Goal: Transaction & Acquisition: Download file/media

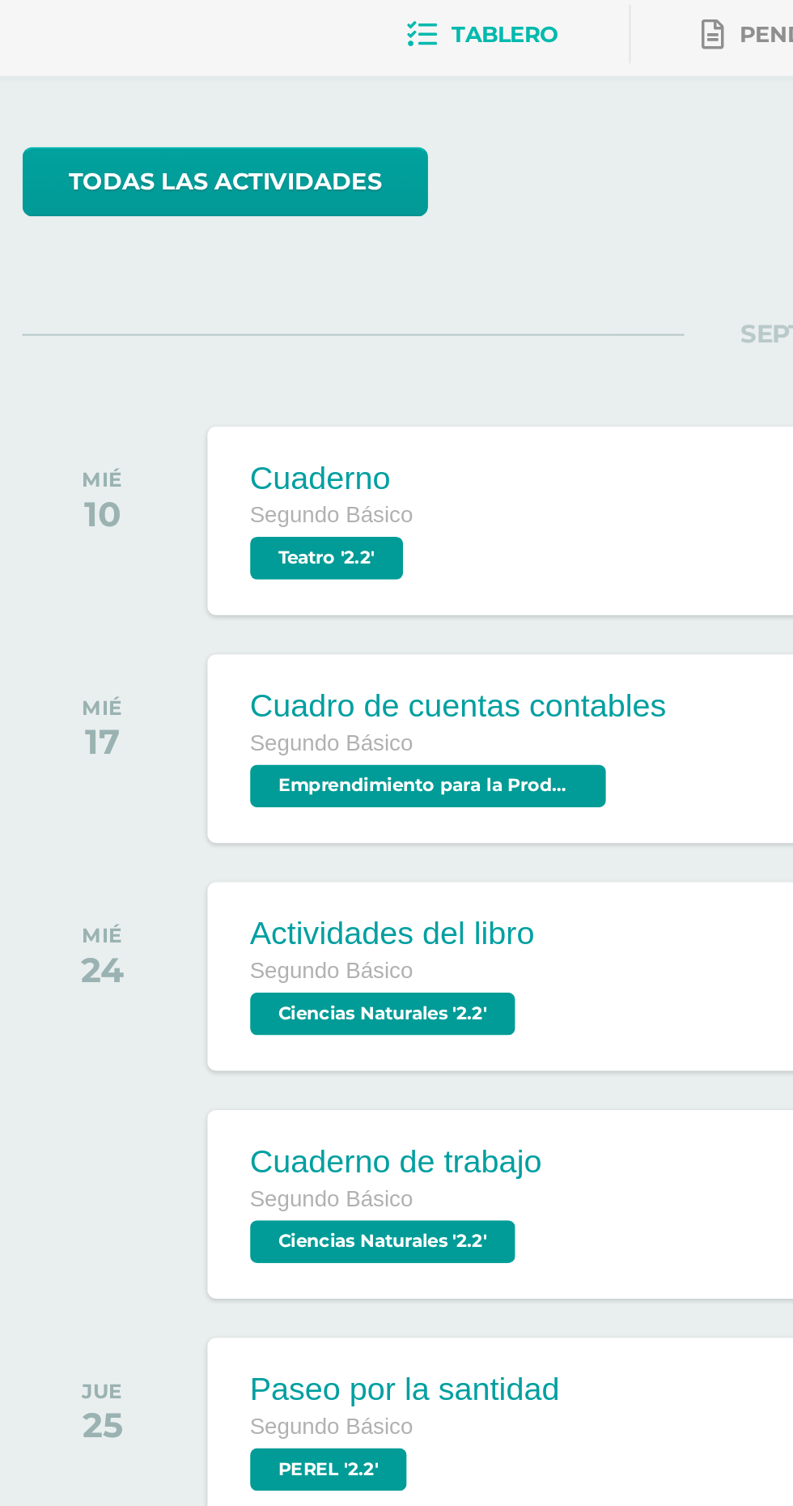
click at [184, 466] on span "Segundo Básico" at bounding box center [173, 463] width 74 height 11
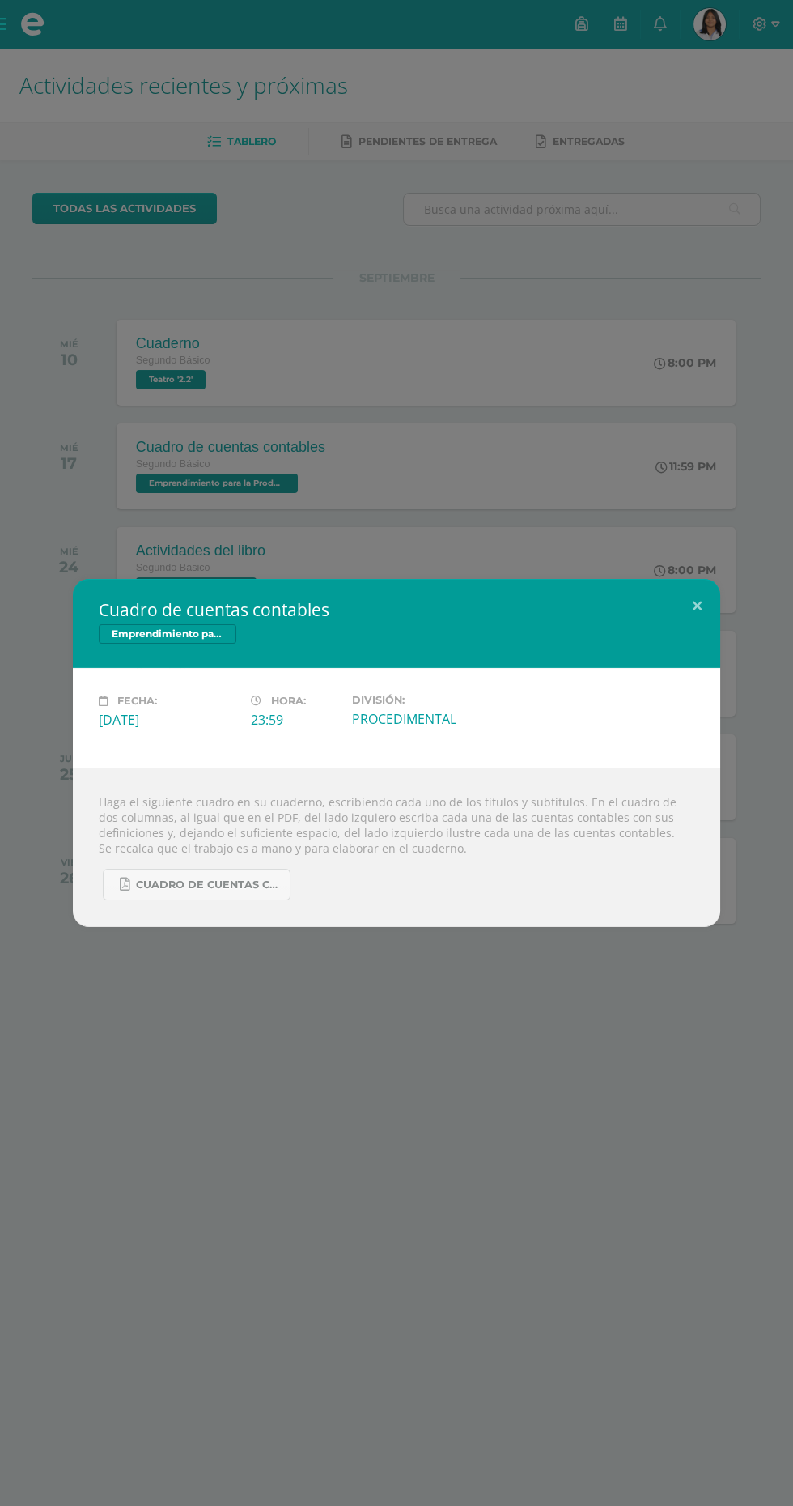
click at [439, 225] on div "Cuadro de cuentas contables Emprendimiento para la Productividad Fecha: Miércol…" at bounding box center [396, 753] width 793 height 1506
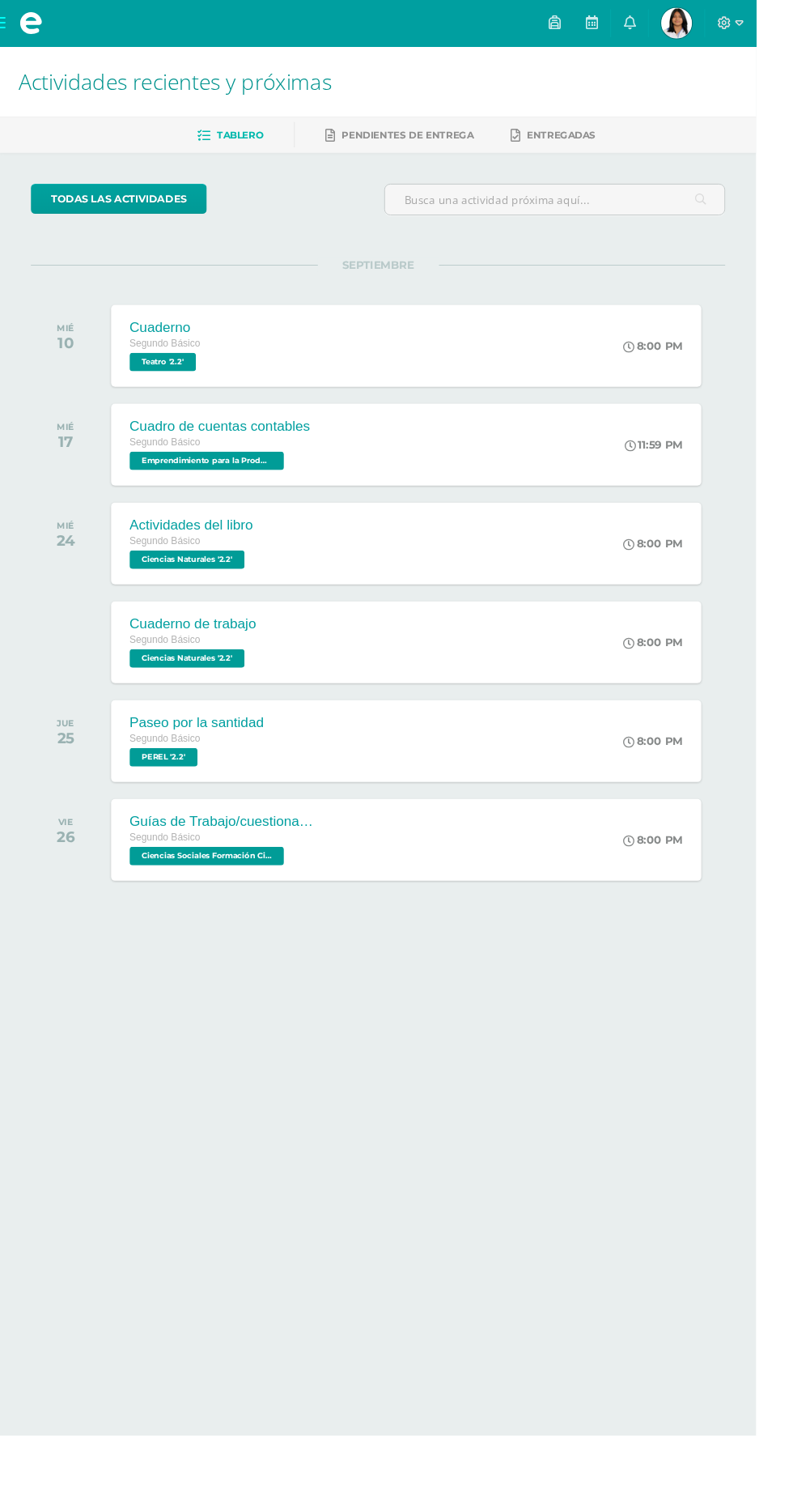
click at [729, 21] on span "Kerly Sucely Mi Perfil" at bounding box center [710, 24] width 39 height 32
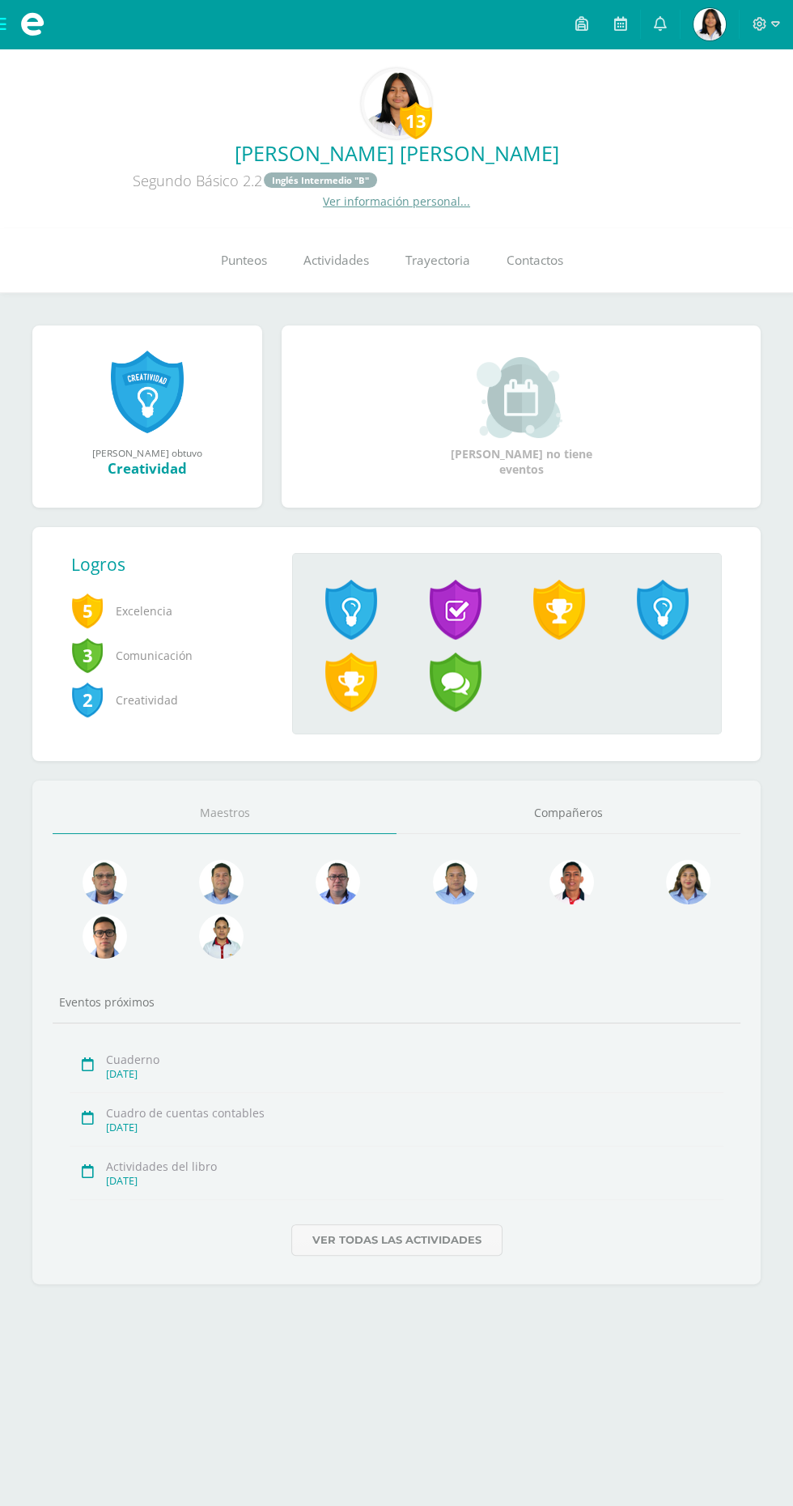
click at [237, 279] on link "Punteos" at bounding box center [243, 260] width 83 height 65
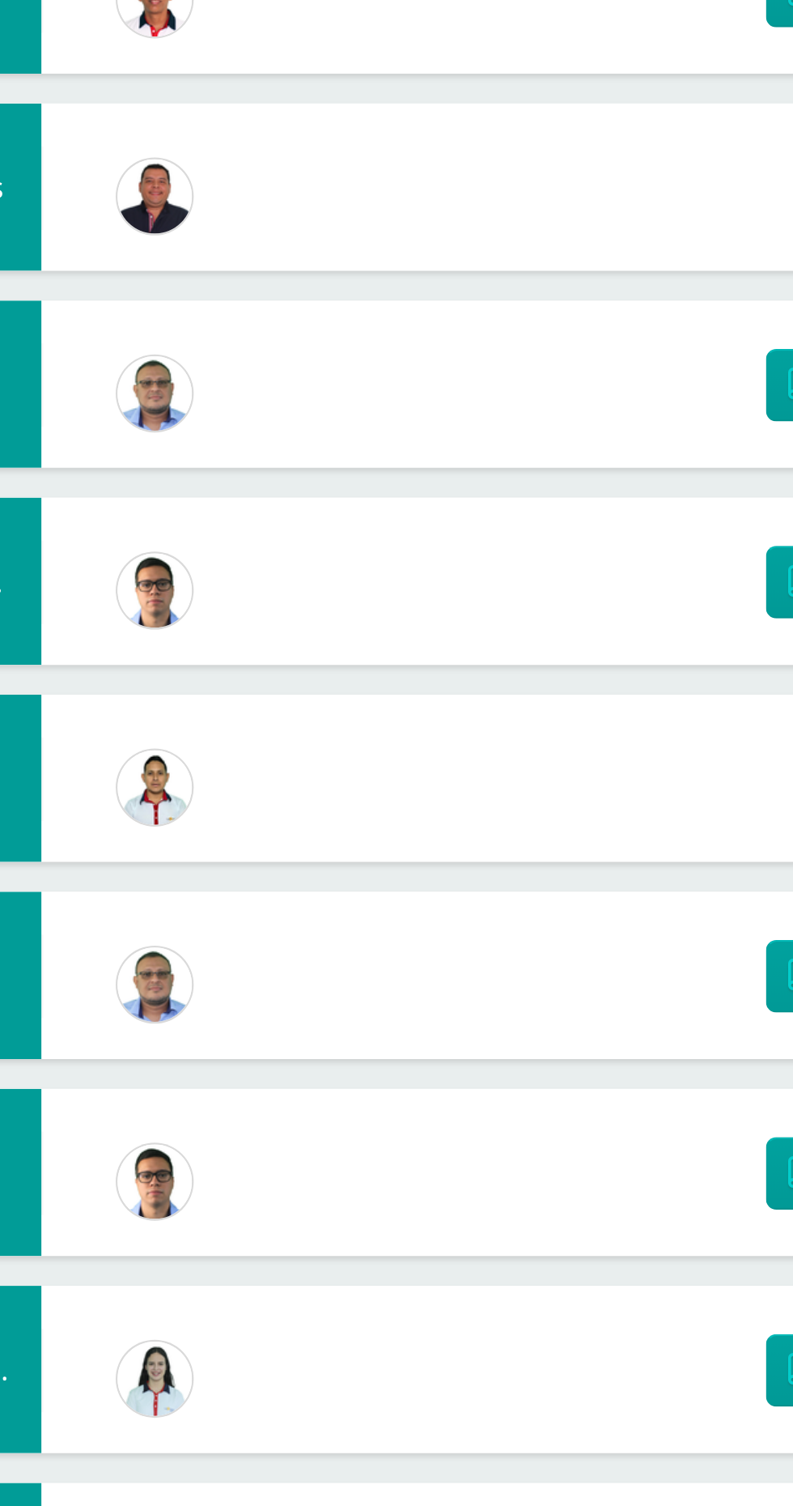
scroll to position [121, 0]
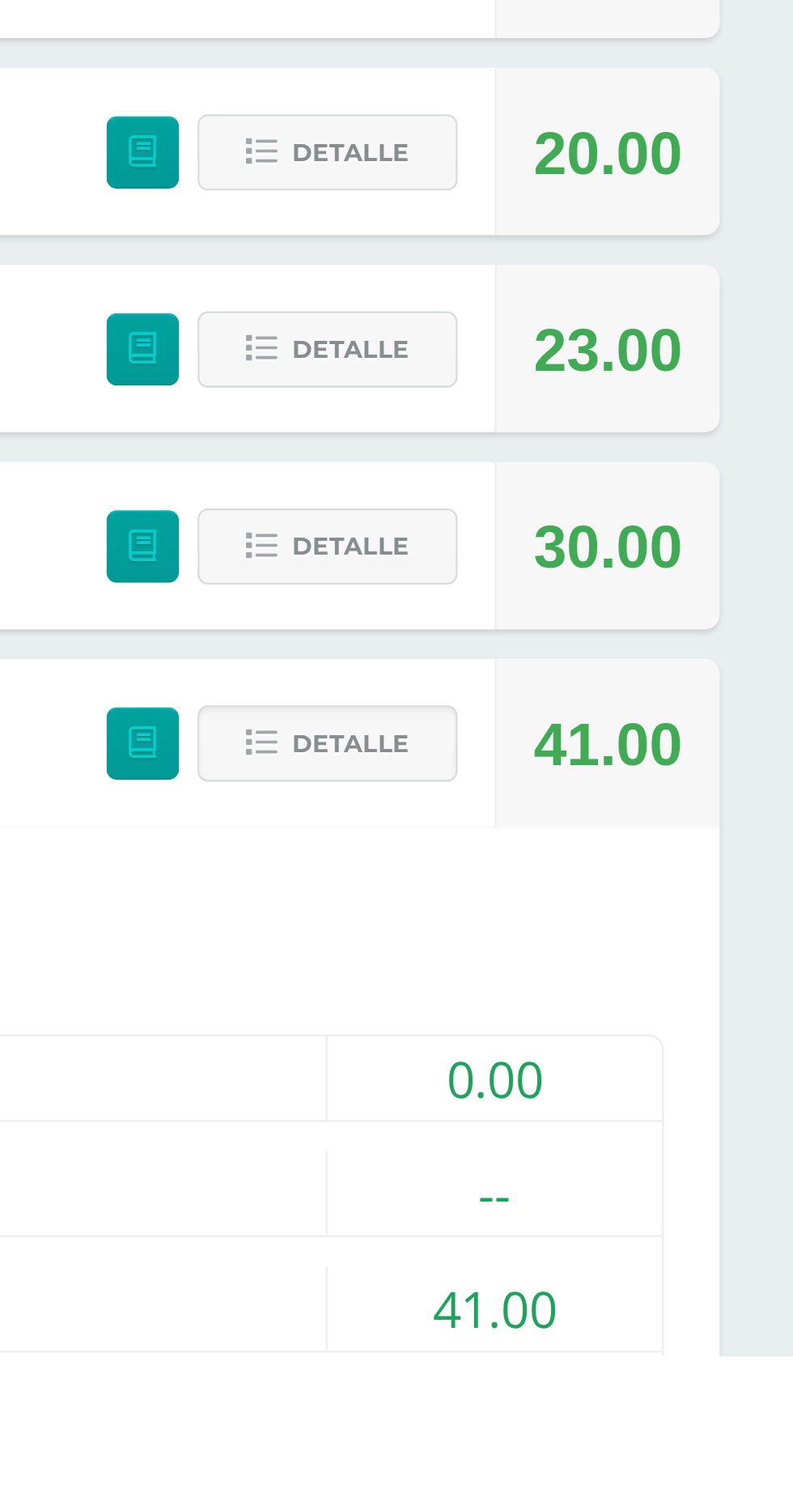
scroll to position [481, 0]
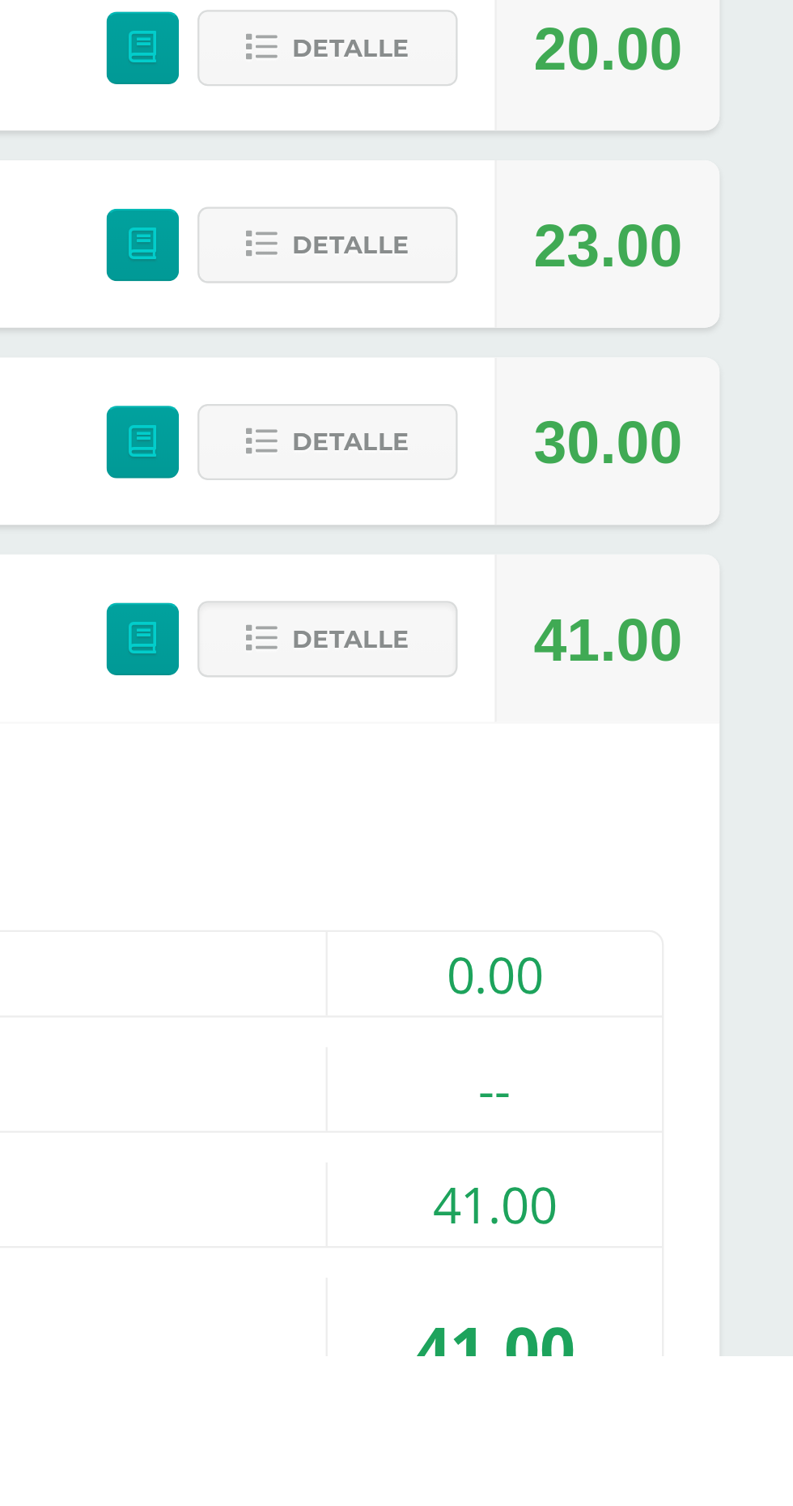
click at [541, 1438] on div "(60.00pts) PROCEDIMENTAL" at bounding box center [396, 1440] width 678 height 36
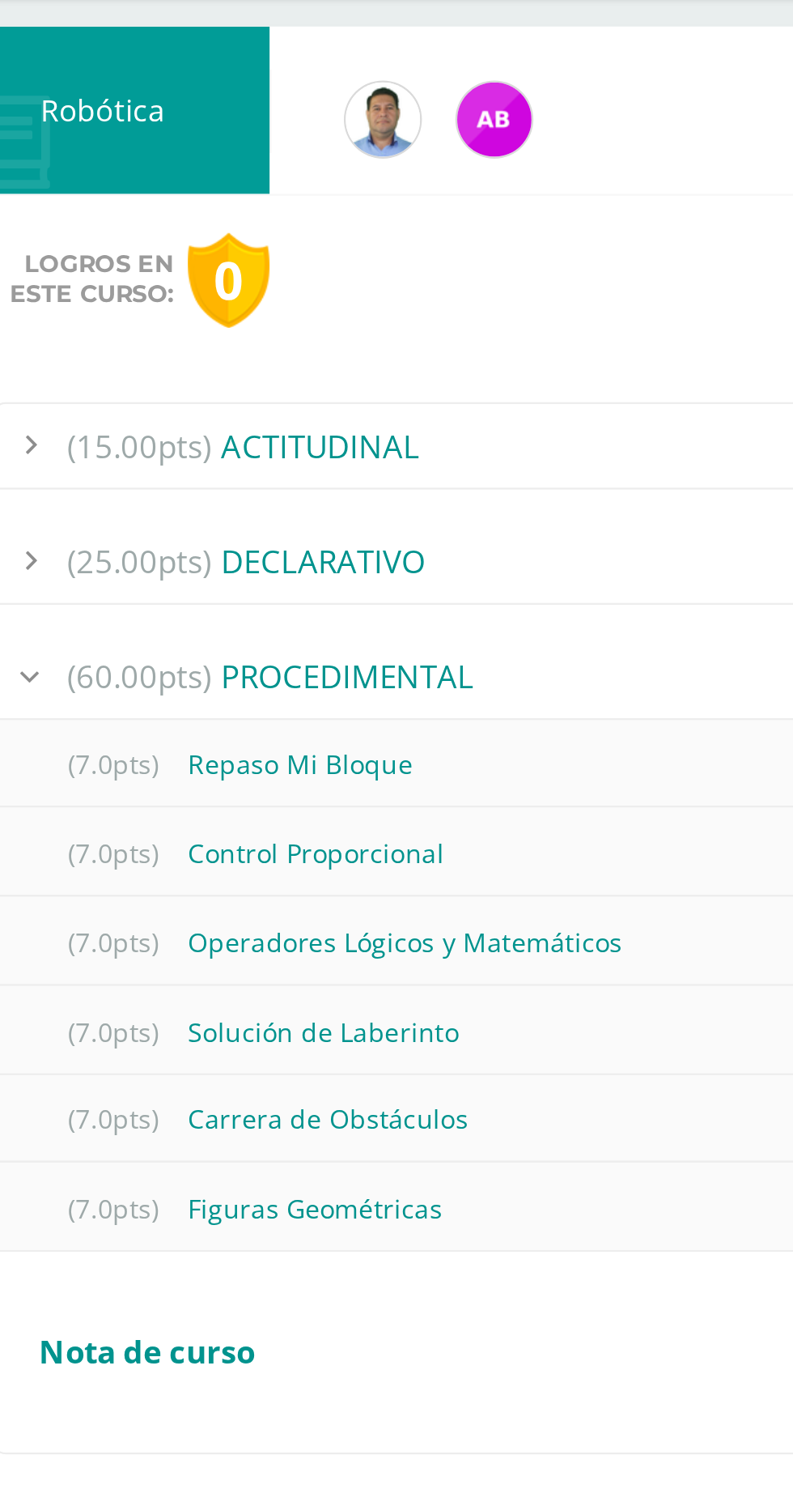
scroll to position [806, 0]
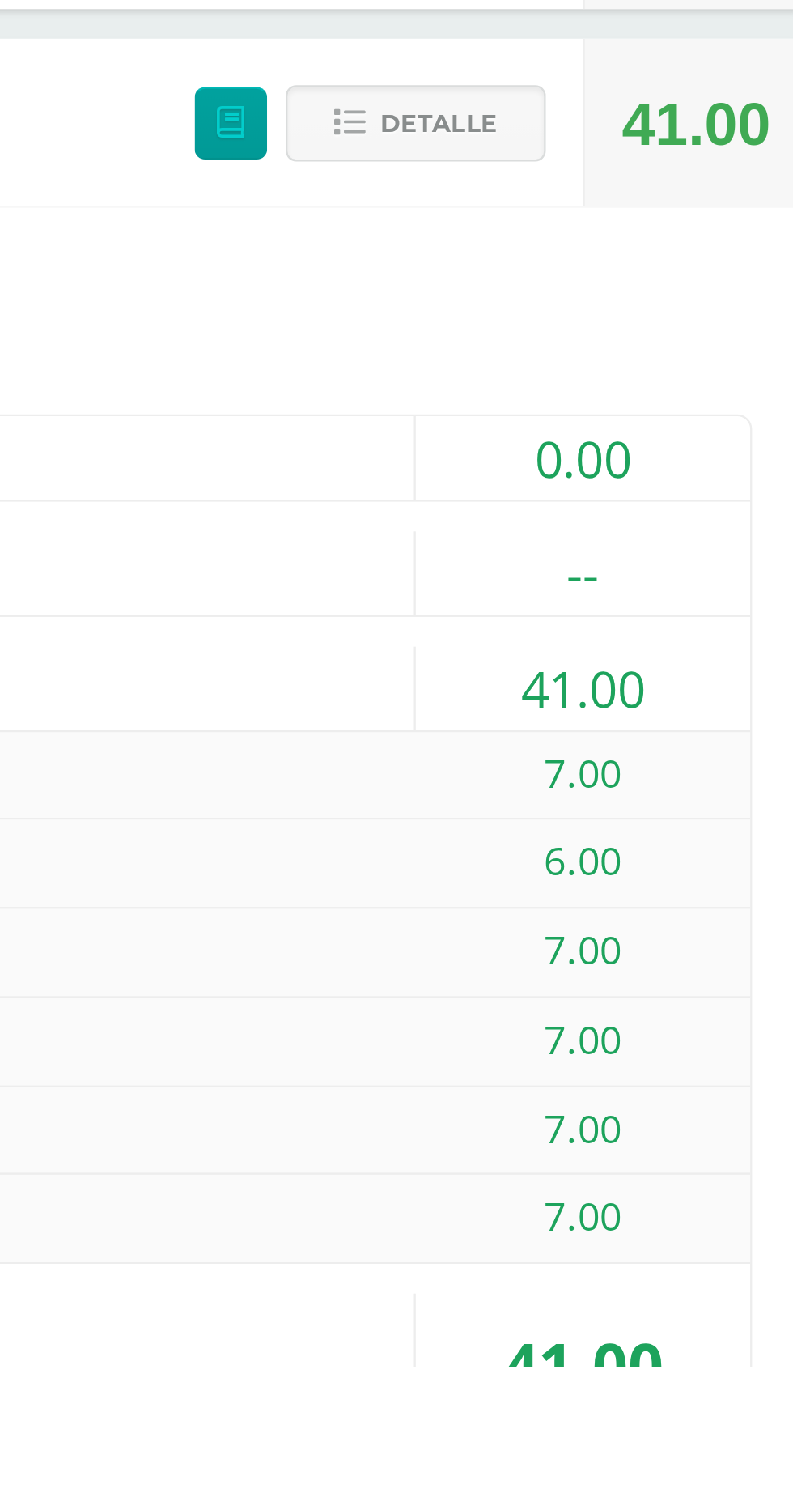
click at [518, 1113] on div "(15.00pts) ACTITUDINAL" at bounding box center [396, 1110] width 678 height 36
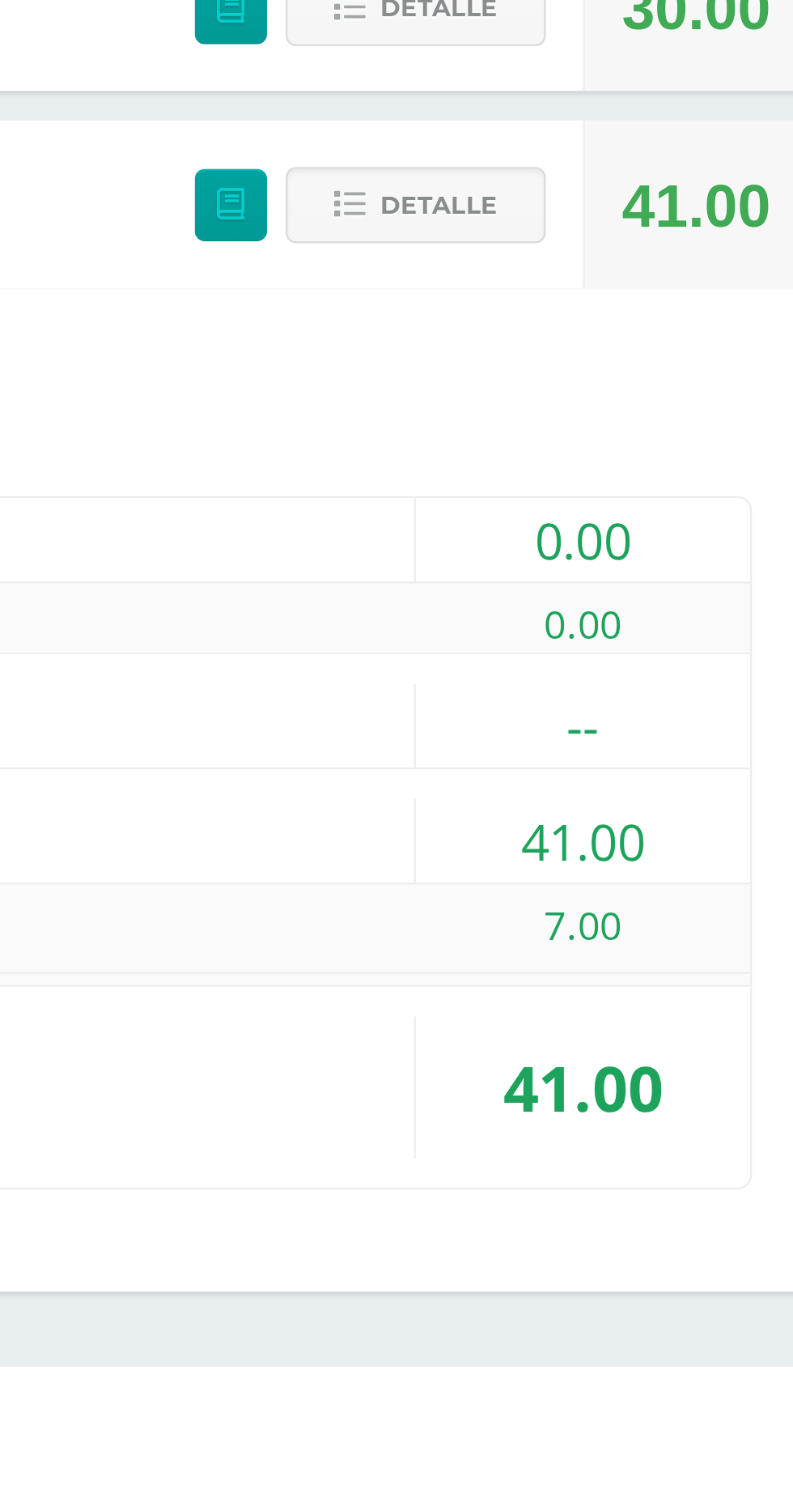
scroll to position [519, 0]
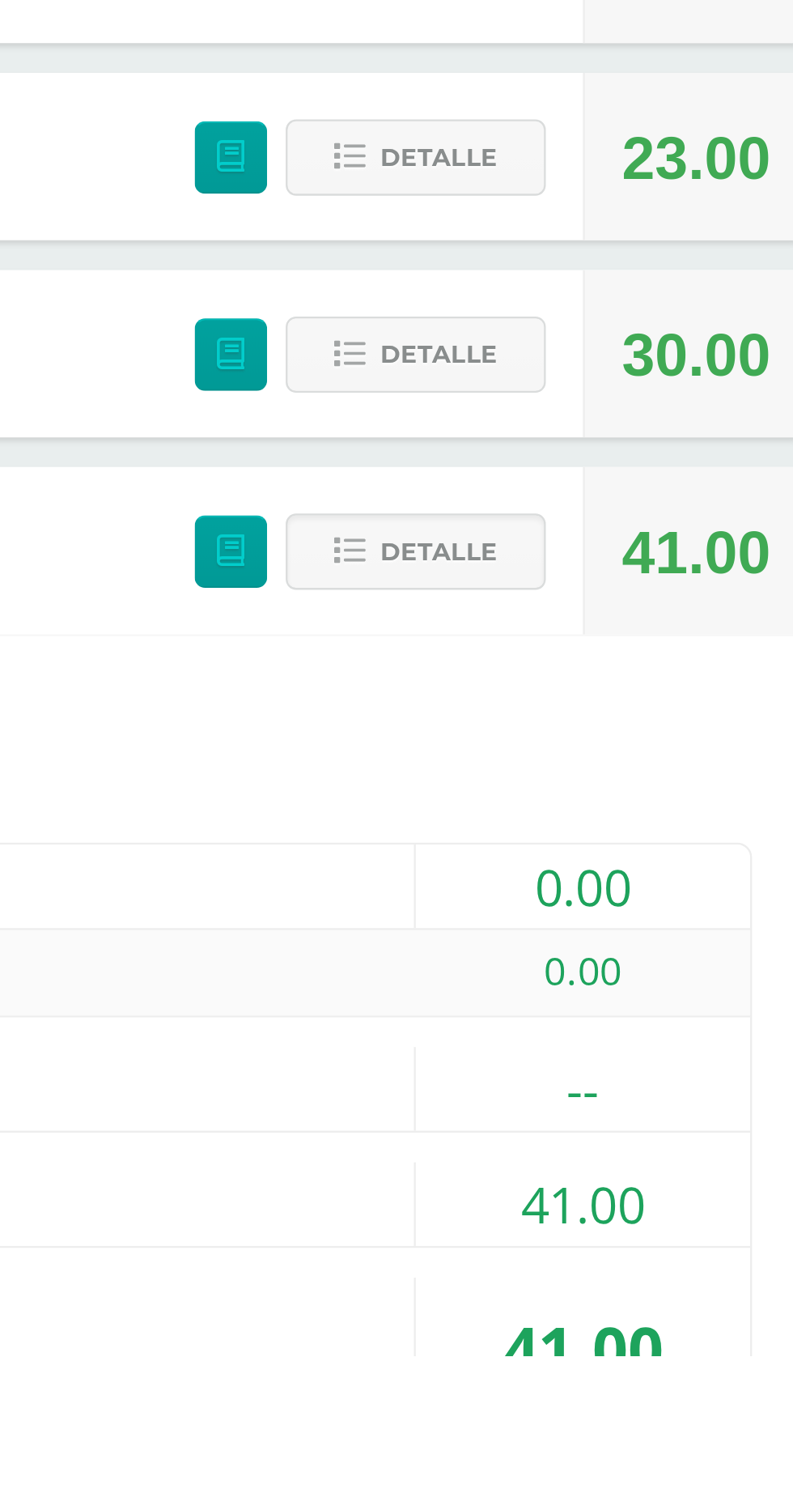
click at [533, 1308] on div "(15.00pts) ACTITUDINAL" at bounding box center [396, 1301] width 678 height 36
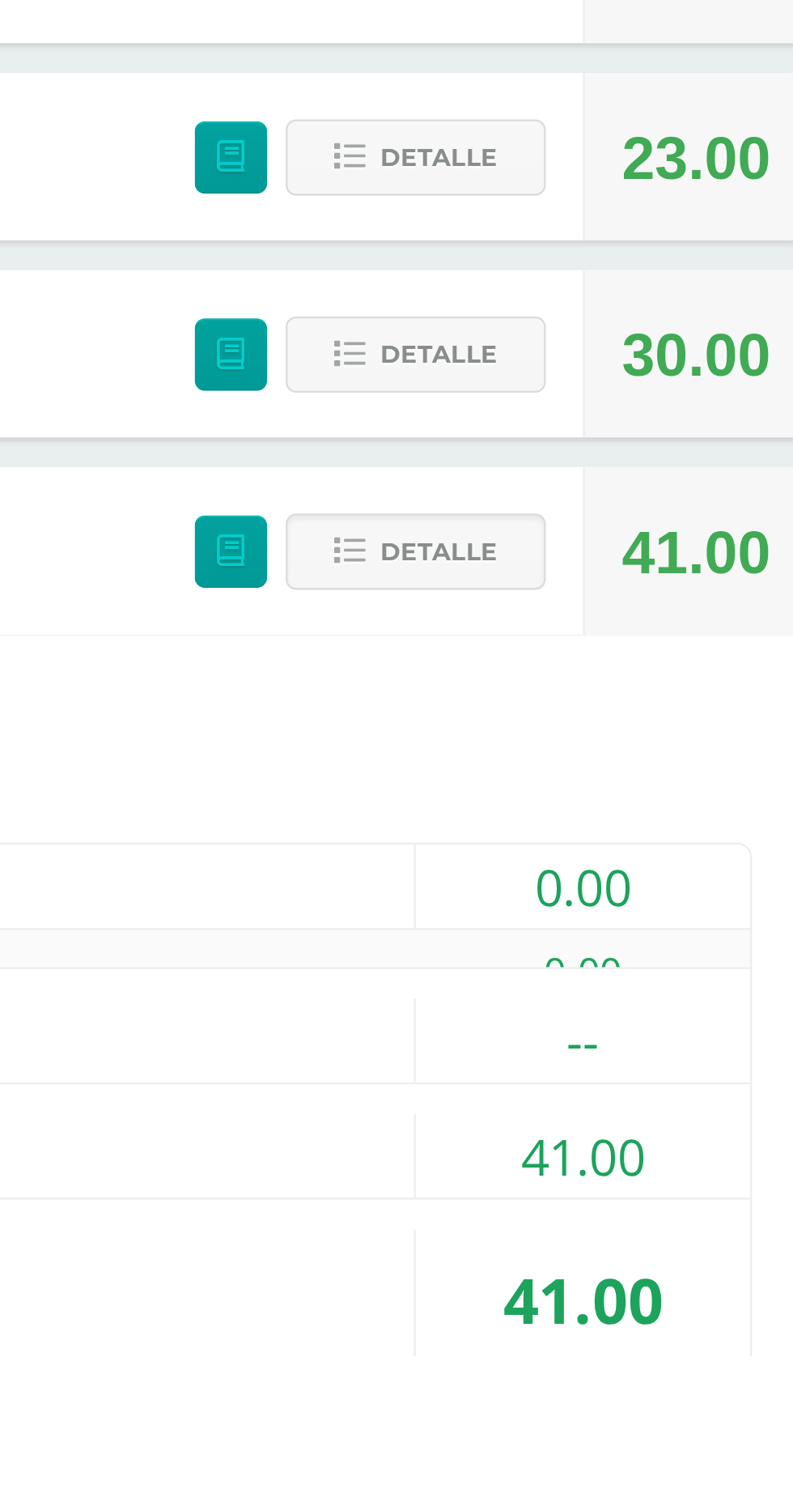
scroll to position [481, 0]
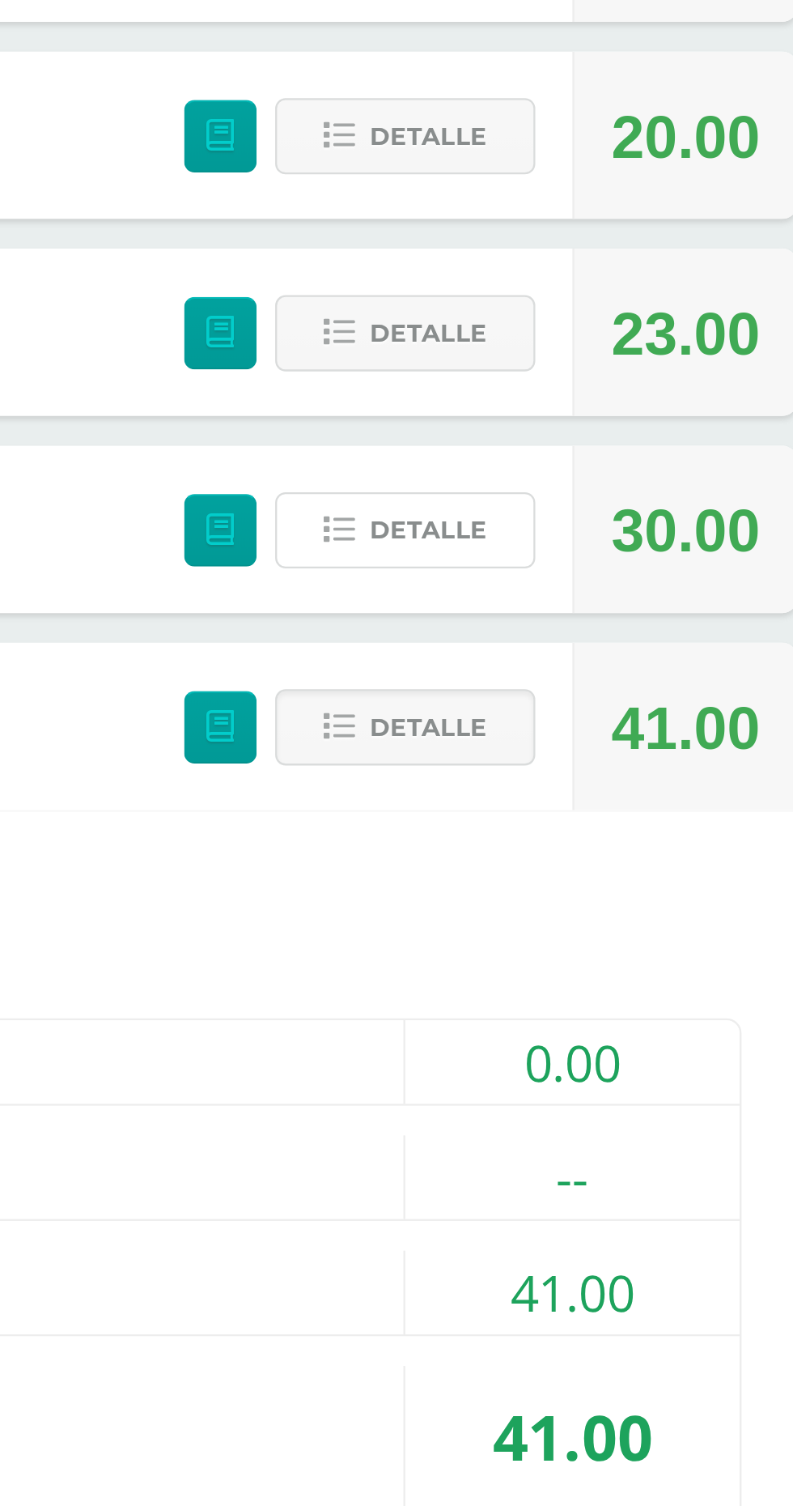
click at [573, 1002] on button "Detalle" at bounding box center [590, 1002] width 113 height 33
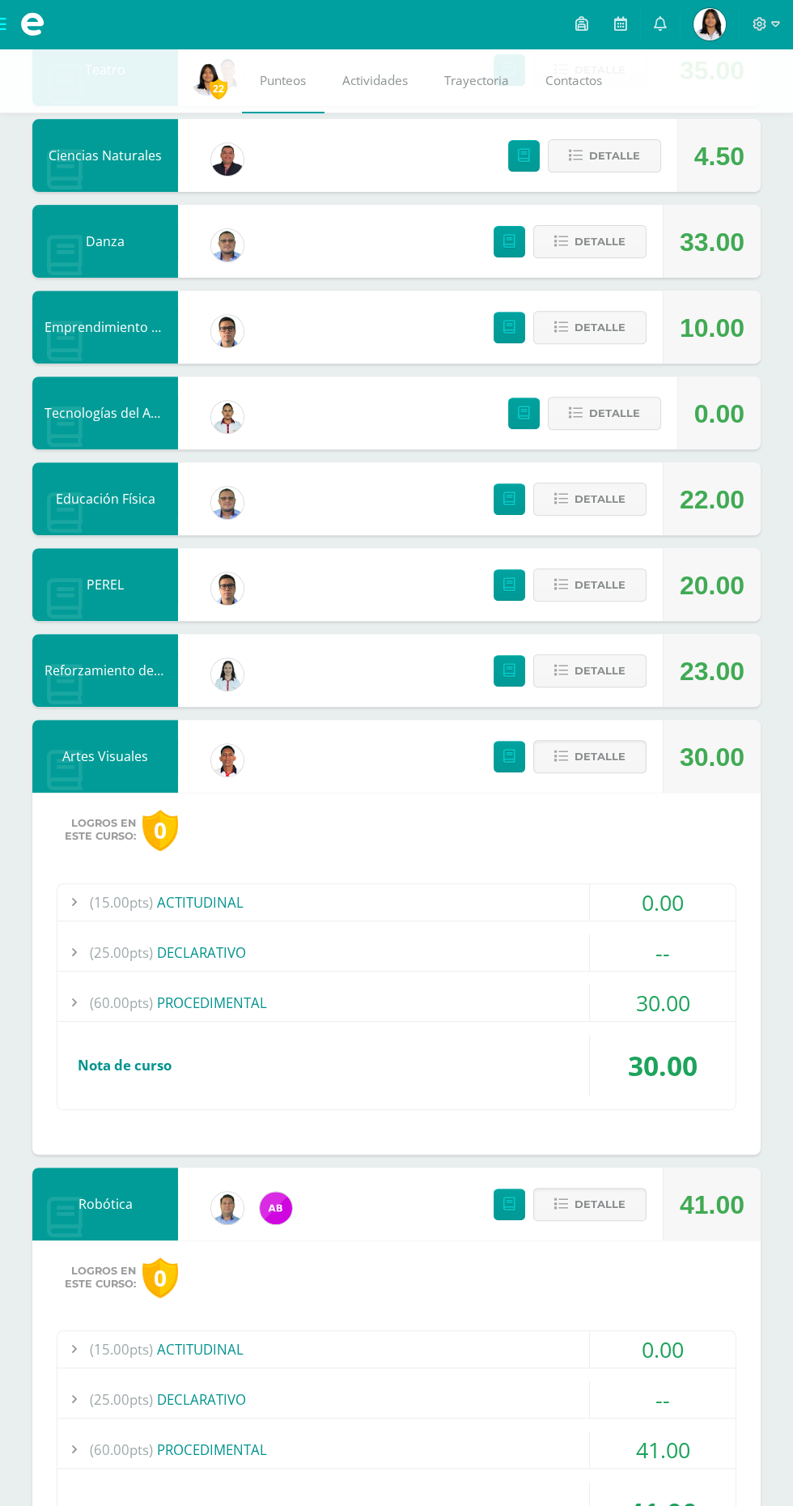
scroll to position [841, 0]
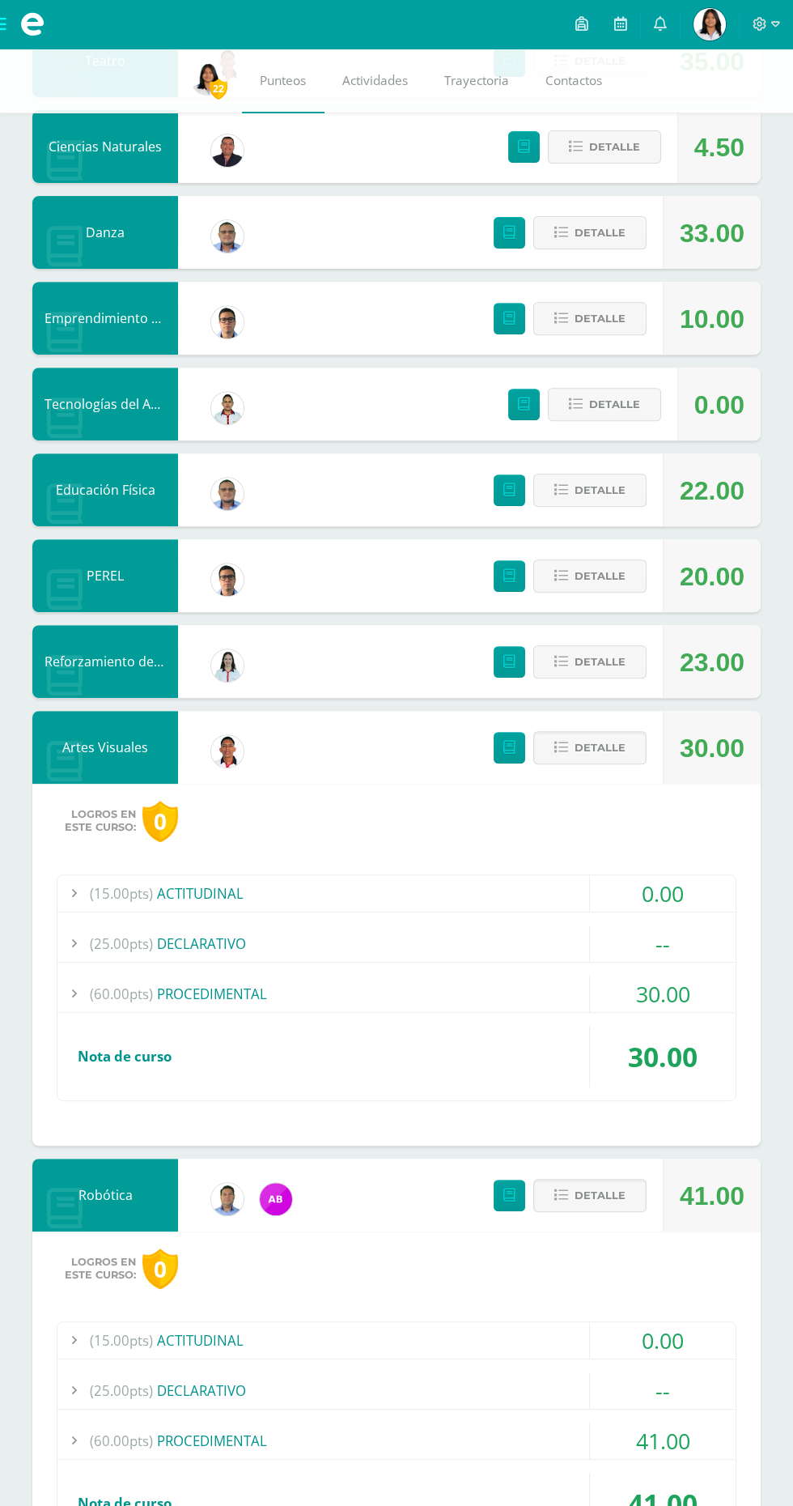
click at [126, 994] on span "(60.00pts)" at bounding box center [121, 994] width 63 height 36
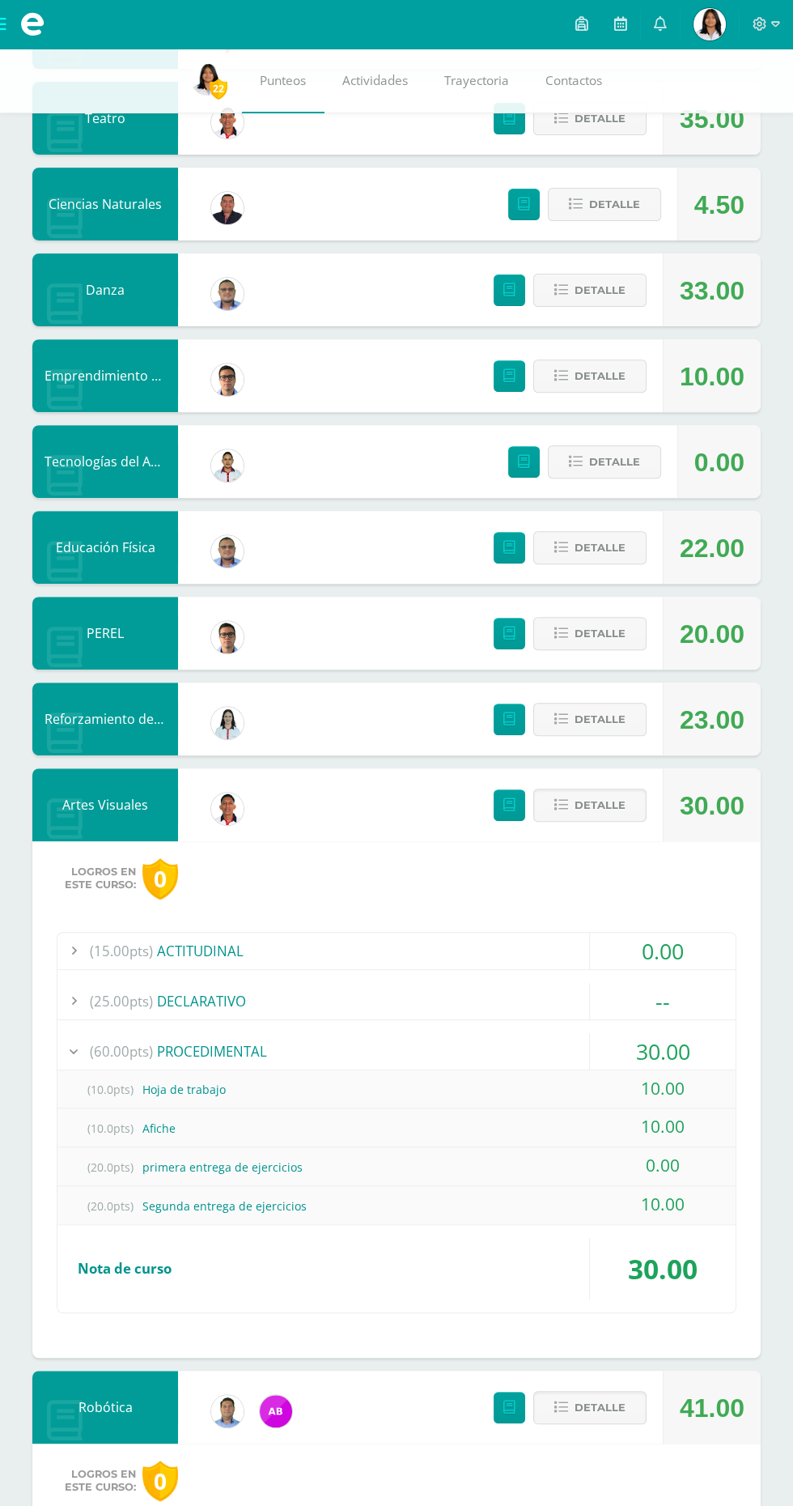
scroll to position [748, 0]
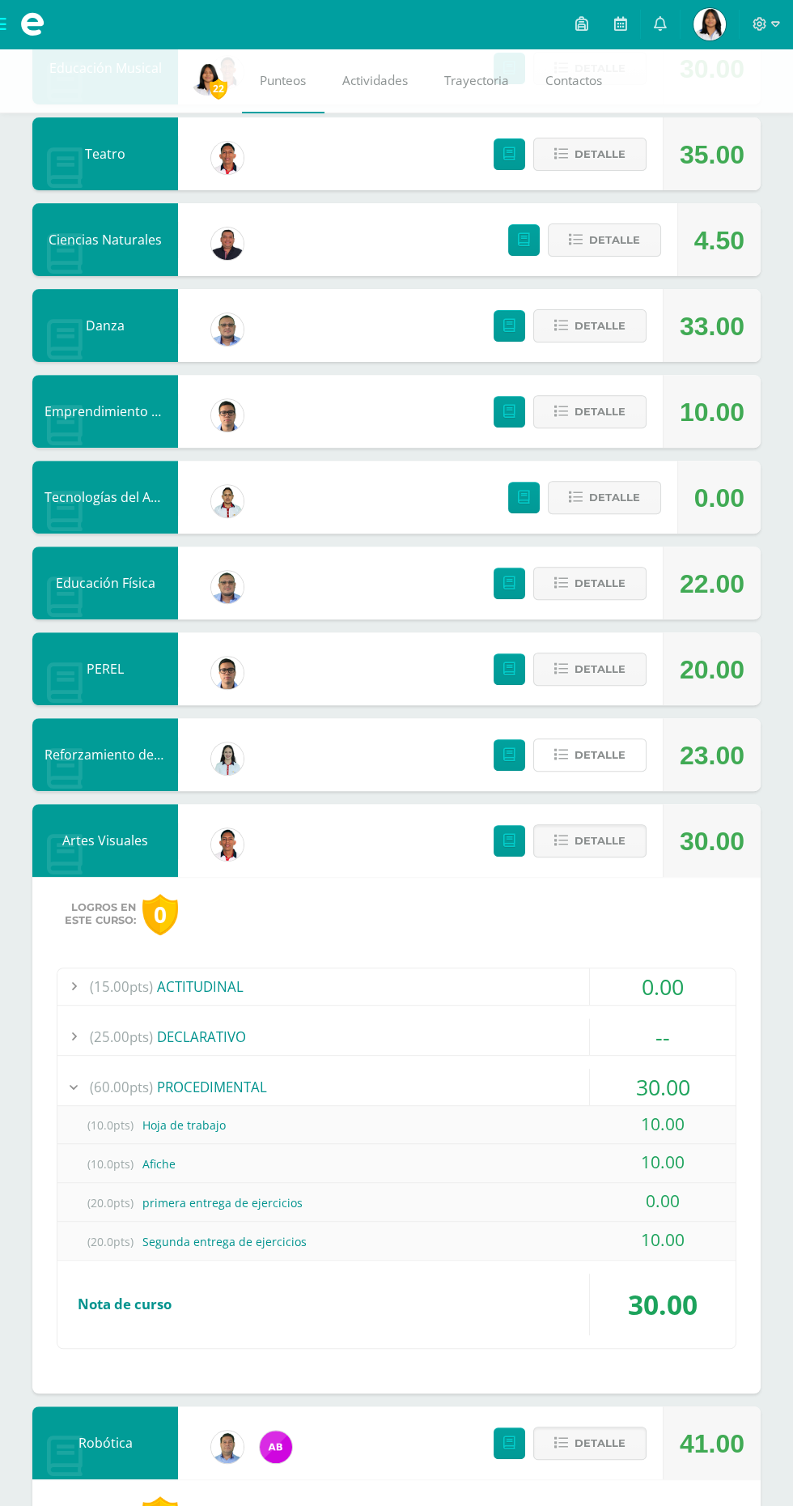
click at [603, 758] on span "Detalle" at bounding box center [600, 755] width 51 height 30
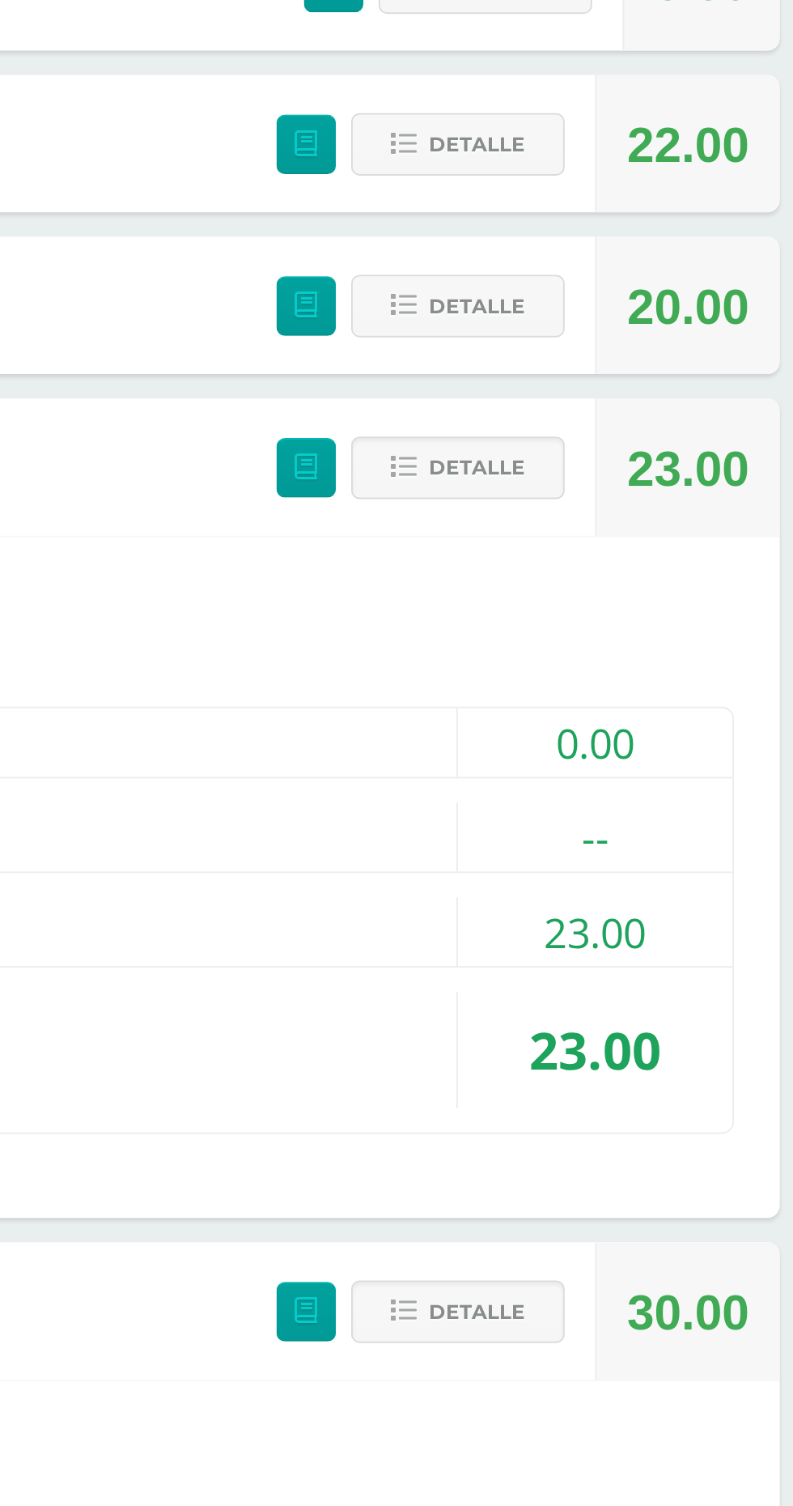
click at [436, 1016] on div "(60.00pts) PROCEDIMENTAL" at bounding box center [396, 1001] width 678 height 36
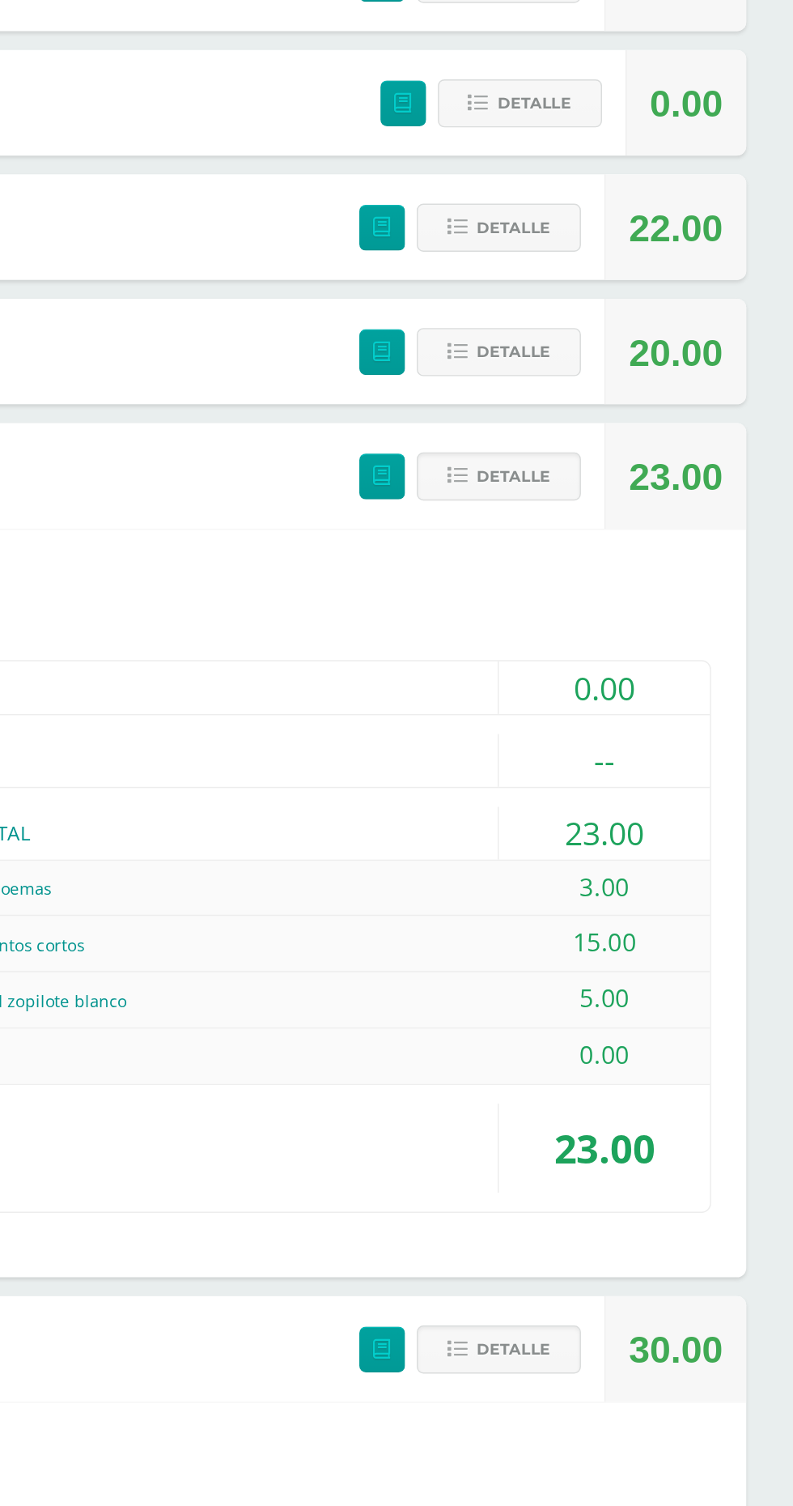
scroll to position [877, 0]
click at [597, 541] on span "Detalle" at bounding box center [600, 540] width 51 height 30
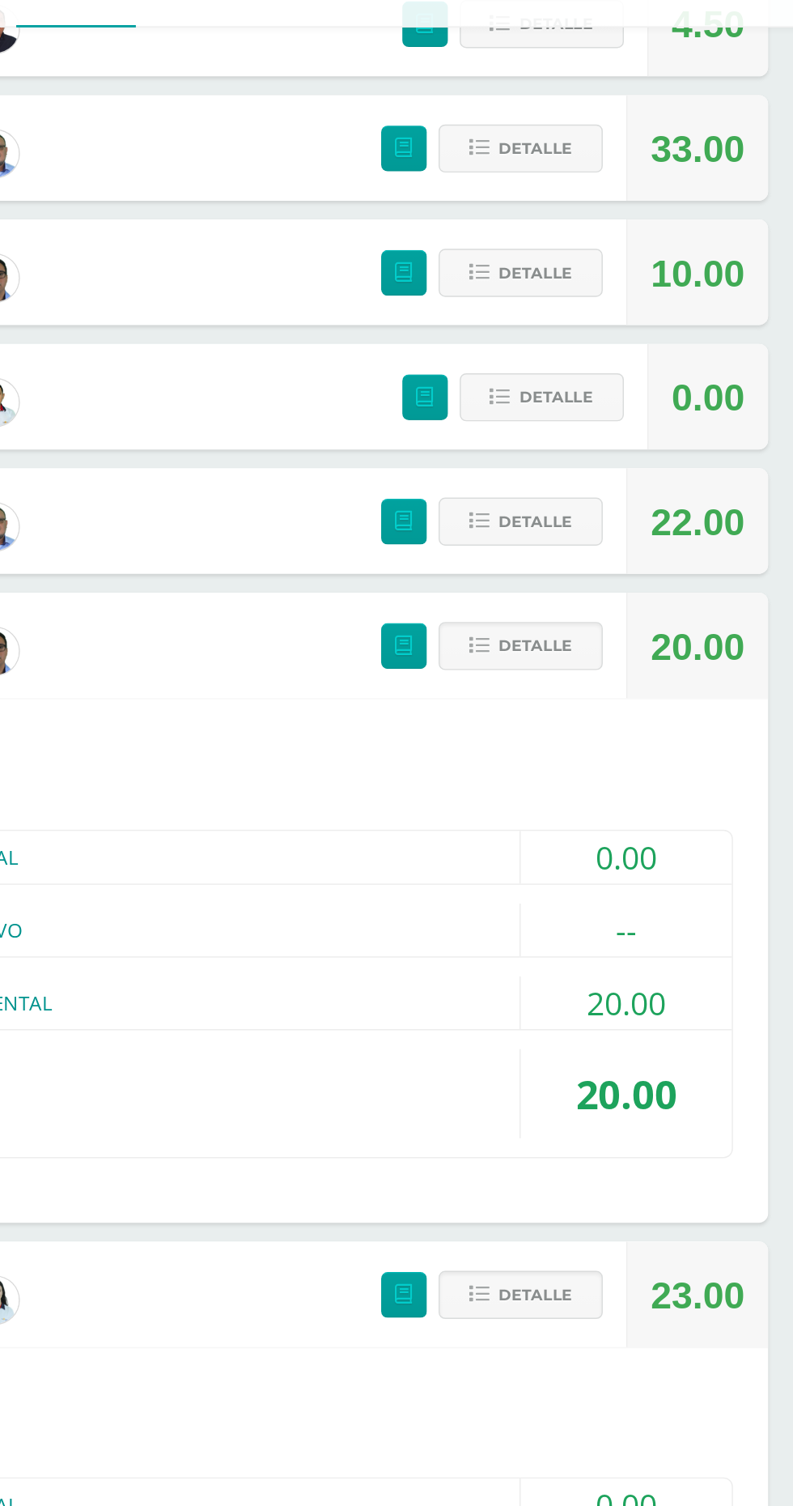
click at [421, 801] on div "(60.00pts) PROCEDIMENTAL" at bounding box center [396, 786] width 678 height 36
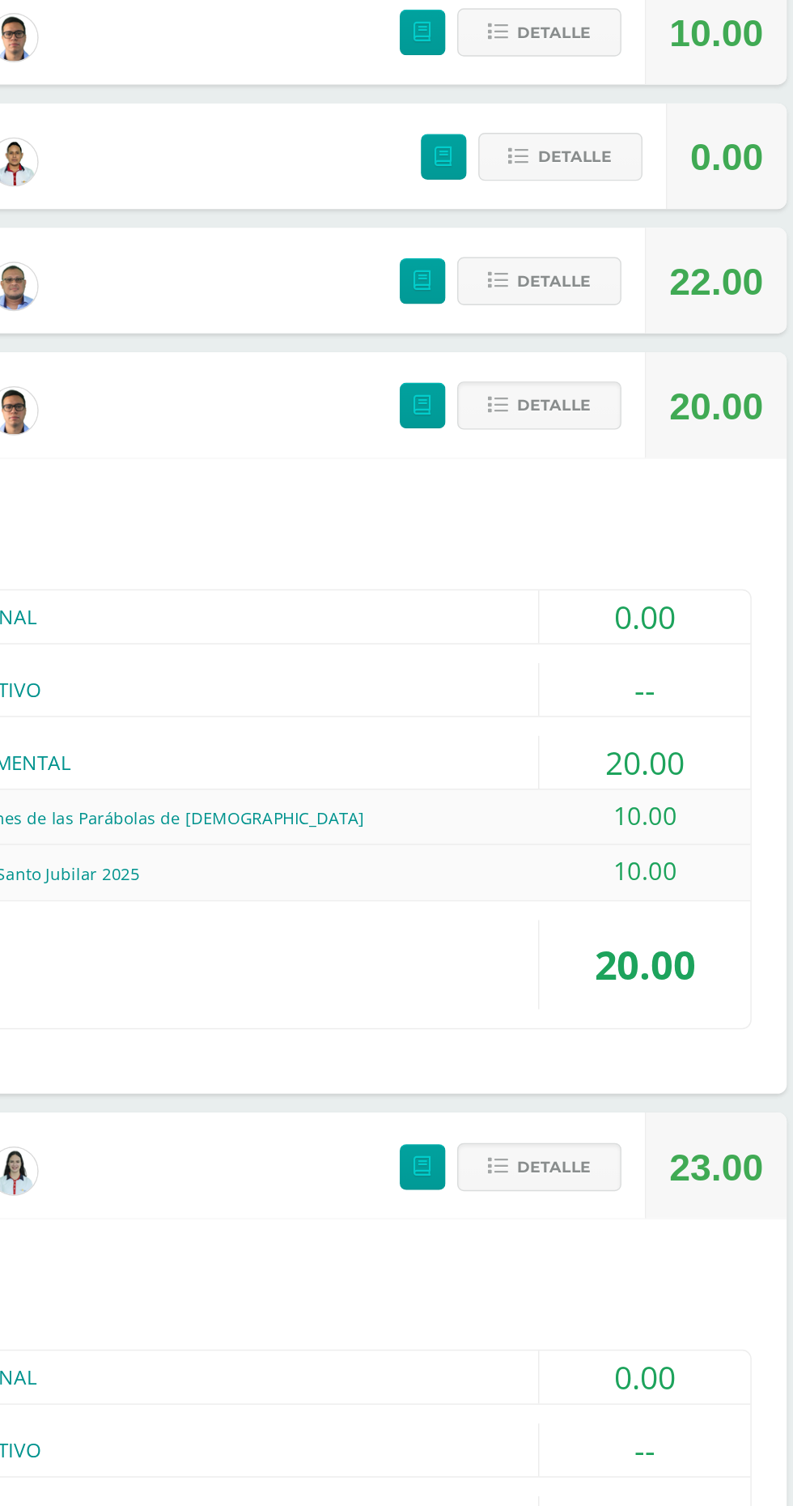
click at [582, 556] on button "Detalle" at bounding box center [590, 540] width 113 height 33
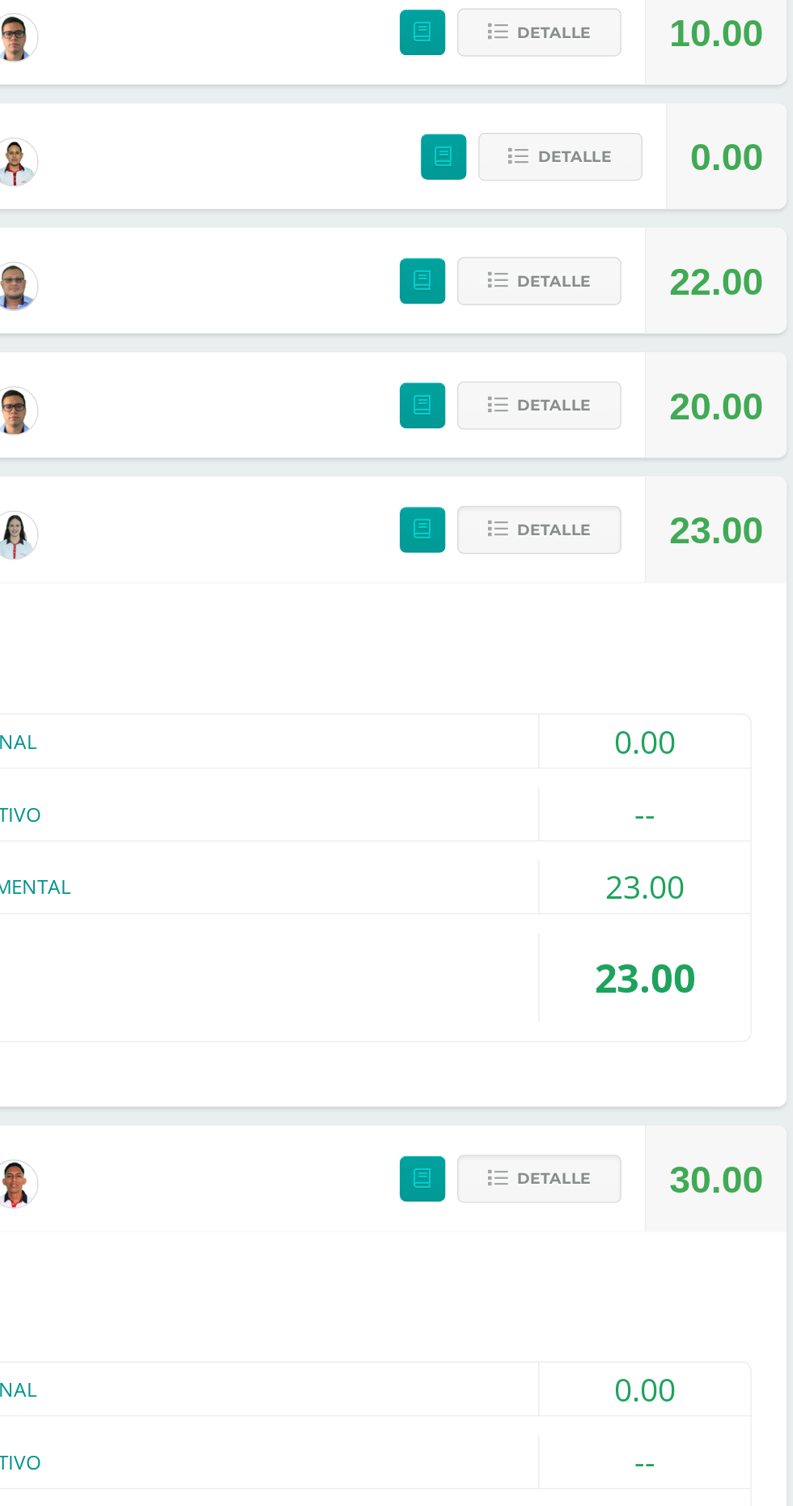
click at [573, 642] on button "Detalle" at bounding box center [590, 626] width 113 height 33
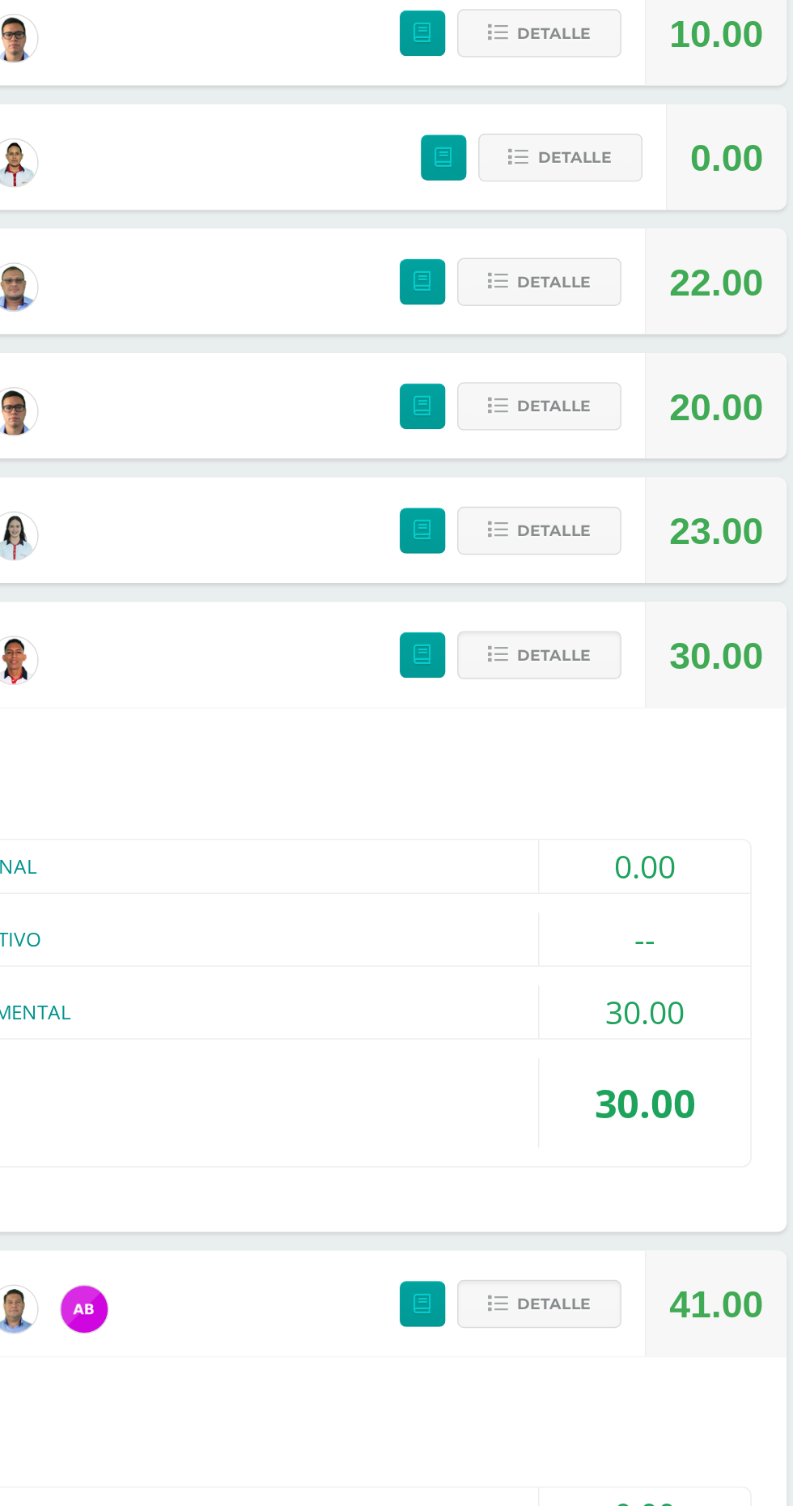
click at [572, 735] on button "Detalle" at bounding box center [590, 747] width 113 height 33
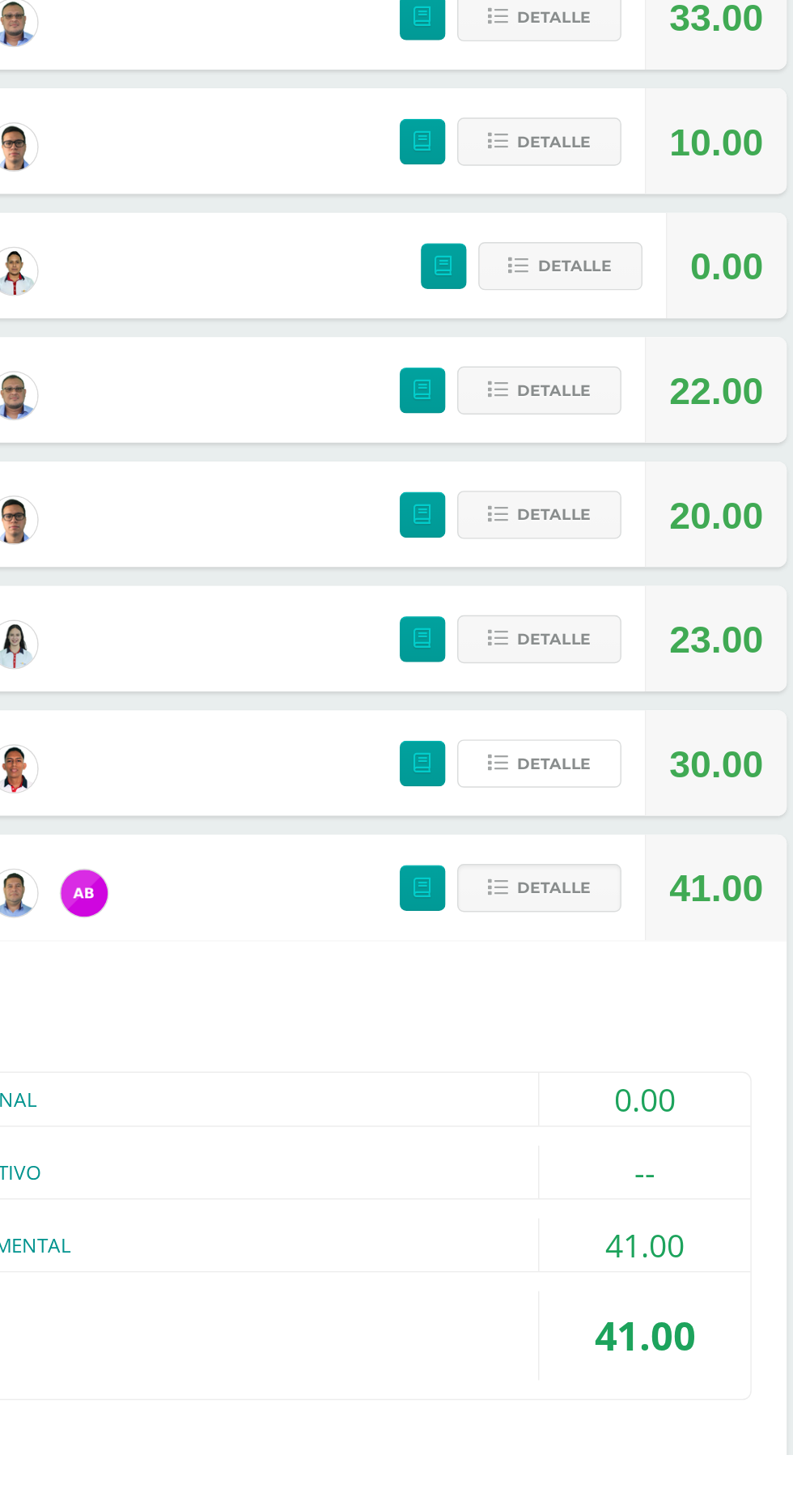
scroll to position [481, 0]
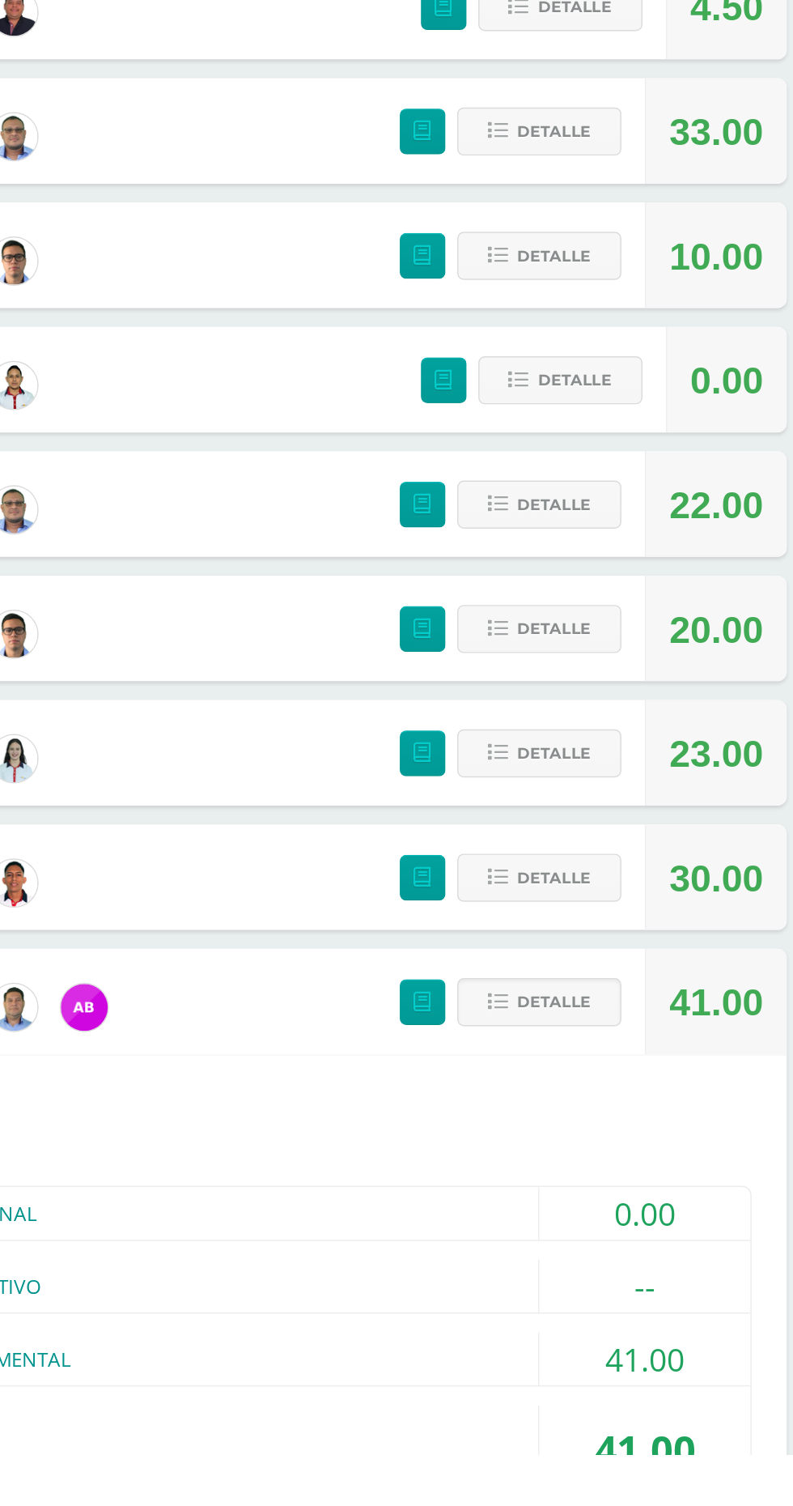
click at [572, 1201] on button "Detalle" at bounding box center [590, 1193] width 113 height 33
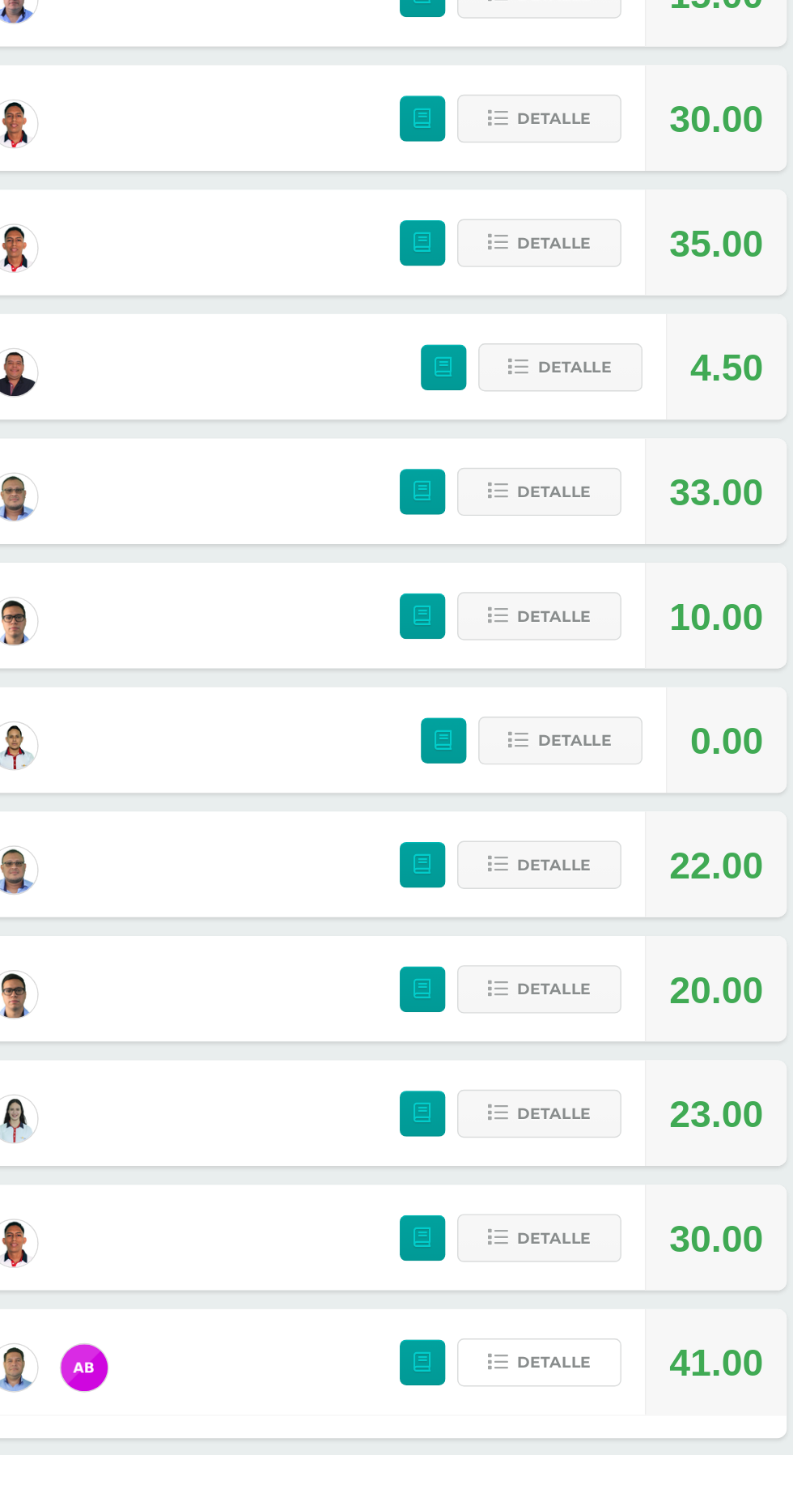
scroll to position [121, 0]
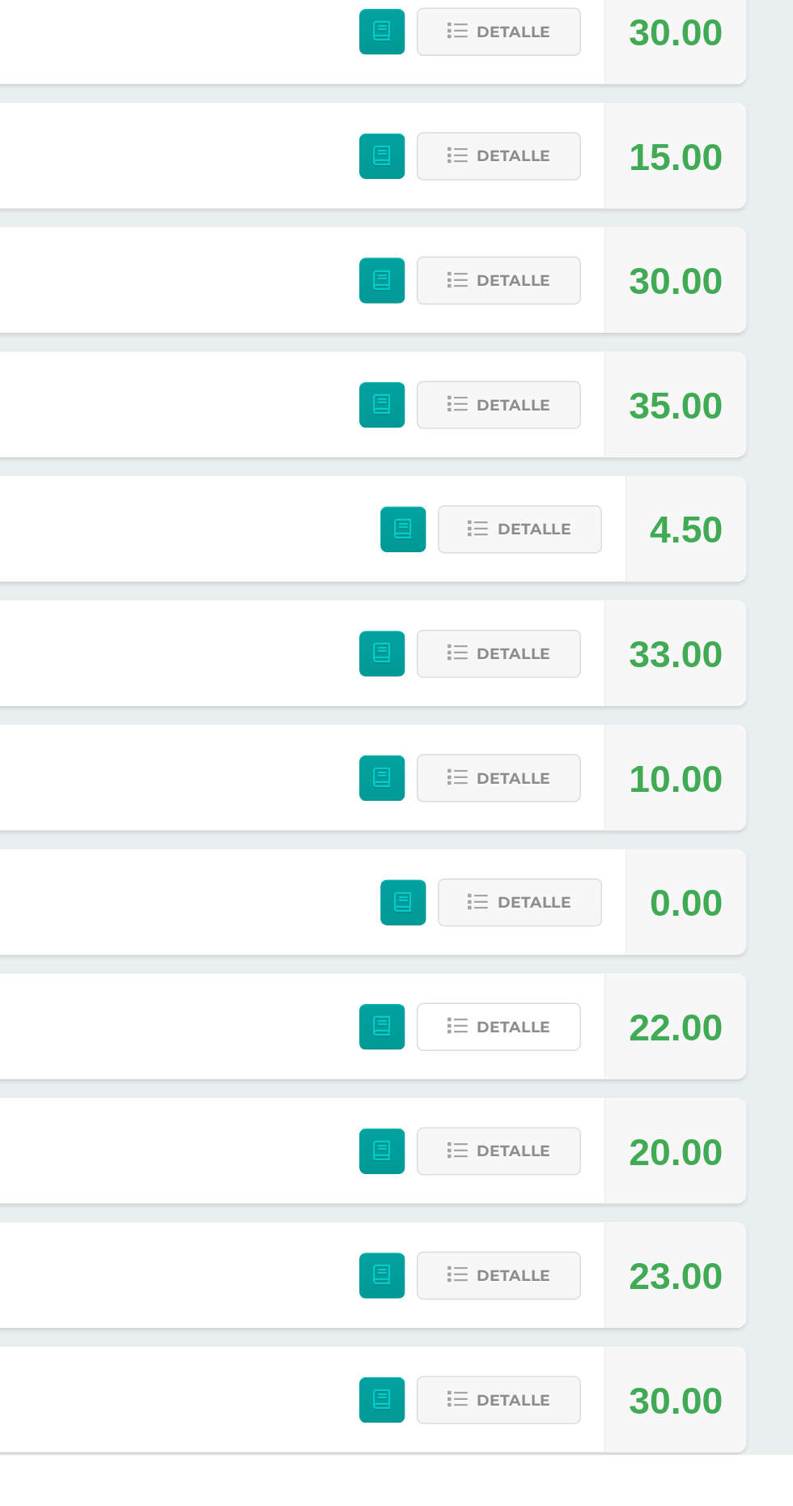
click at [597, 1216] on span "Detalle" at bounding box center [600, 1211] width 51 height 30
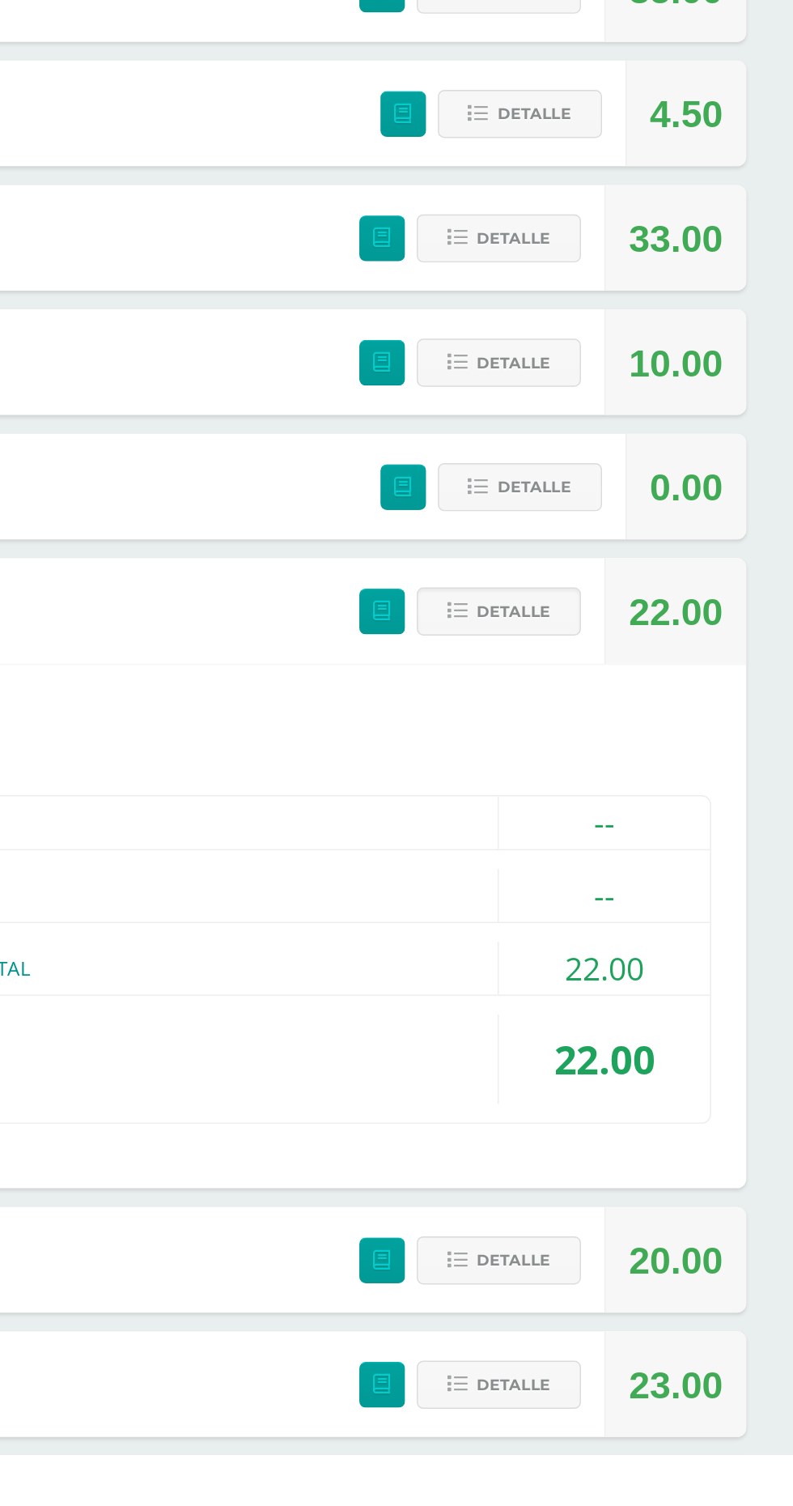
scroll to position [472, 0]
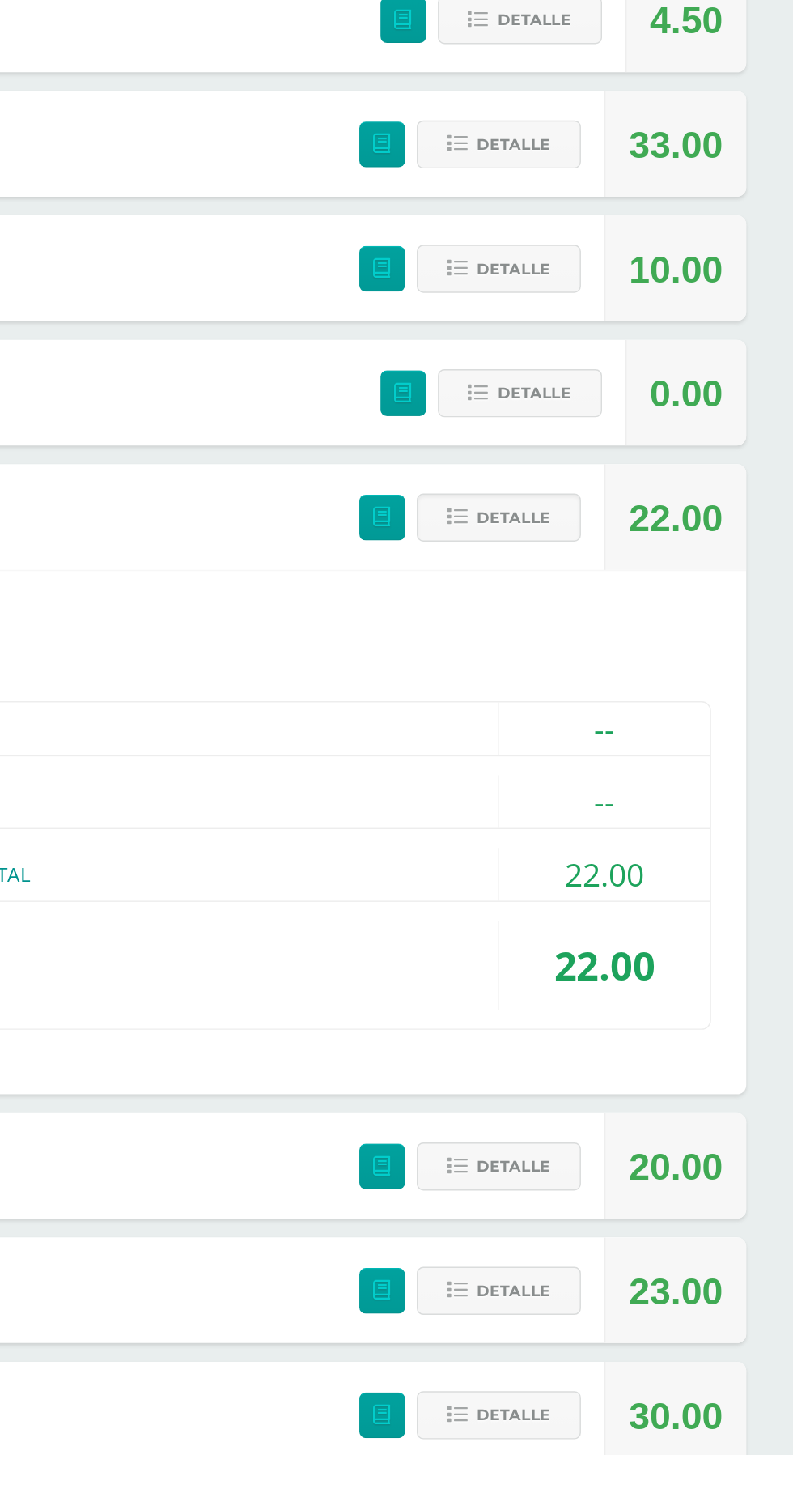
click at [410, 1115] on div "(60.00pts) PROCEDIMENTAL" at bounding box center [396, 1105] width 678 height 36
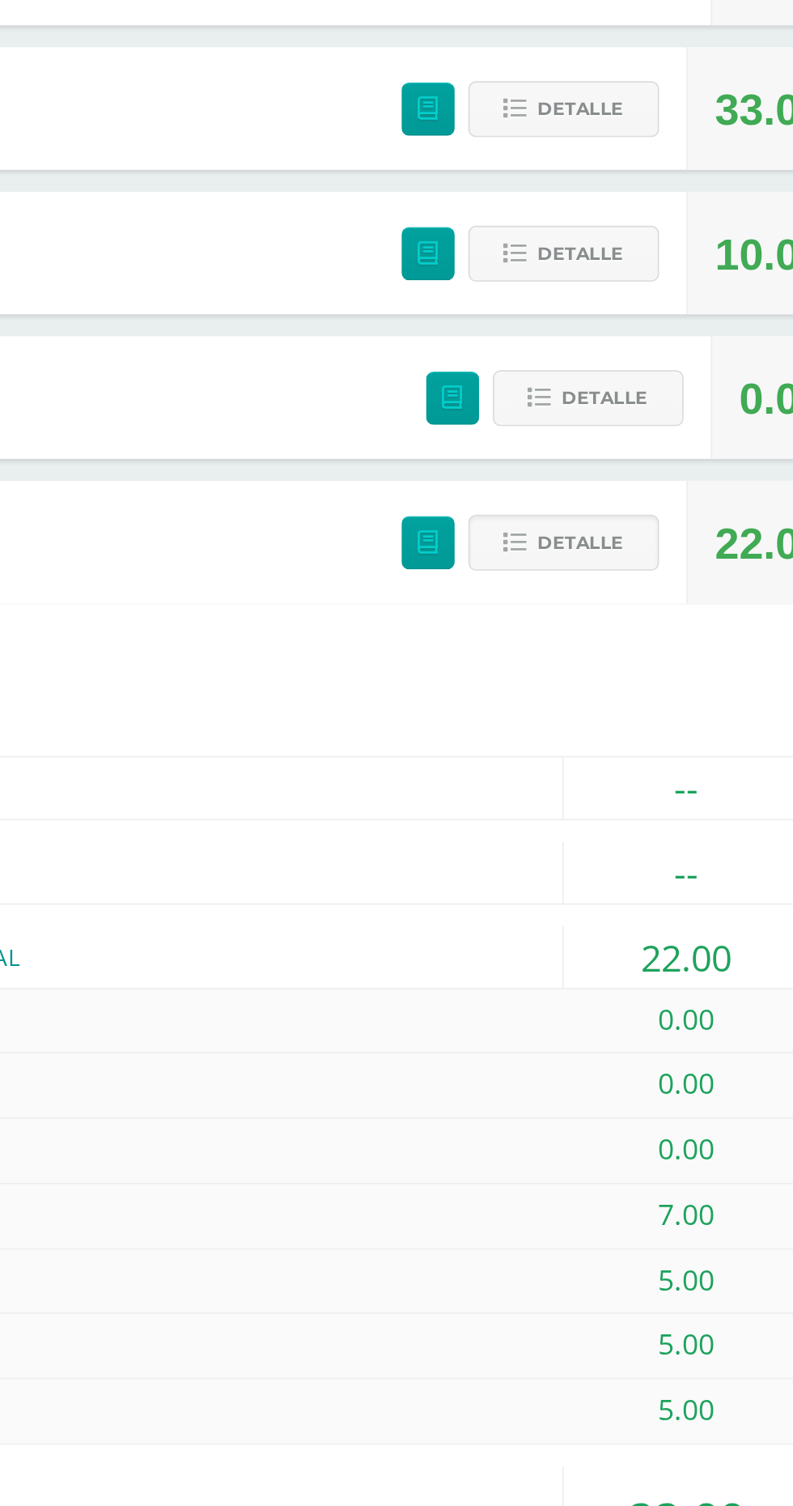
scroll to position [748, 0]
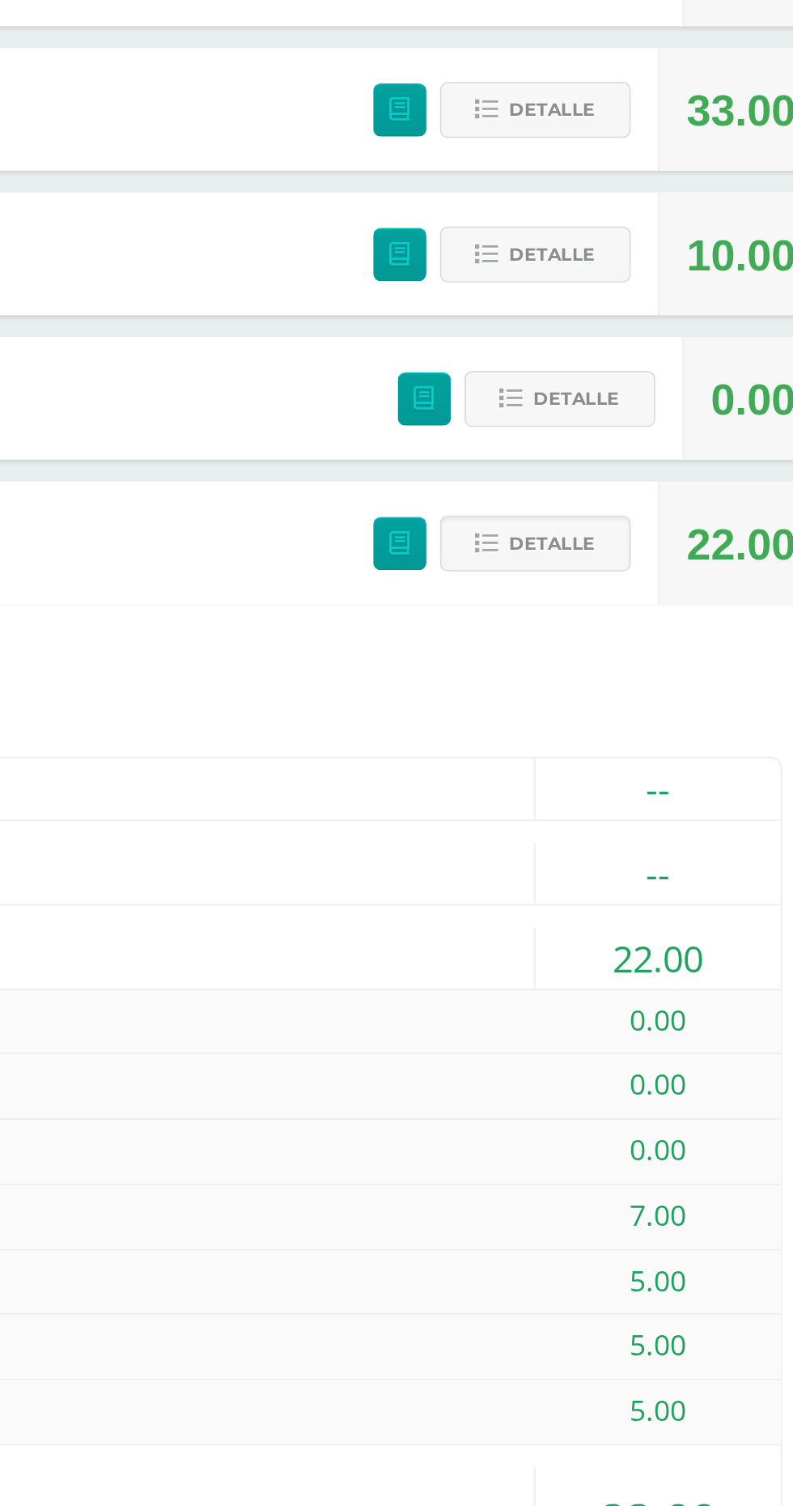
click at [636, 577] on button "Detalle" at bounding box center [590, 583] width 113 height 33
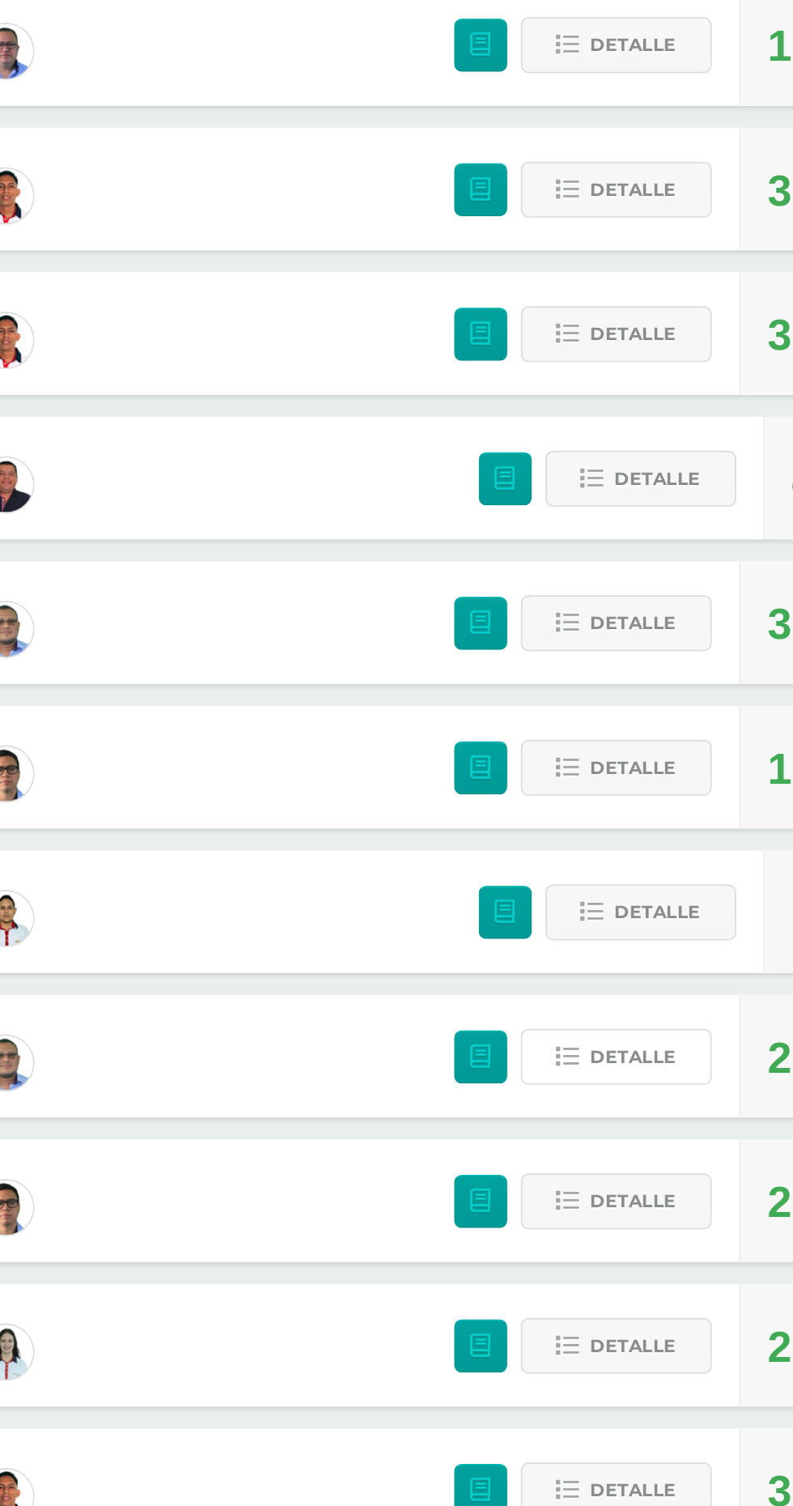
scroll to position [236, 0]
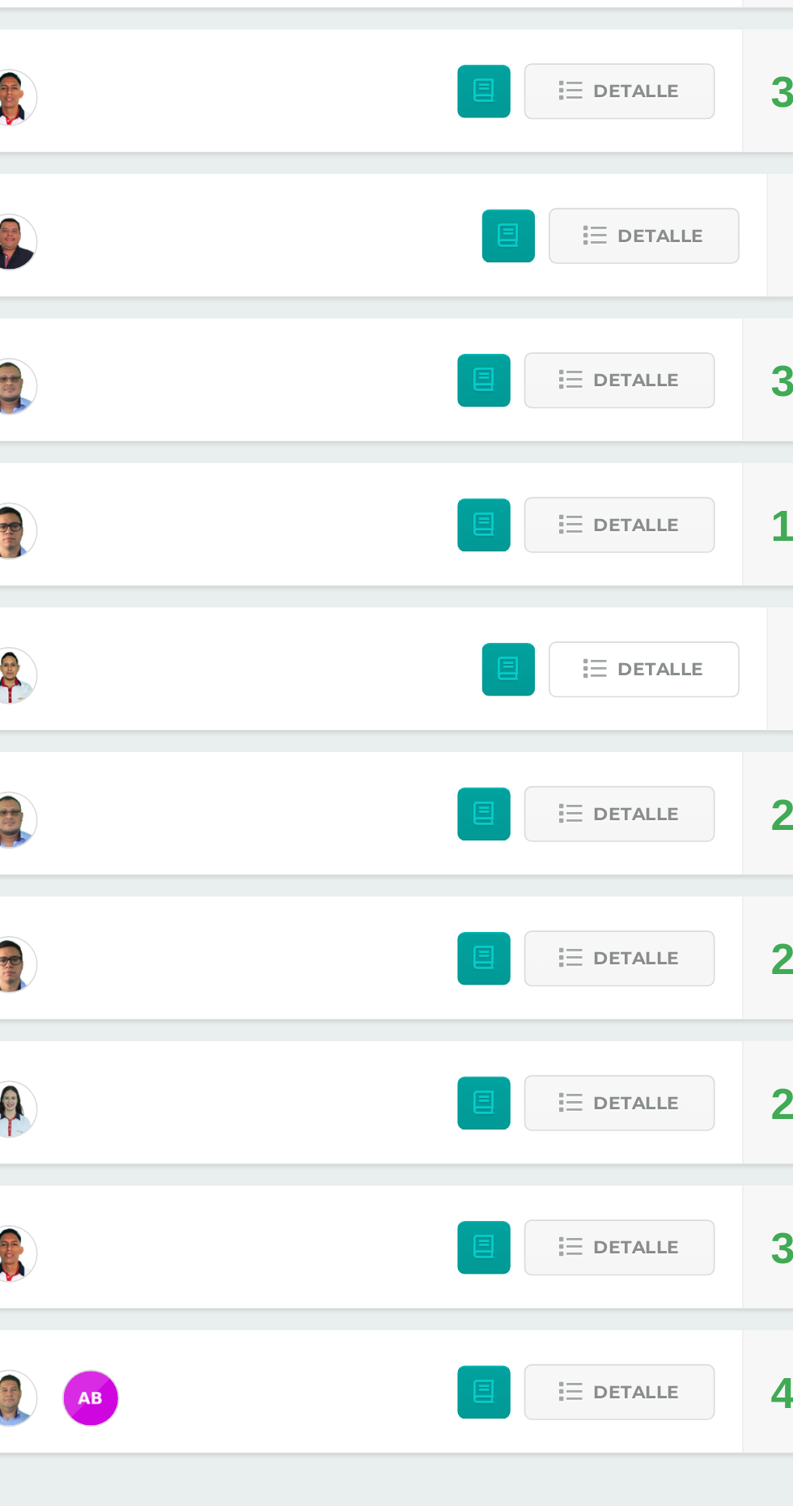
click at [600, 1006] on span "Detalle" at bounding box center [614, 1009] width 51 height 30
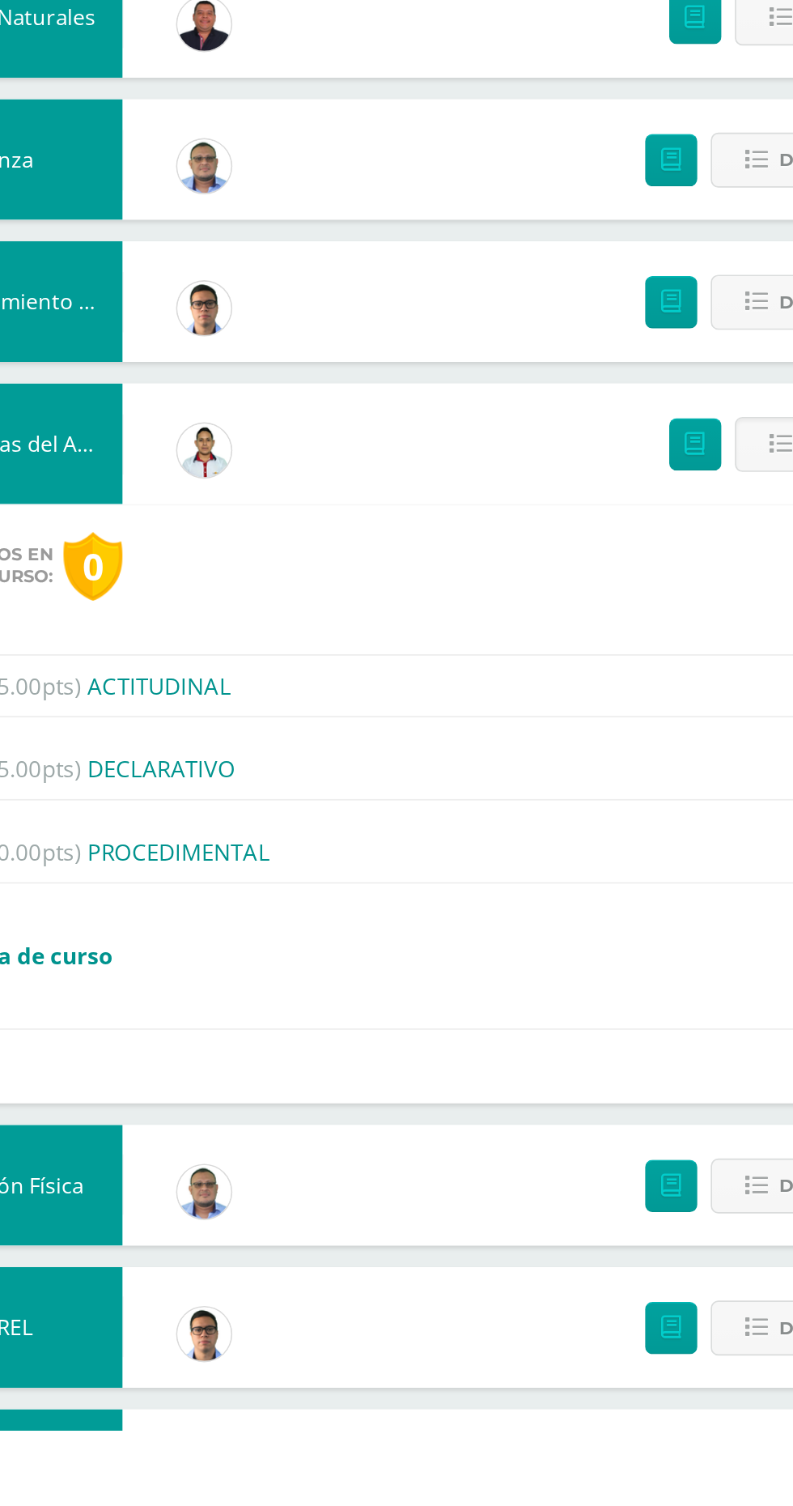
scroll to position [361, 0]
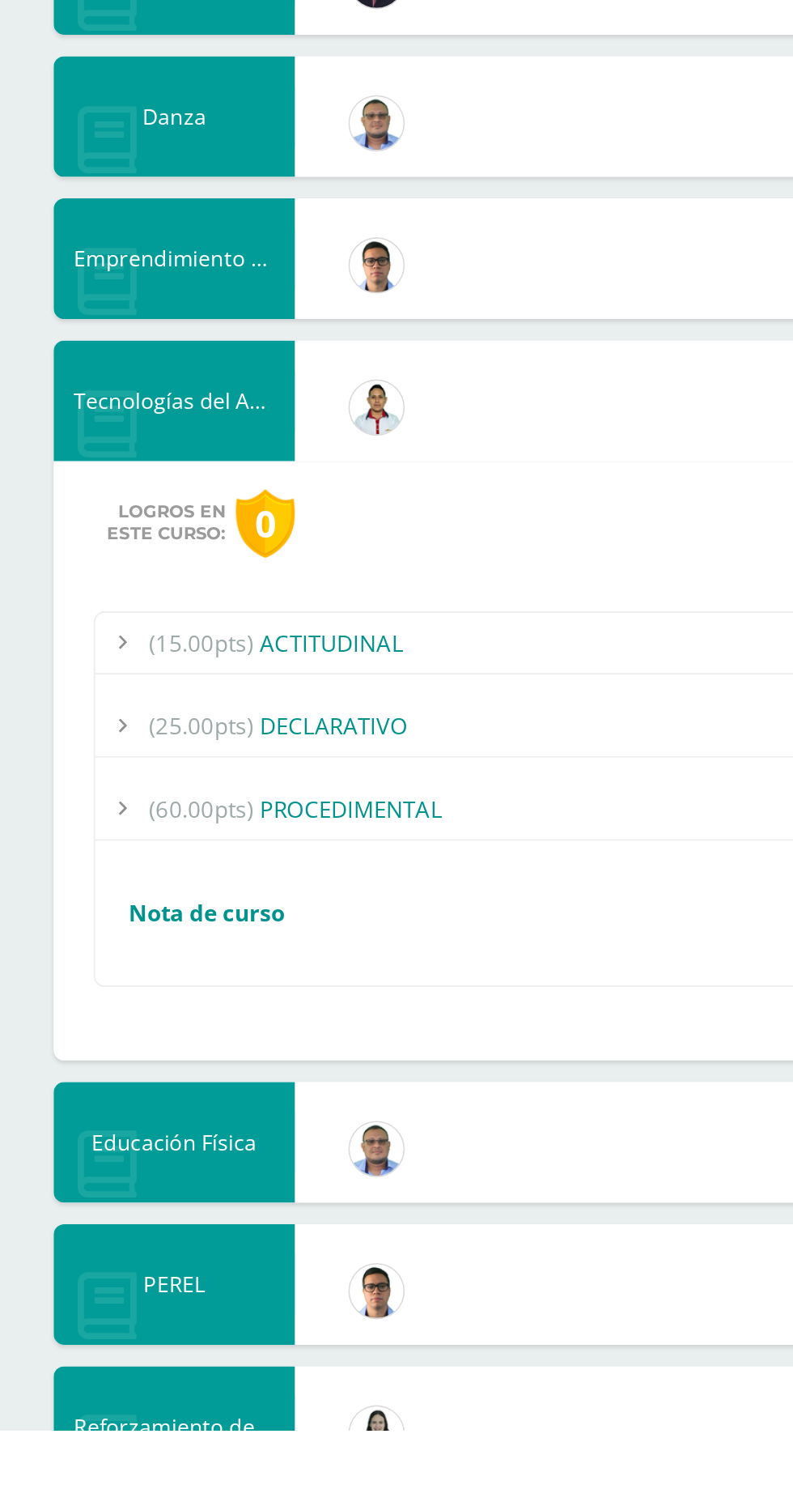
click at [316, 1112] on div "(60.00pts) PROCEDIMENTAL" at bounding box center [396, 1130] width 678 height 36
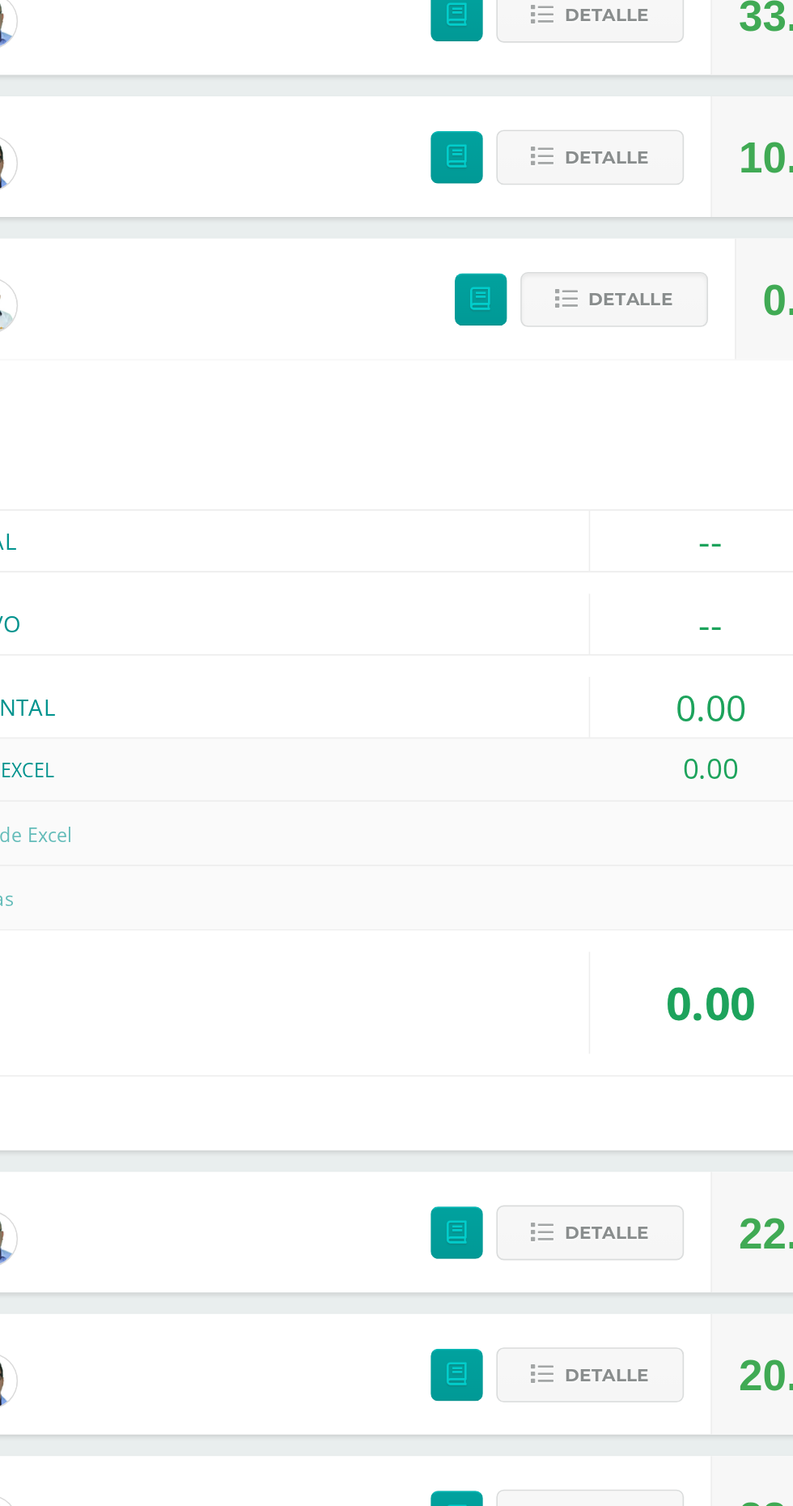
scroll to position [487, 0]
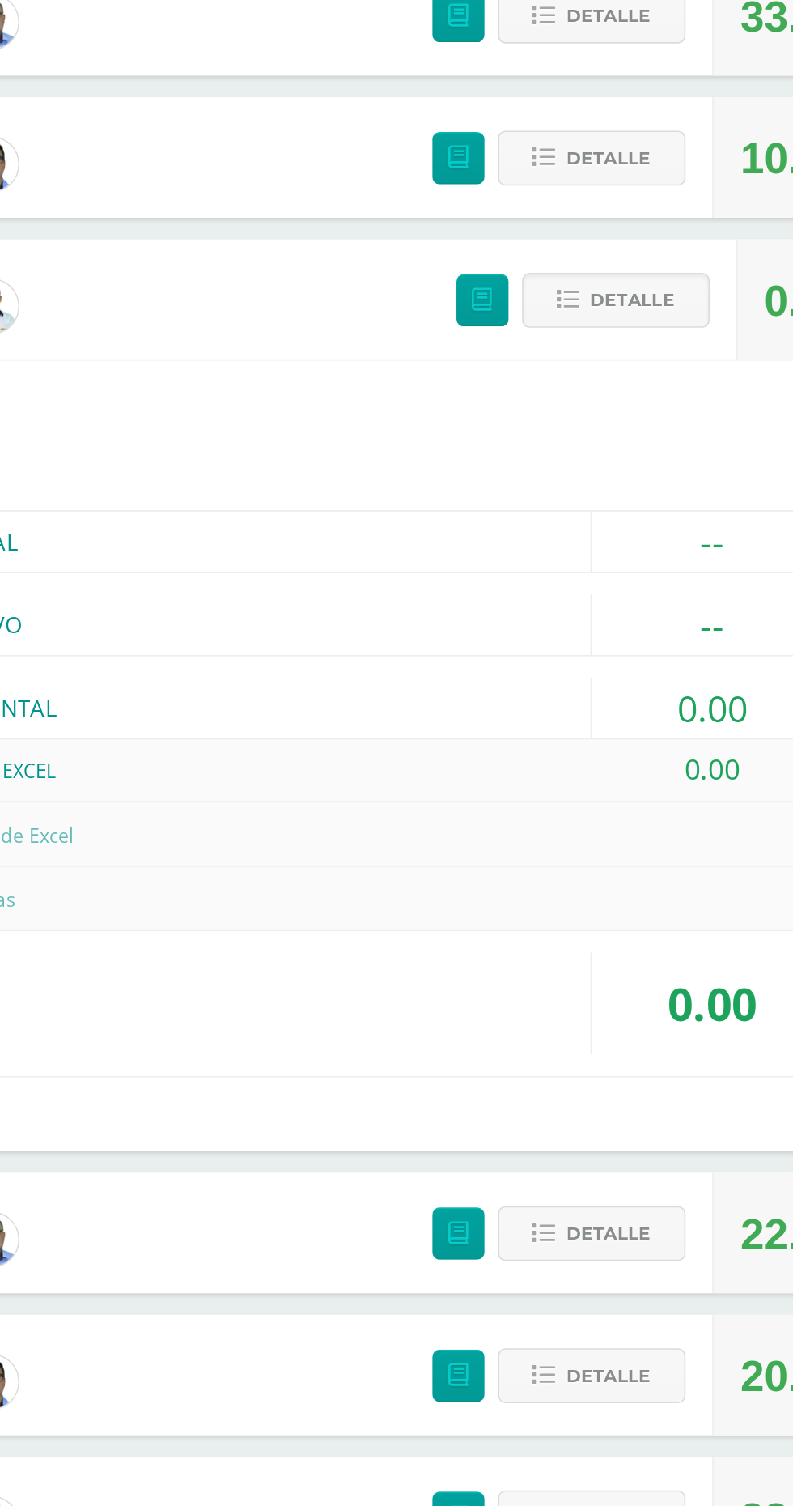
click at [617, 767] on span "Detalle" at bounding box center [614, 758] width 51 height 30
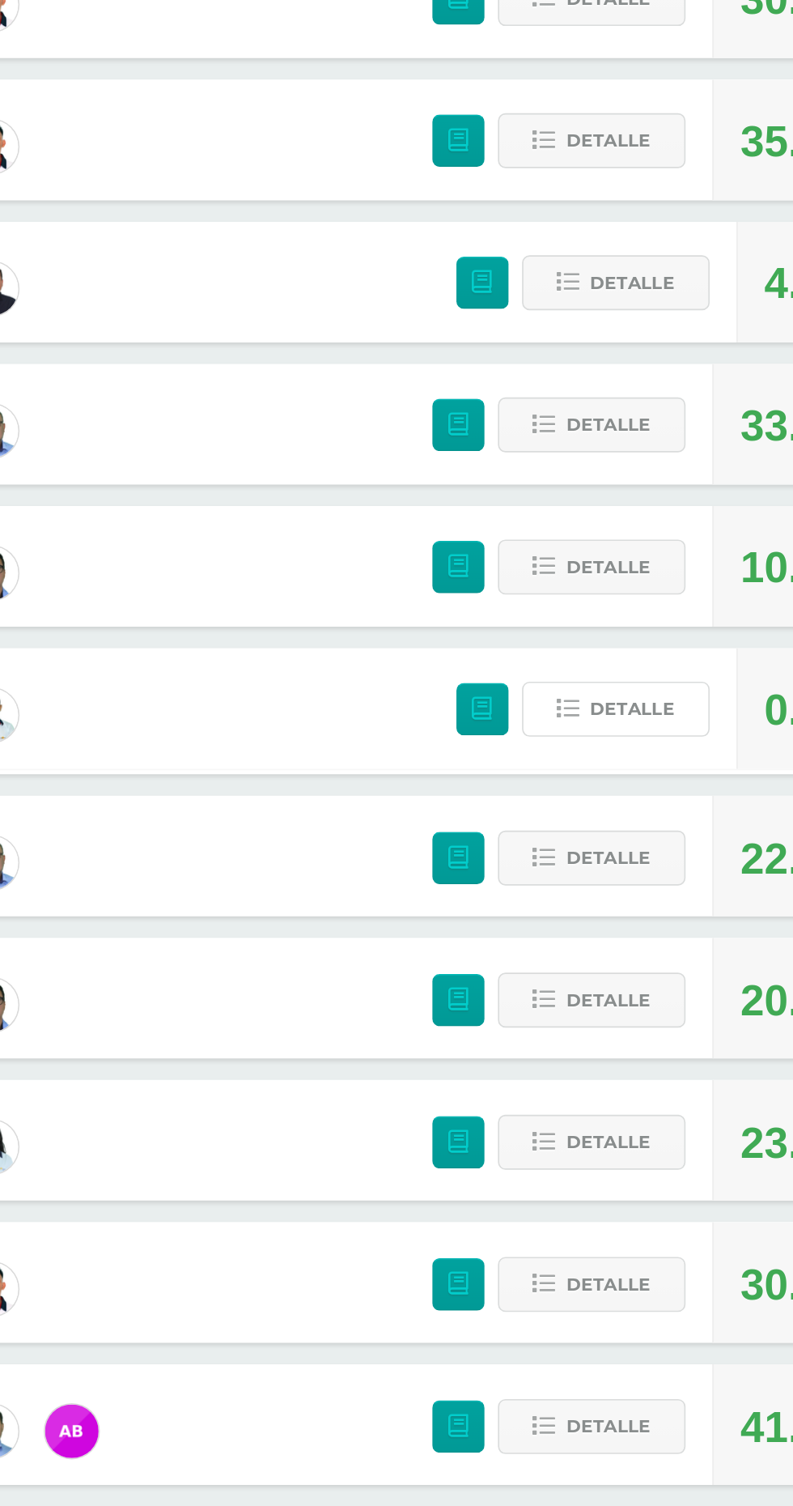
scroll to position [236, 0]
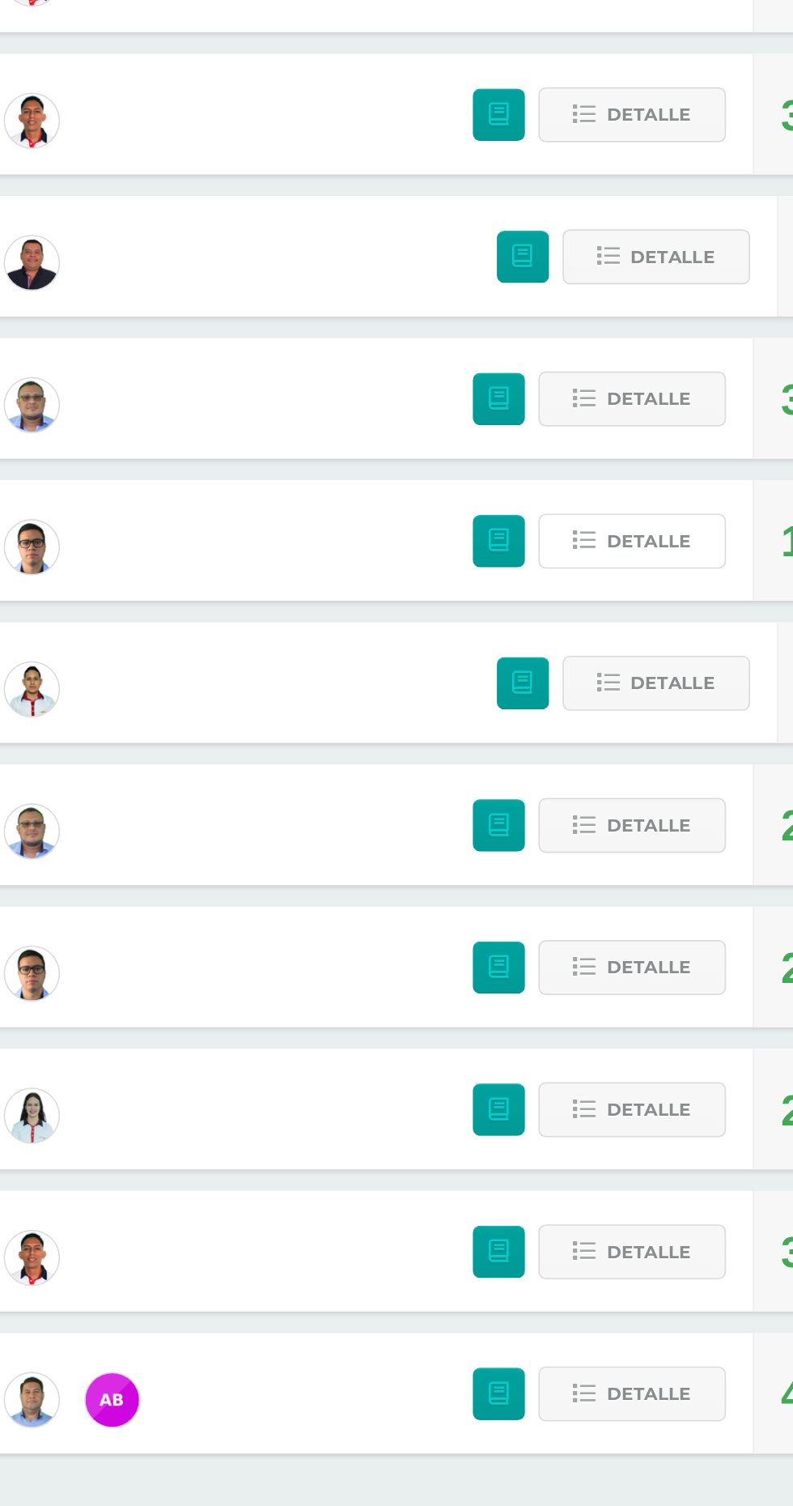
click at [597, 920] on span "Detalle" at bounding box center [600, 923] width 51 height 30
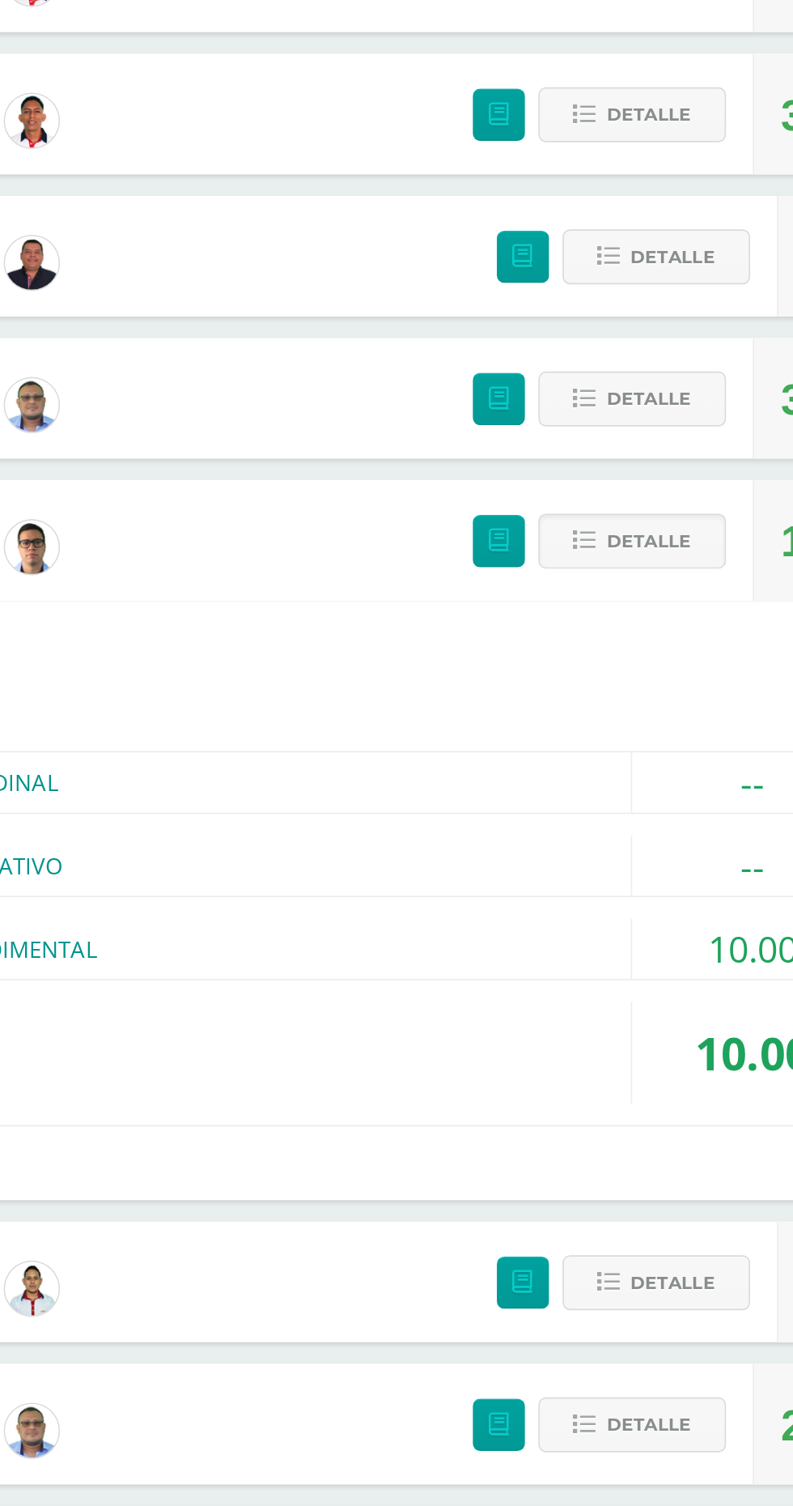
scroll to position [236, 0]
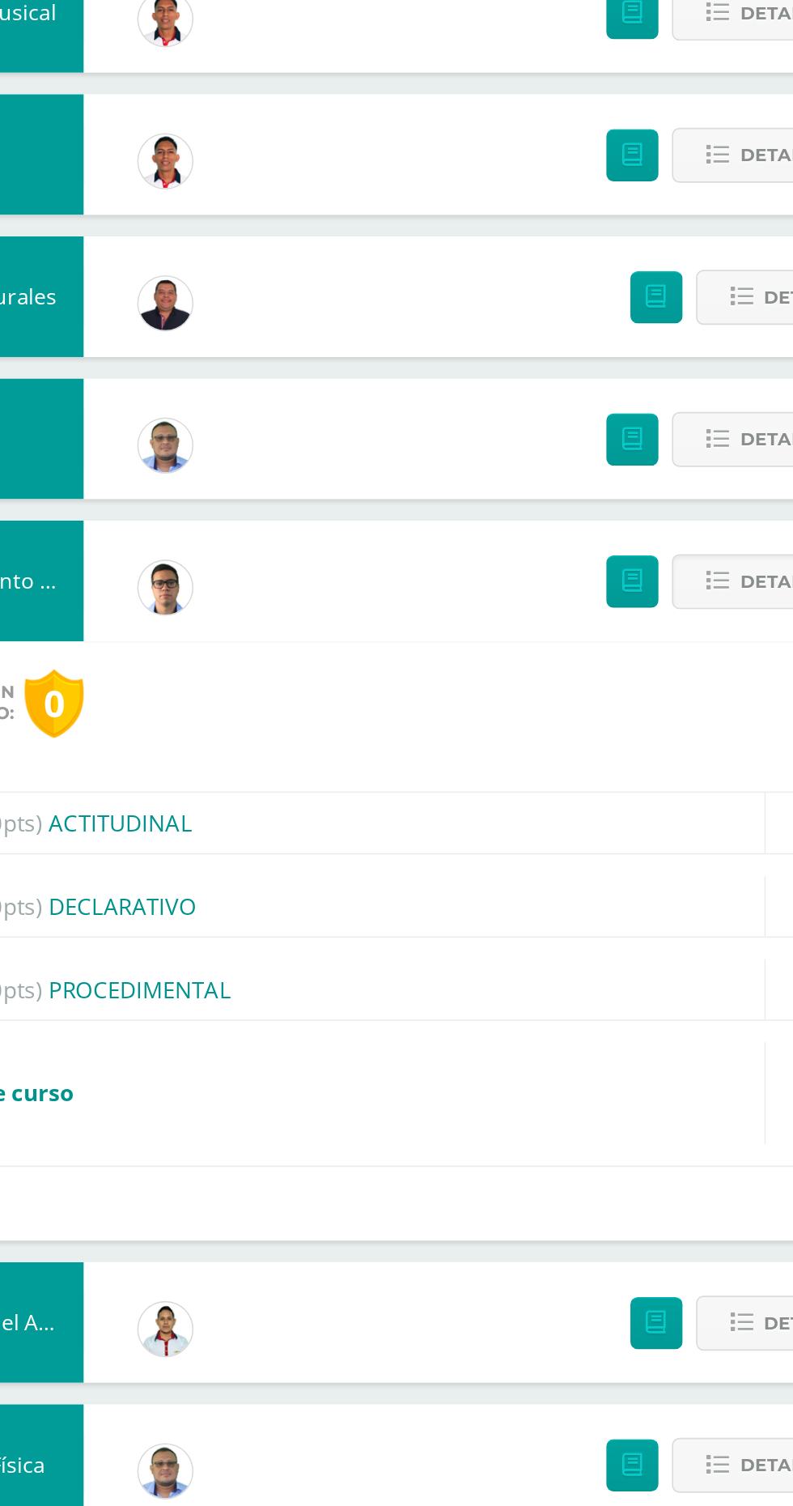
click at [384, 1178] on div "(60.00pts) PROCEDIMENTAL" at bounding box center [396, 1170] width 678 height 36
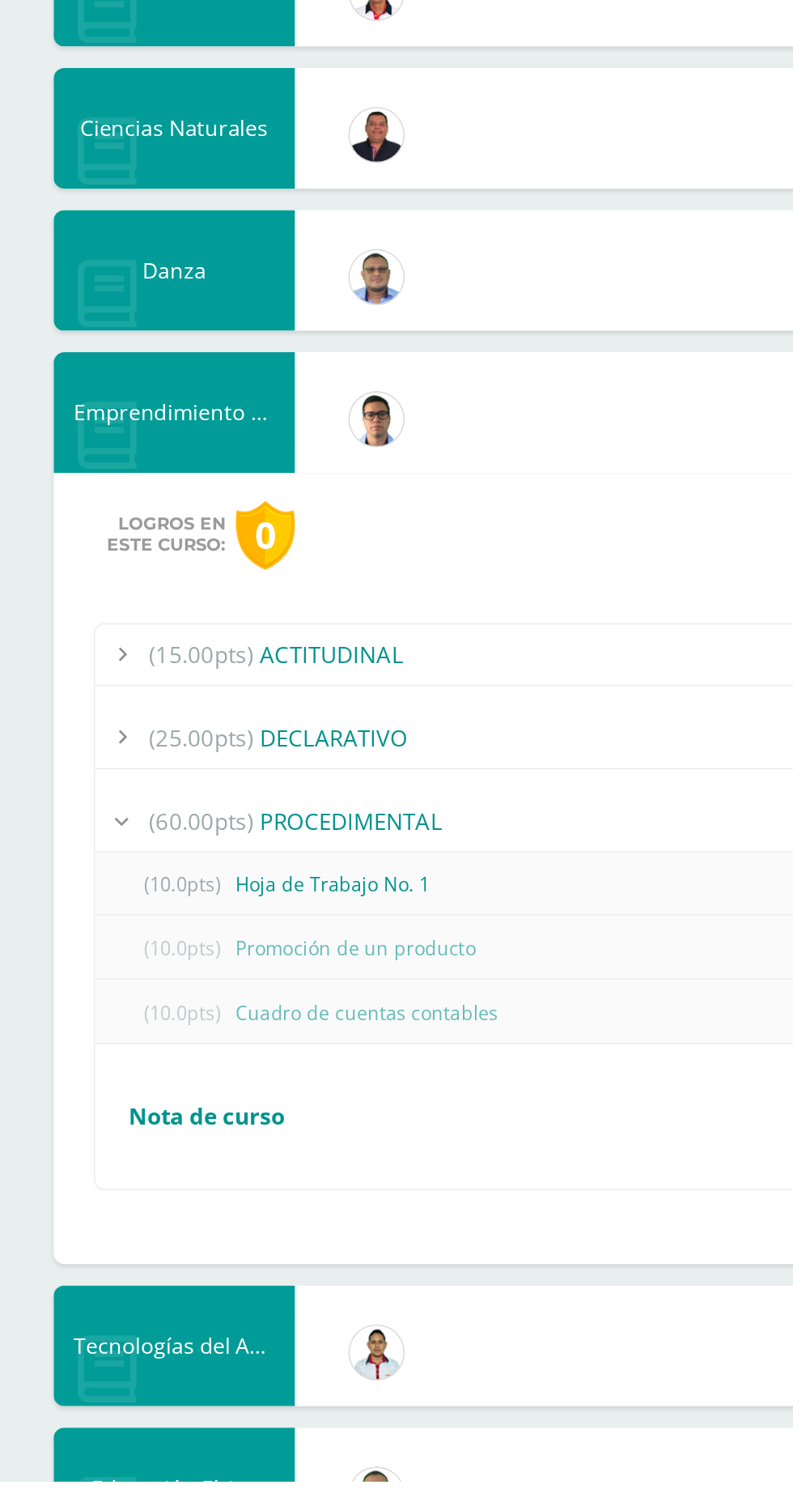
scroll to position [351, 0]
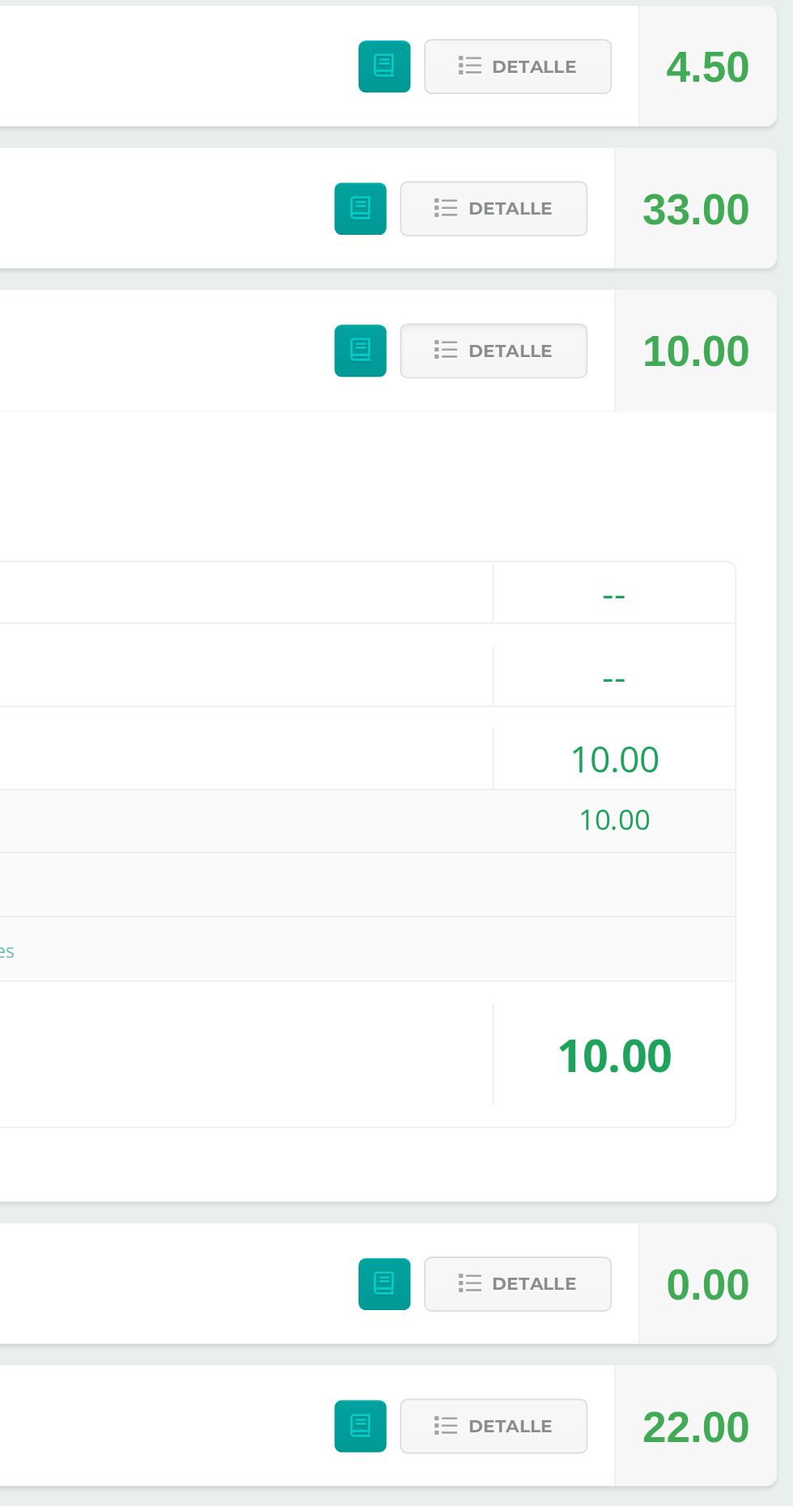
click at [608, 802] on span "Detalle" at bounding box center [600, 808] width 51 height 30
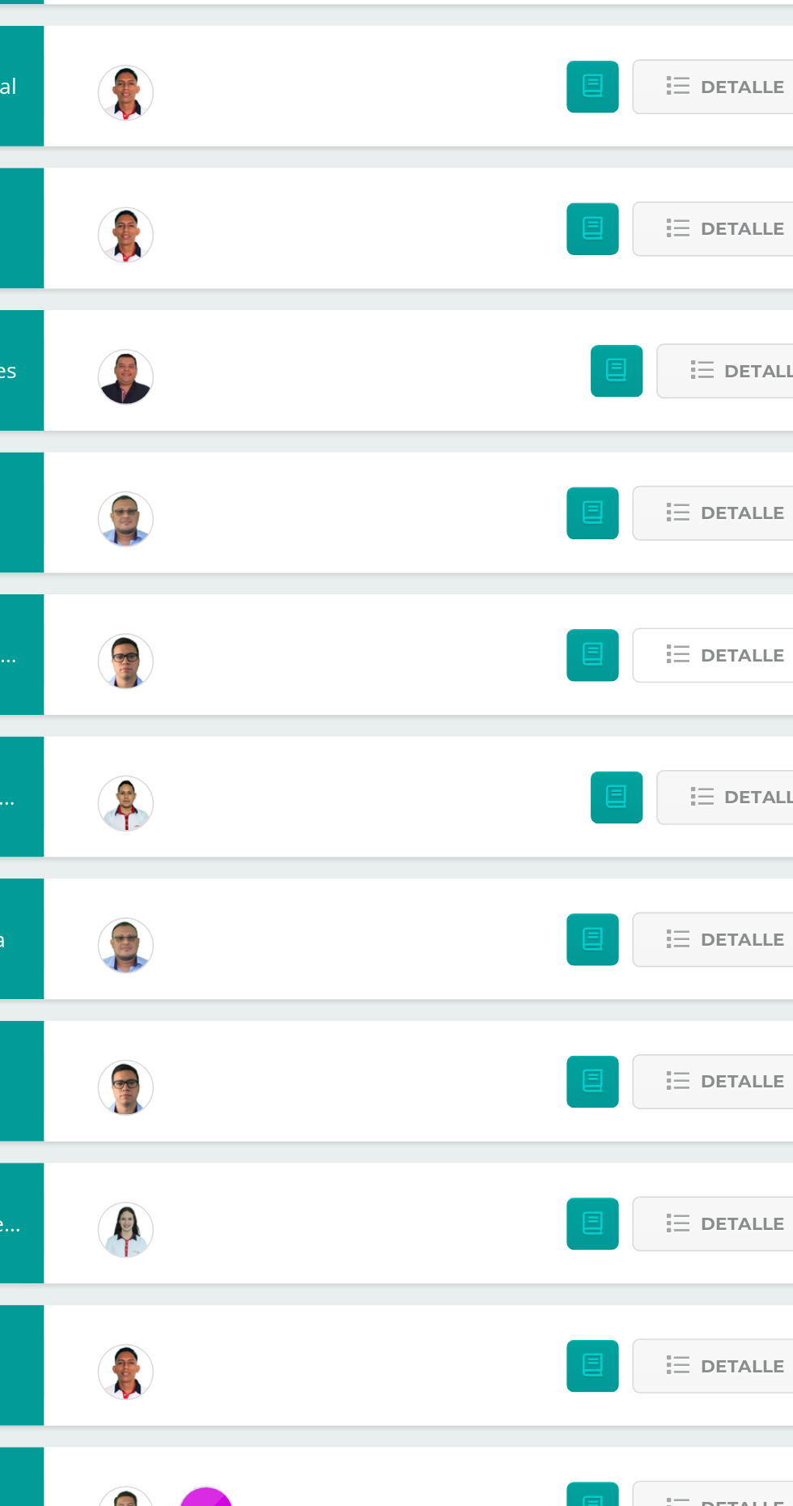
scroll to position [212, 0]
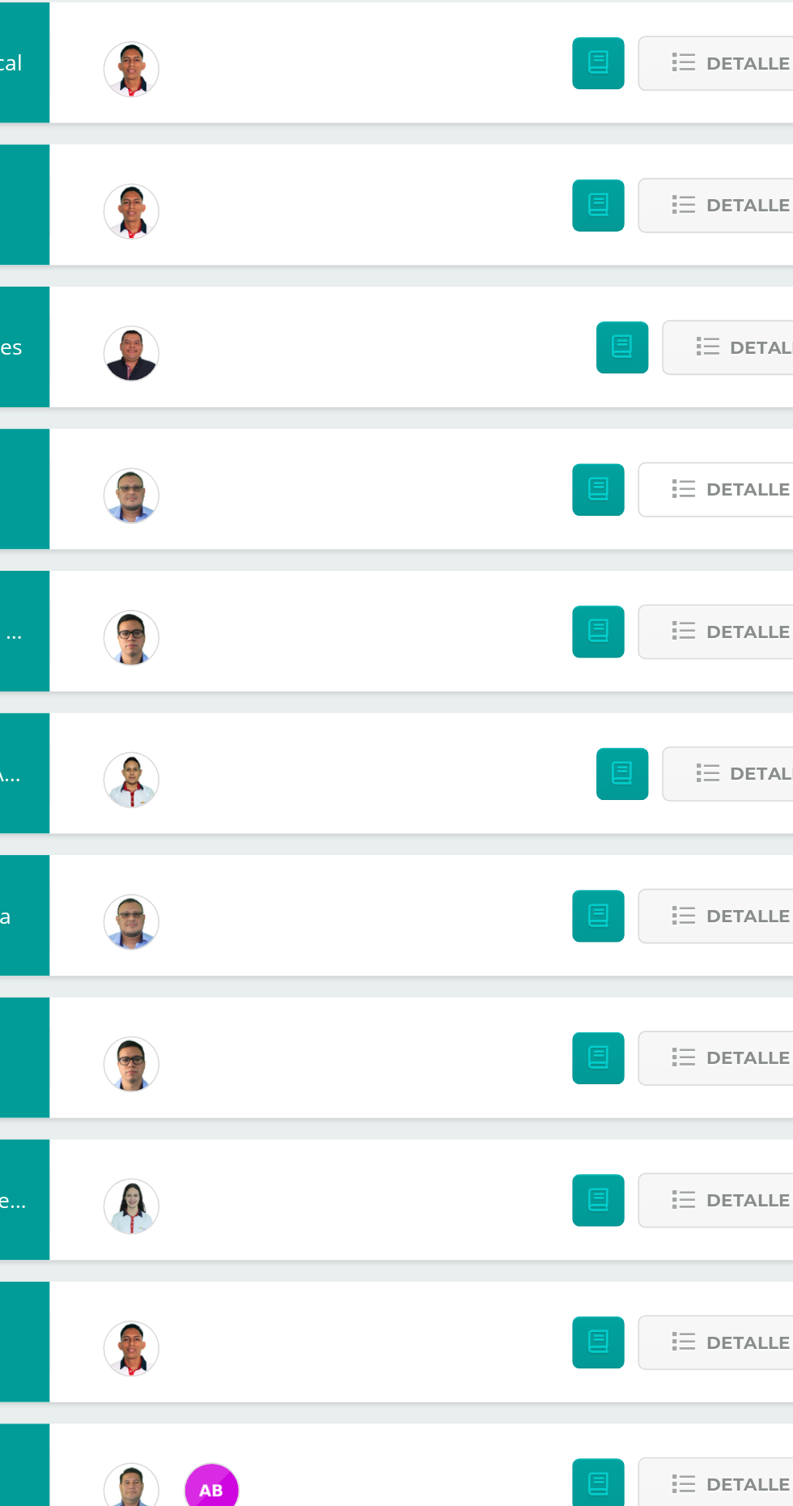
click at [573, 856] on button "Detalle" at bounding box center [590, 861] width 113 height 33
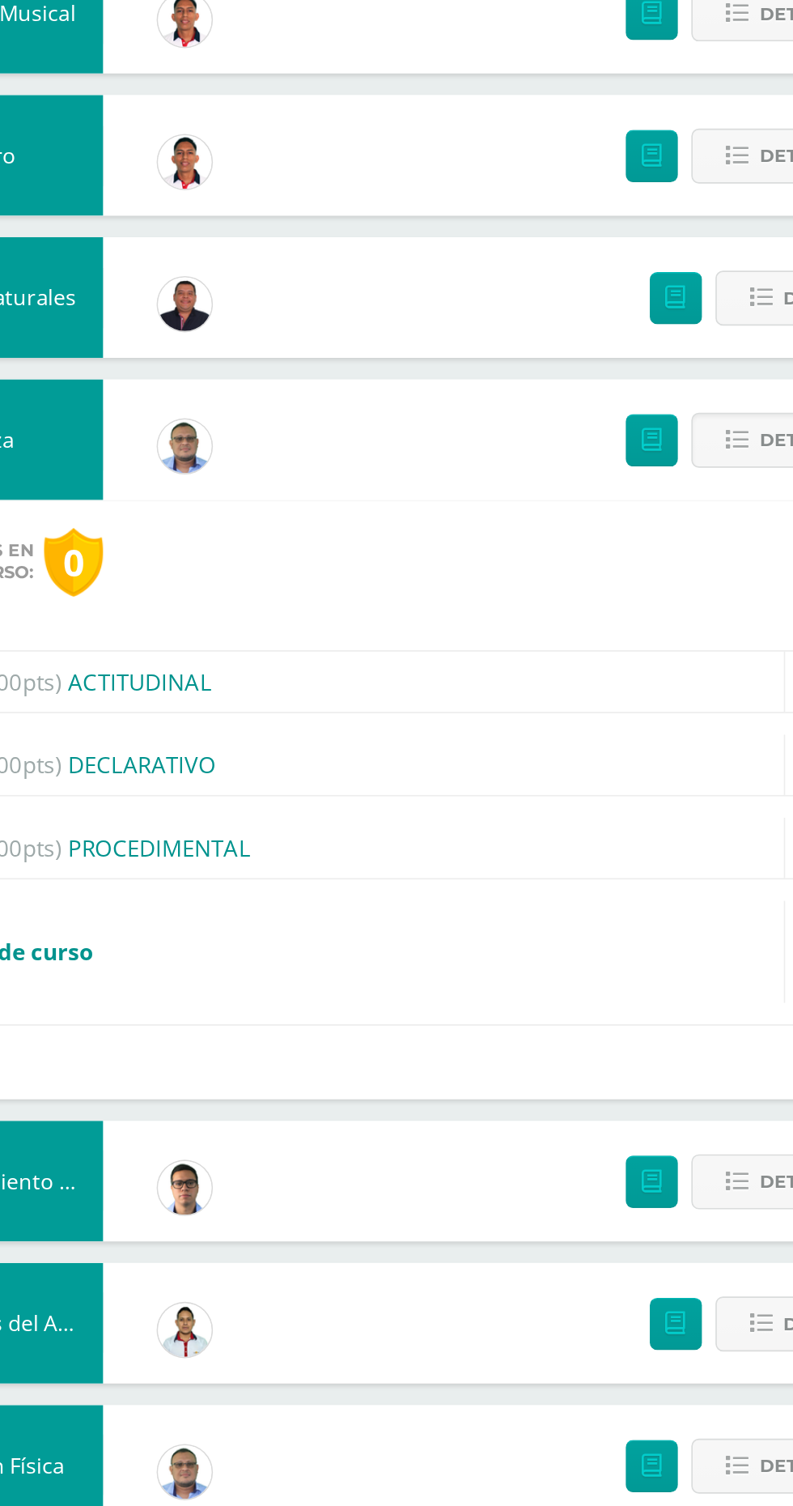
scroll to position [216, 0]
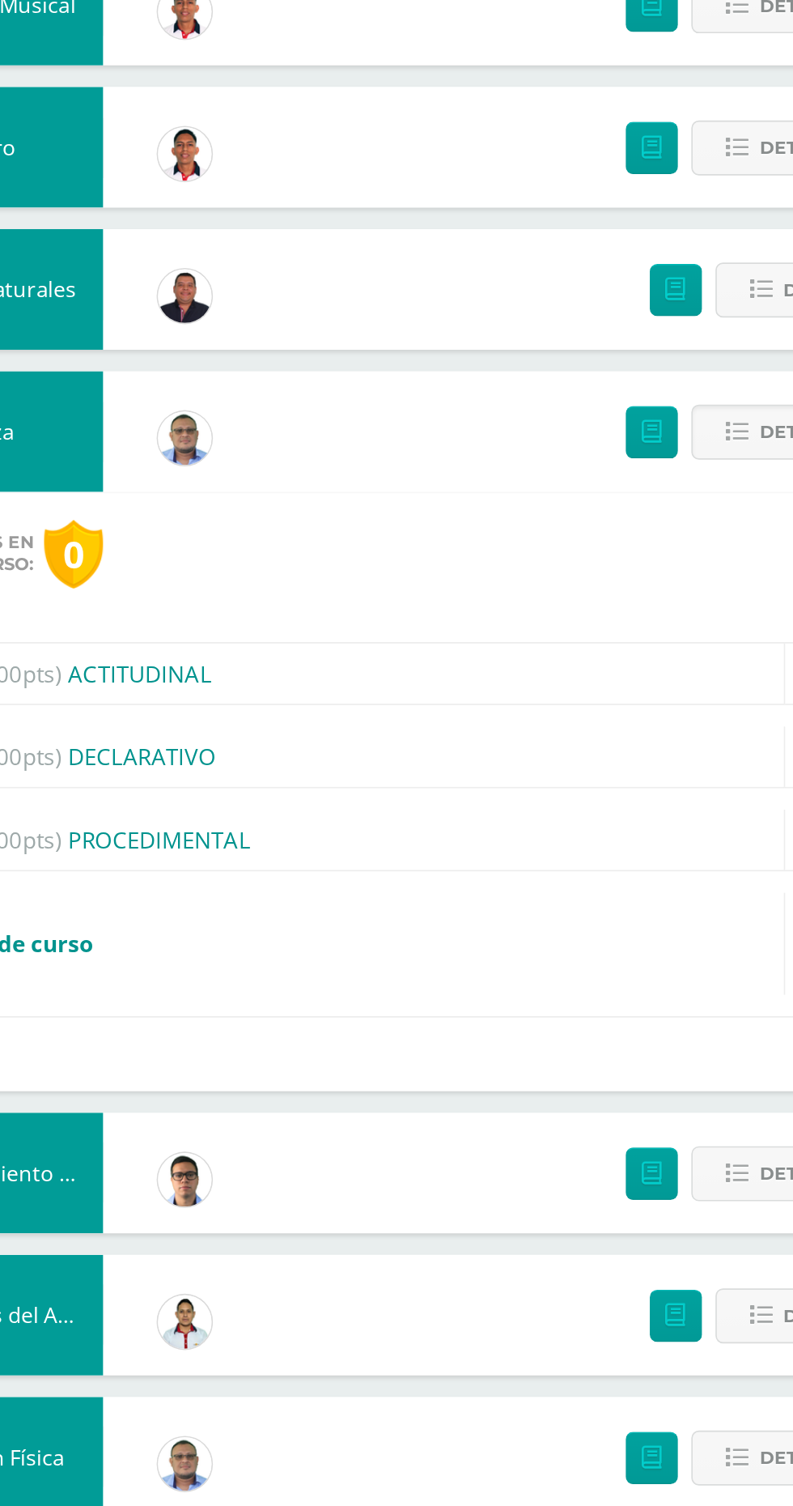
click at [352, 1104] on div "(60.00pts) PROCEDIMENTAL" at bounding box center [396, 1104] width 678 height 36
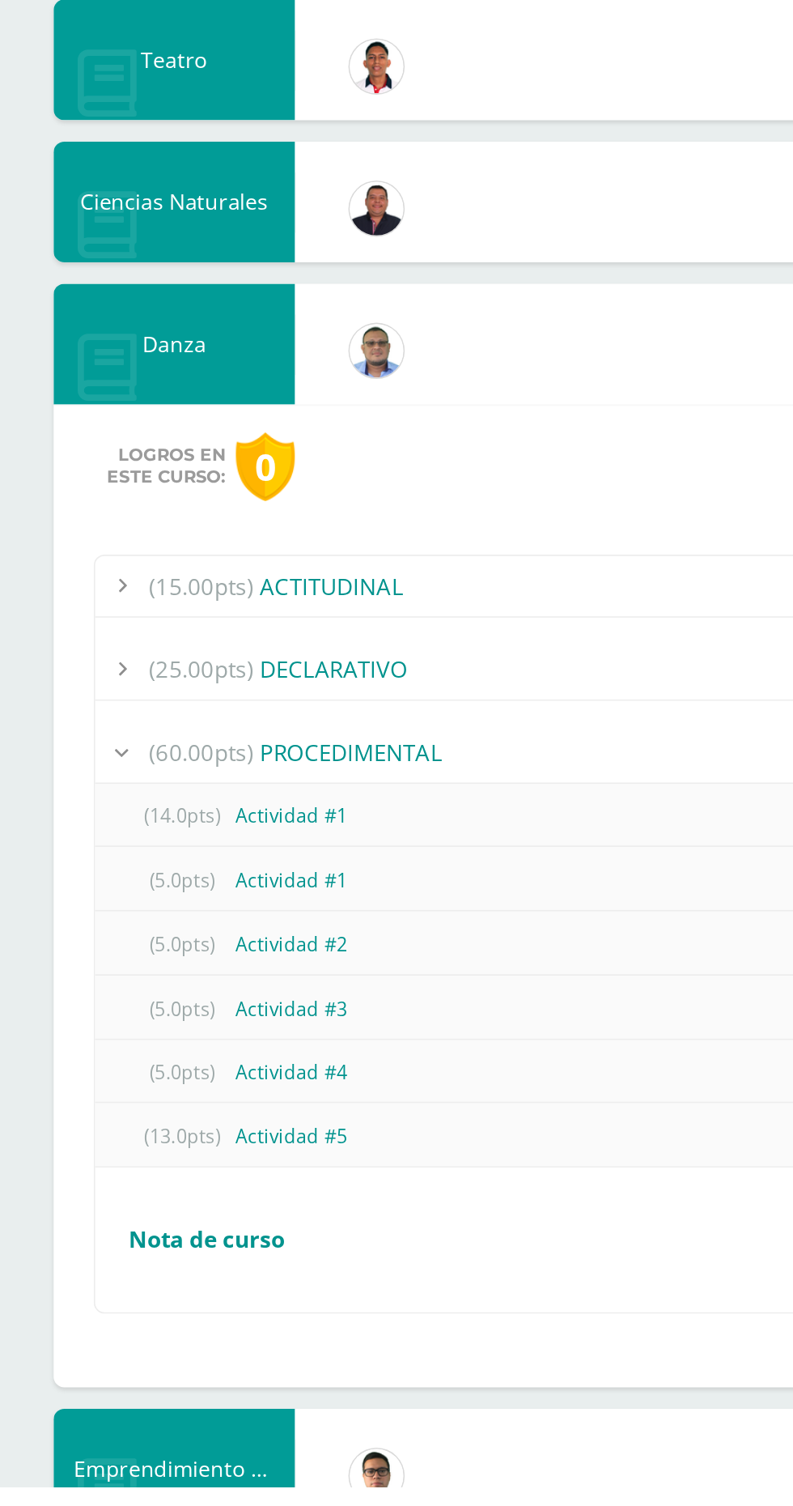
scroll to position [298, 0]
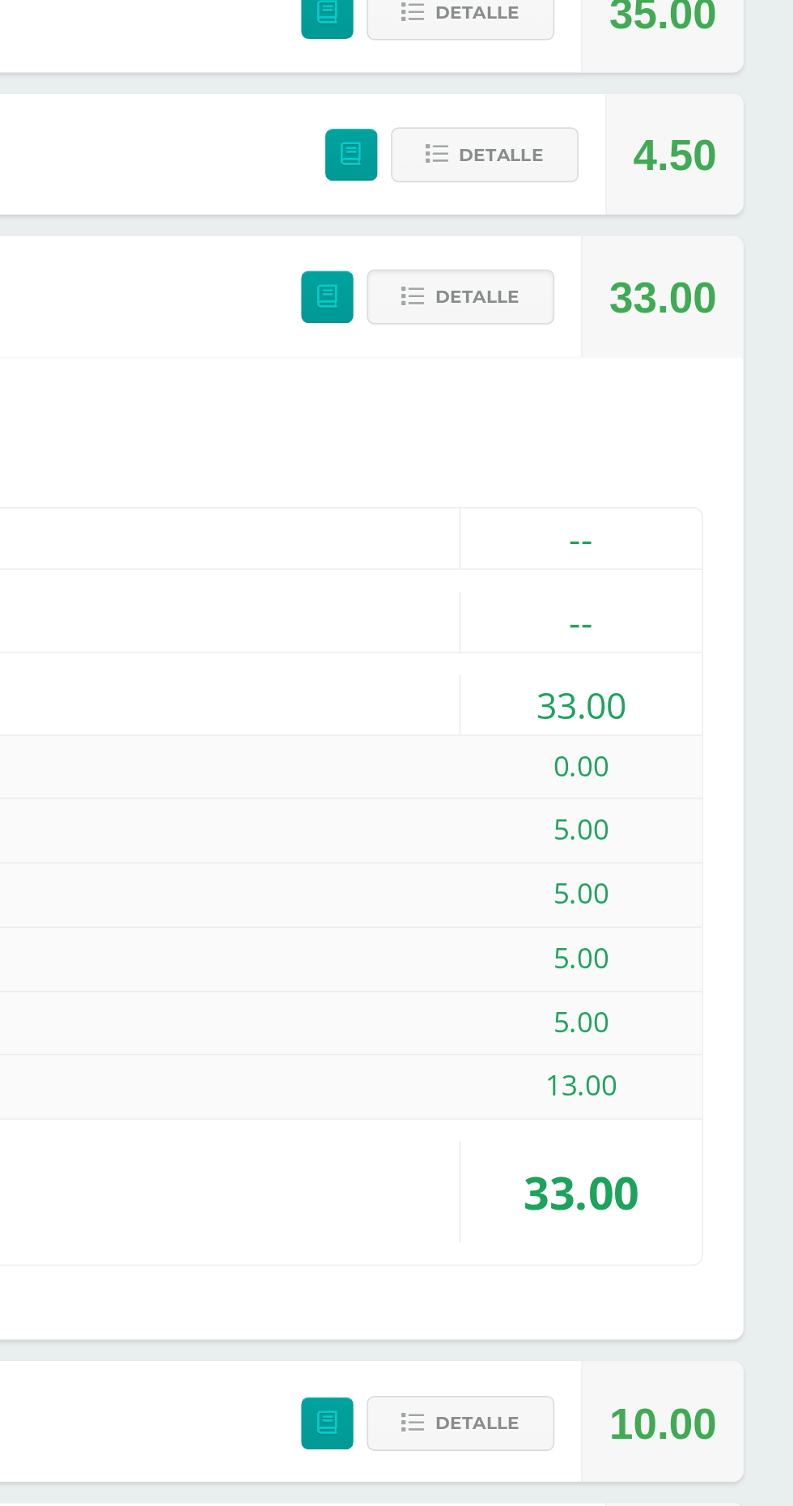
click at [618, 764] on span "Detalle" at bounding box center [600, 776] width 51 height 30
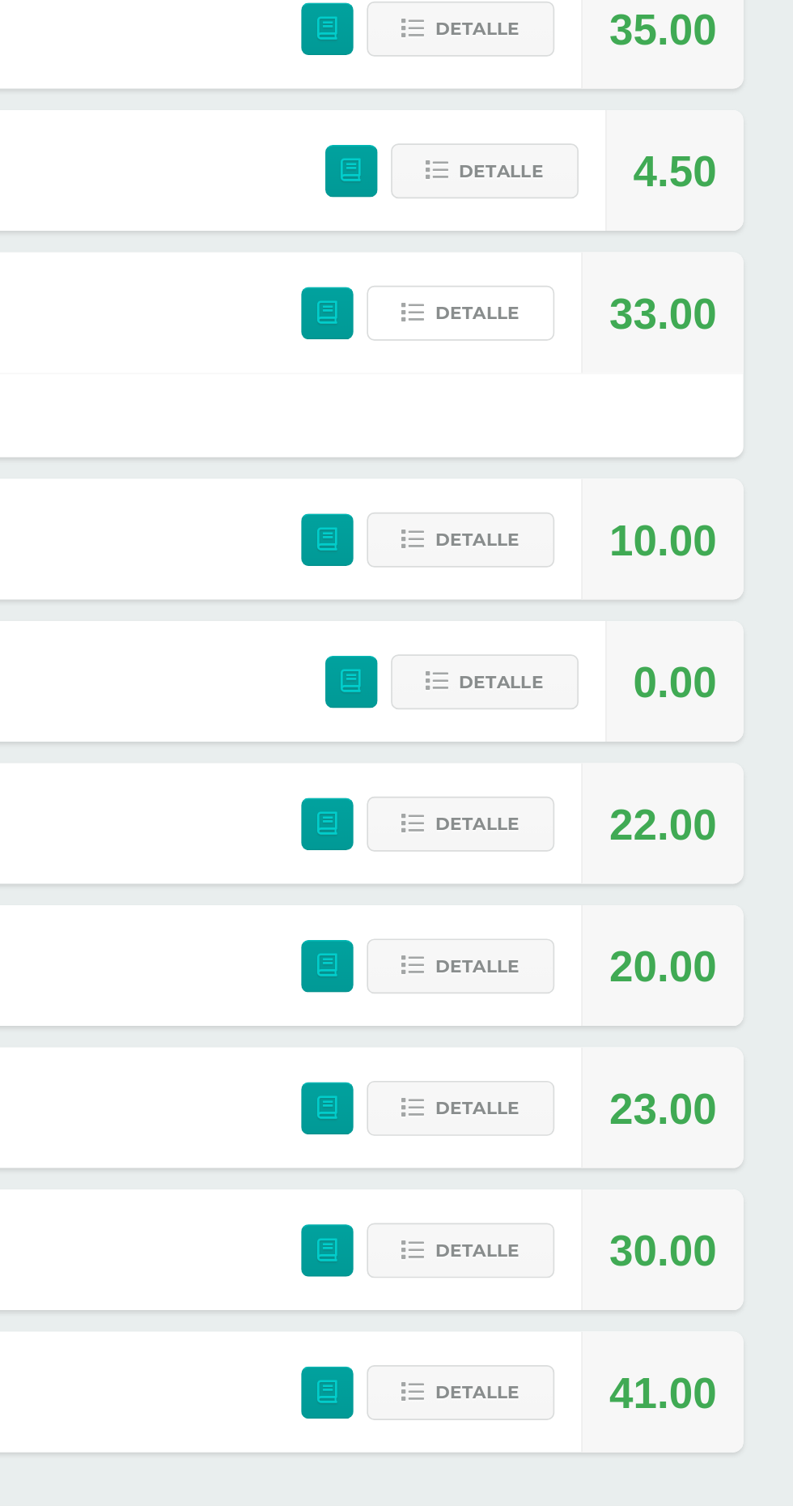
scroll to position [236, 0]
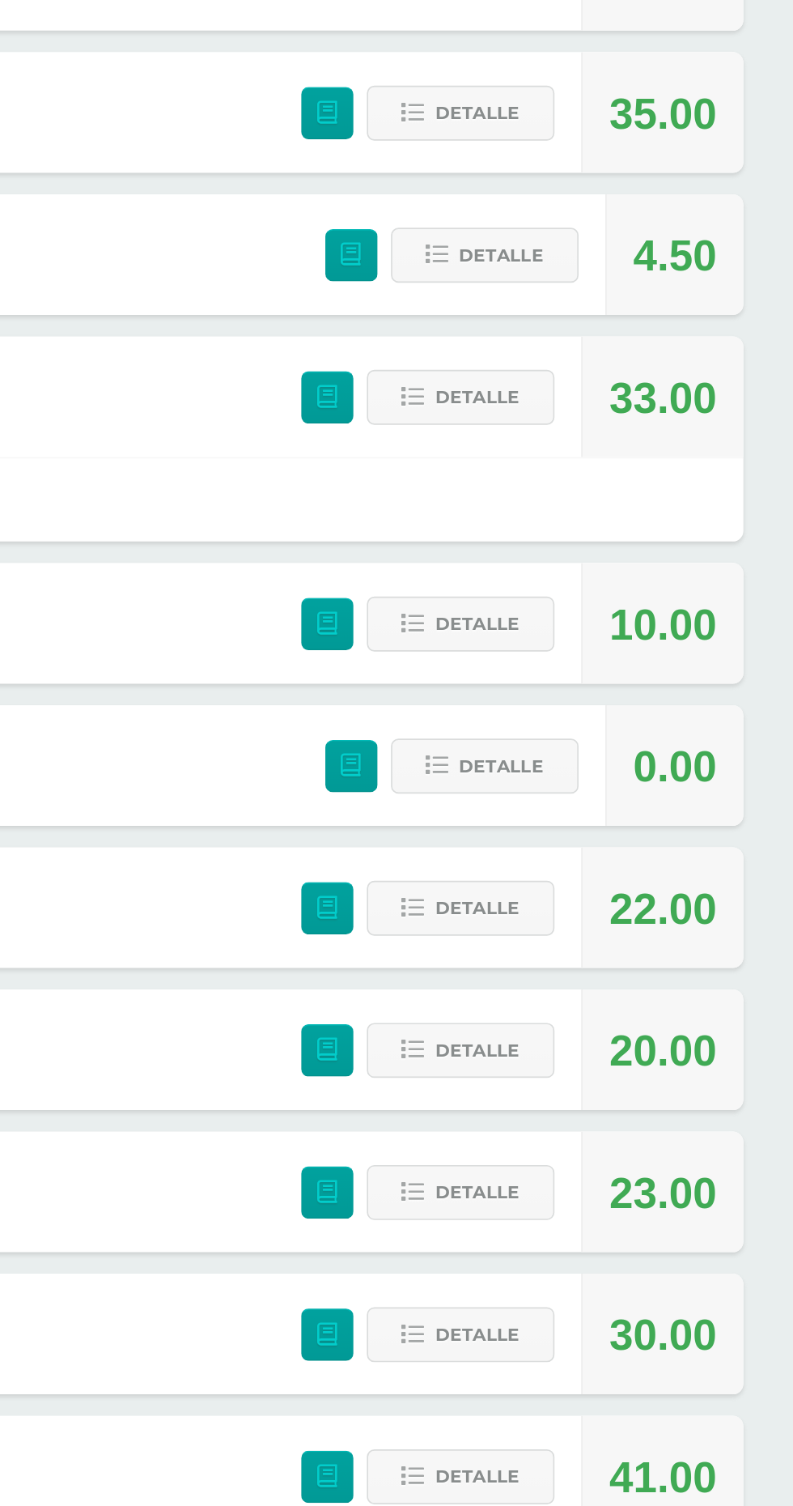
click at [616, 703] on div "Comunicación y Lenguaje, Idioma Extranjero 5.00 Detalle Matemáticas Vinicio Vac…" at bounding box center [396, 818] width 729 height 1411
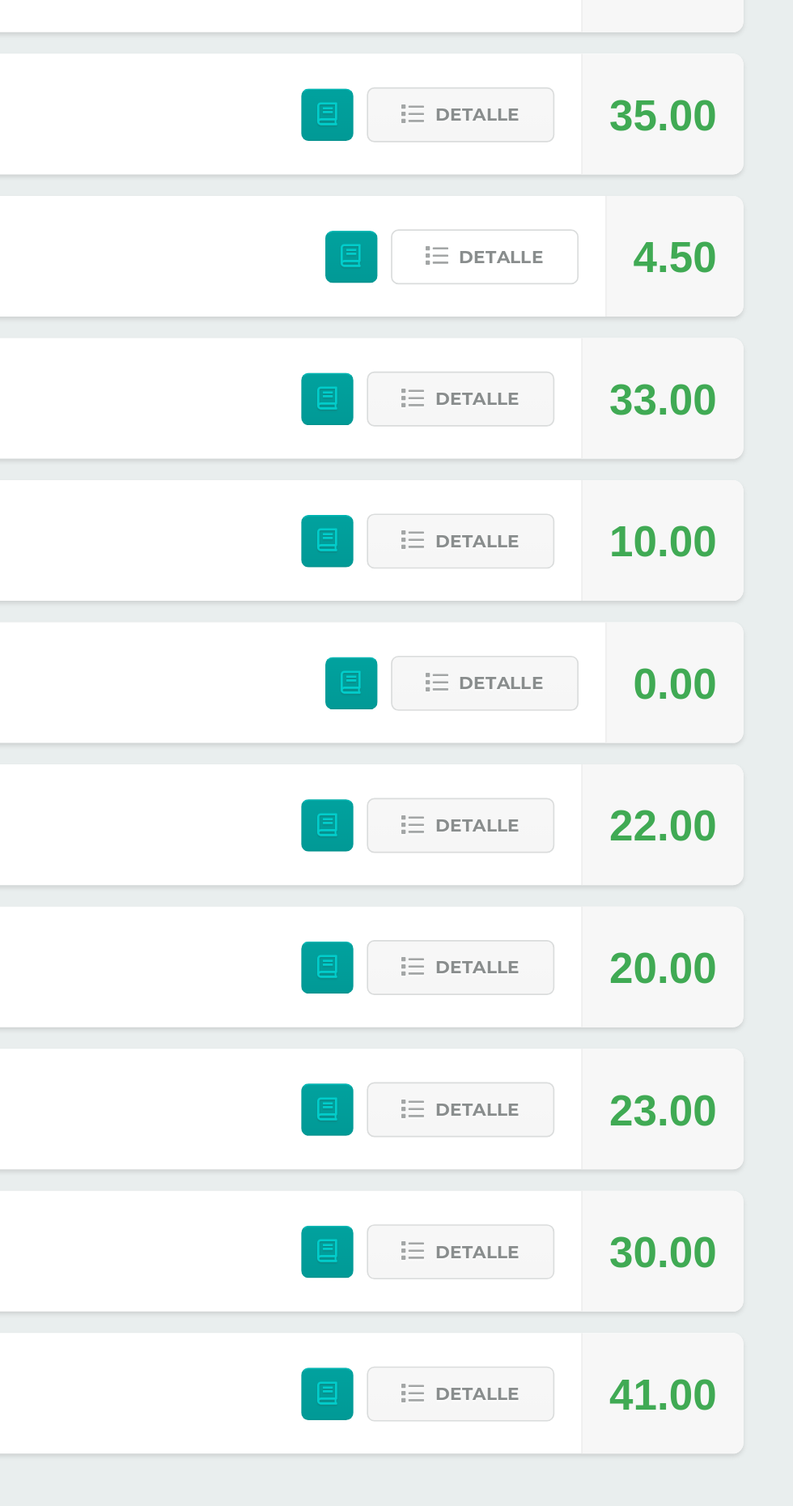
click at [610, 755] on span "Detalle" at bounding box center [614, 752] width 51 height 30
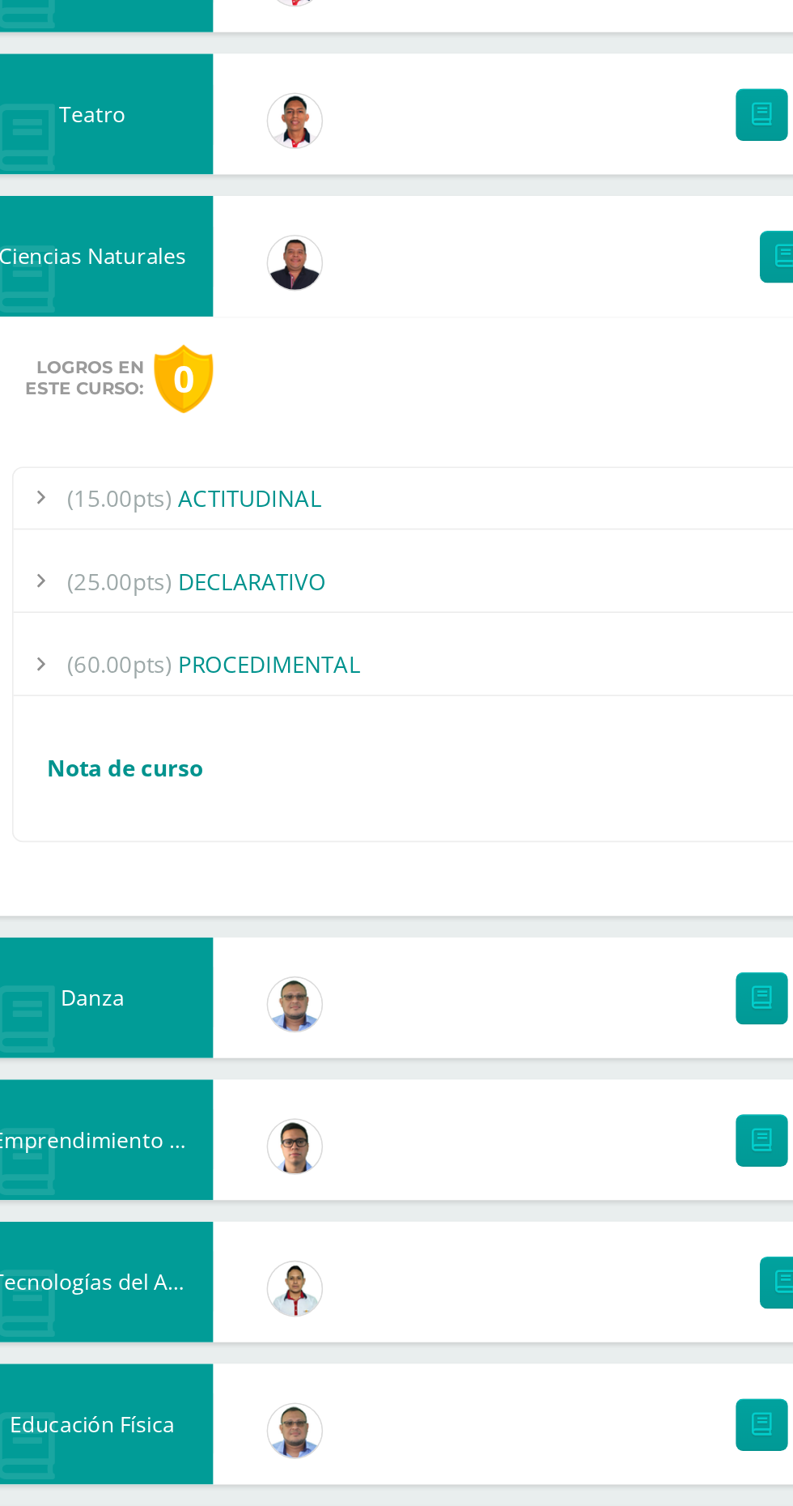
click at [275, 987] on div "(60.00pts) PROCEDIMENTAL" at bounding box center [396, 998] width 678 height 36
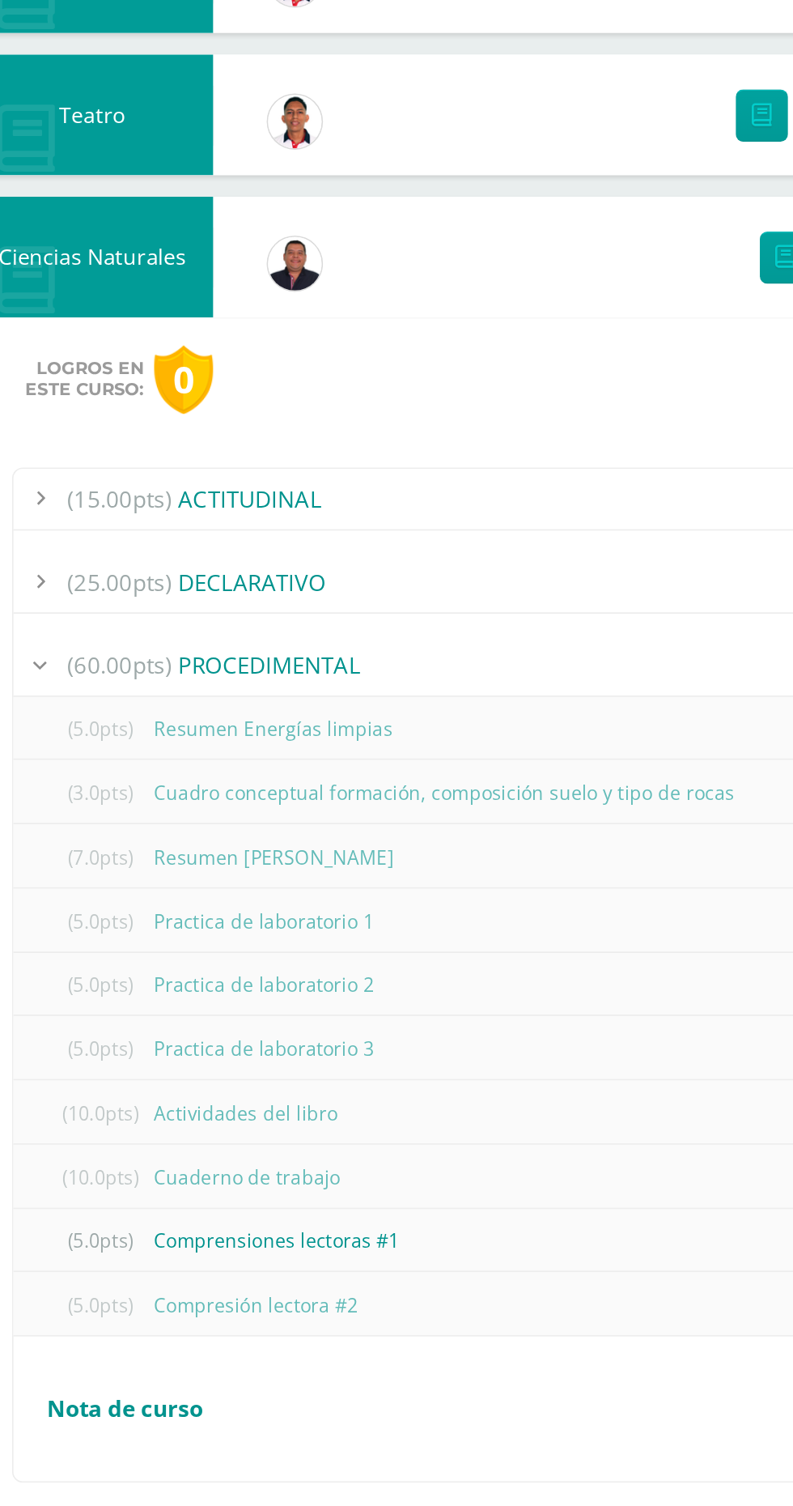
scroll to position [274, 0]
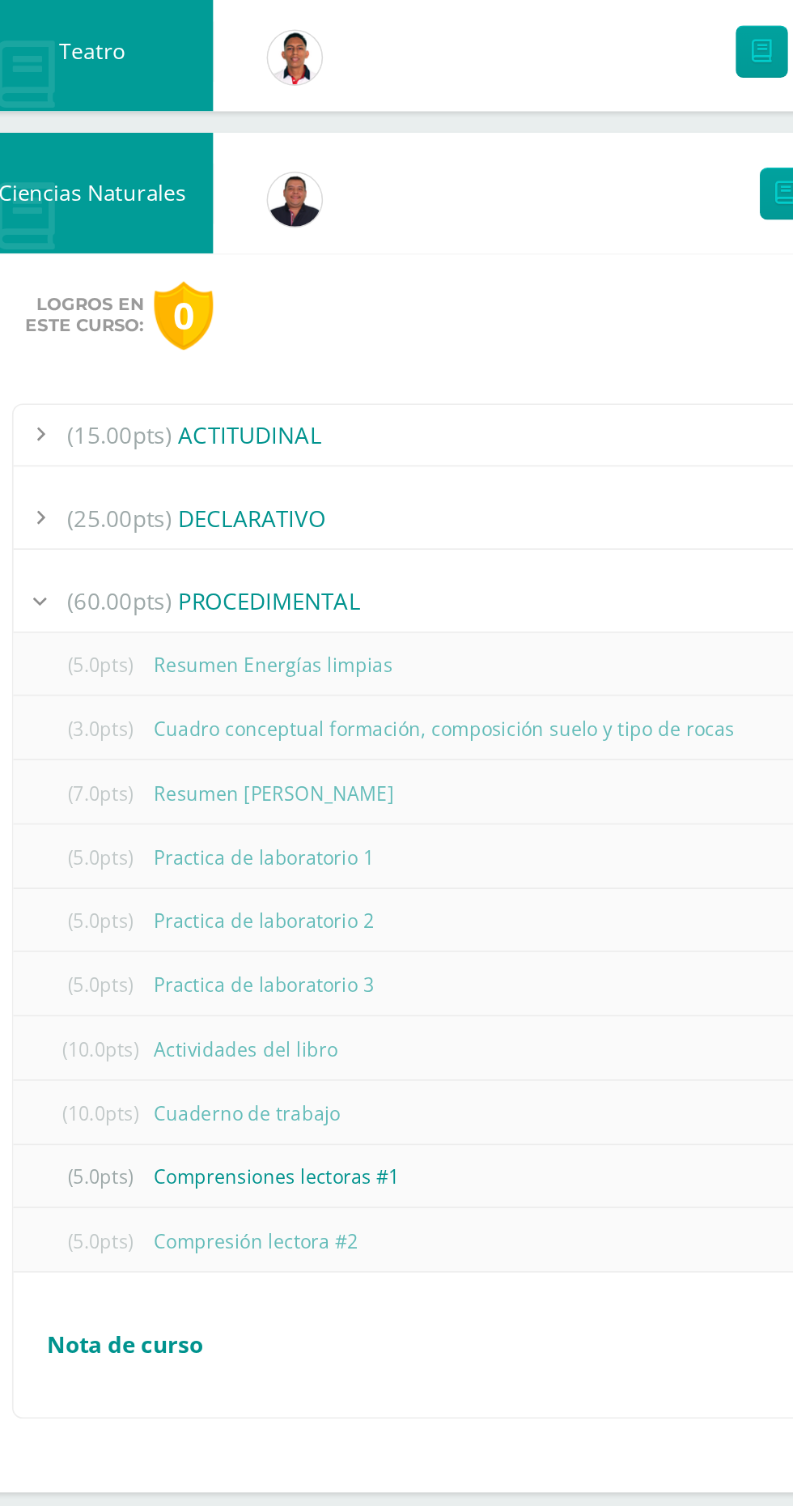
click at [265, 1339] on div "(5.0pts) Compresión lectora #2" at bounding box center [396, 1346] width 678 height 36
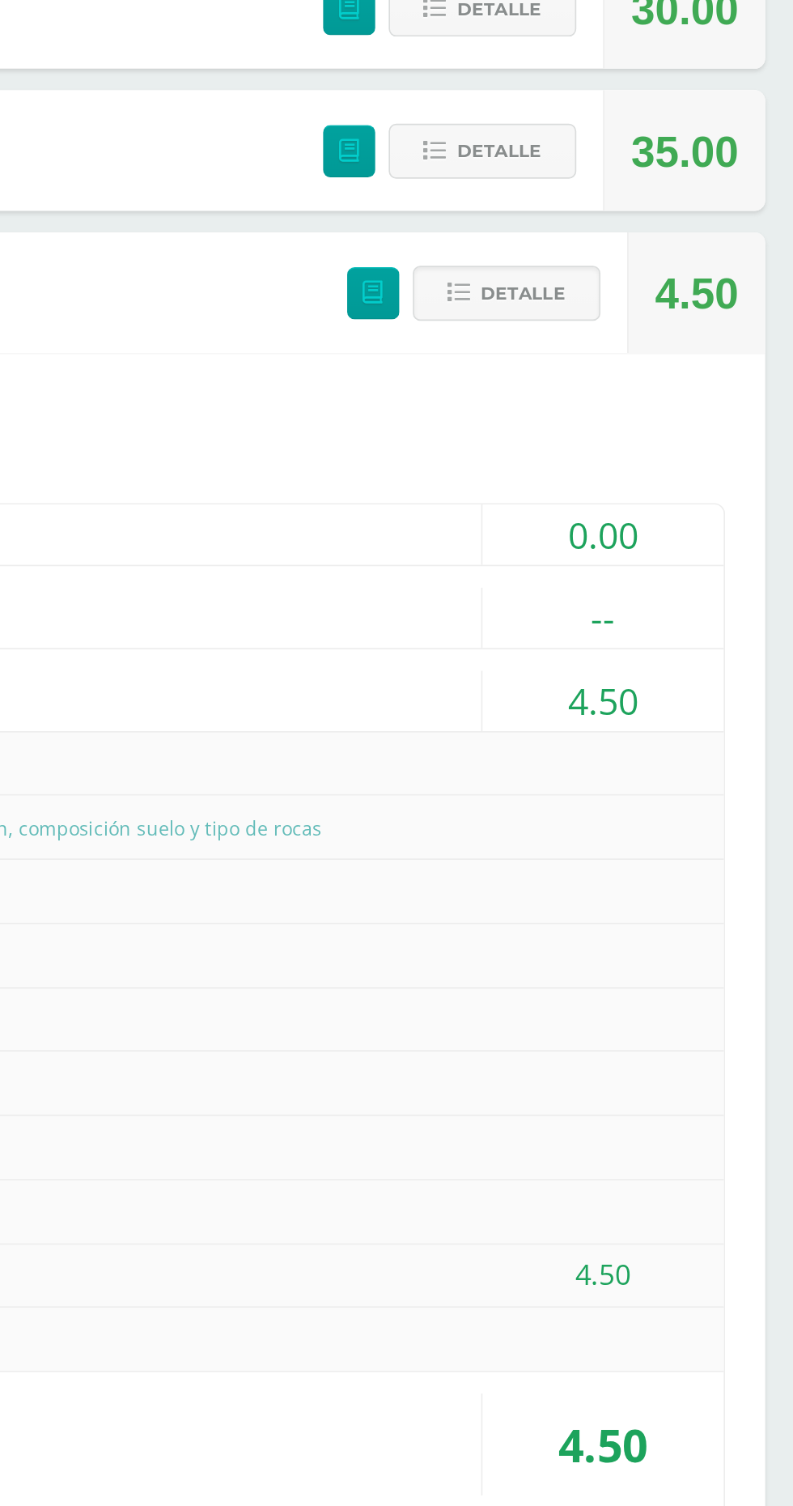
scroll to position [368, 0]
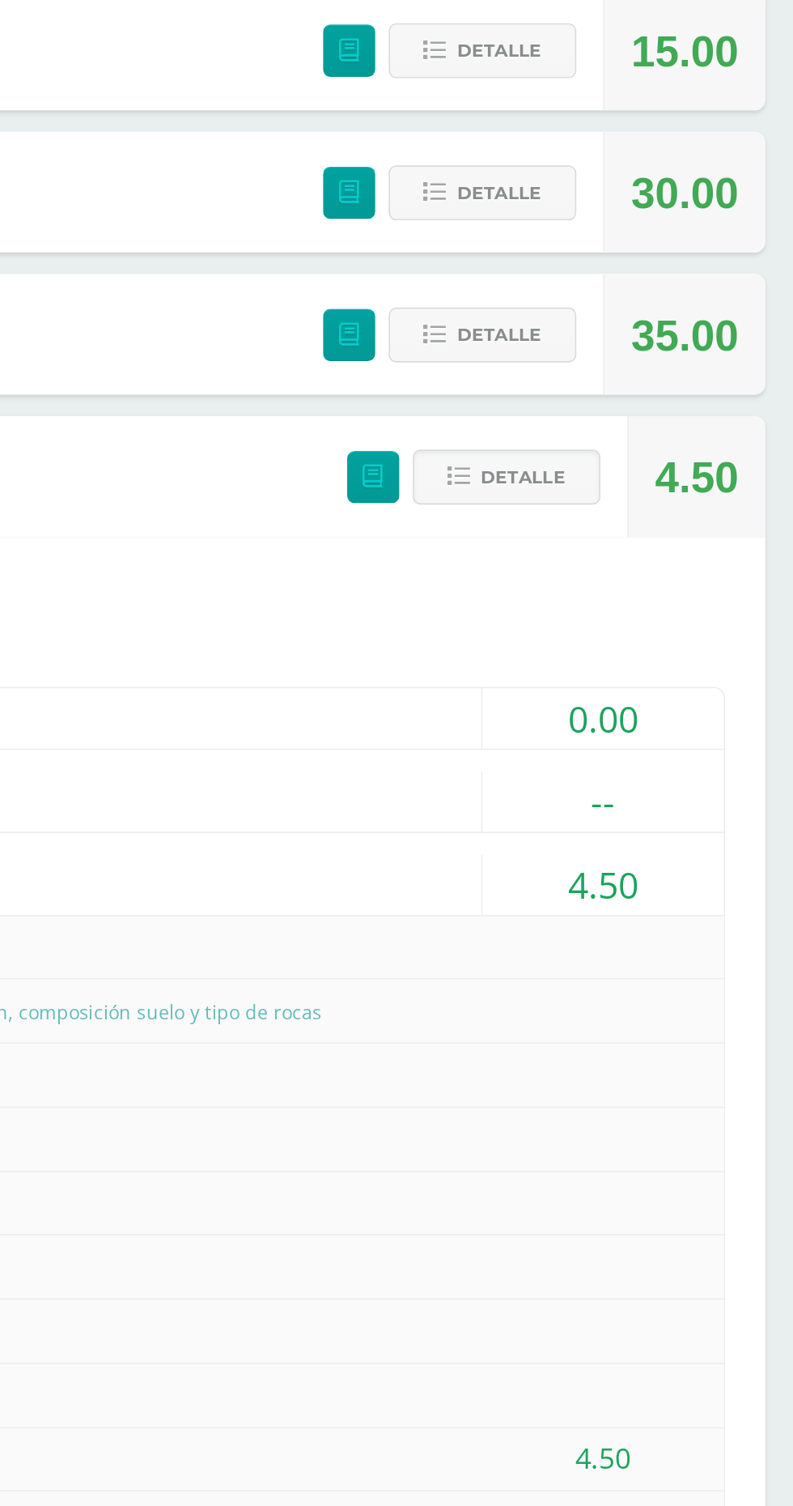
click at [628, 628] on span "Detalle" at bounding box center [614, 621] width 51 height 30
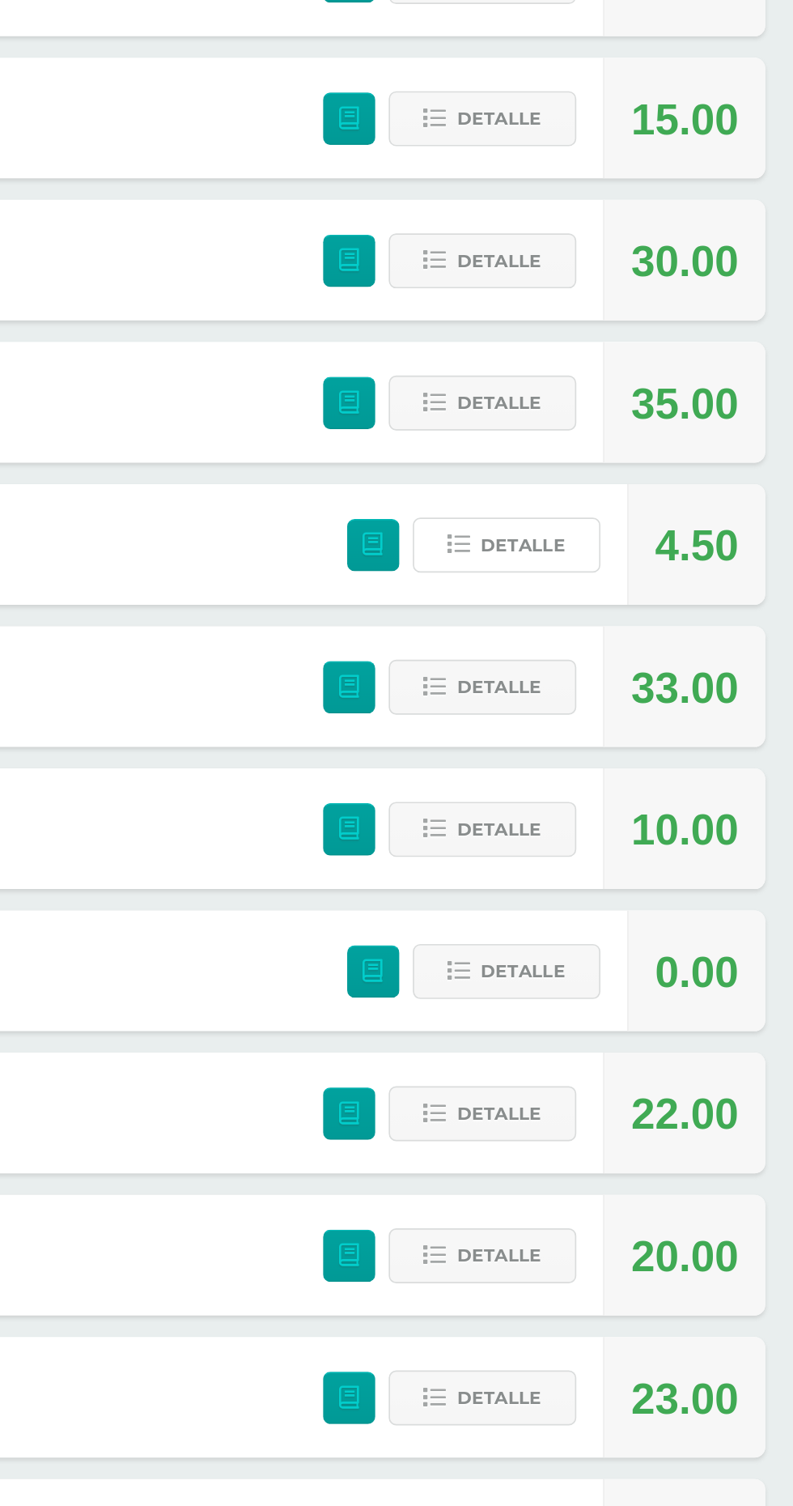
scroll to position [236, 0]
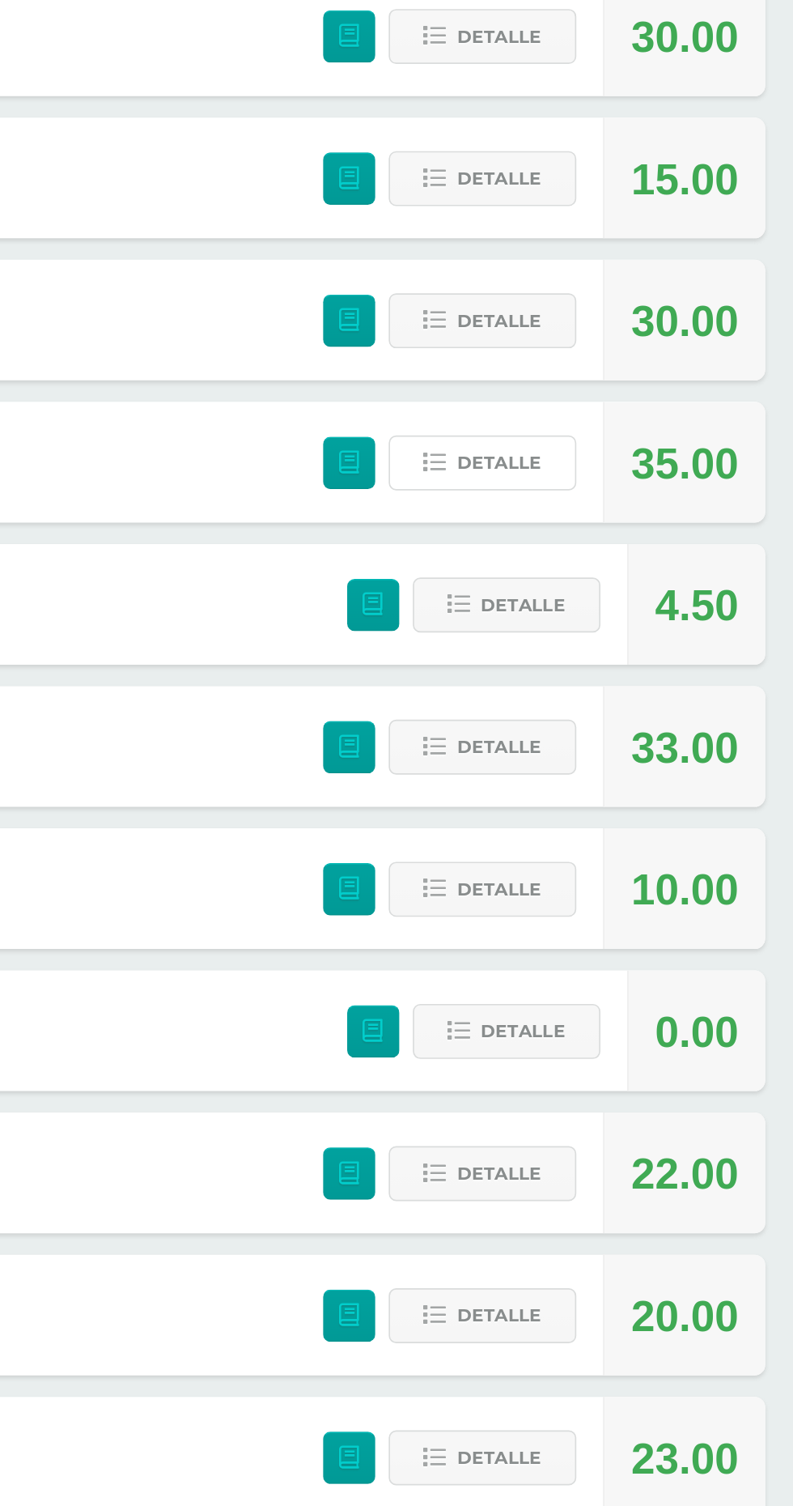
click at [629, 664] on button "Detalle" at bounding box center [590, 665] width 113 height 33
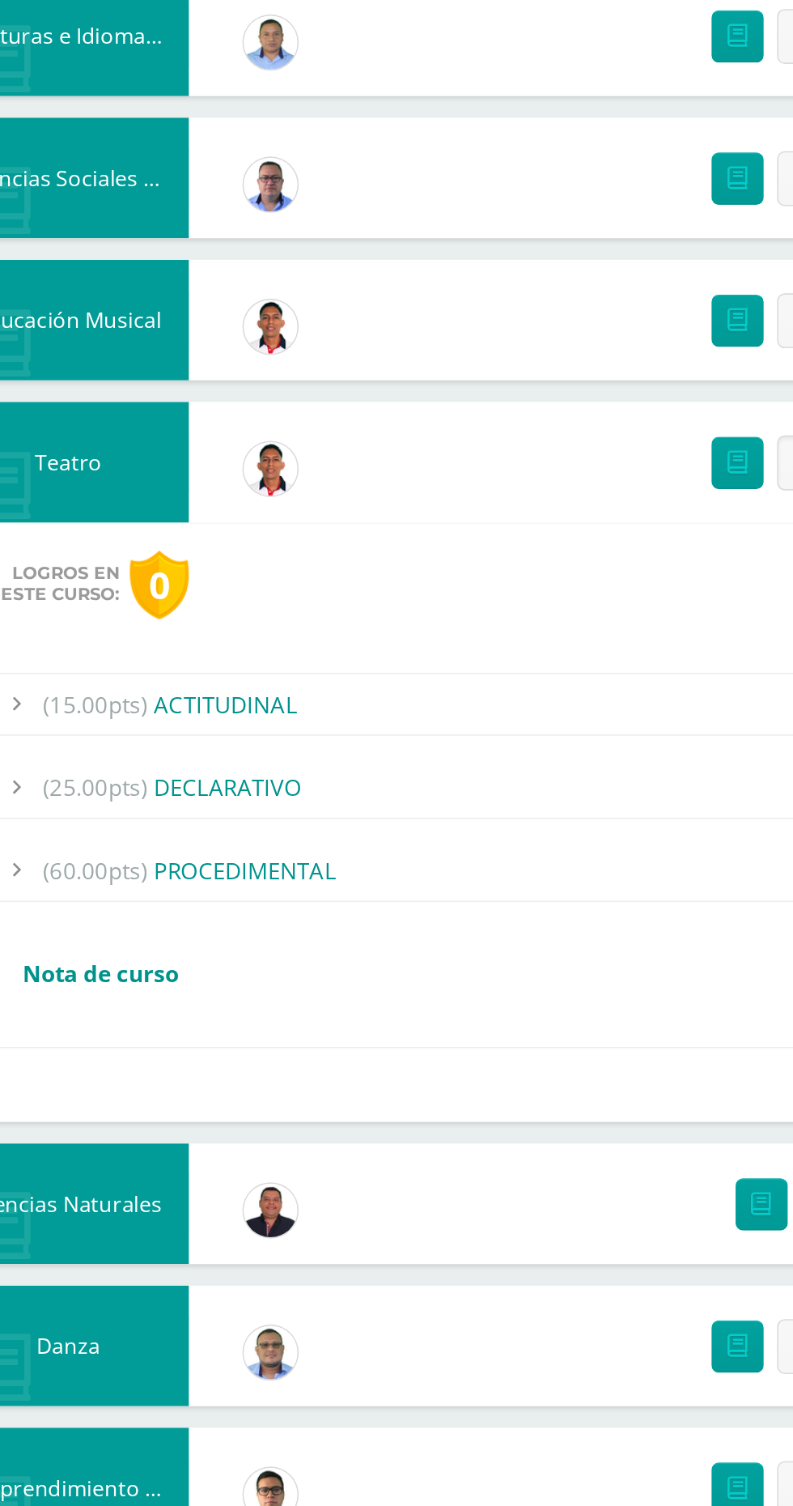
click at [393, 916] on div "(60.00pts) PROCEDIMENTAL" at bounding box center [396, 912] width 678 height 36
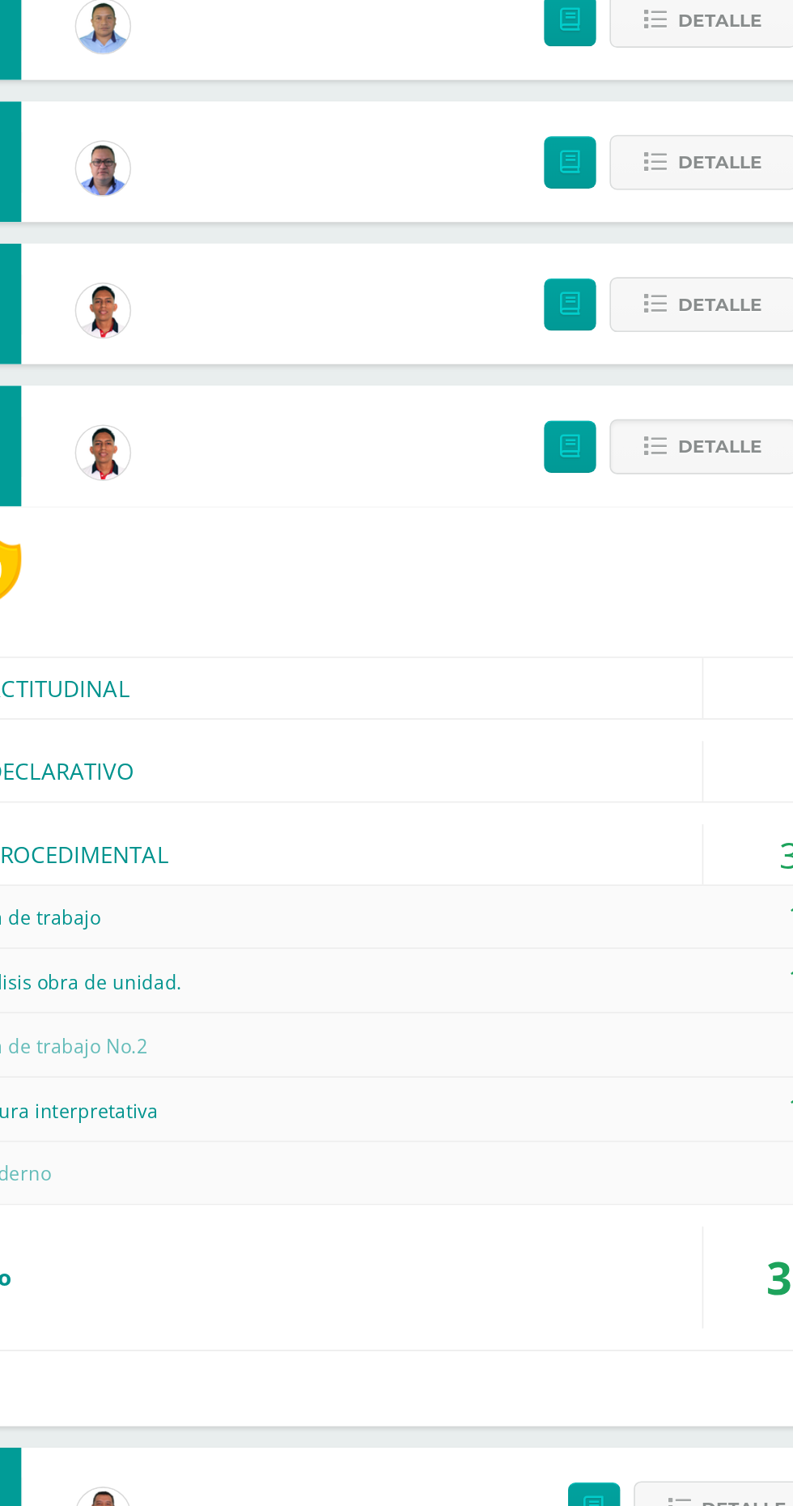
click at [562, 662] on icon at bounding box center [562, 666] width 14 height 14
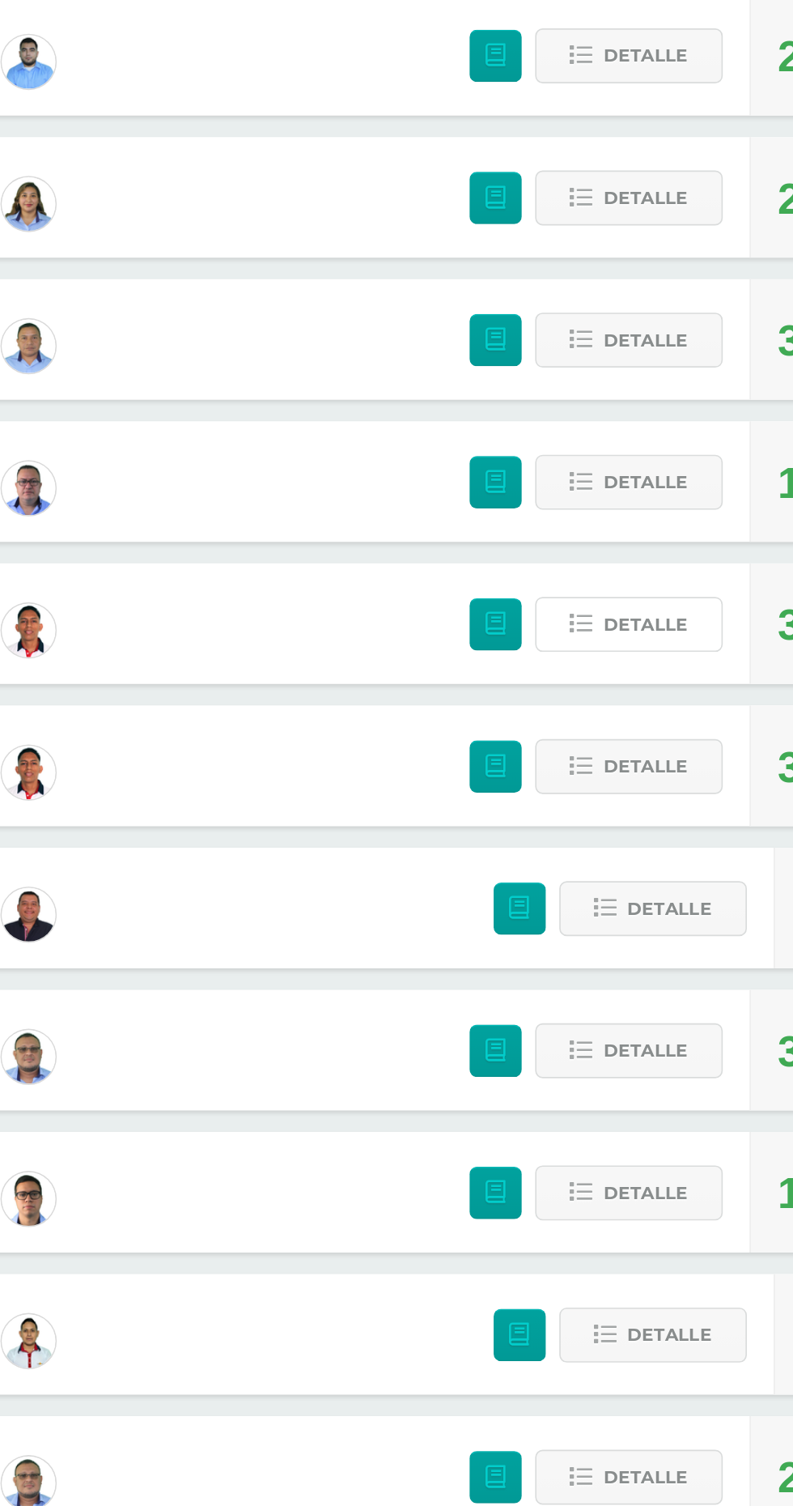
click at [585, 565] on span "Detalle" at bounding box center [600, 580] width 51 height 30
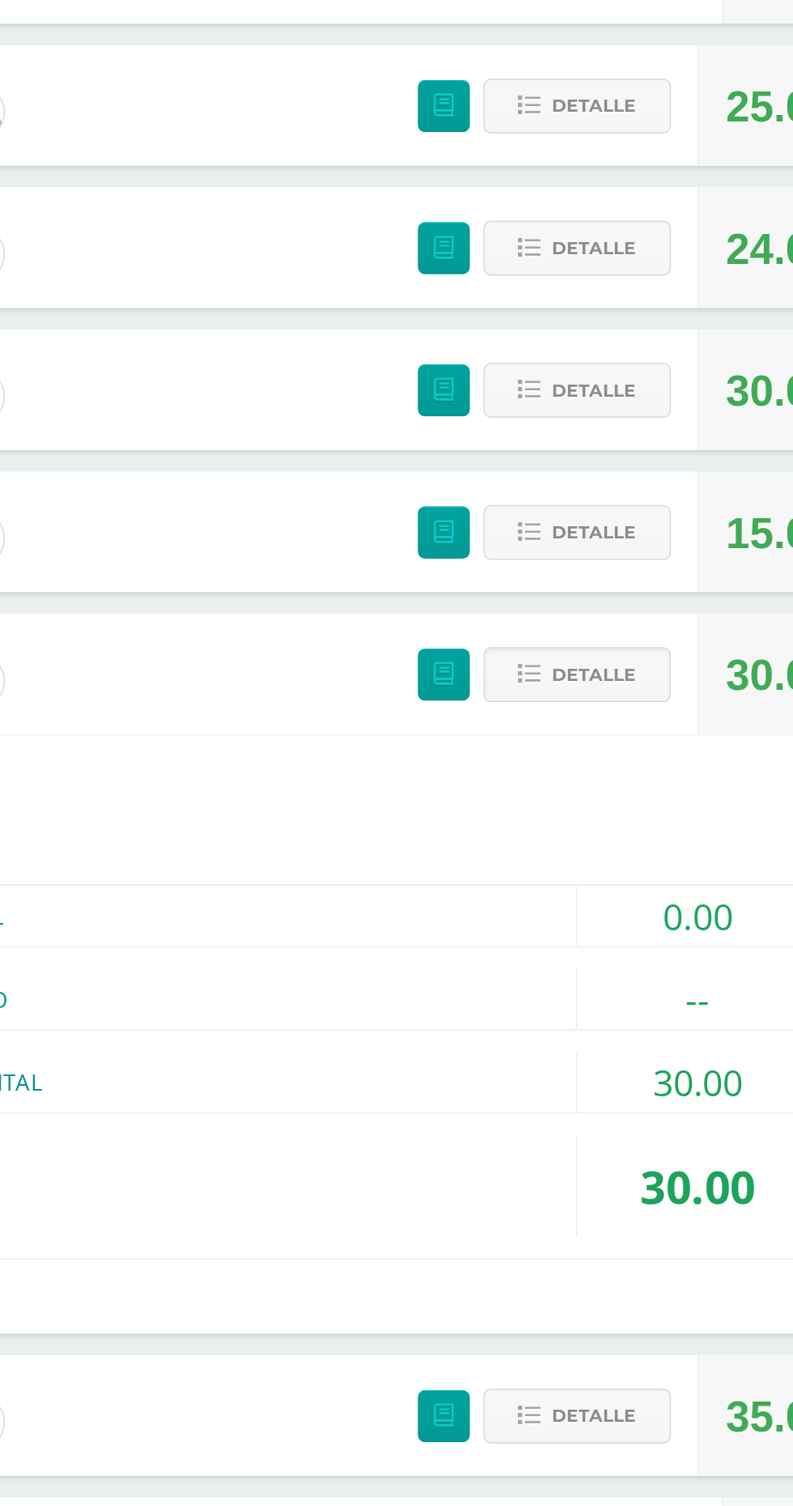
click at [510, 834] on div "(60.00pts) PROCEDIMENTAL" at bounding box center [396, 826] width 678 height 36
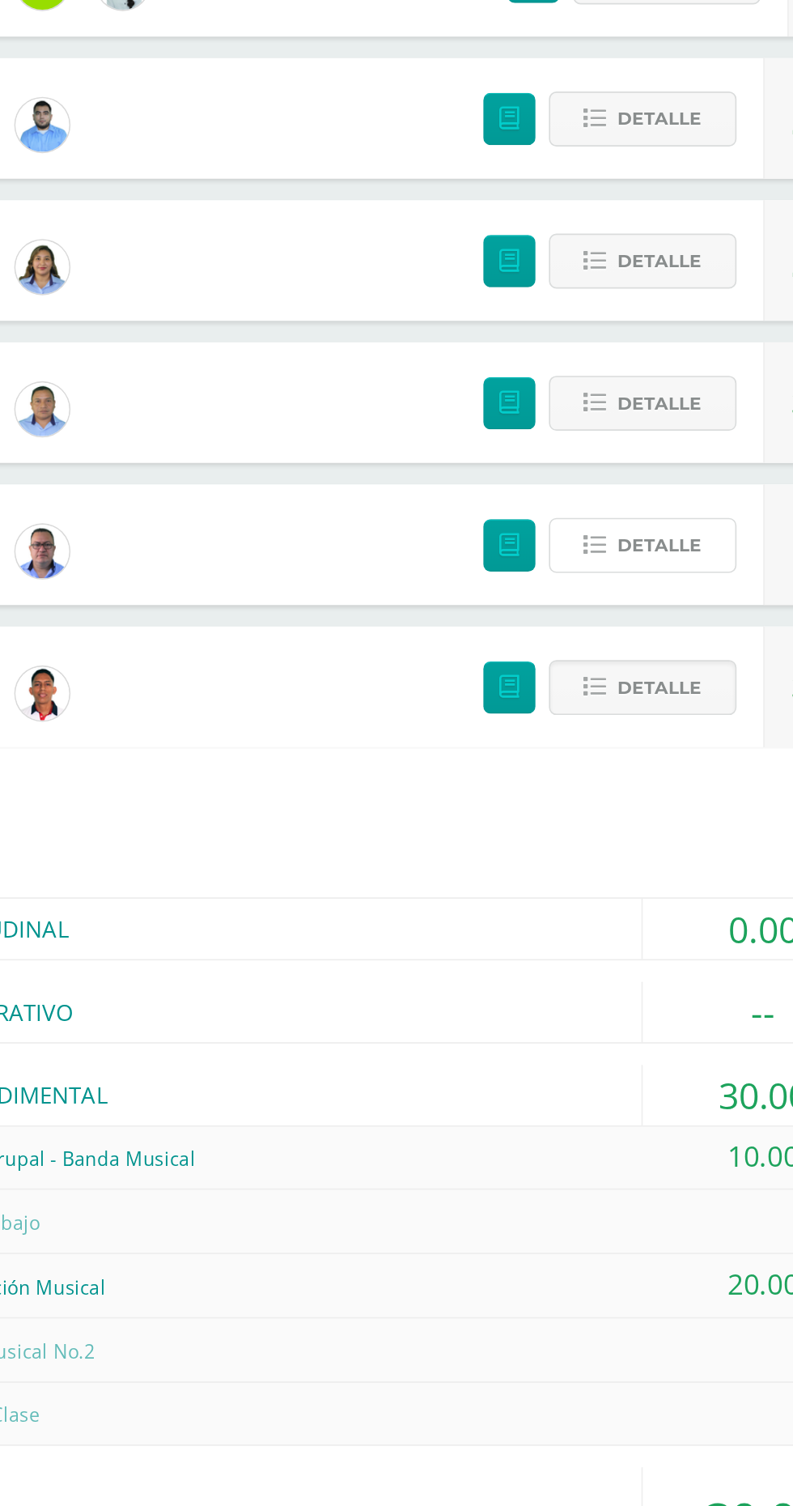
click at [625, 482] on button "Detalle" at bounding box center [590, 494] width 113 height 33
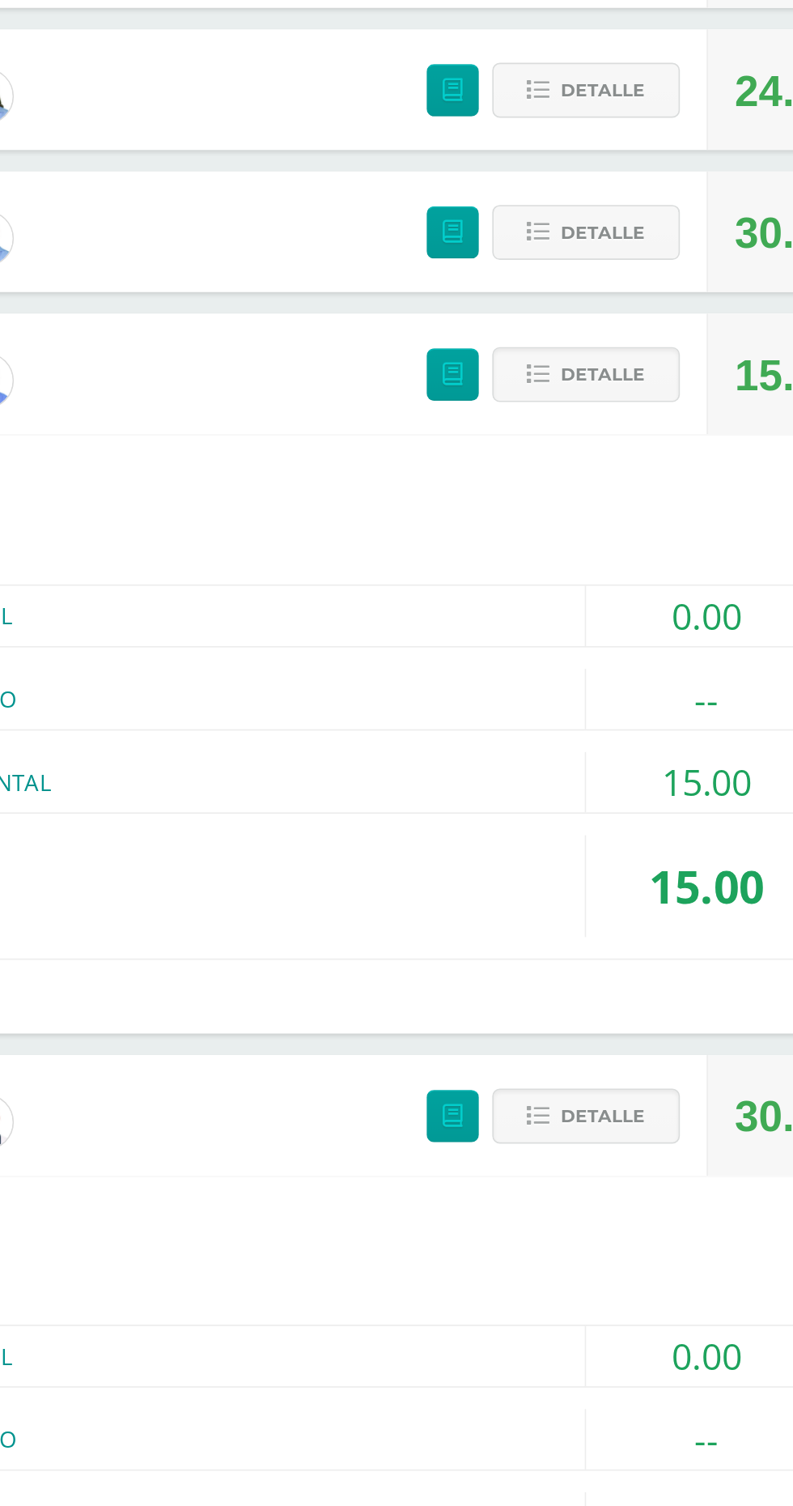
click at [618, 938] on span "Detalle" at bounding box center [600, 942] width 51 height 30
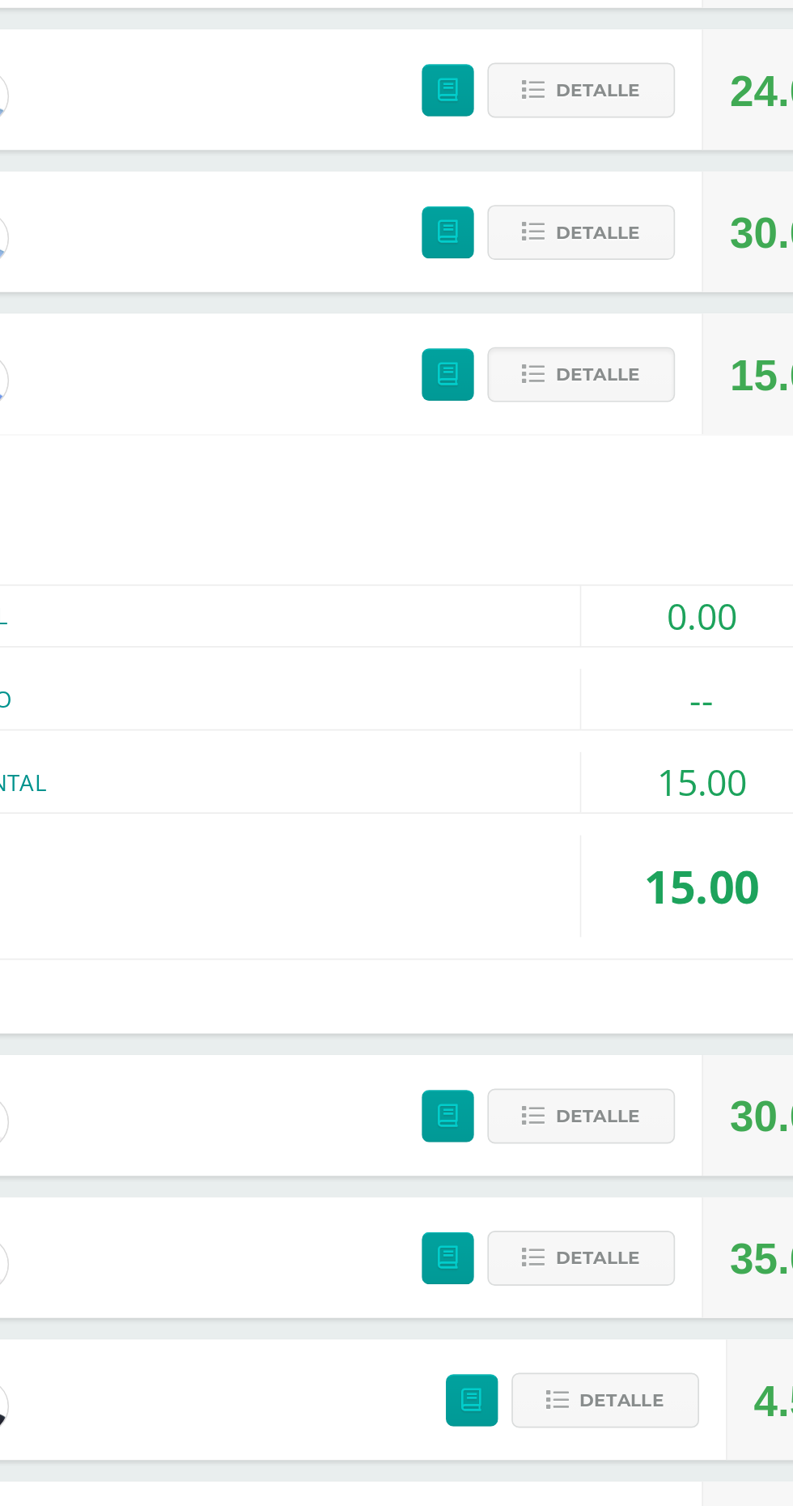
click at [568, 739] on div "(60.00pts) PROCEDIMENTAL" at bounding box center [396, 740] width 678 height 36
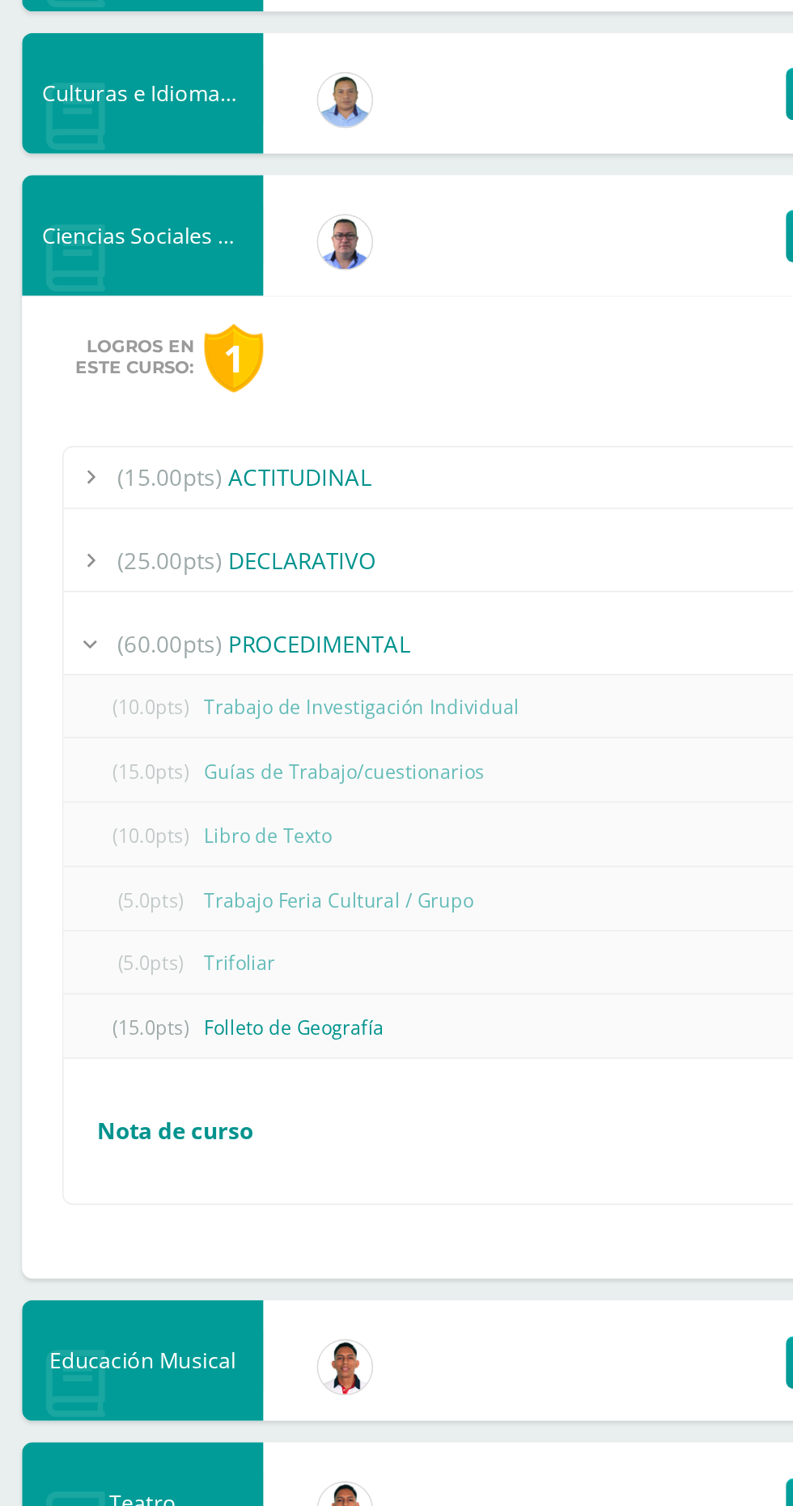
click at [174, 731] on div "(60.00pts) PROCEDIMENTAL" at bounding box center [396, 740] width 678 height 36
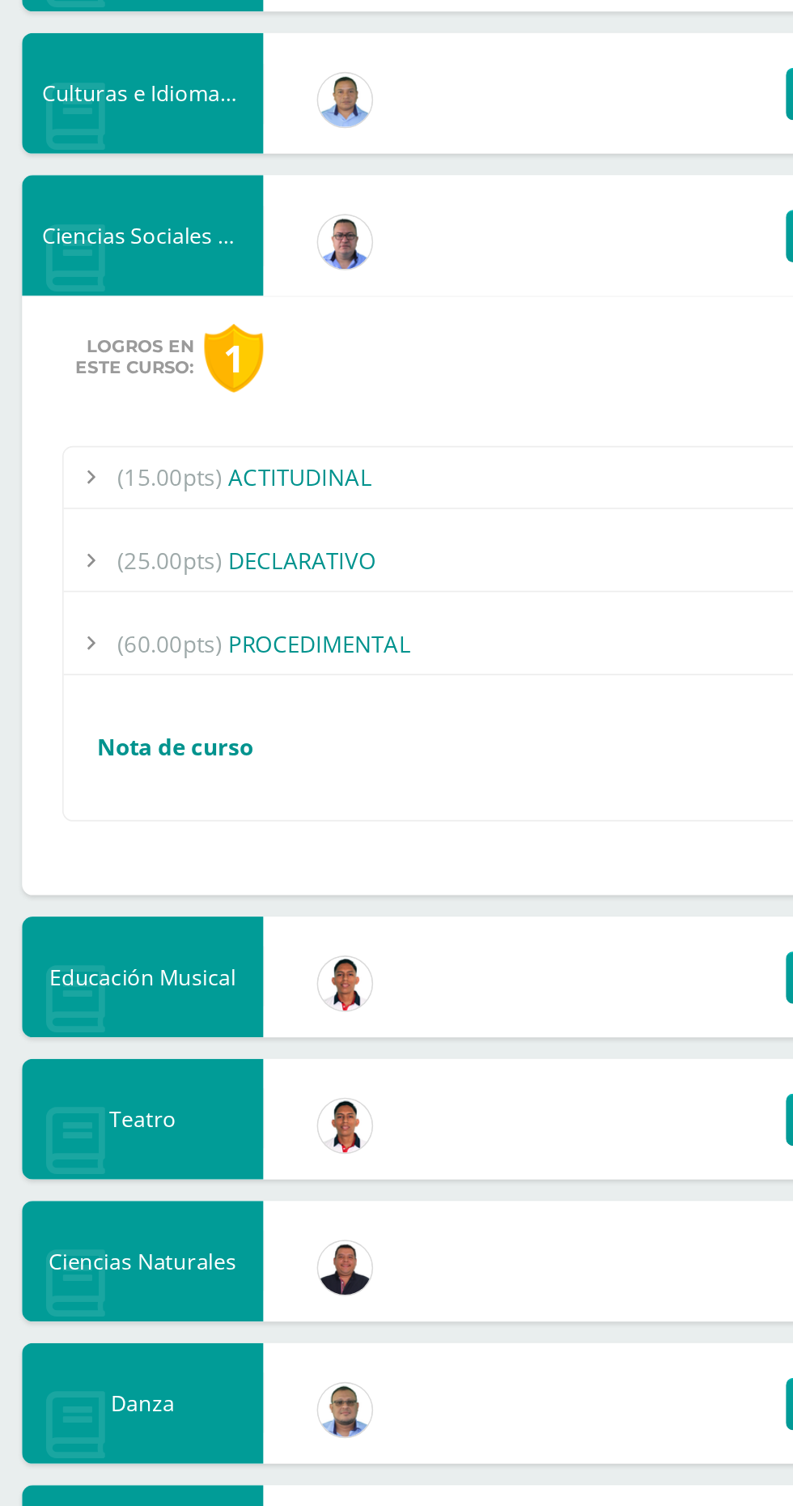
click at [169, 680] on div "(25.00pts) DECLARATIVO" at bounding box center [396, 690] width 678 height 36
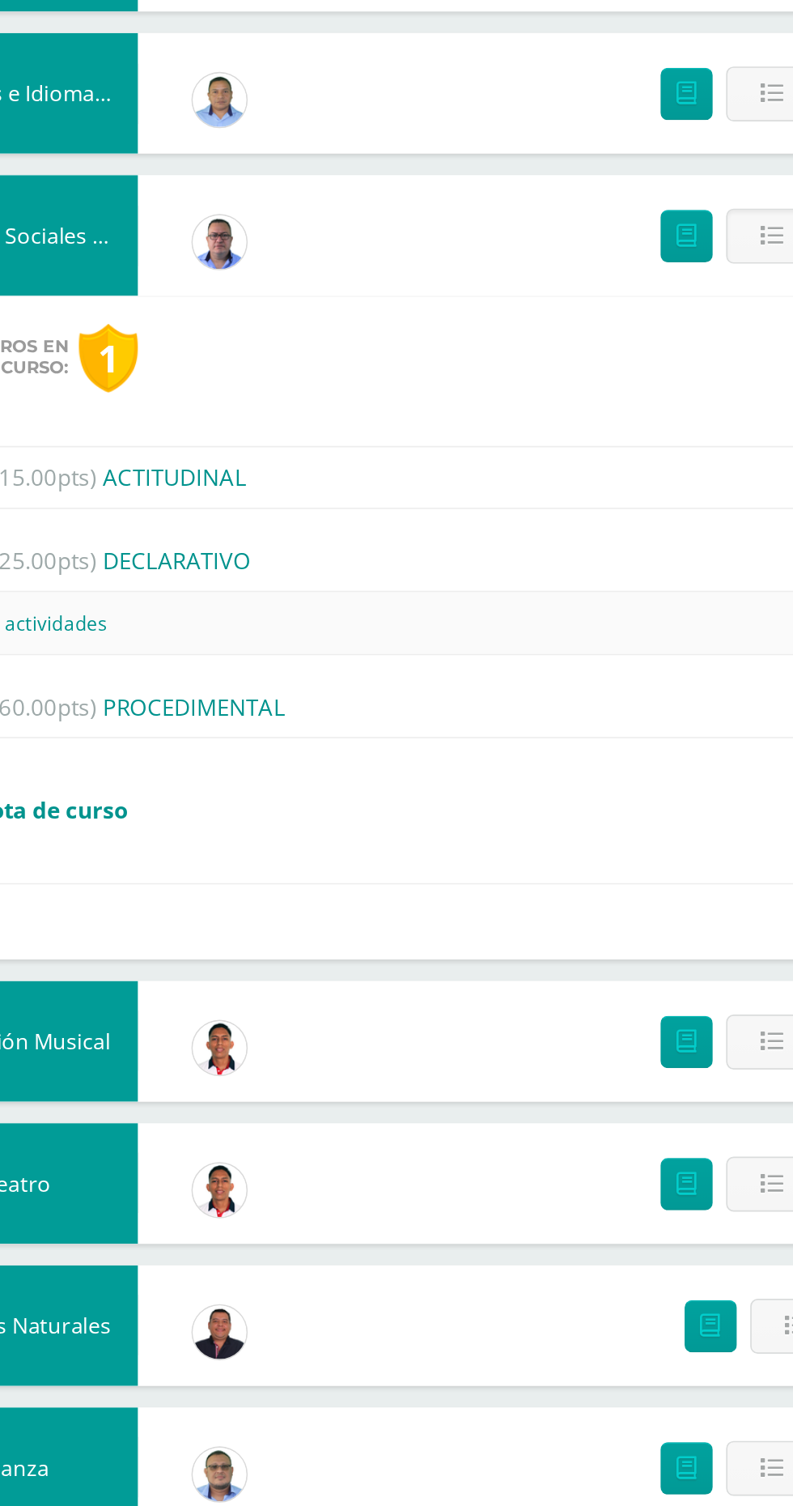
click at [215, 686] on div "(25.00pts) DECLARATIVO" at bounding box center [396, 690] width 678 height 36
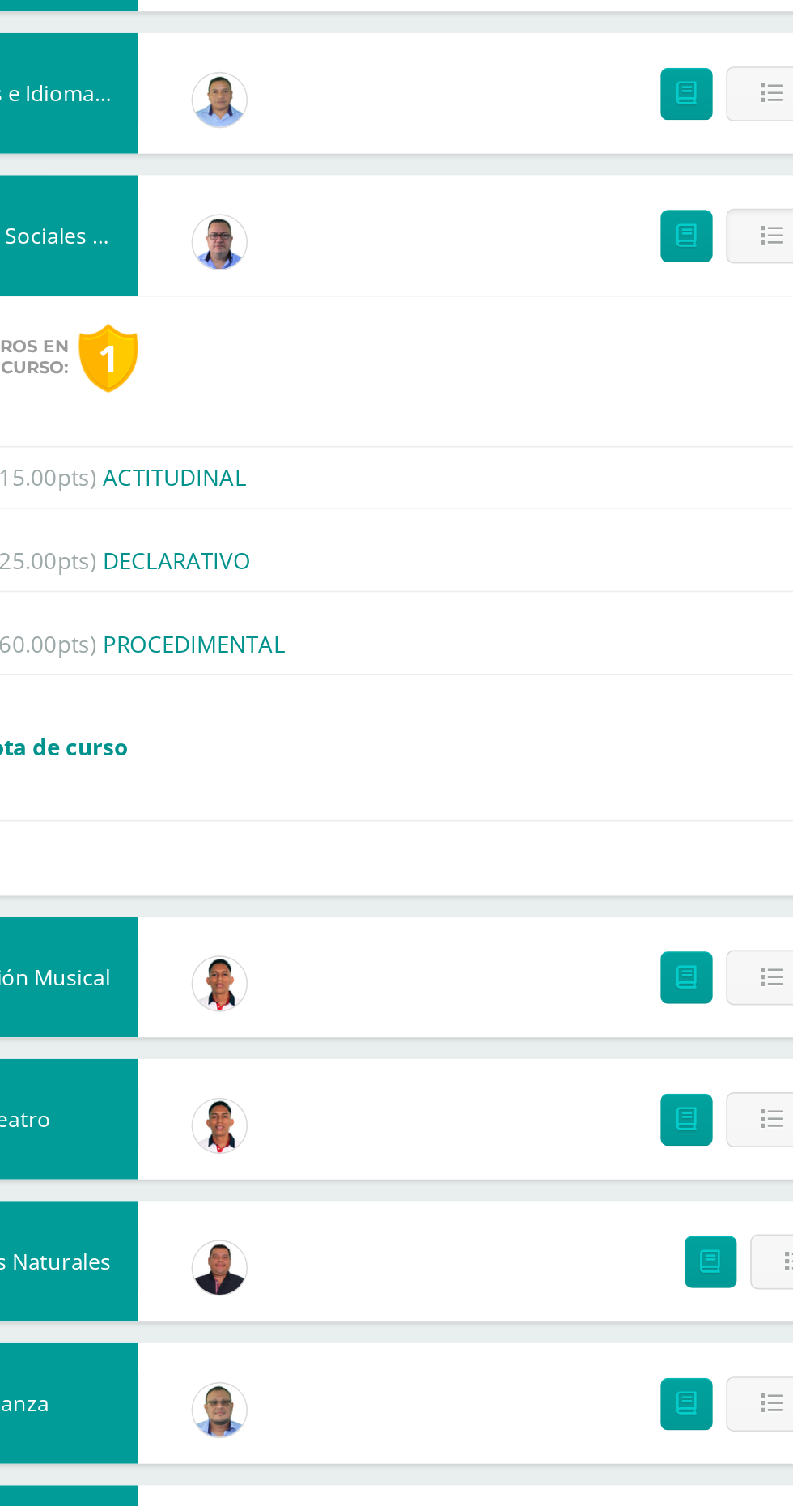
click at [211, 644] on div "(15.00pts) ACTITUDINAL" at bounding box center [396, 640] width 678 height 36
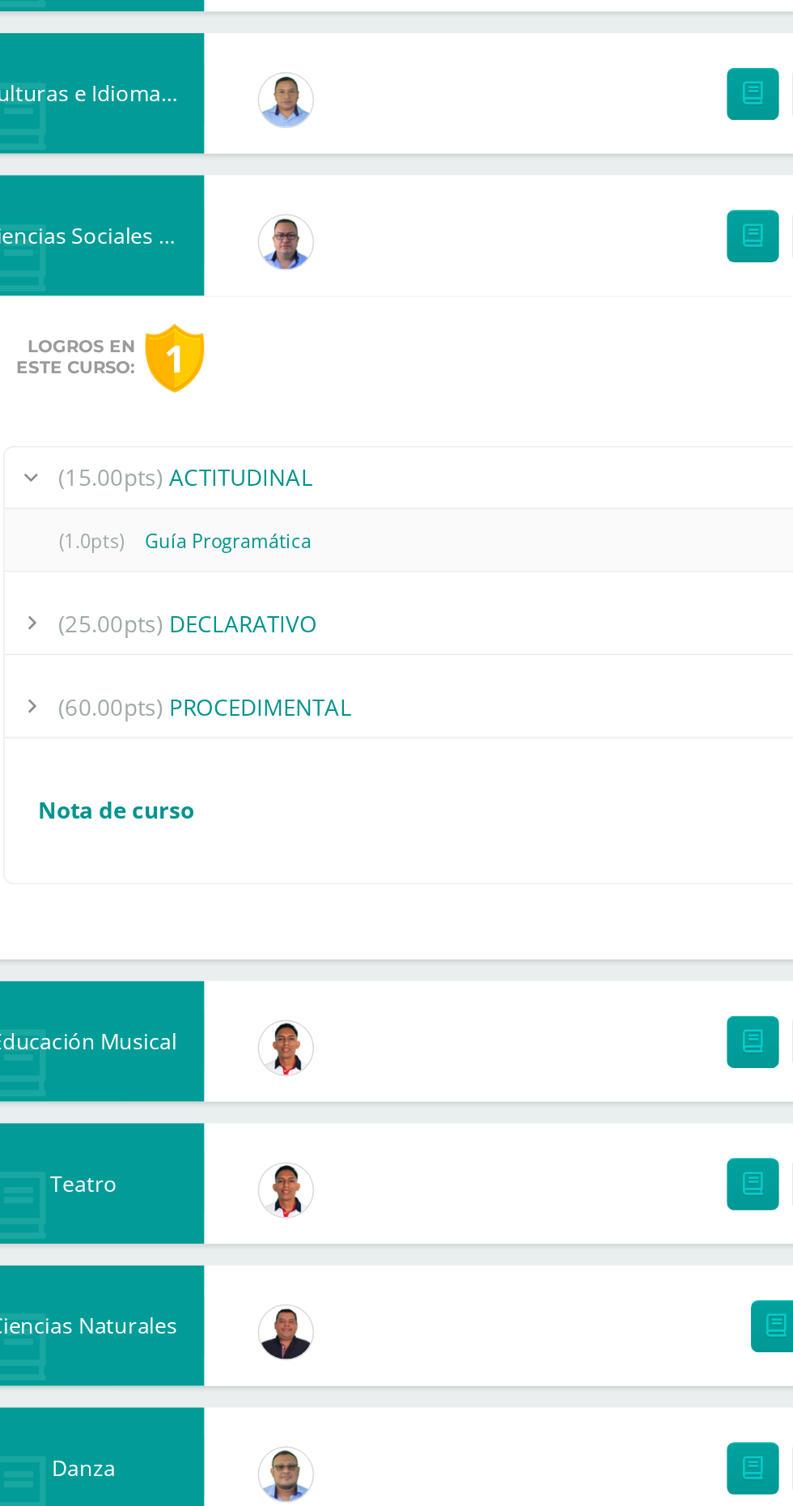
click at [201, 632] on div "(15.00pts) ACTITUDINAL" at bounding box center [396, 640] width 678 height 36
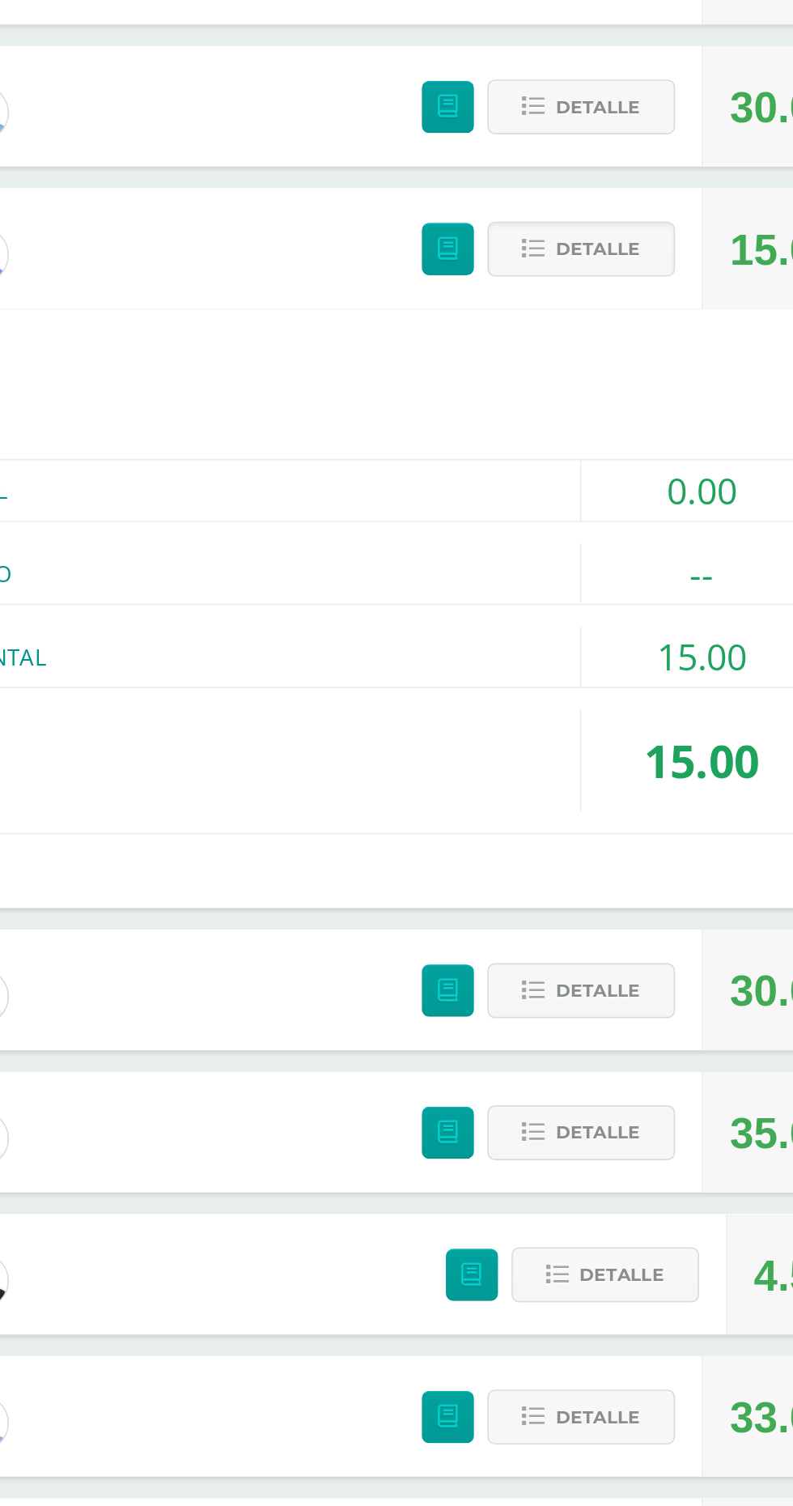
click at [578, 483] on span "Detalle" at bounding box center [600, 494] width 51 height 30
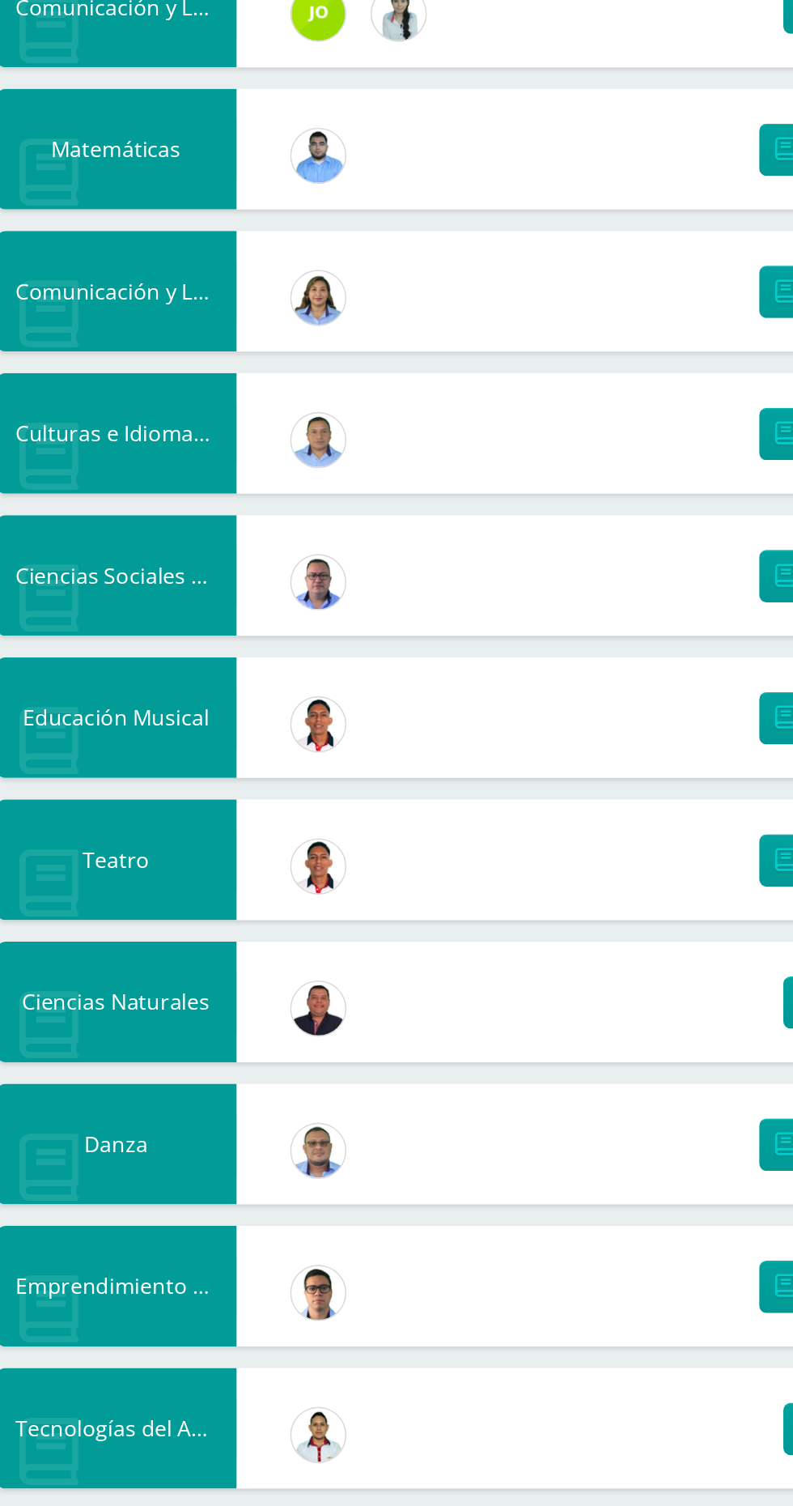
scroll to position [206, 0]
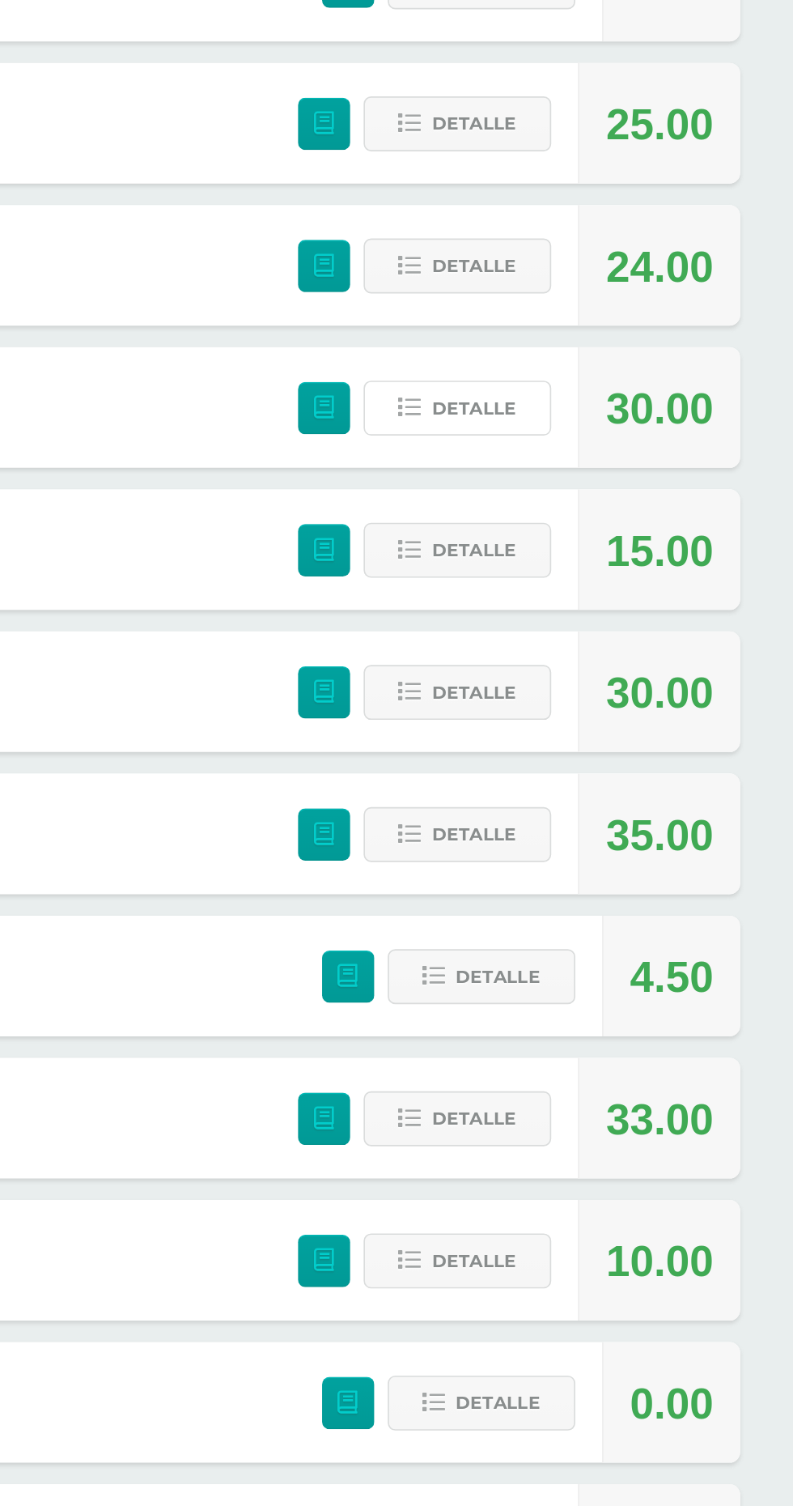
click at [598, 440] on span "Detalle" at bounding box center [600, 439] width 51 height 30
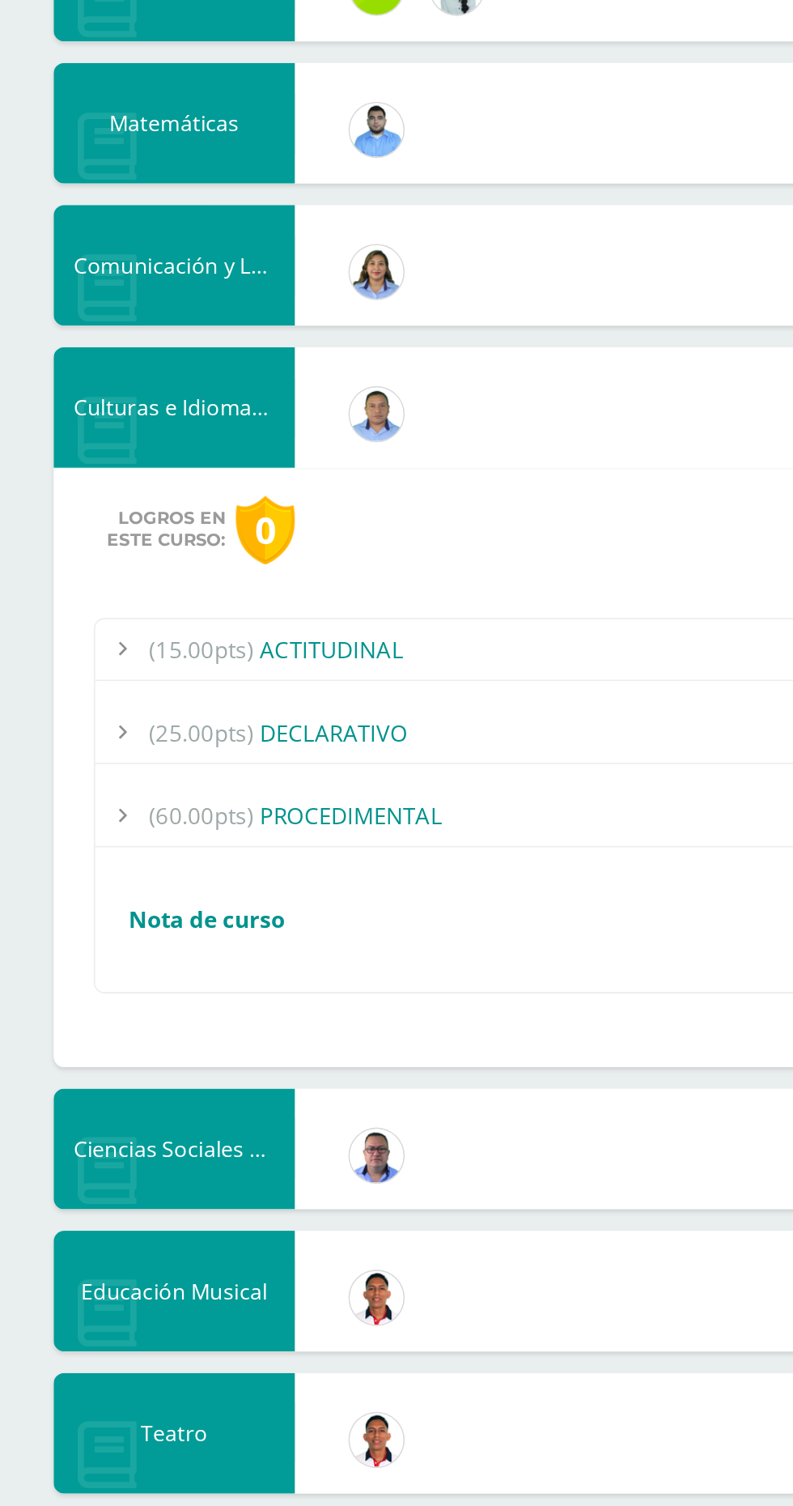
click at [184, 670] on div "(60.00pts) PROCEDIMENTAL" at bounding box center [396, 685] width 678 height 36
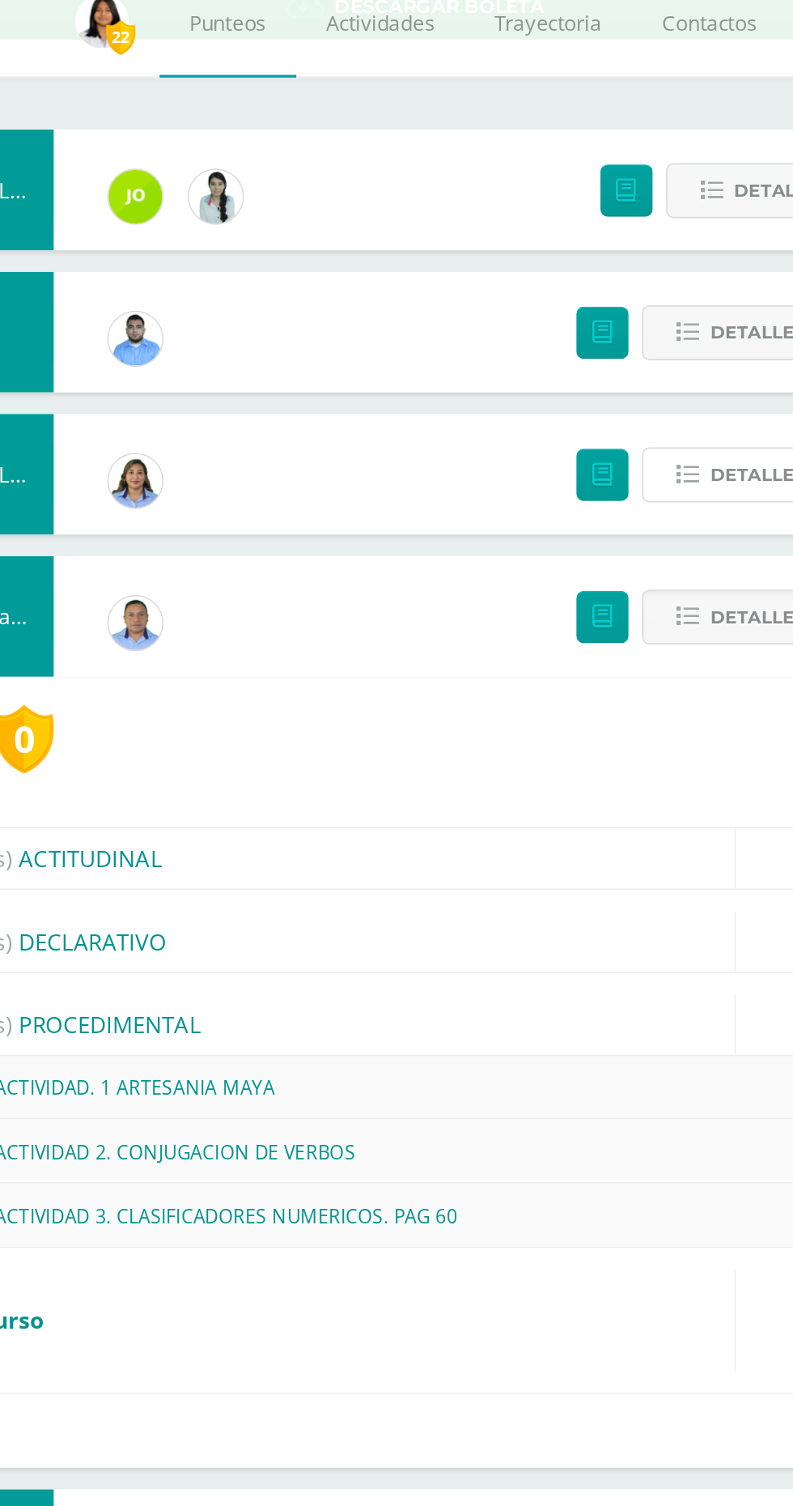
click at [554, 364] on button "Detalle" at bounding box center [590, 353] width 113 height 33
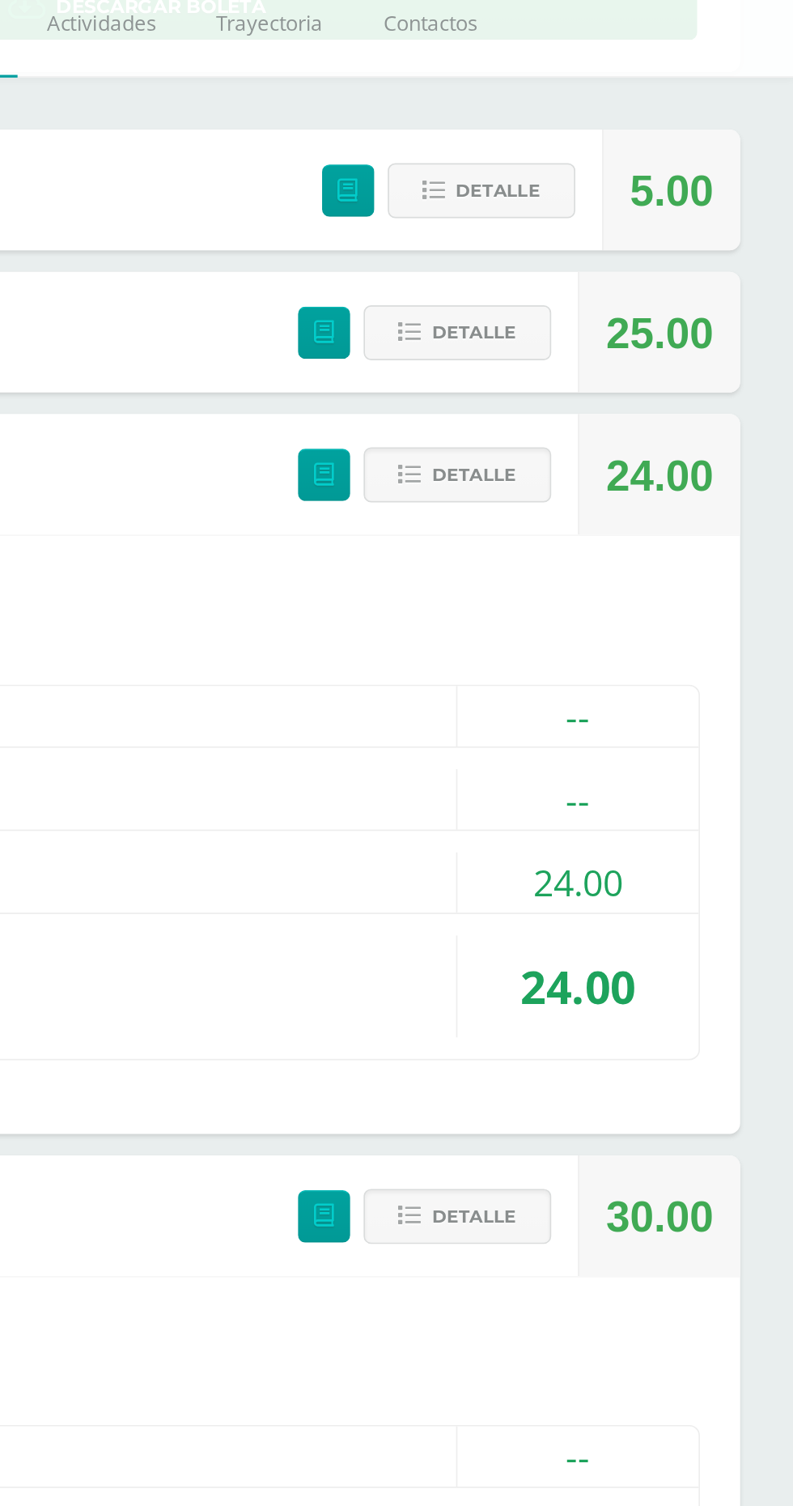
click at [615, 805] on span "Detalle" at bounding box center [600, 801] width 51 height 30
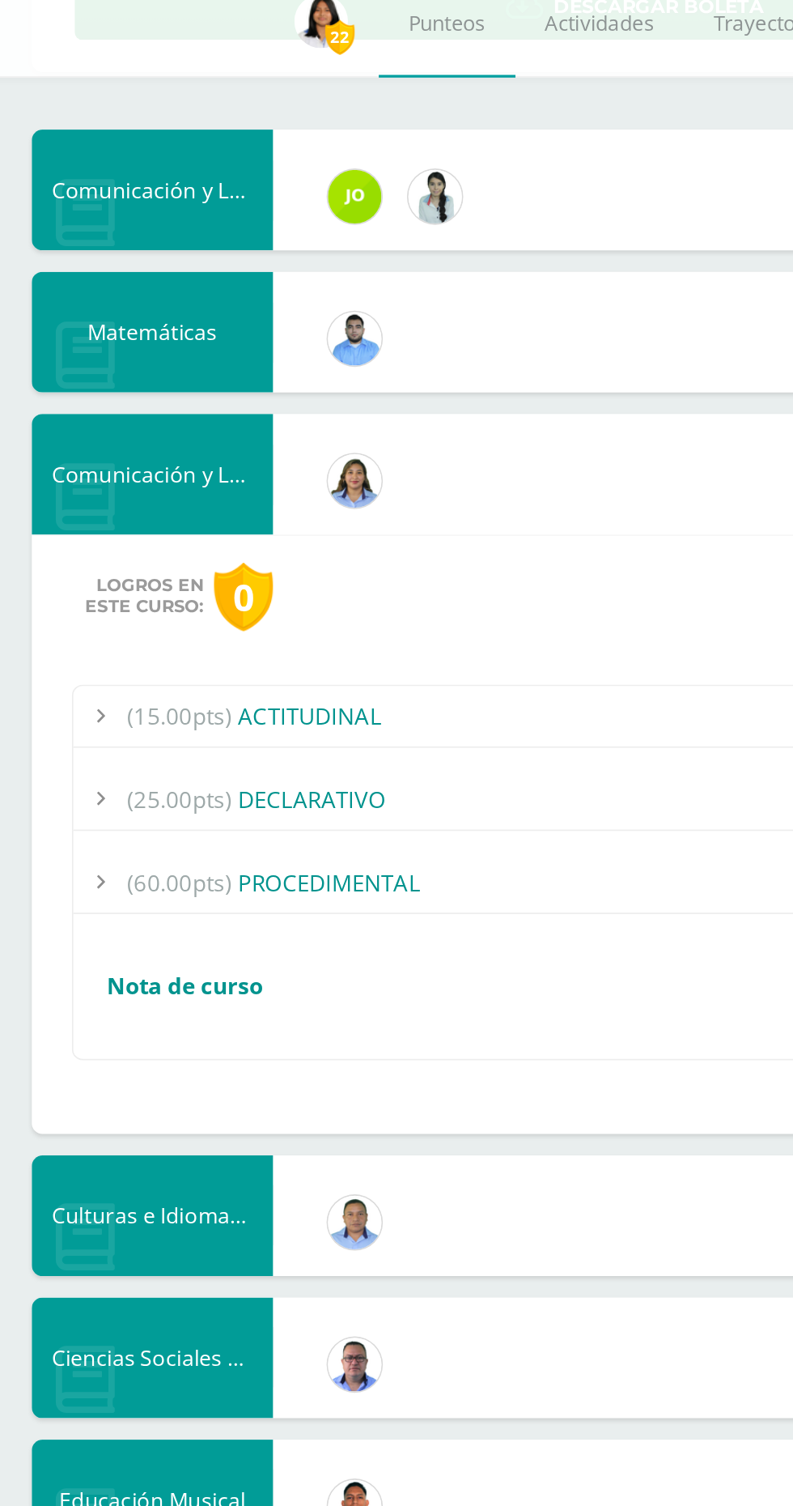
click at [343, 593] on div "(60.00pts) PROCEDIMENTAL" at bounding box center [396, 599] width 678 height 36
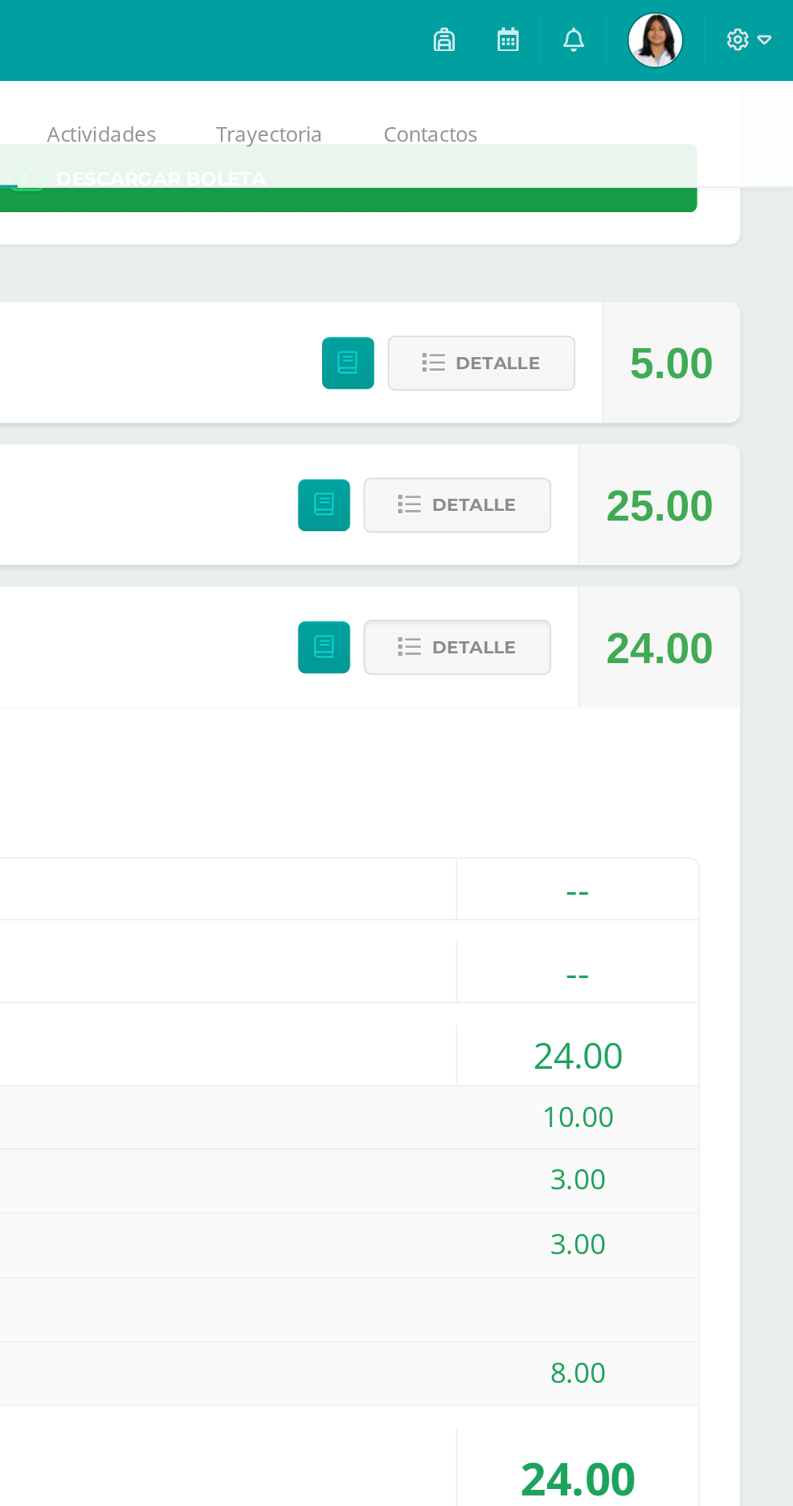
scroll to position [168, 0]
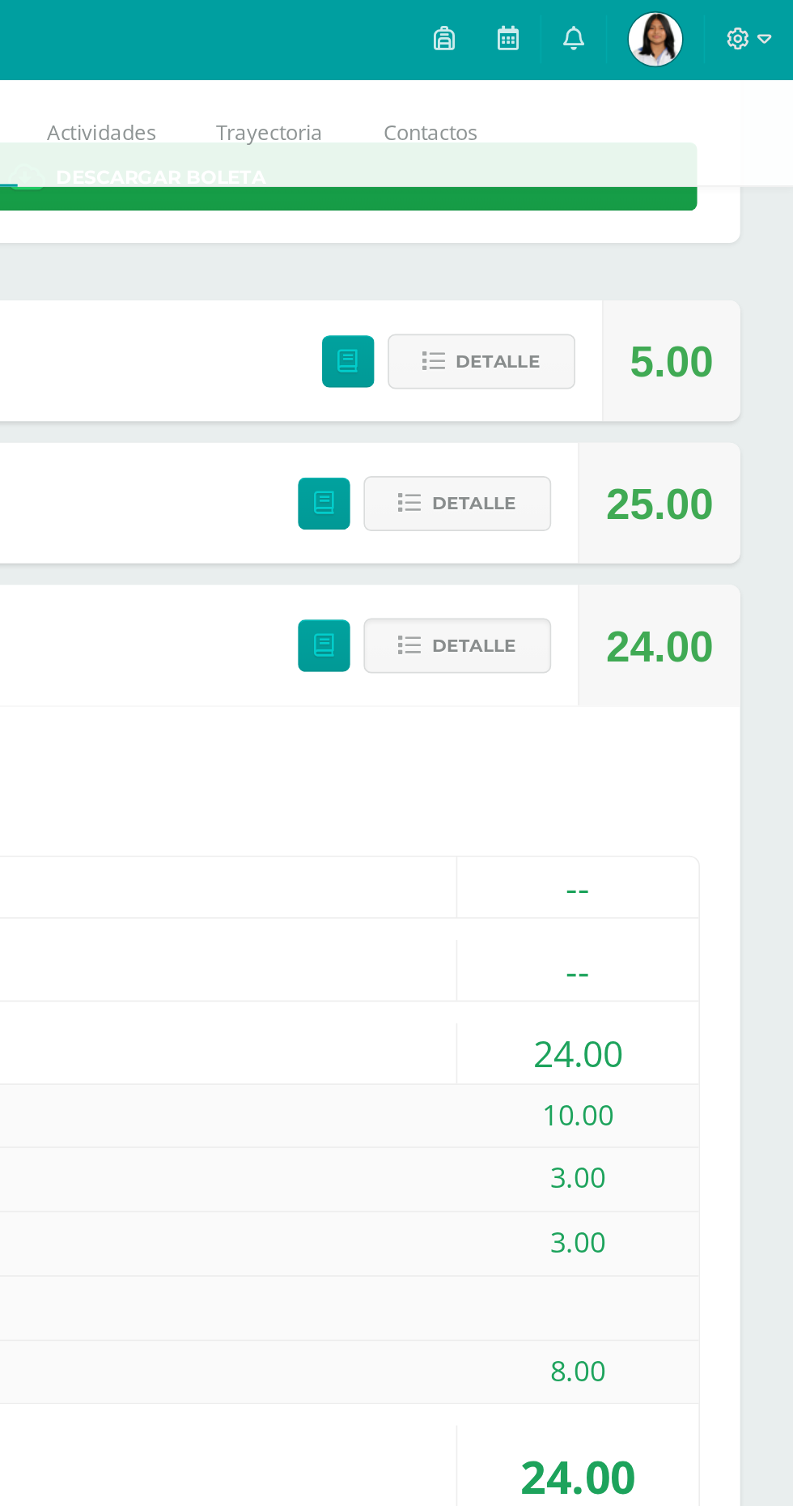
click at [605, 396] on span "Detalle" at bounding box center [600, 391] width 51 height 30
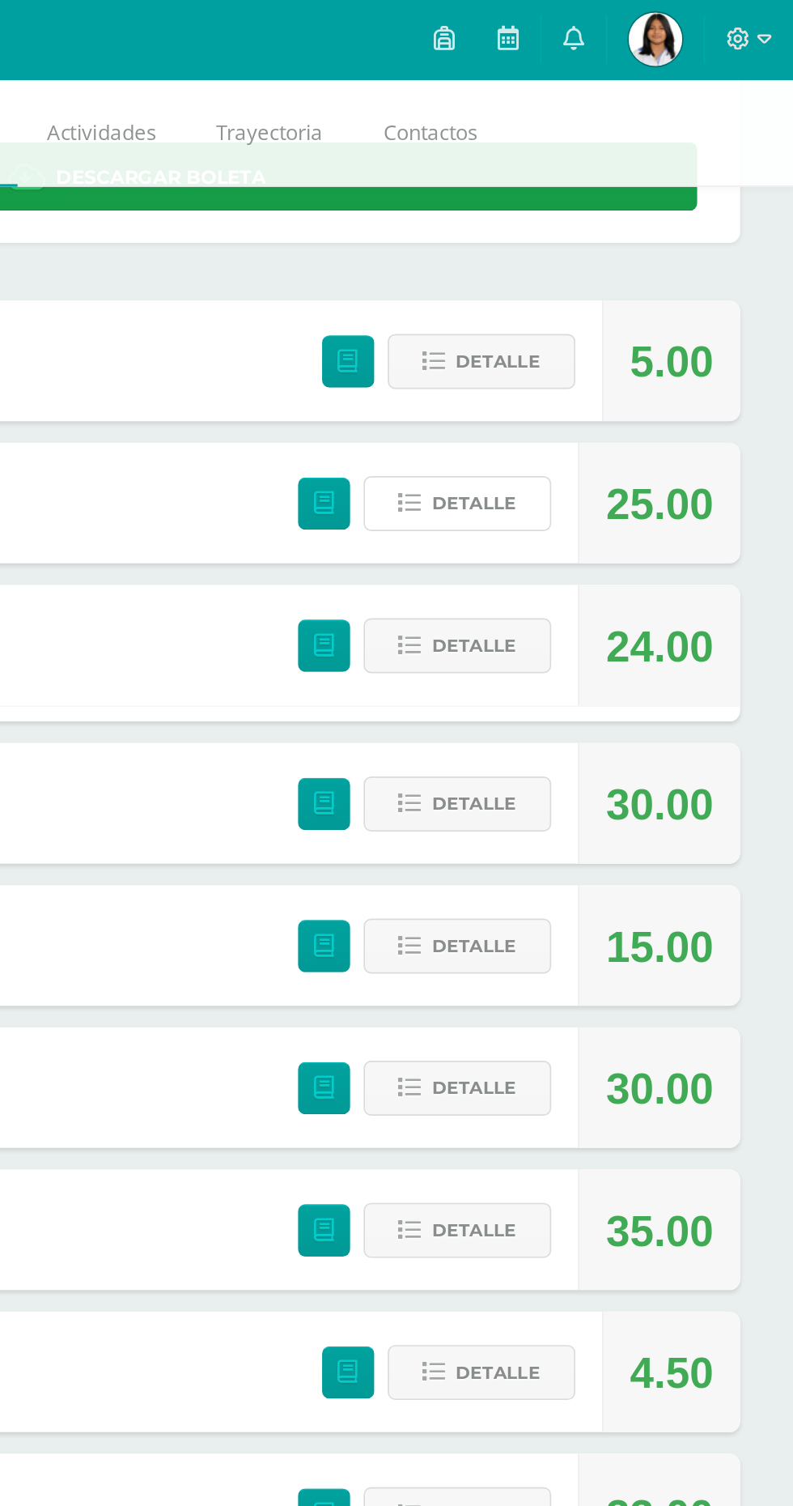
click at [615, 304] on span "Detalle" at bounding box center [600, 305] width 51 height 30
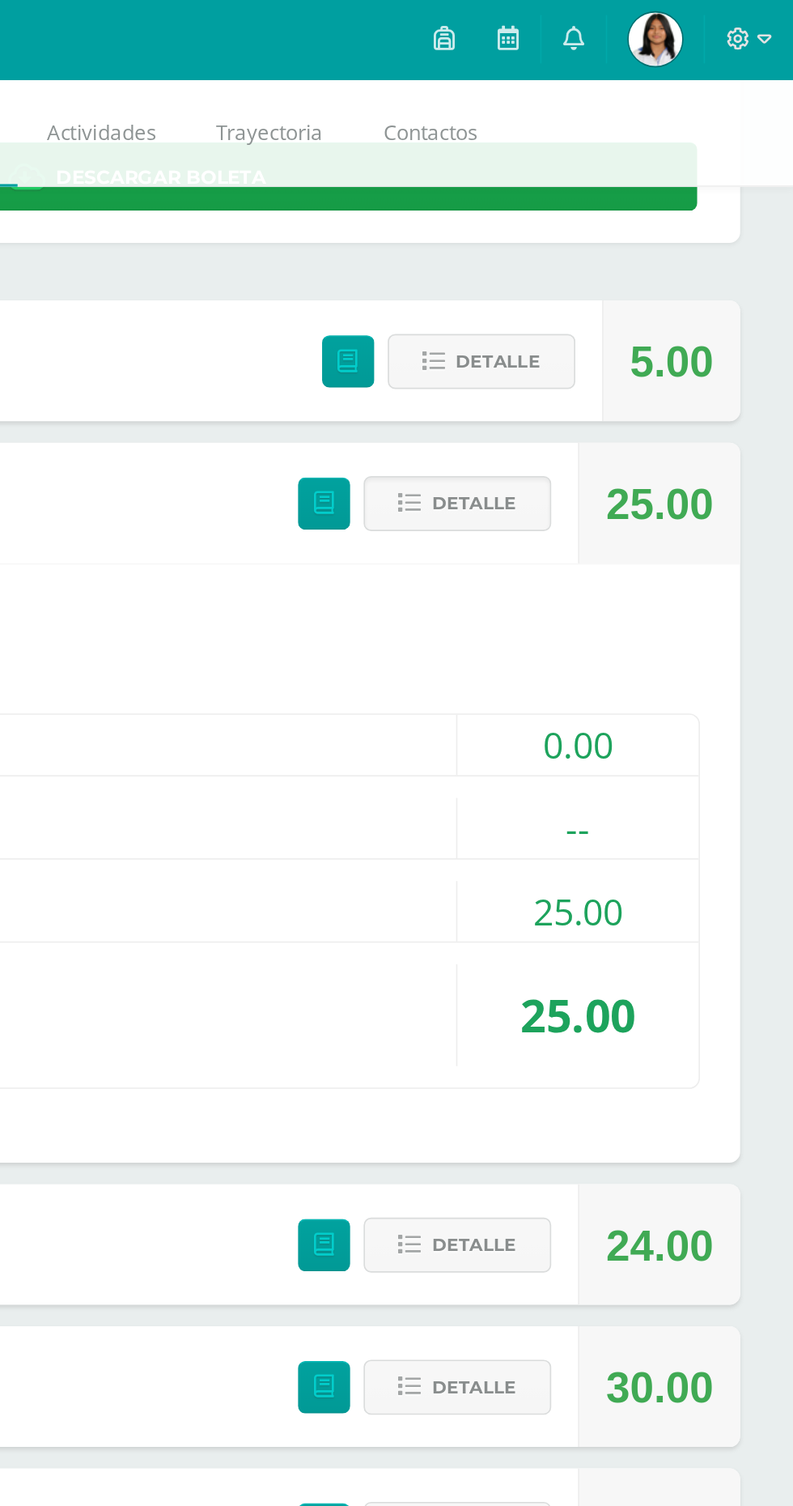
click at [589, 542] on div "25.00" at bounding box center [662, 551] width 147 height 36
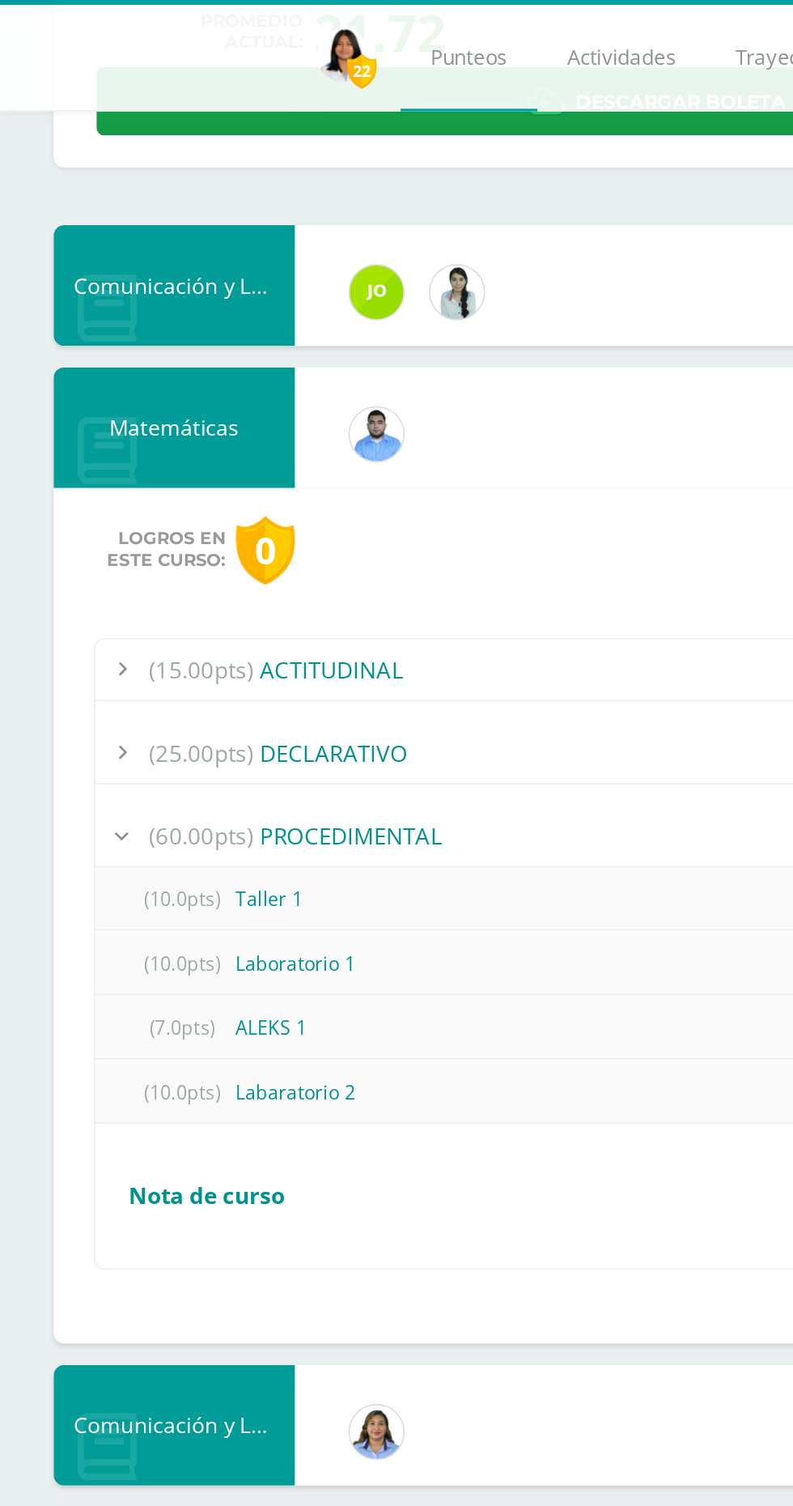
scroll to position [168, 0]
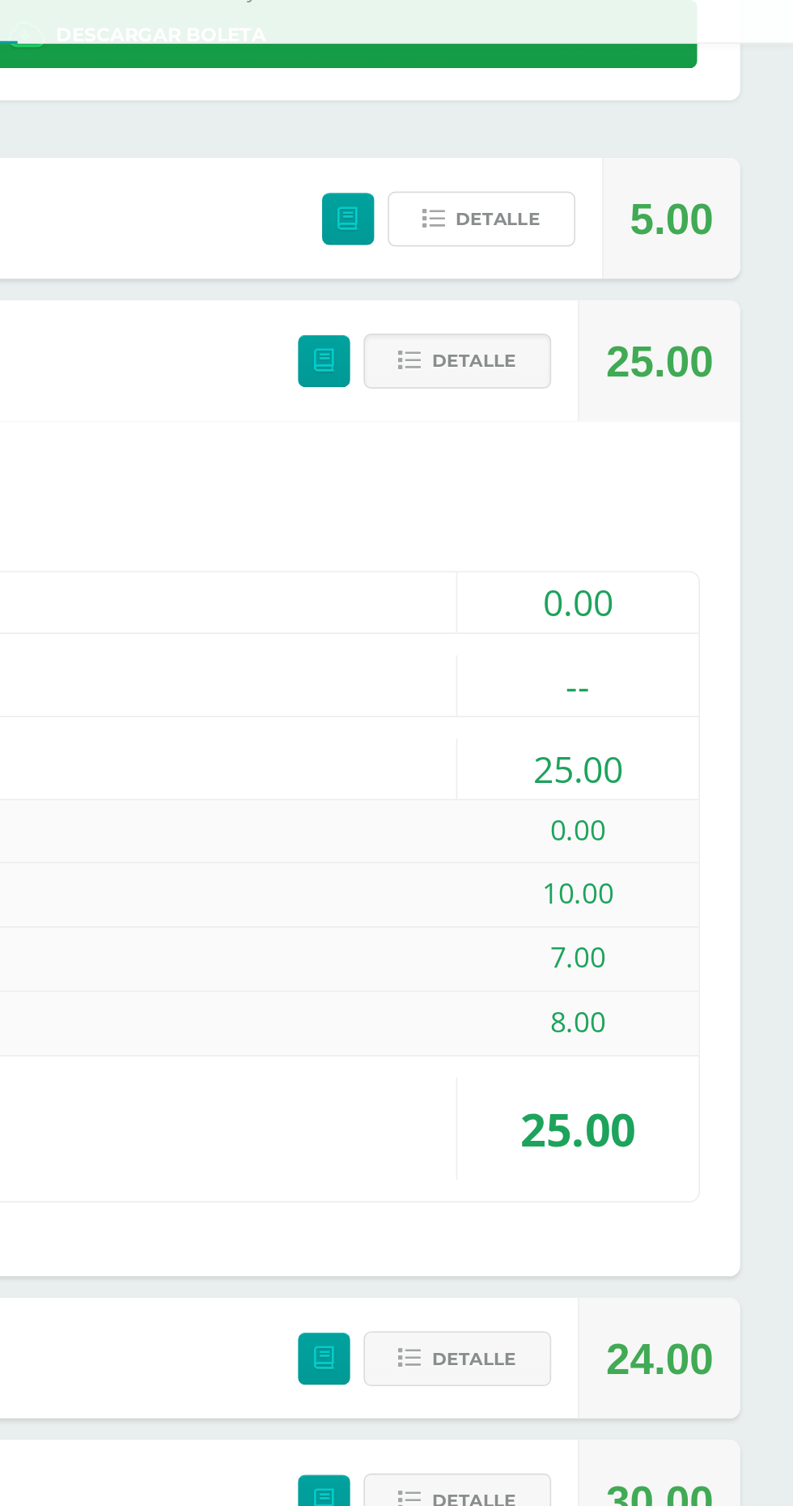
click at [625, 235] on button "Detalle" at bounding box center [604, 218] width 113 height 33
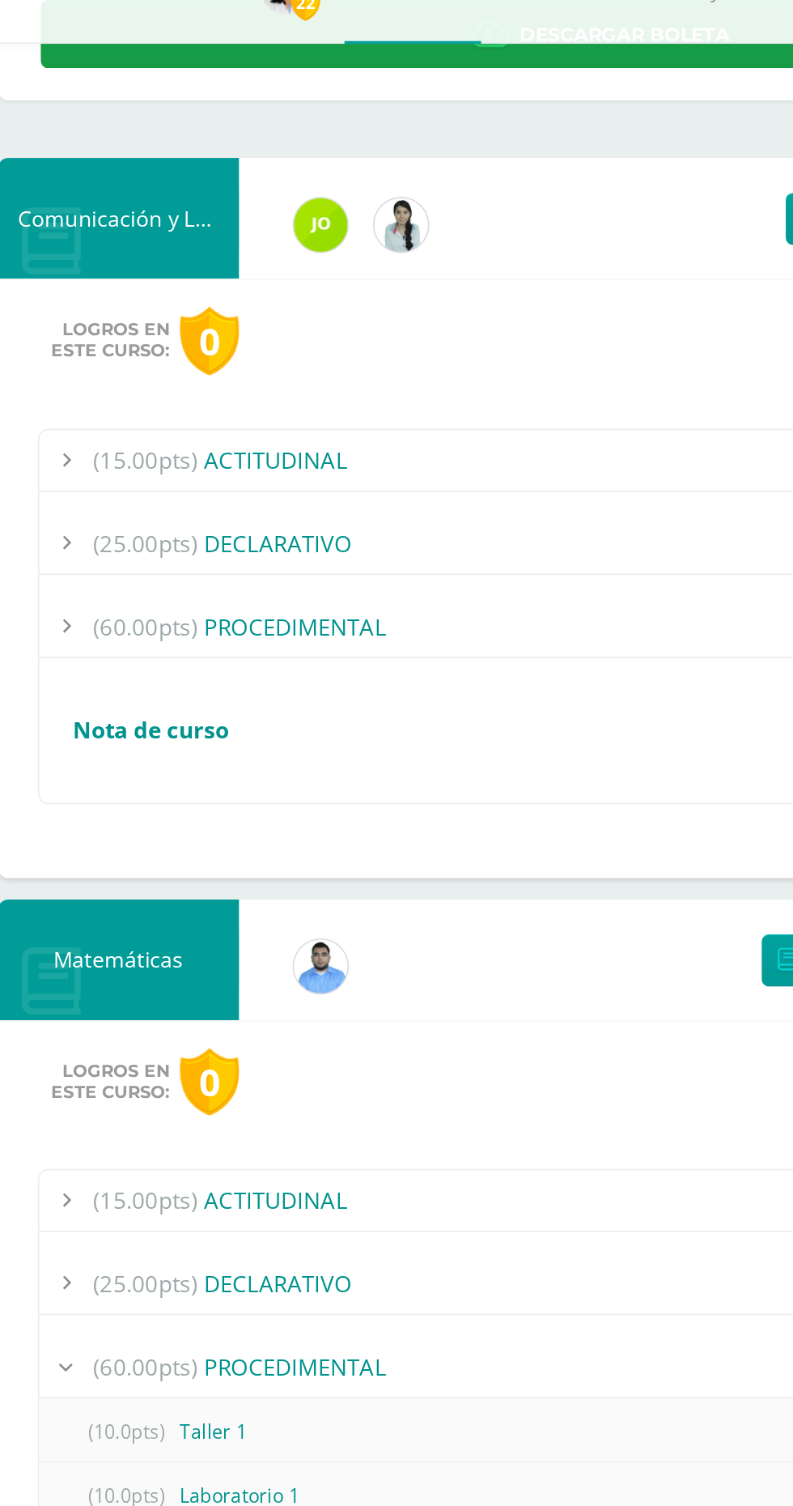
click at [279, 475] on div "(60.00pts) PROCEDIMENTAL" at bounding box center [396, 465] width 678 height 36
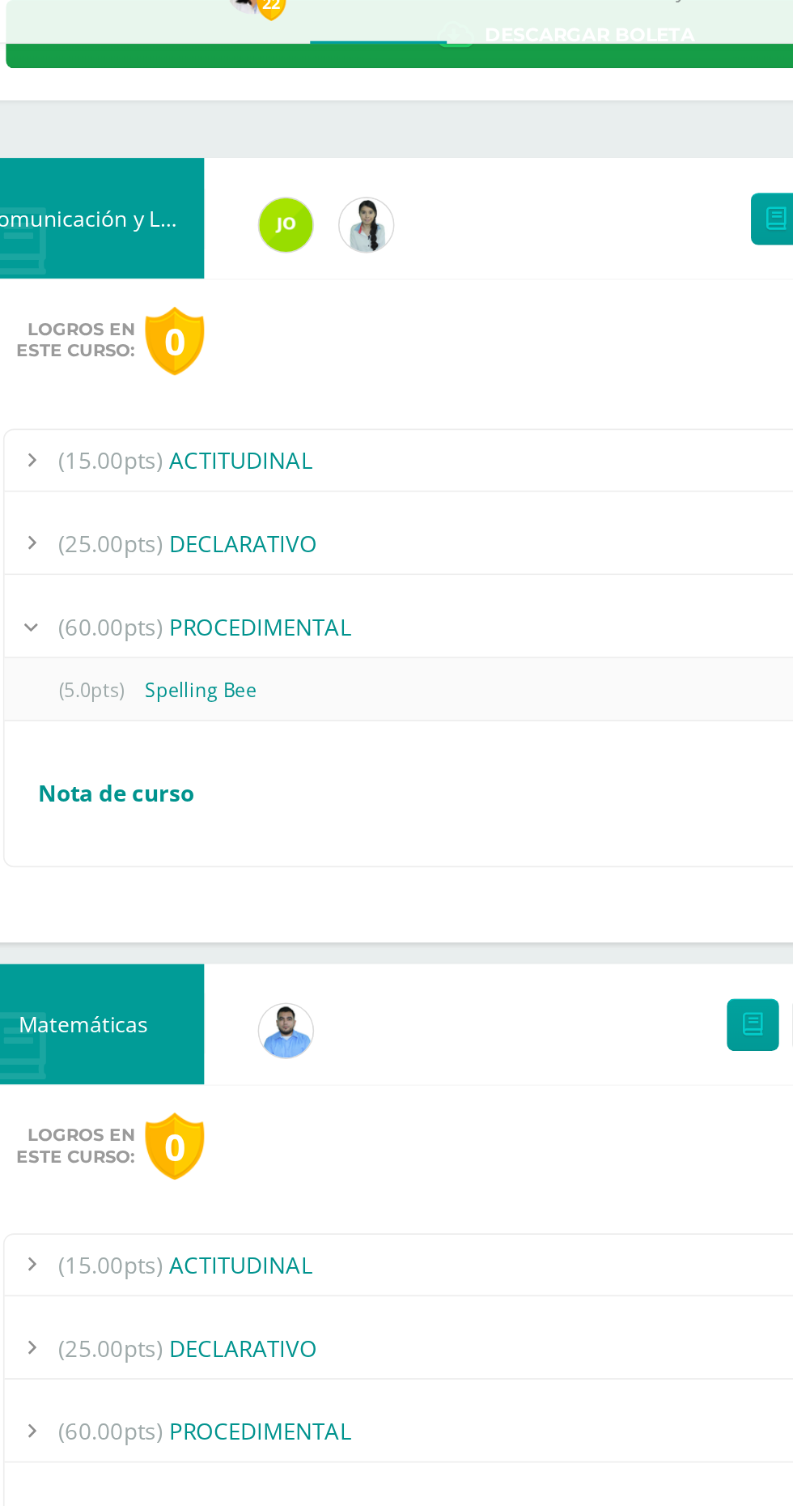
click at [303, 454] on div "(60.00pts) PROCEDIMENTAL" at bounding box center [396, 465] width 678 height 36
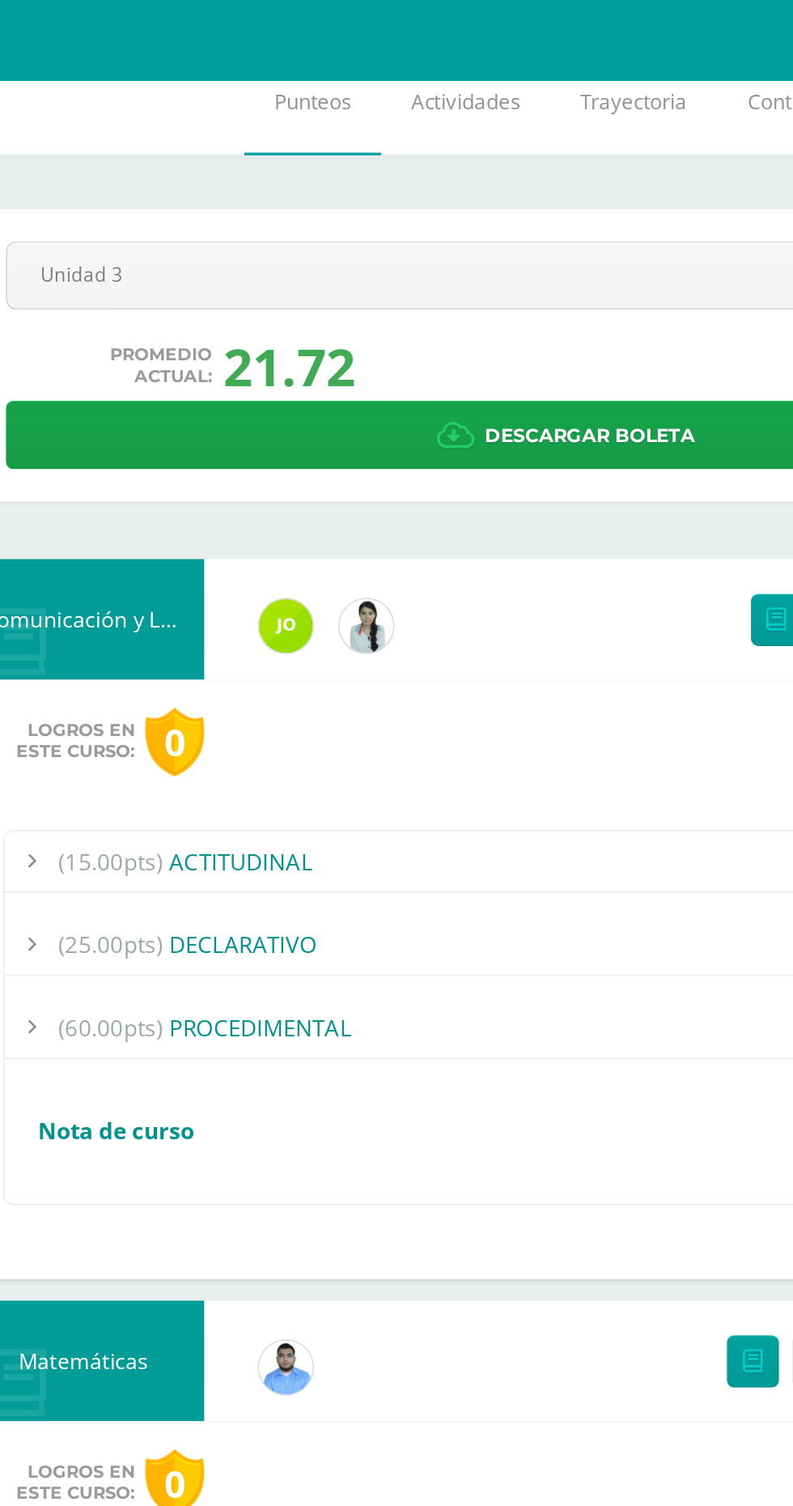
scroll to position [0, 0]
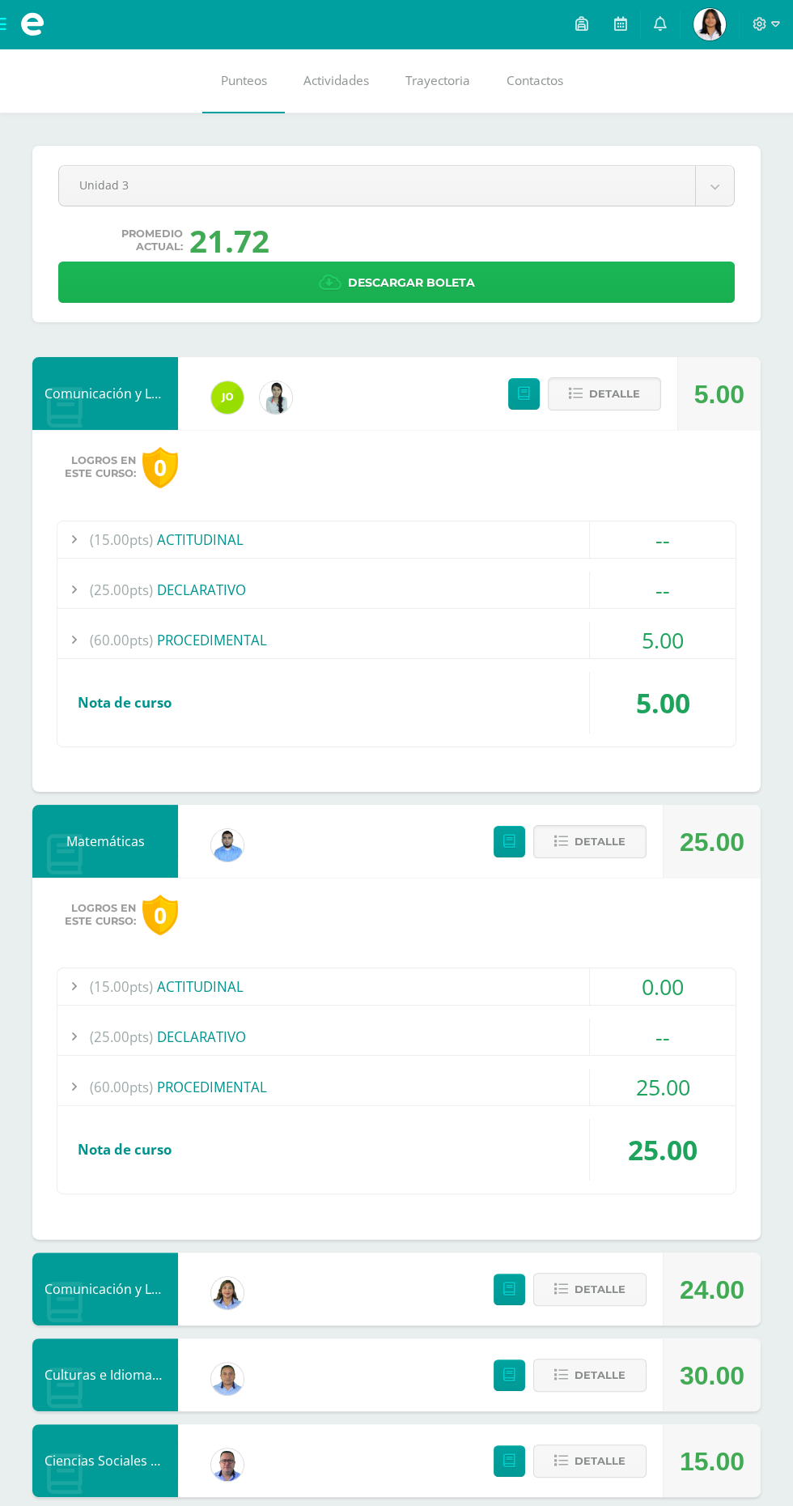
click at [170, 270] on link "Descargar boleta" at bounding box center [396, 282] width 677 height 41
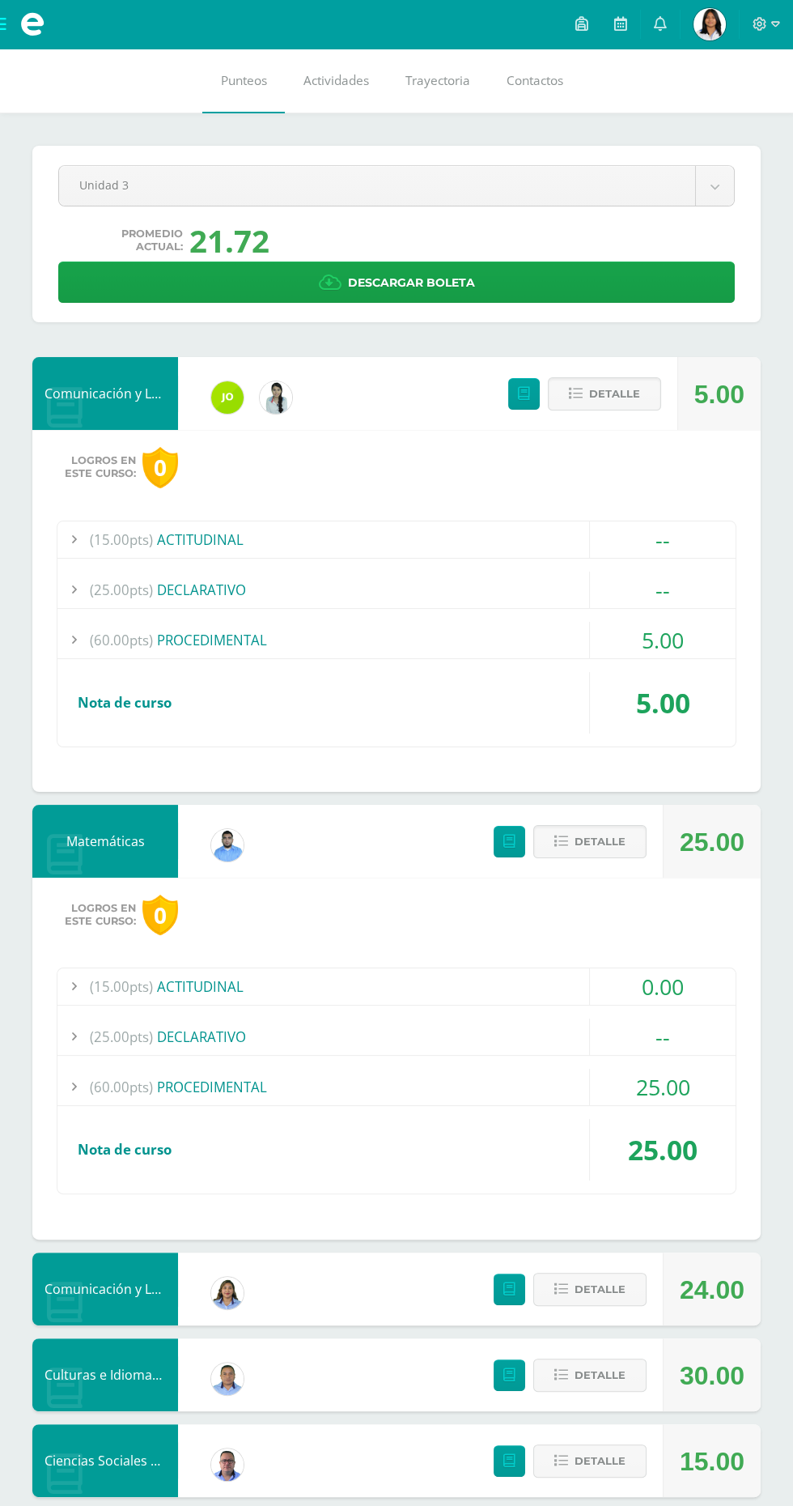
click at [667, 19] on icon at bounding box center [660, 23] width 13 height 15
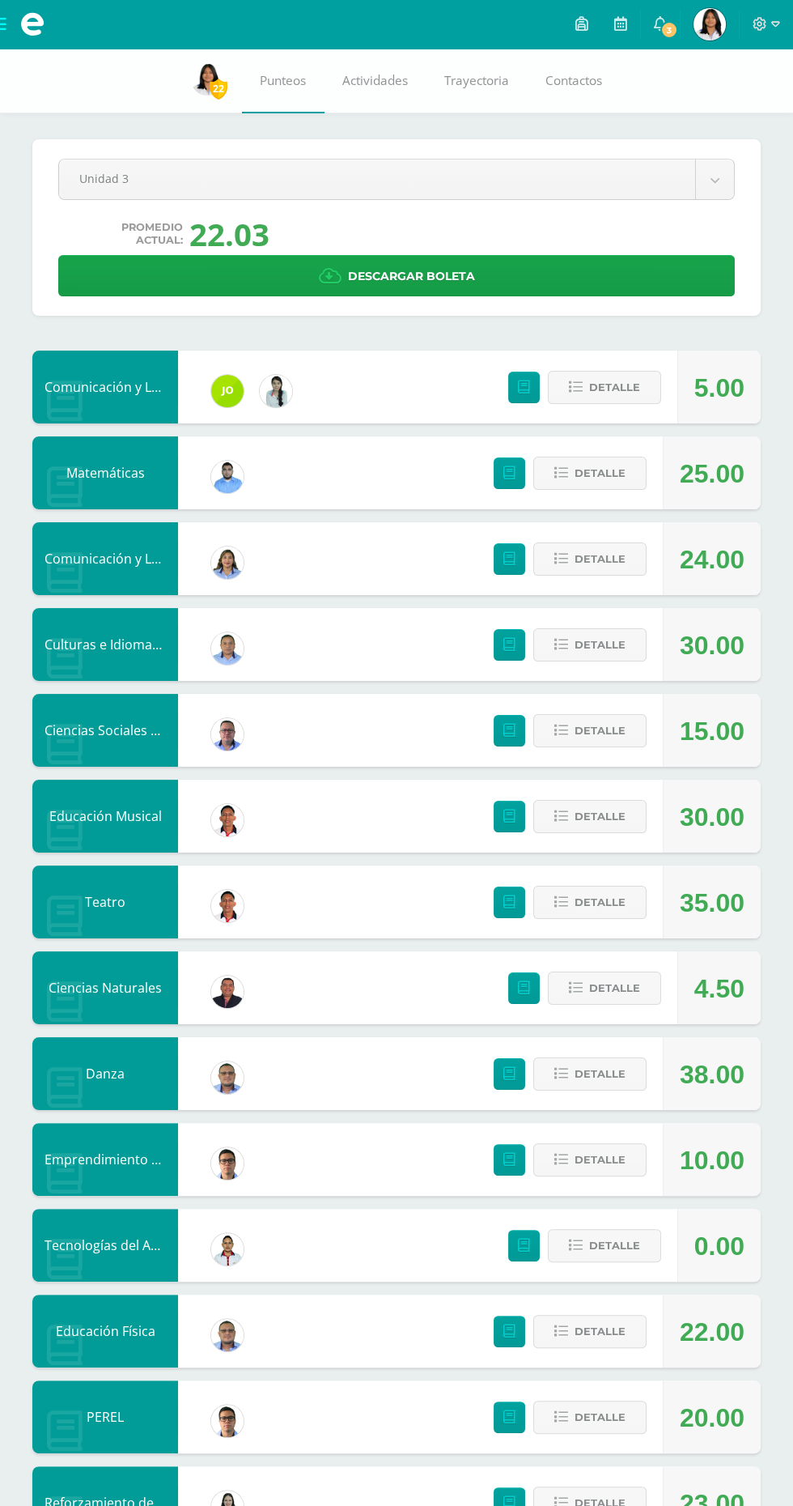
click at [667, 19] on icon at bounding box center [660, 23] width 13 height 15
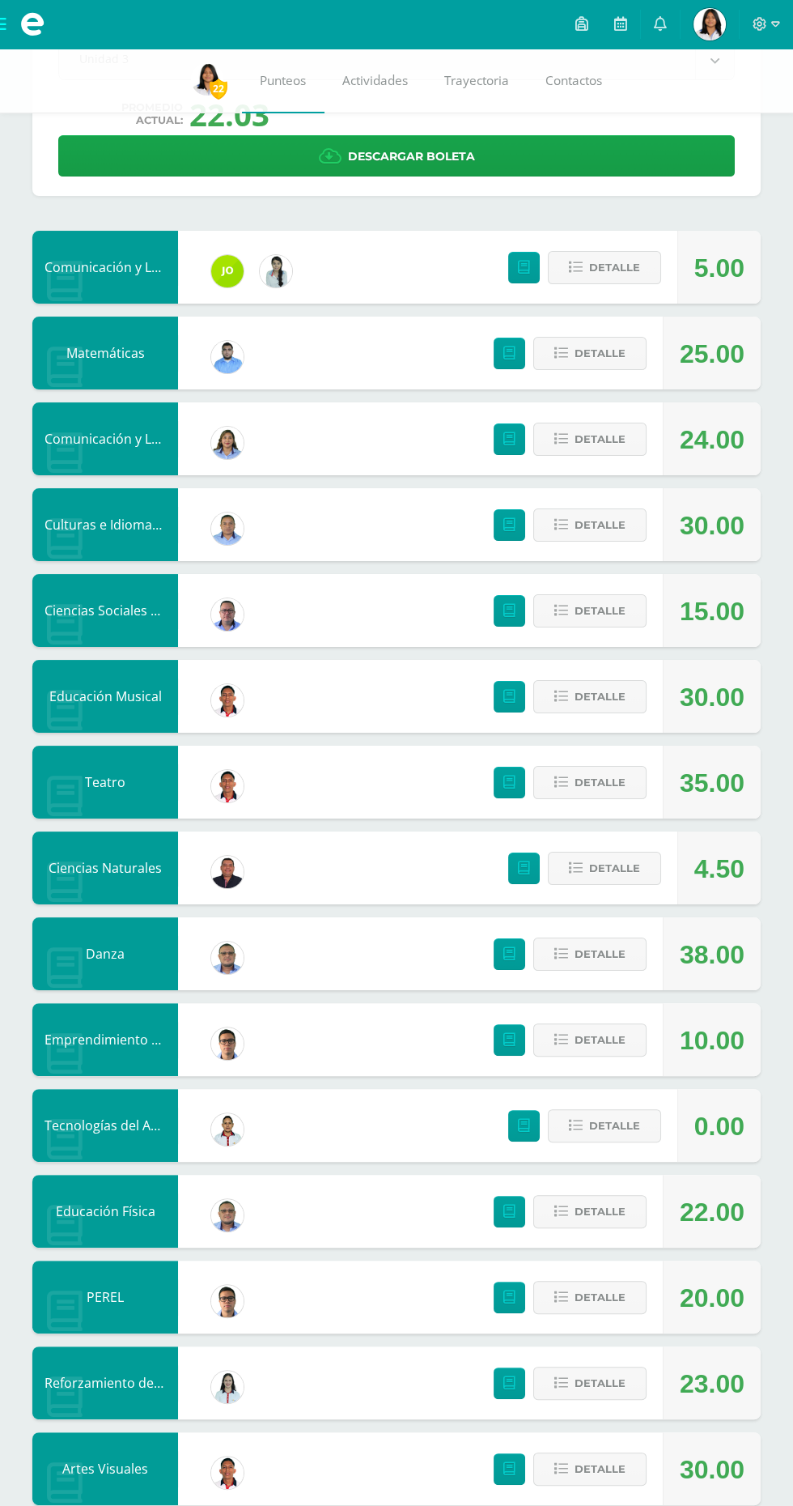
scroll to position [121, 0]
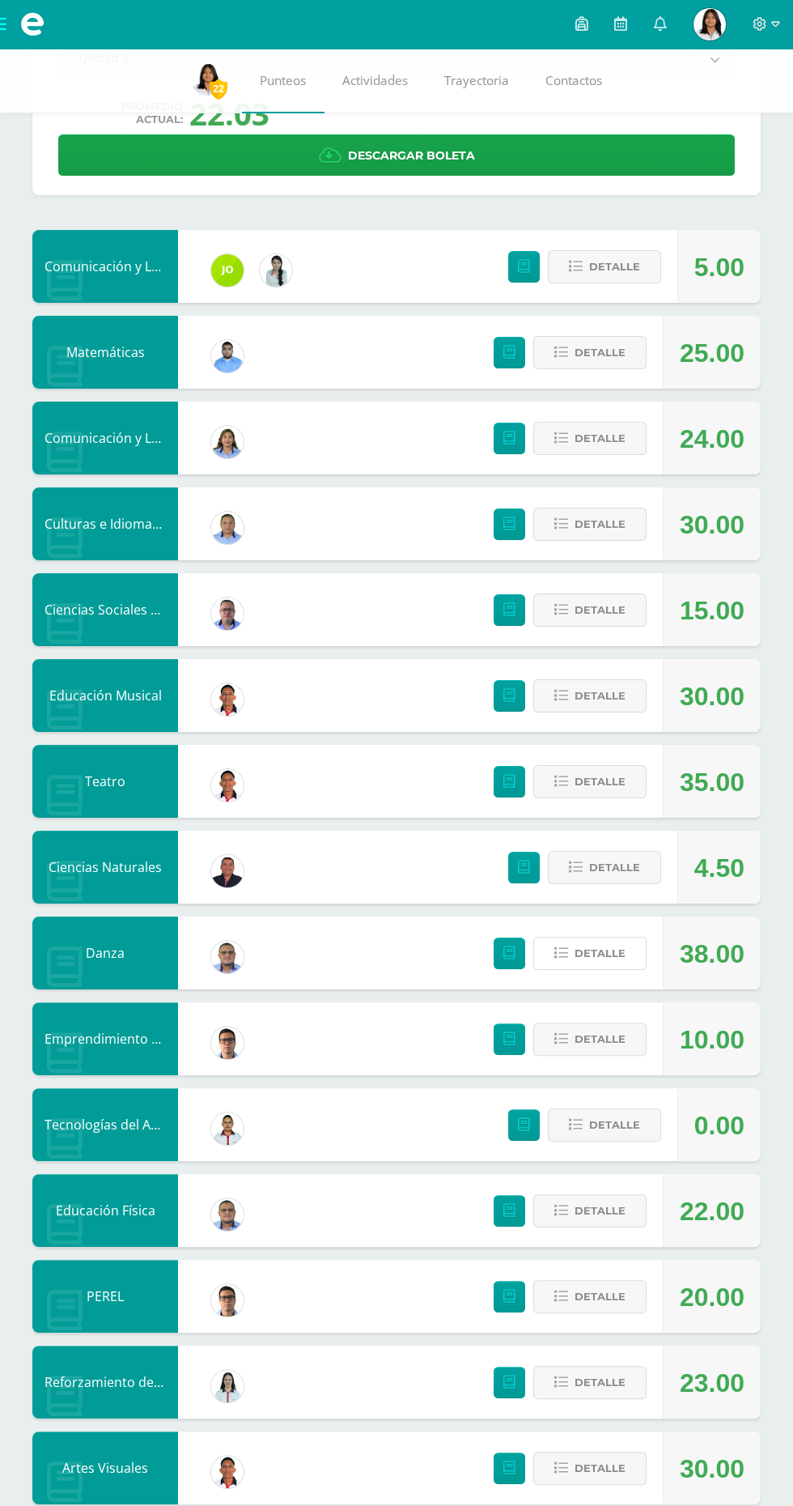
click at [610, 959] on span "Detalle" at bounding box center [600, 953] width 51 height 30
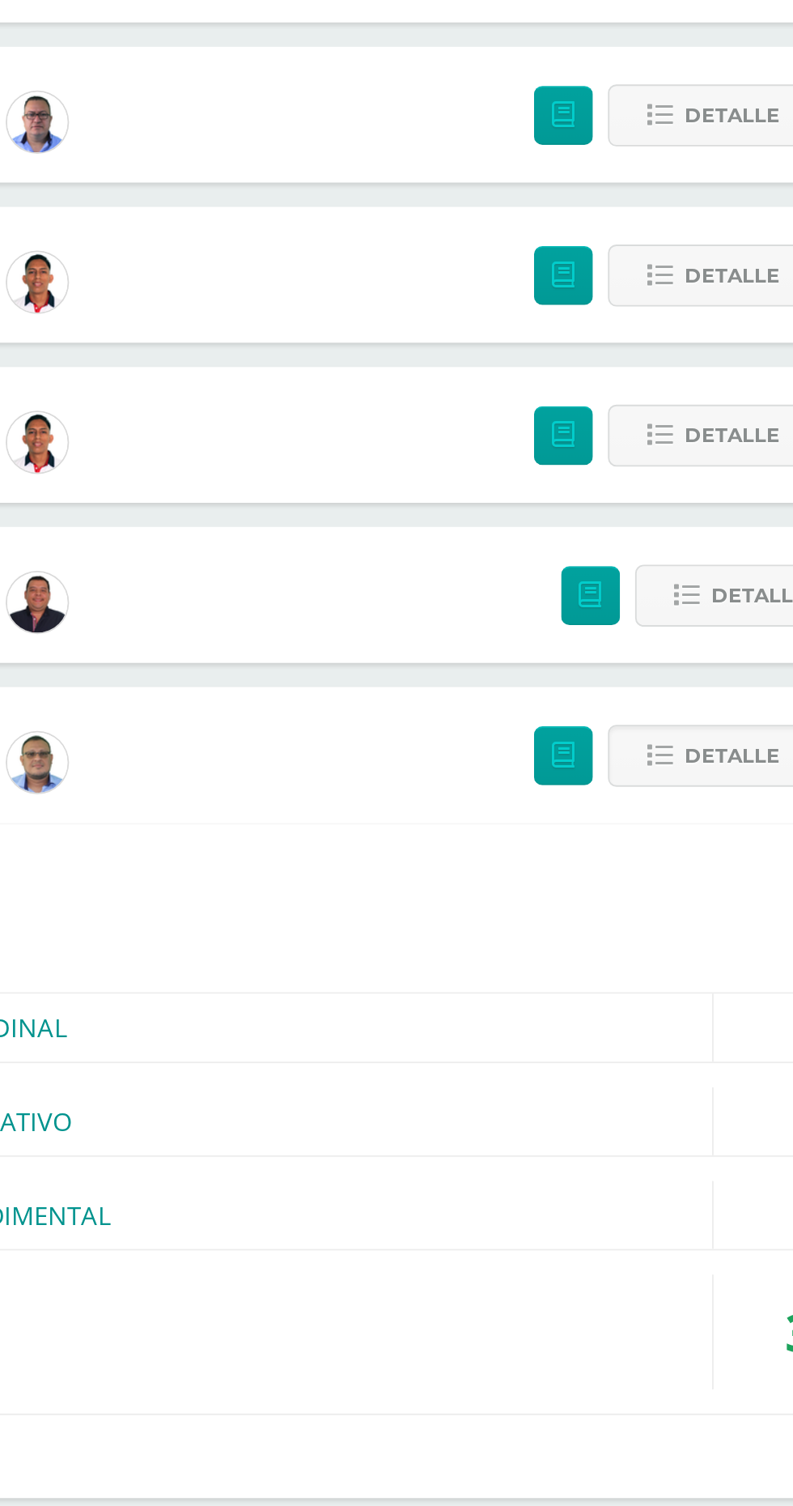
click at [462, 1192] on div "(60.00pts) PROCEDIMENTAL" at bounding box center [396, 1199] width 678 height 36
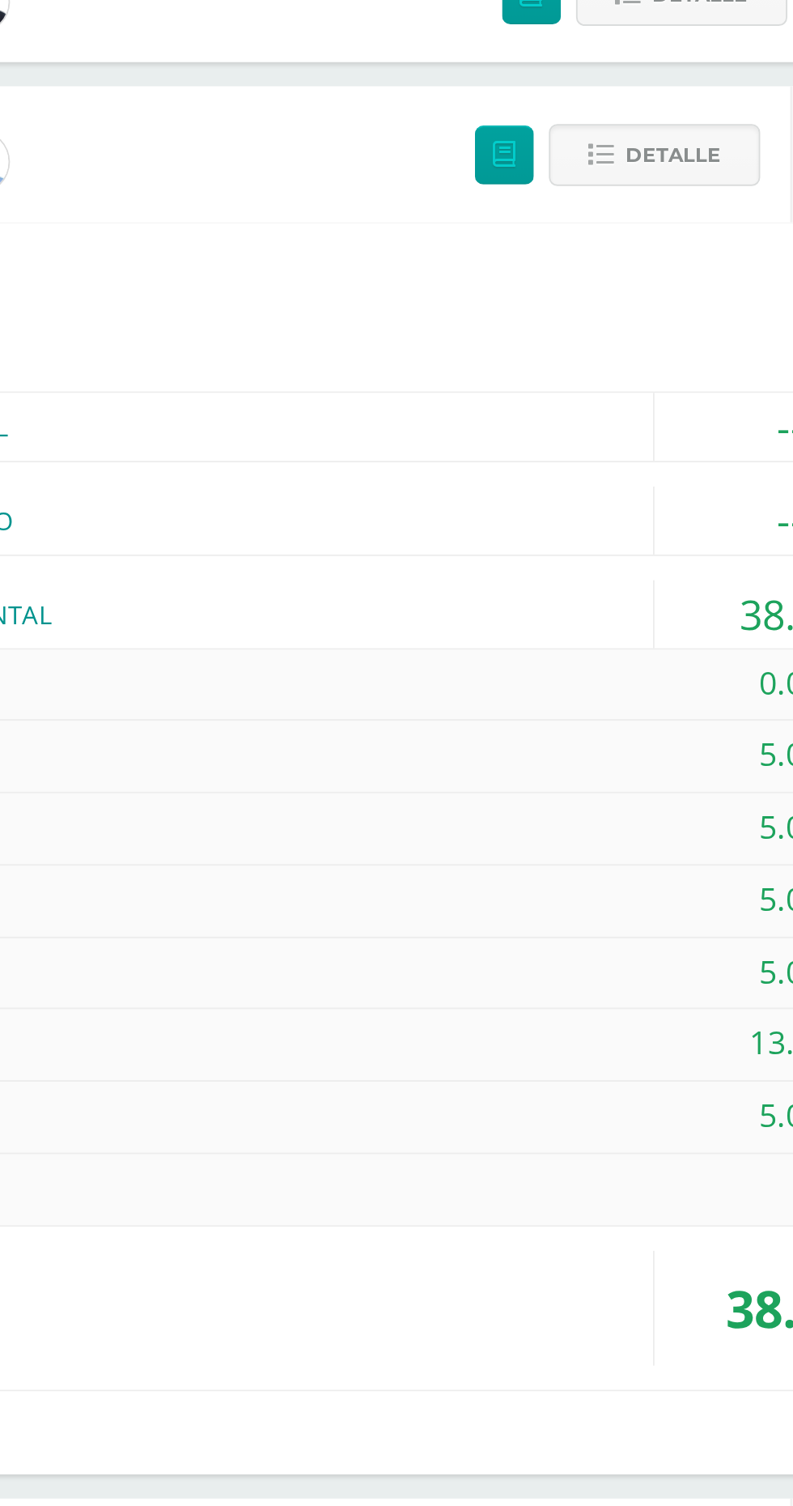
scroll to position [862, 0]
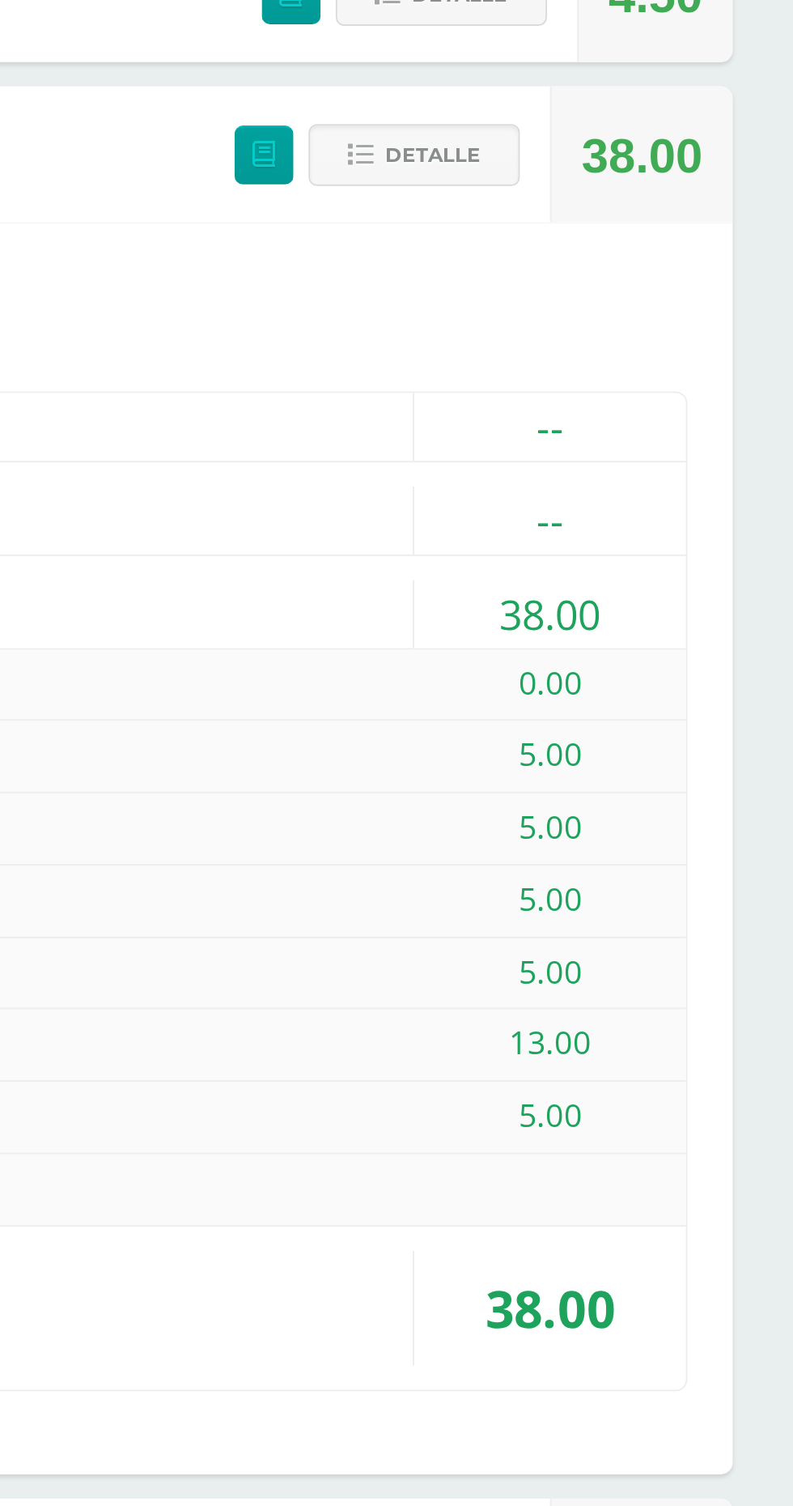
click at [619, 226] on span "Detalle" at bounding box center [600, 212] width 51 height 30
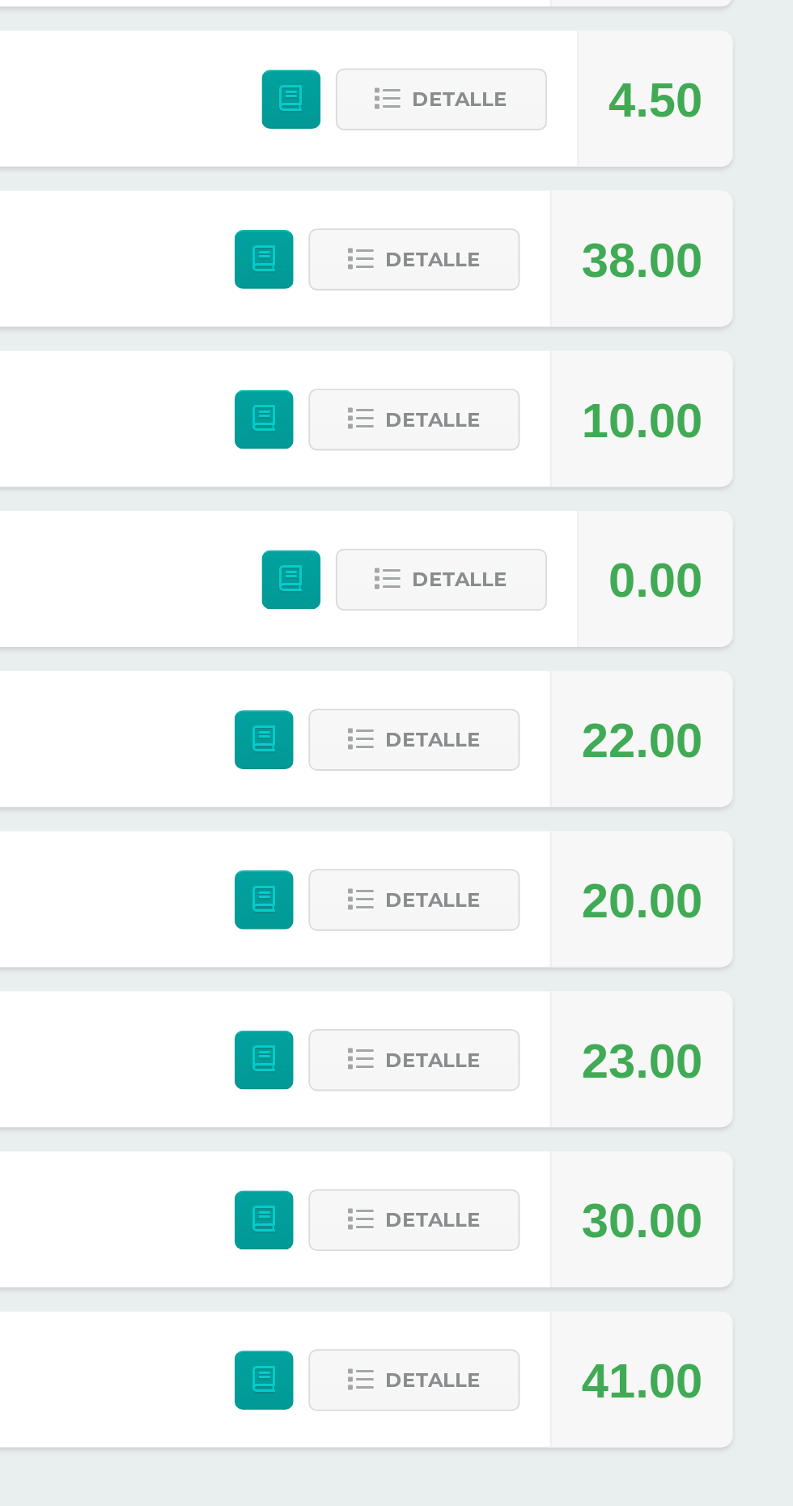
click at [610, 785] on div "Detalle" at bounding box center [581, 751] width 194 height 73
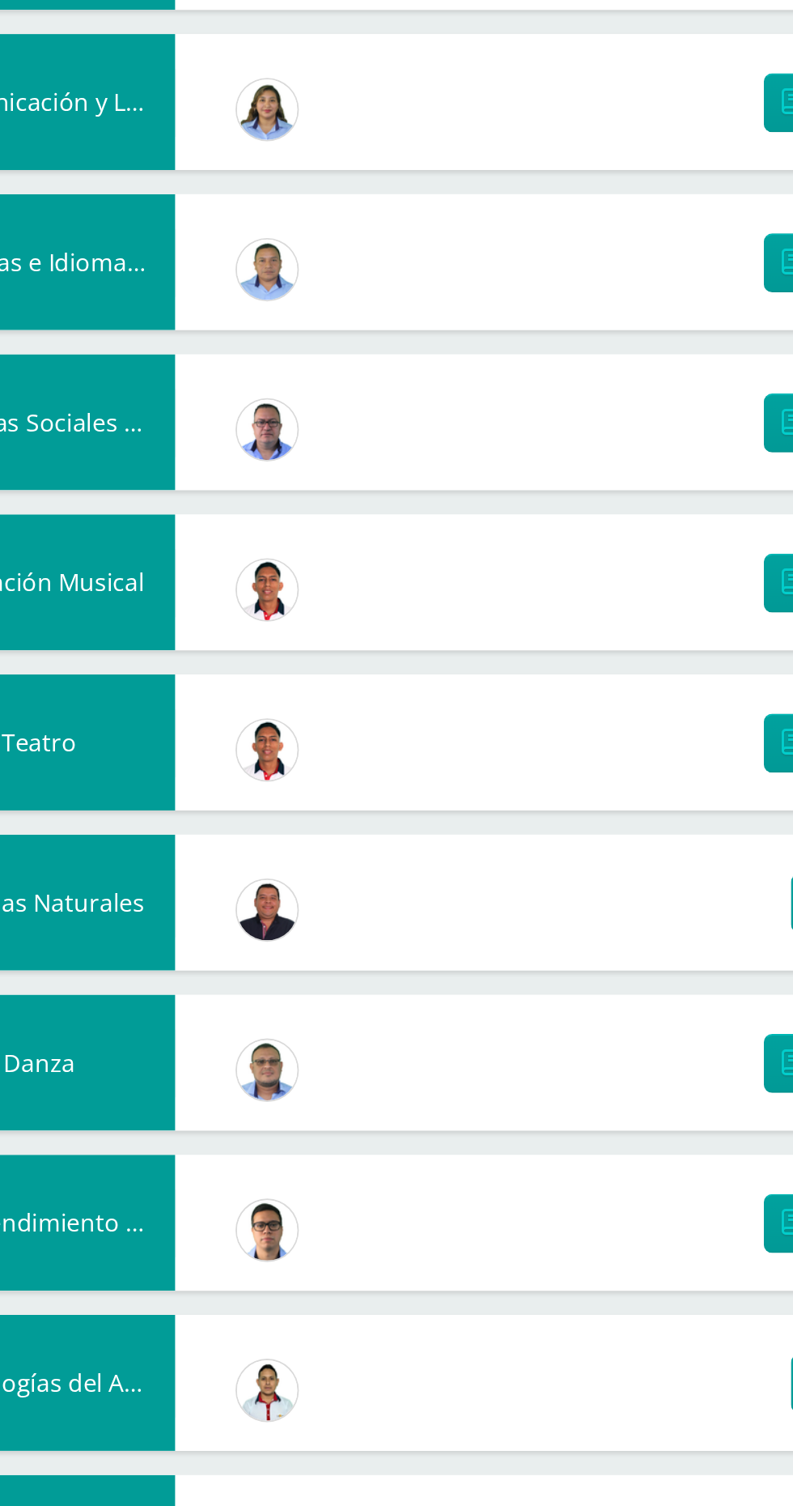
scroll to position [0, 0]
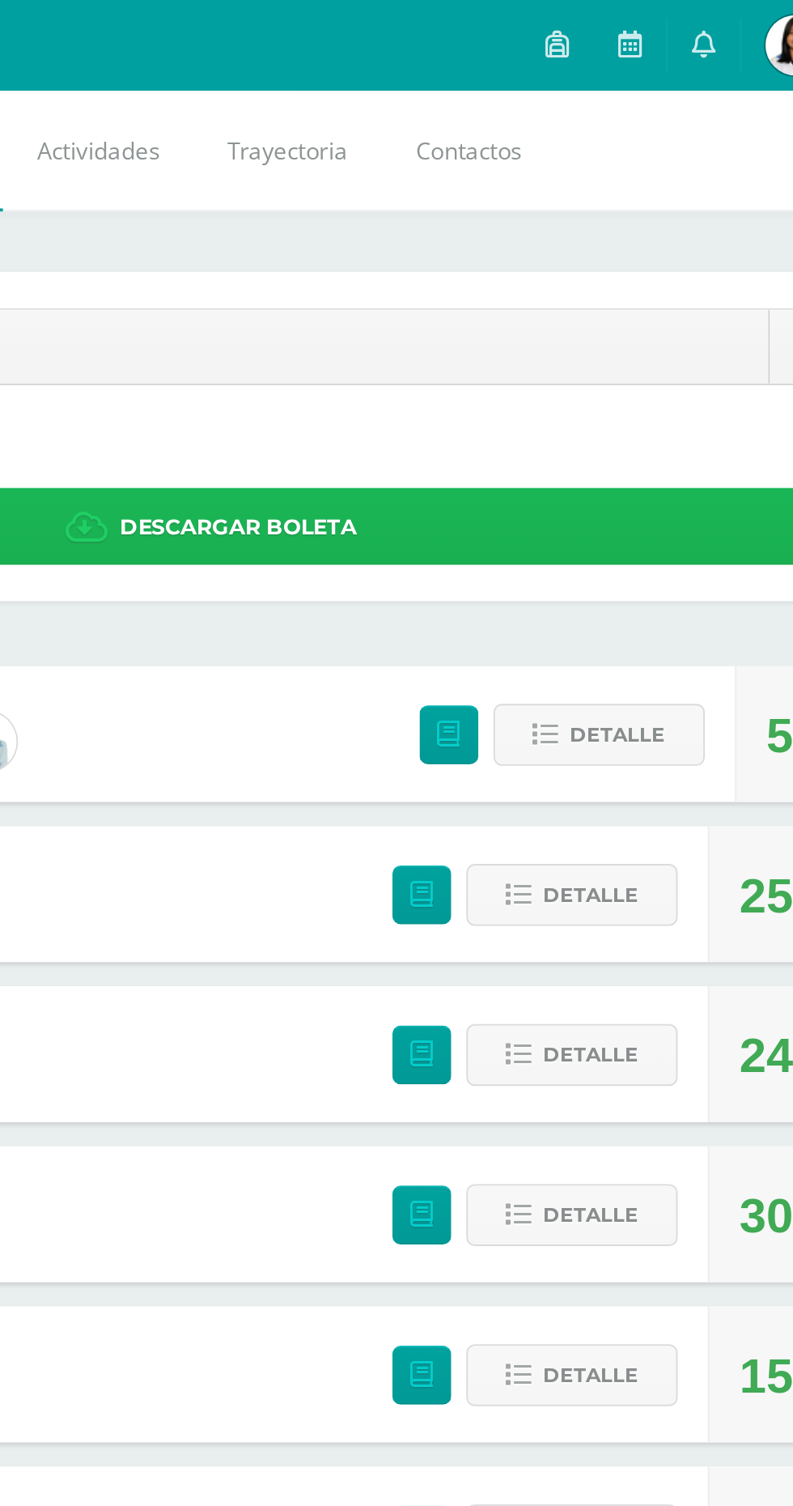
click at [511, 275] on link "Descargar boleta" at bounding box center [396, 282] width 677 height 41
click at [460, 279] on span "Descargar boleta" at bounding box center [411, 283] width 127 height 40
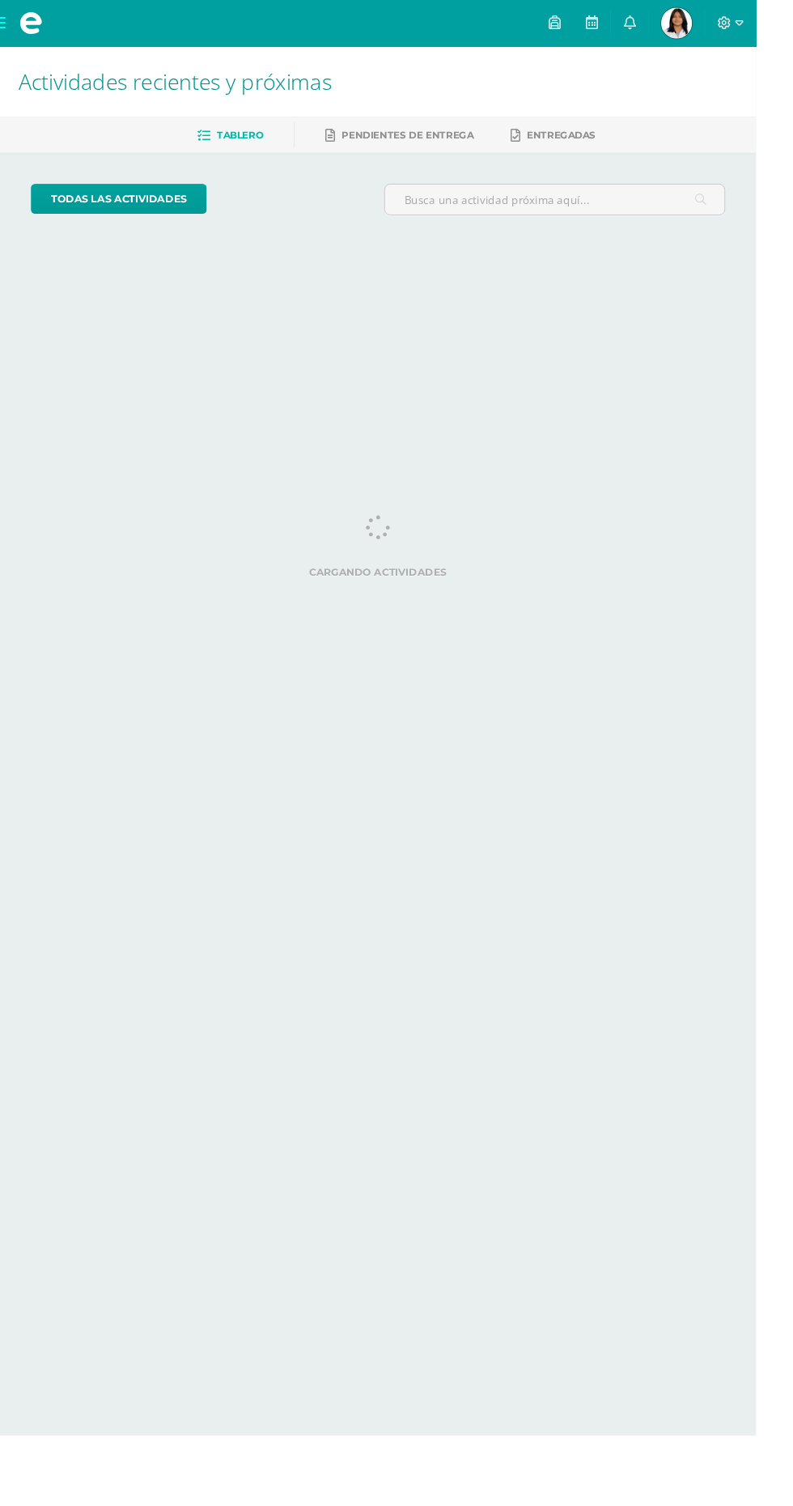
click at [768, 19] on icon at bounding box center [760, 24] width 15 height 15
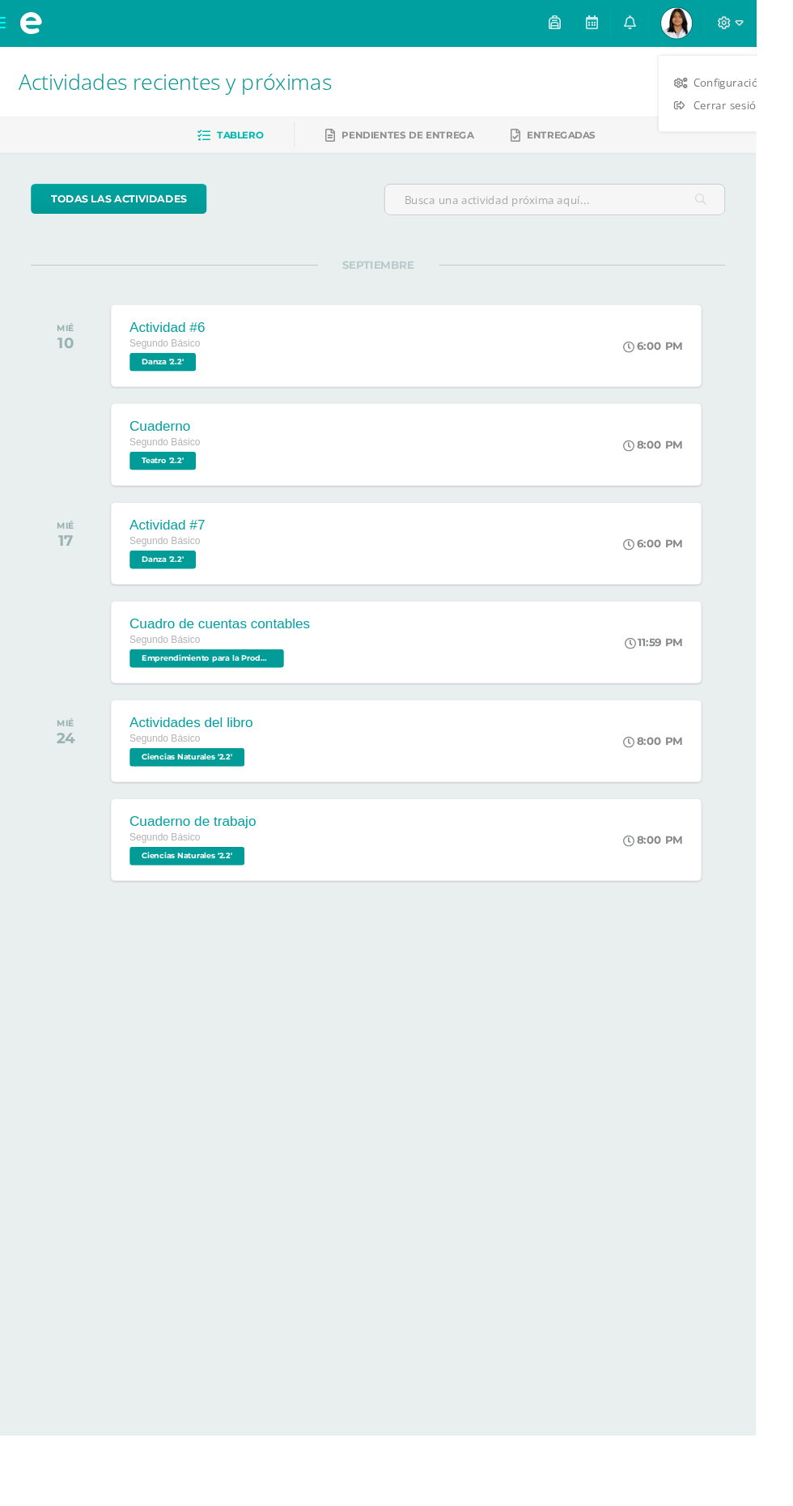
click at [736, 107] on span "Cerrar sesión" at bounding box center [764, 109] width 73 height 15
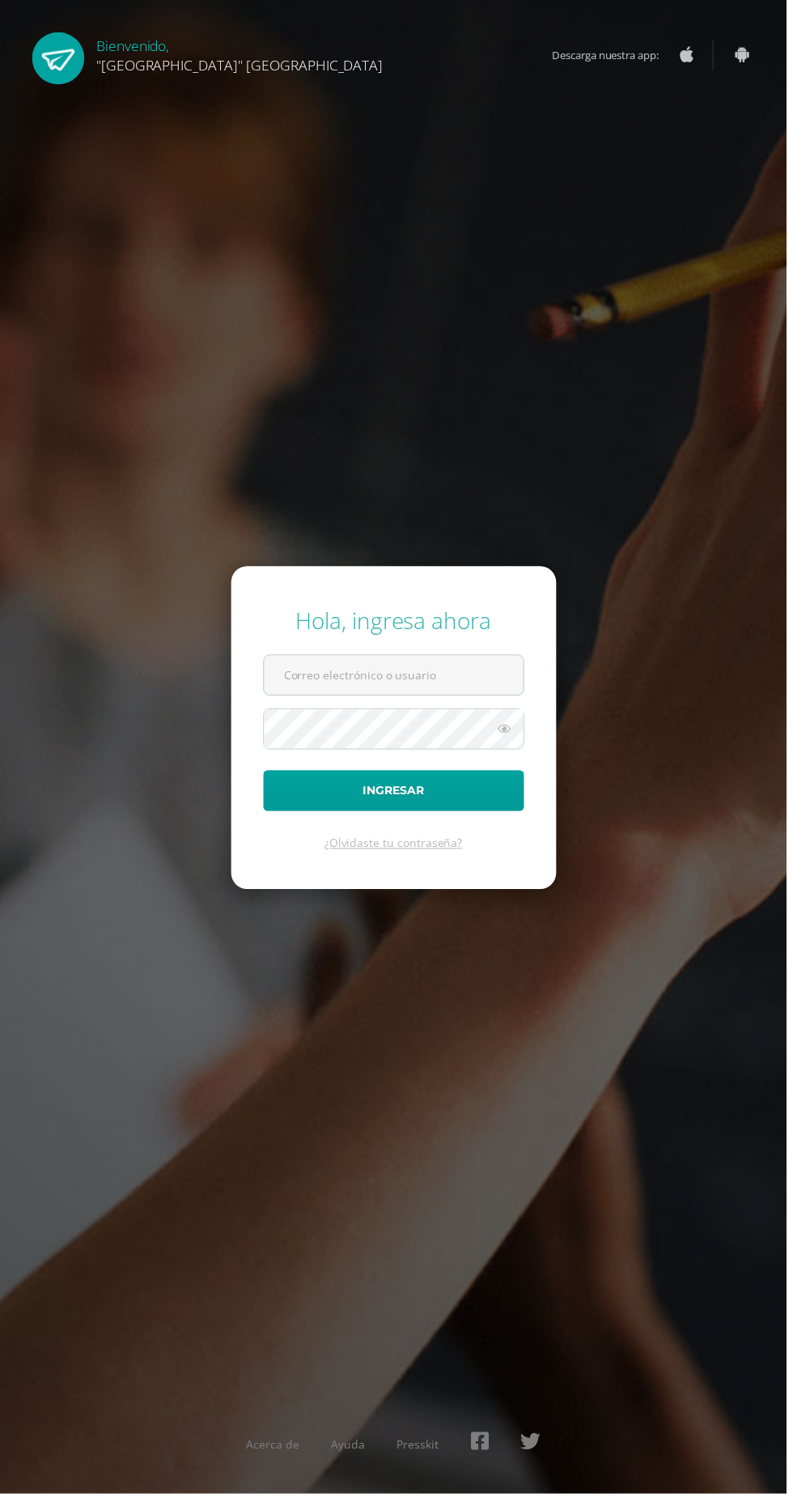
click at [308, 700] on input "text" at bounding box center [397, 681] width 262 height 40
type input "24030@lasallechiquimula.edu.gt"
click at [266, 776] on button "Ingresar" at bounding box center [397, 796] width 263 height 41
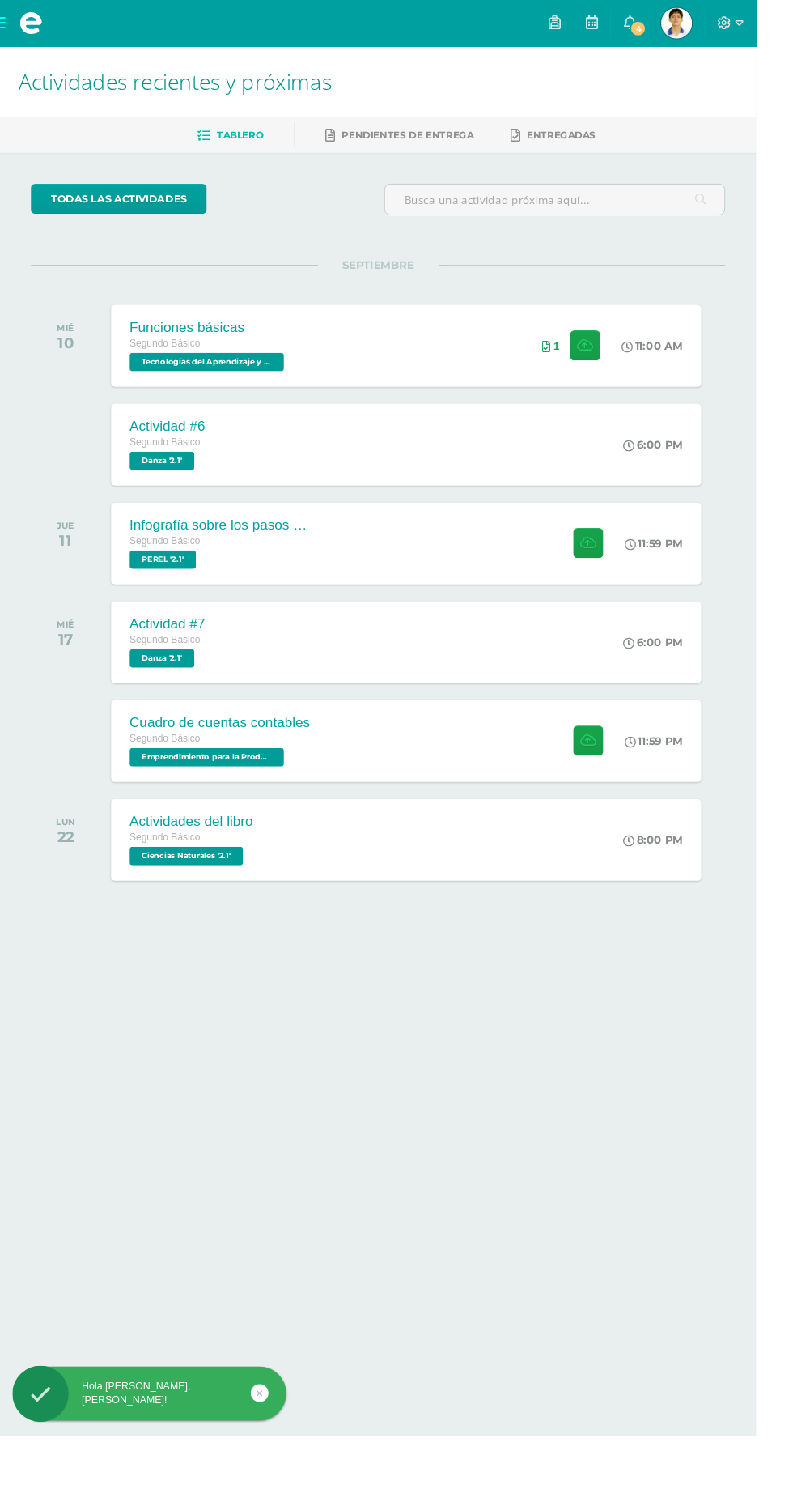
click at [729, 23] on span "[PERSON_NAME] Mi Perfil" at bounding box center [710, 24] width 39 height 32
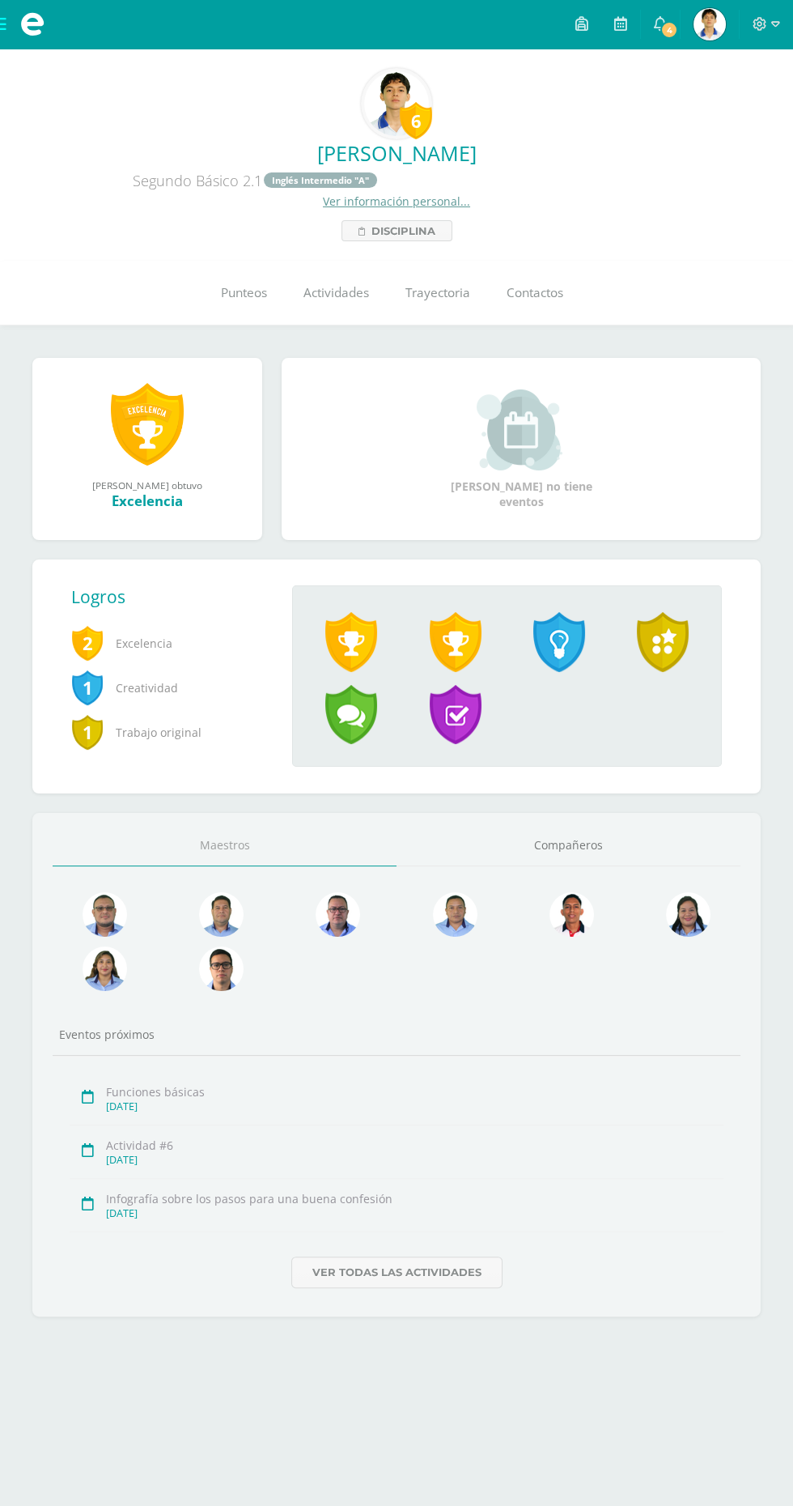
click at [233, 287] on span "Punteos" at bounding box center [244, 293] width 46 height 17
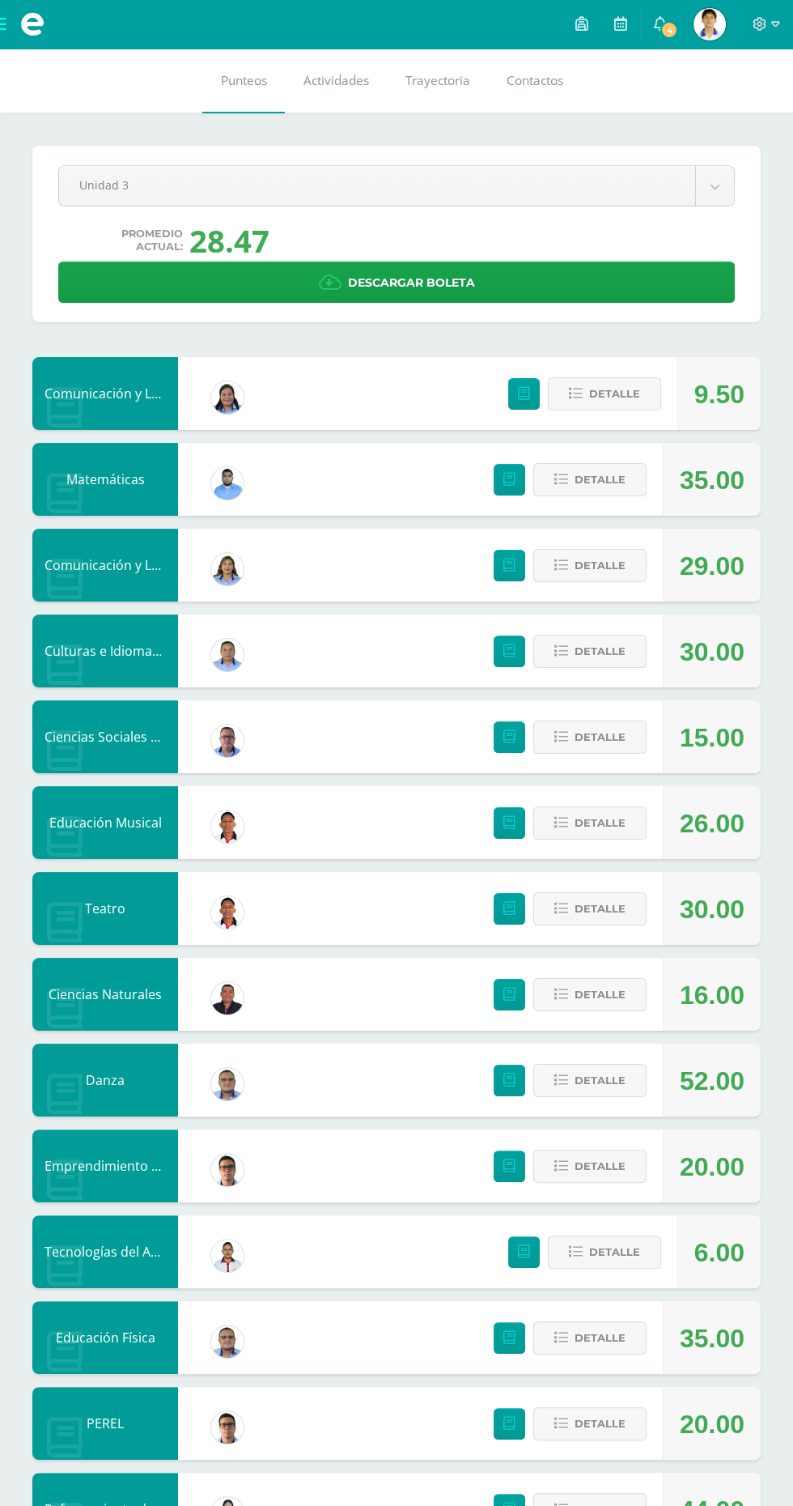
click at [40, 28] on span at bounding box center [32, 24] width 24 height 24
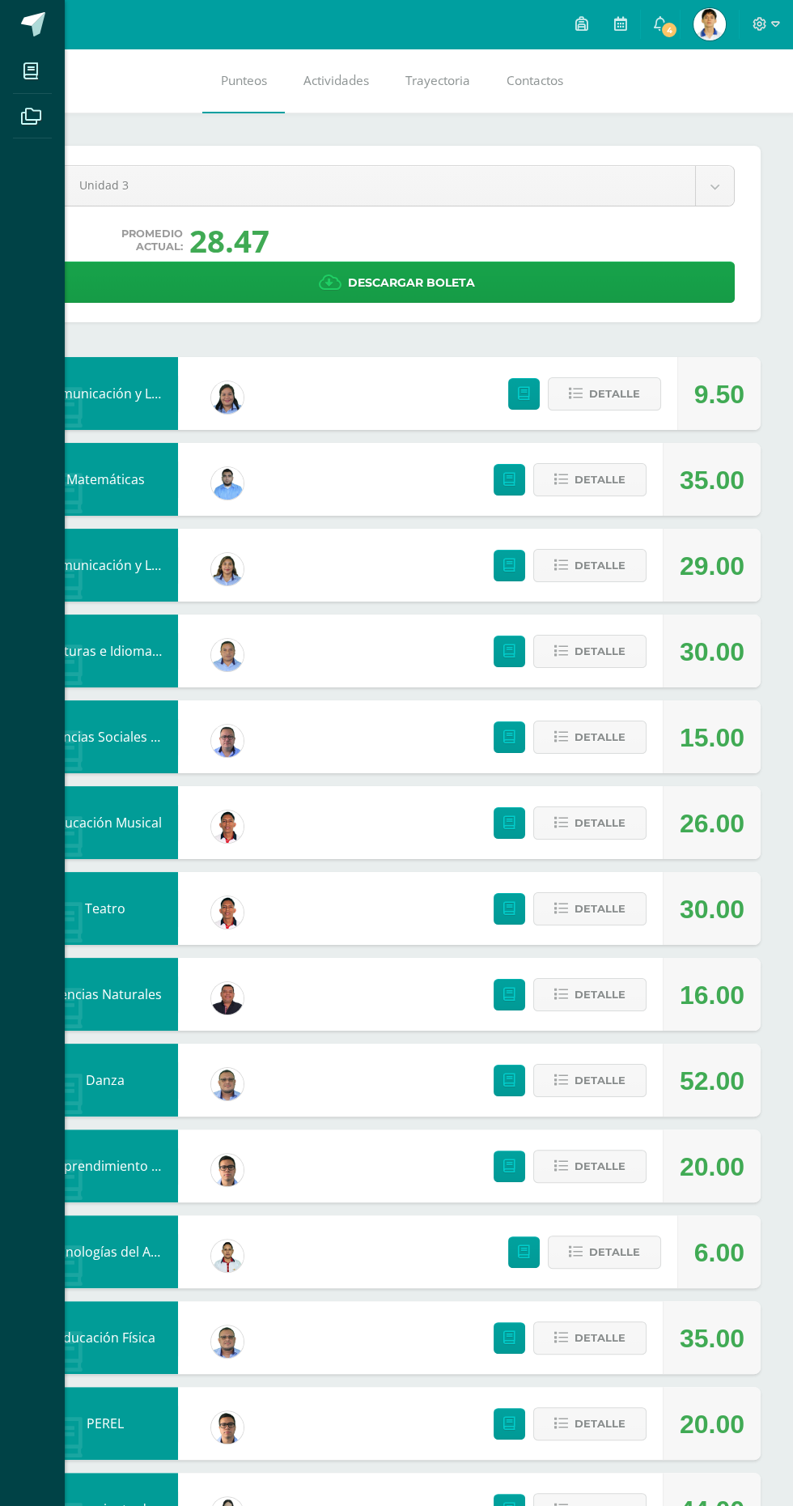
click at [32, 21] on span at bounding box center [33, 24] width 24 height 24
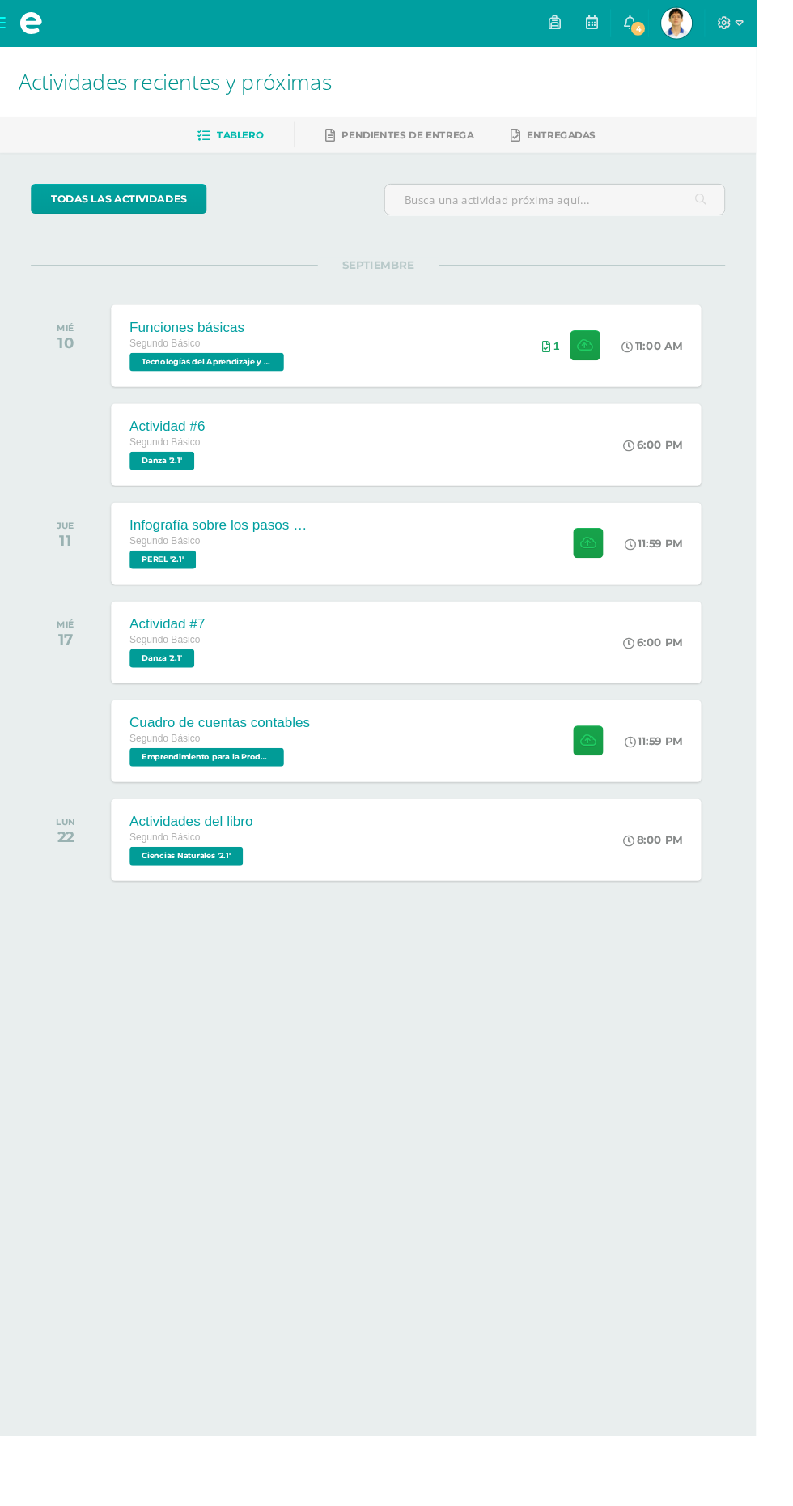
click at [437, 382] on div "Funciones básicas Segundo Básico Tecnologías del Aprendizaje y la Comunicación …" at bounding box center [426, 363] width 619 height 86
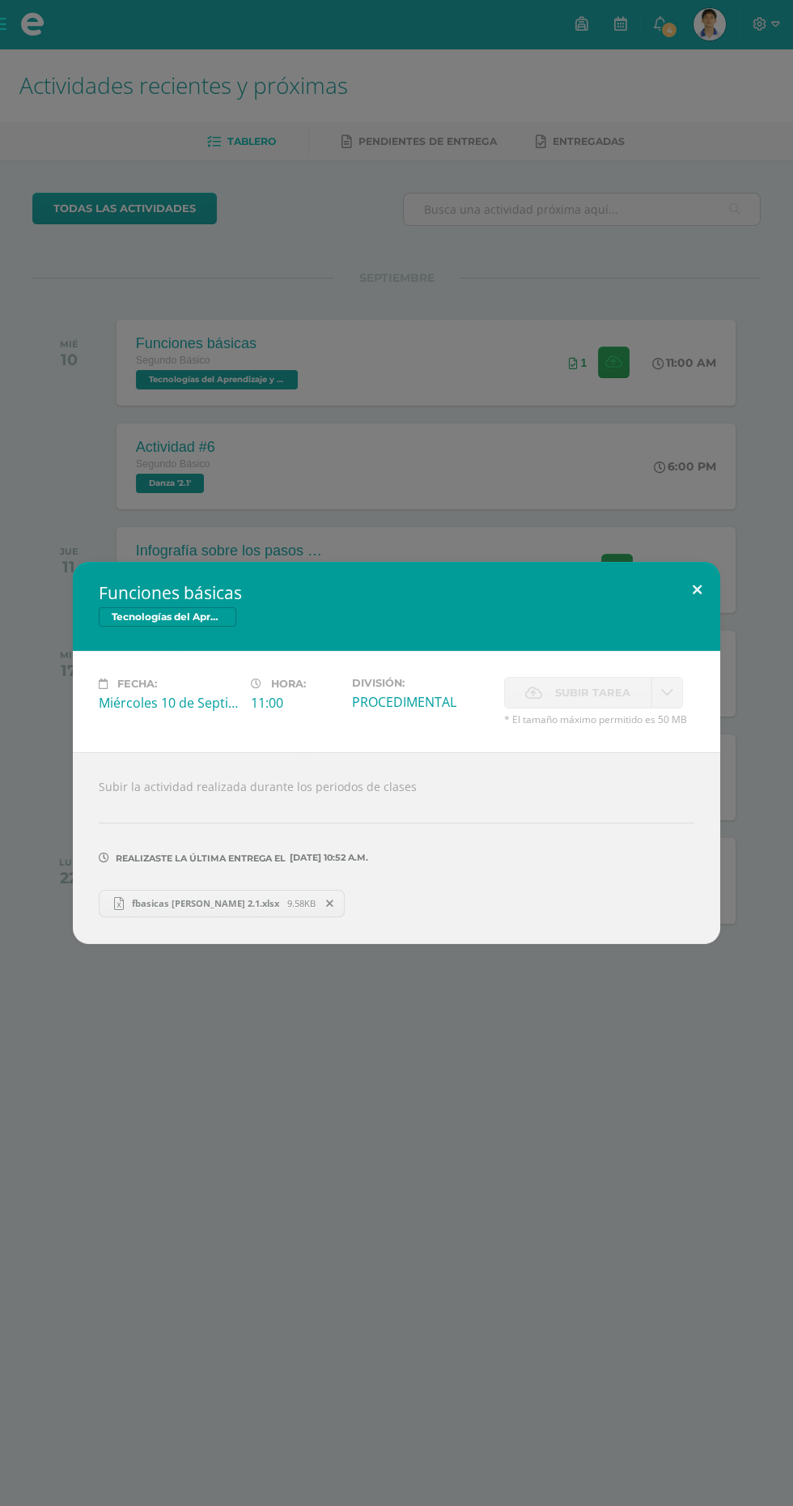
click at [697, 589] on button at bounding box center [697, 589] width 46 height 55
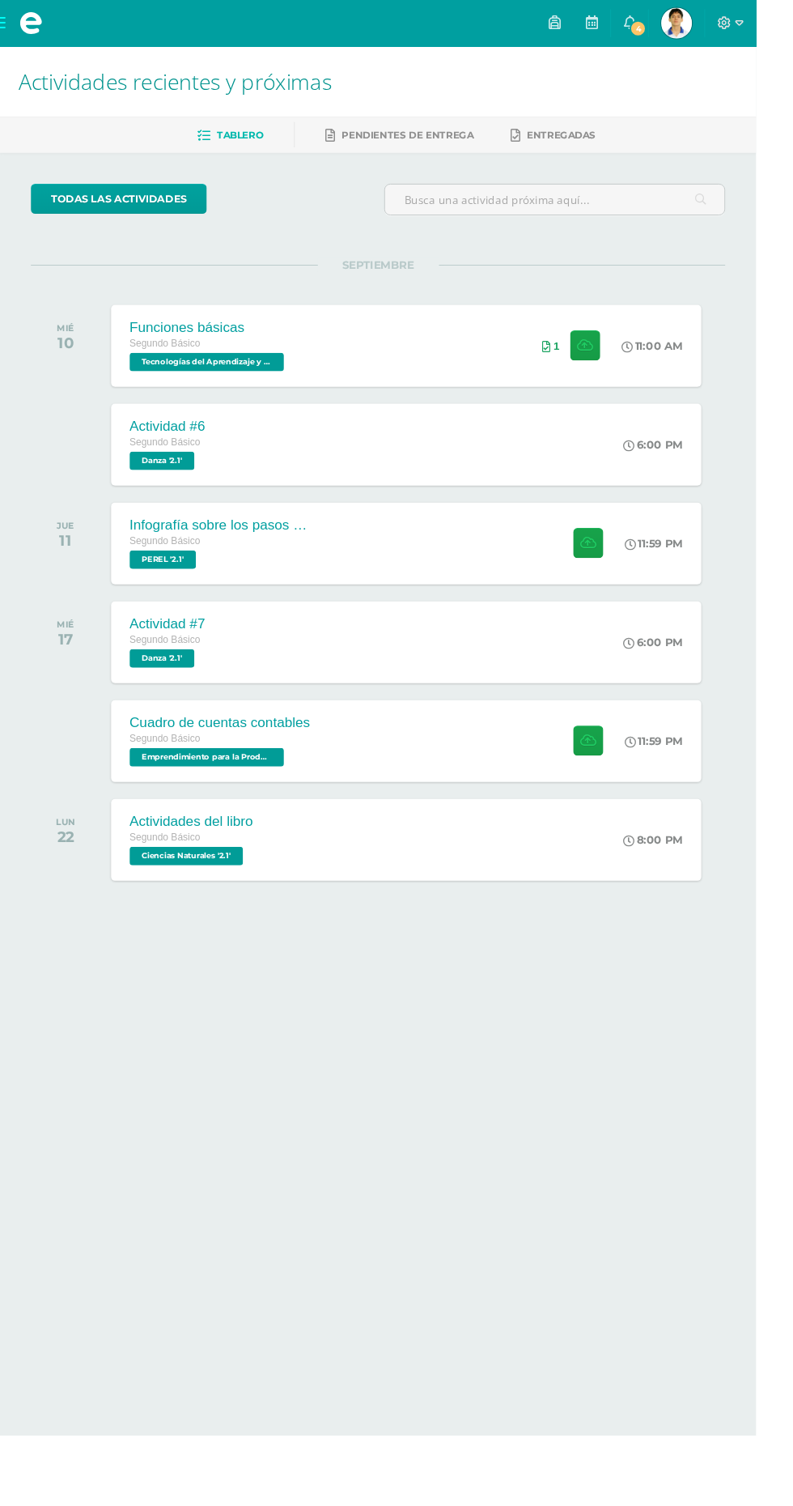
click at [385, 591] on div "Infografía sobre los pasos para una buena confesión Segundo Básico PEREL '2.1' …" at bounding box center [426, 570] width 619 height 86
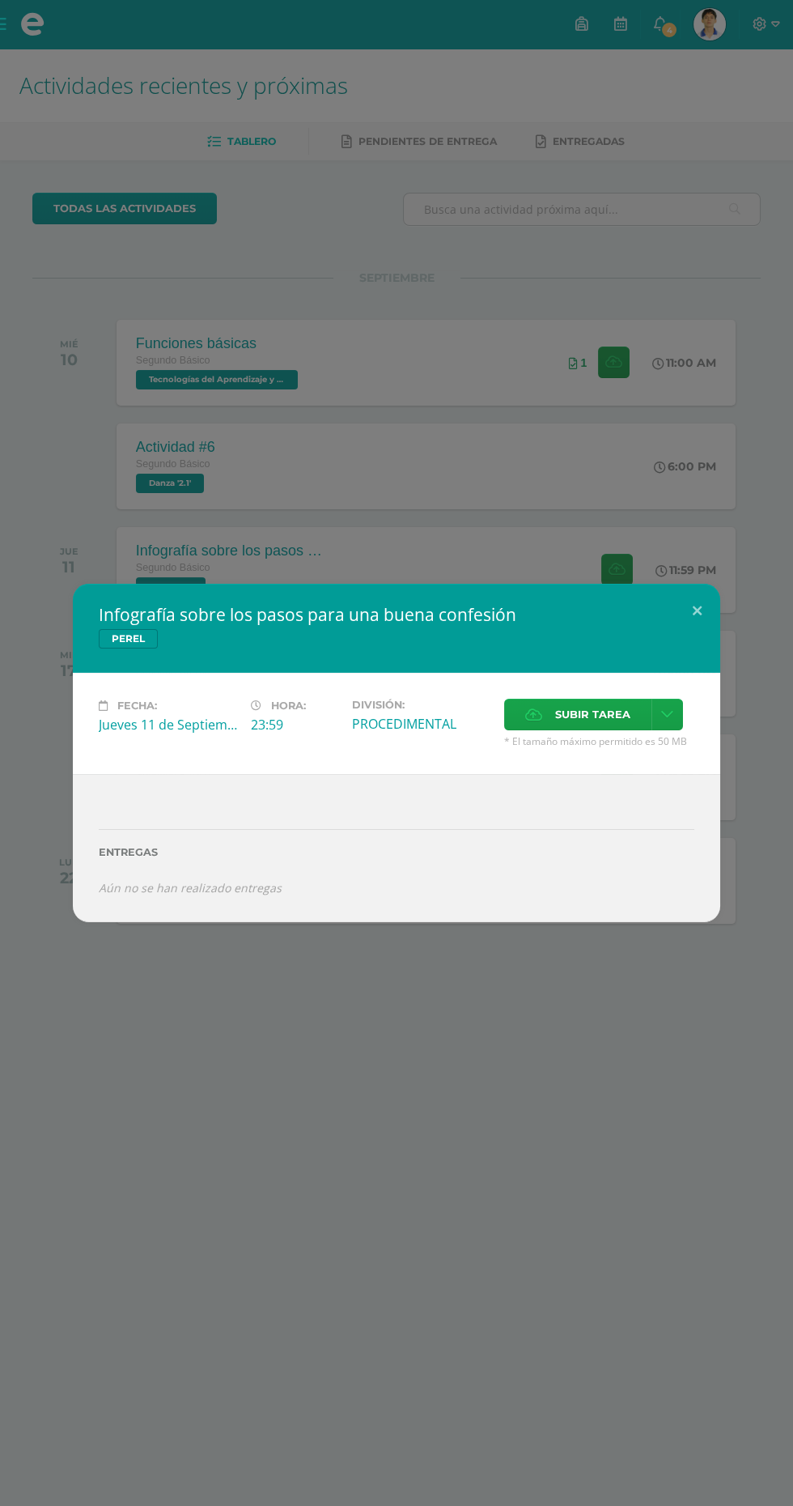
click at [646, 606] on h2 "Infografía sobre los pasos para una buena confesión" at bounding box center [397, 614] width 596 height 23
click at [697, 610] on button at bounding box center [697, 611] width 46 height 55
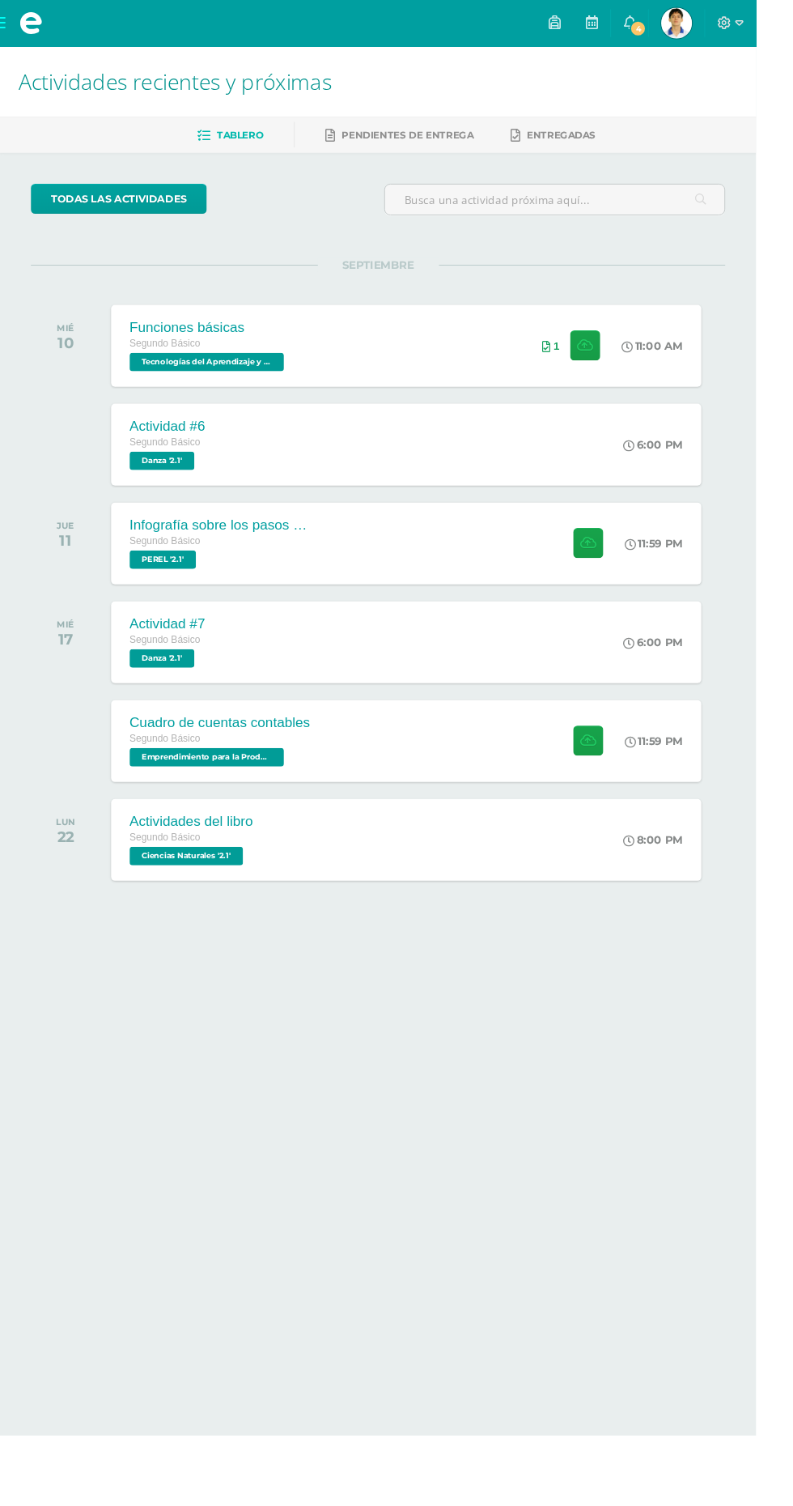
click at [389, 778] on div "Cuadro de cuentas contables Segundo Básico Emprendimiento para la Productividad…" at bounding box center [426, 777] width 619 height 86
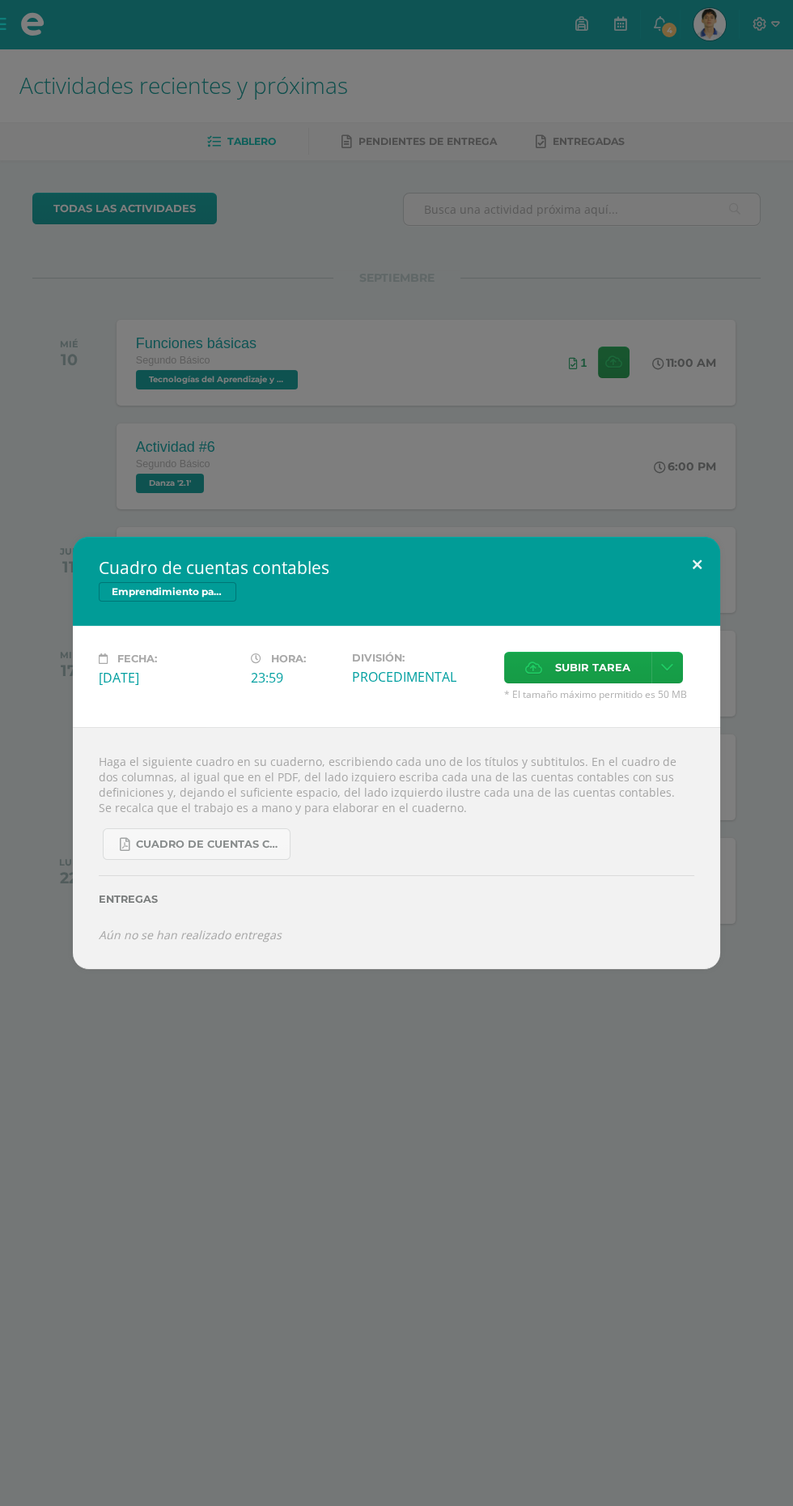
click at [701, 569] on button at bounding box center [697, 564] width 46 height 55
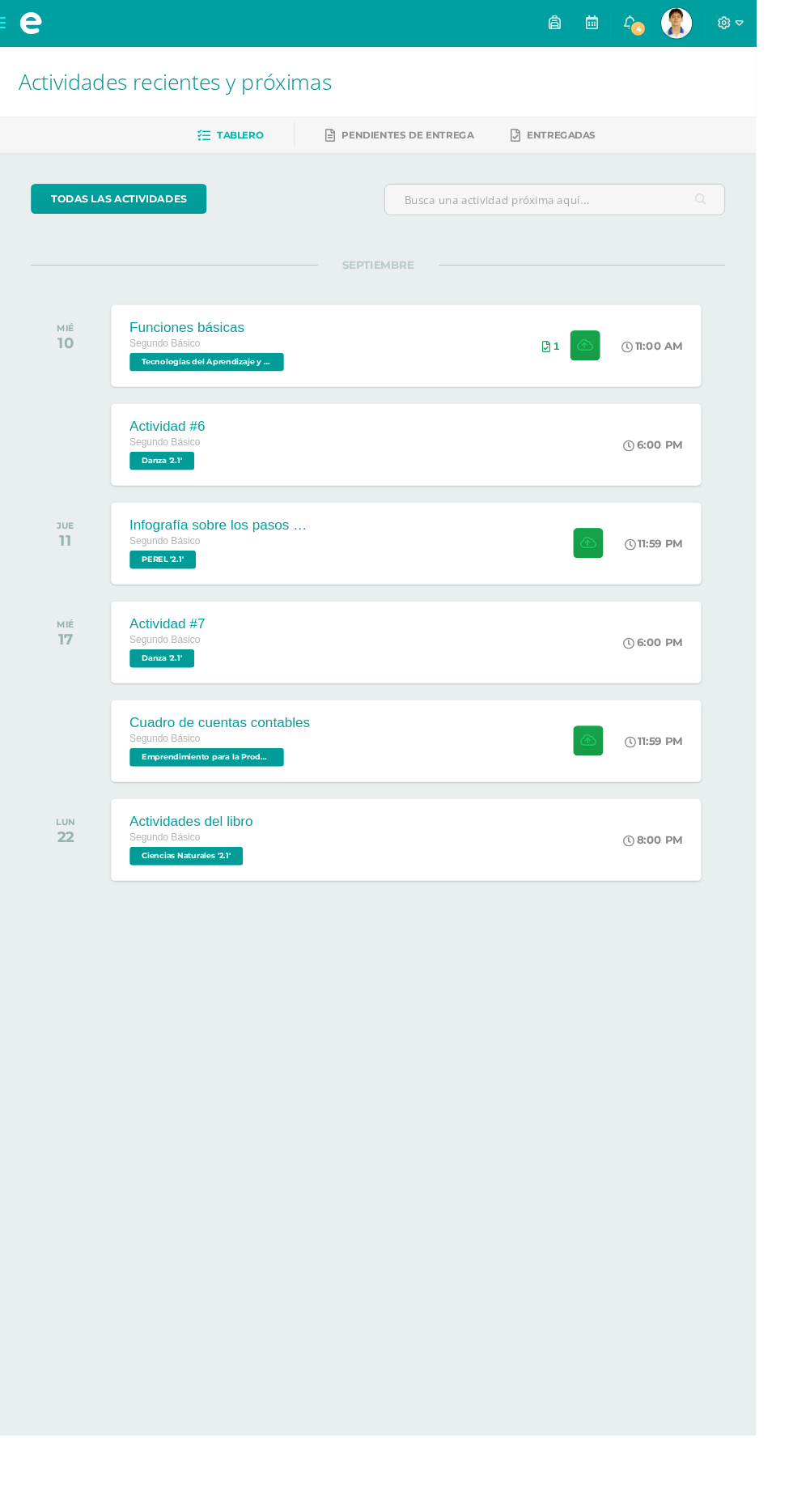
click at [625, 139] on span "Entregadas" at bounding box center [589, 141] width 72 height 12
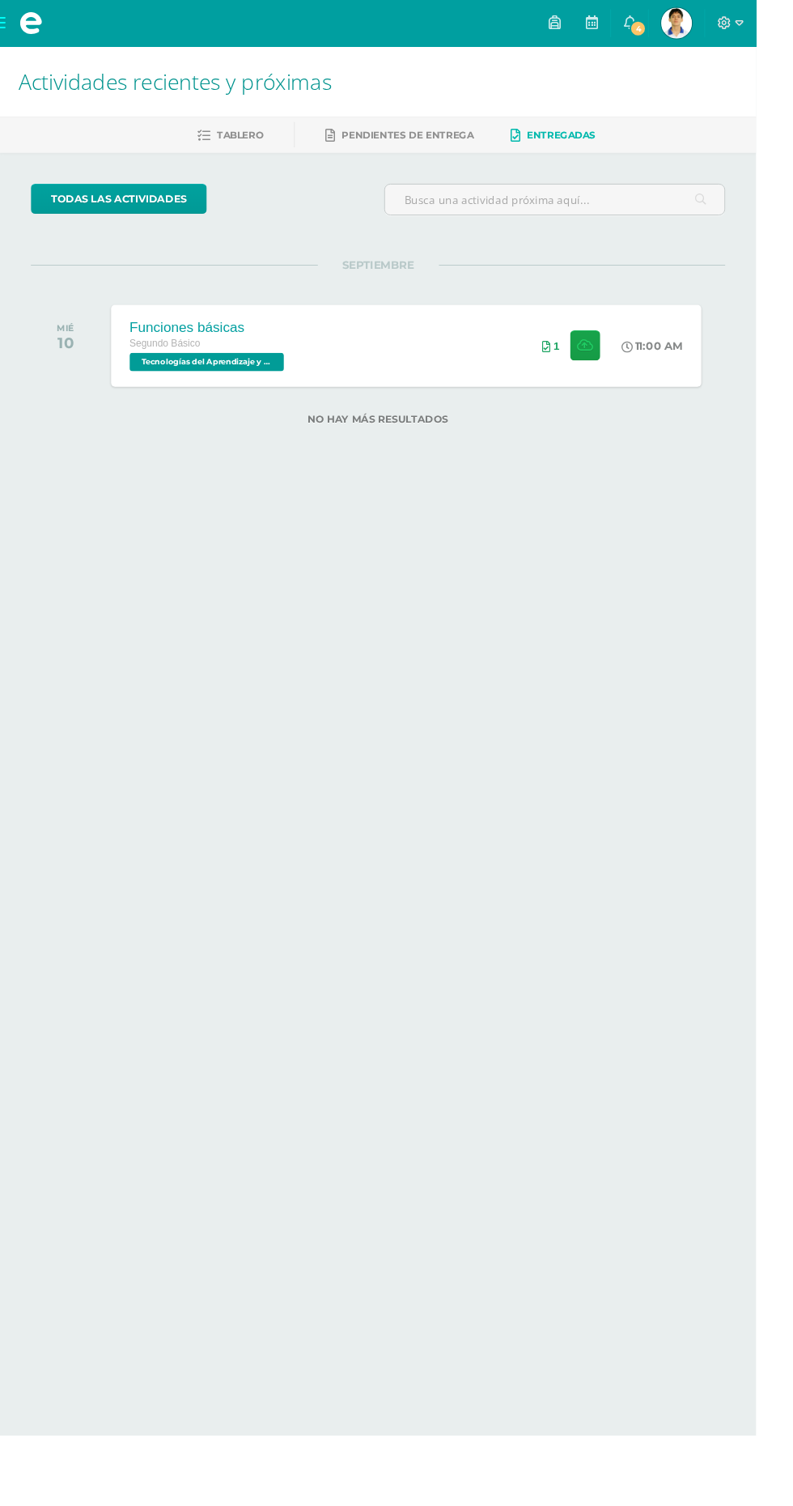
click at [454, 141] on span "Pendientes de entrega" at bounding box center [428, 141] width 138 height 12
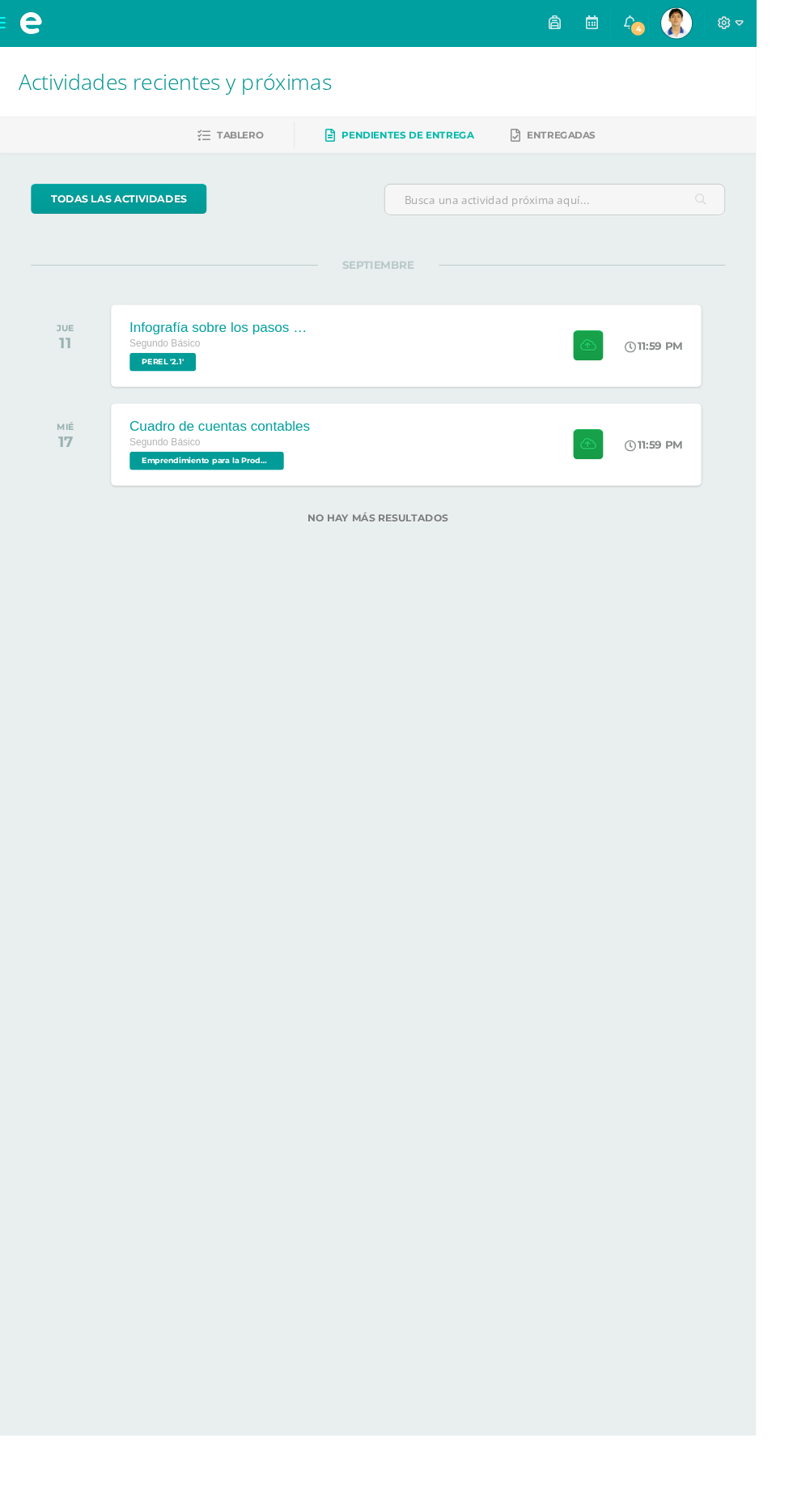
click at [266, 141] on span "Tablero" at bounding box center [252, 141] width 49 height 12
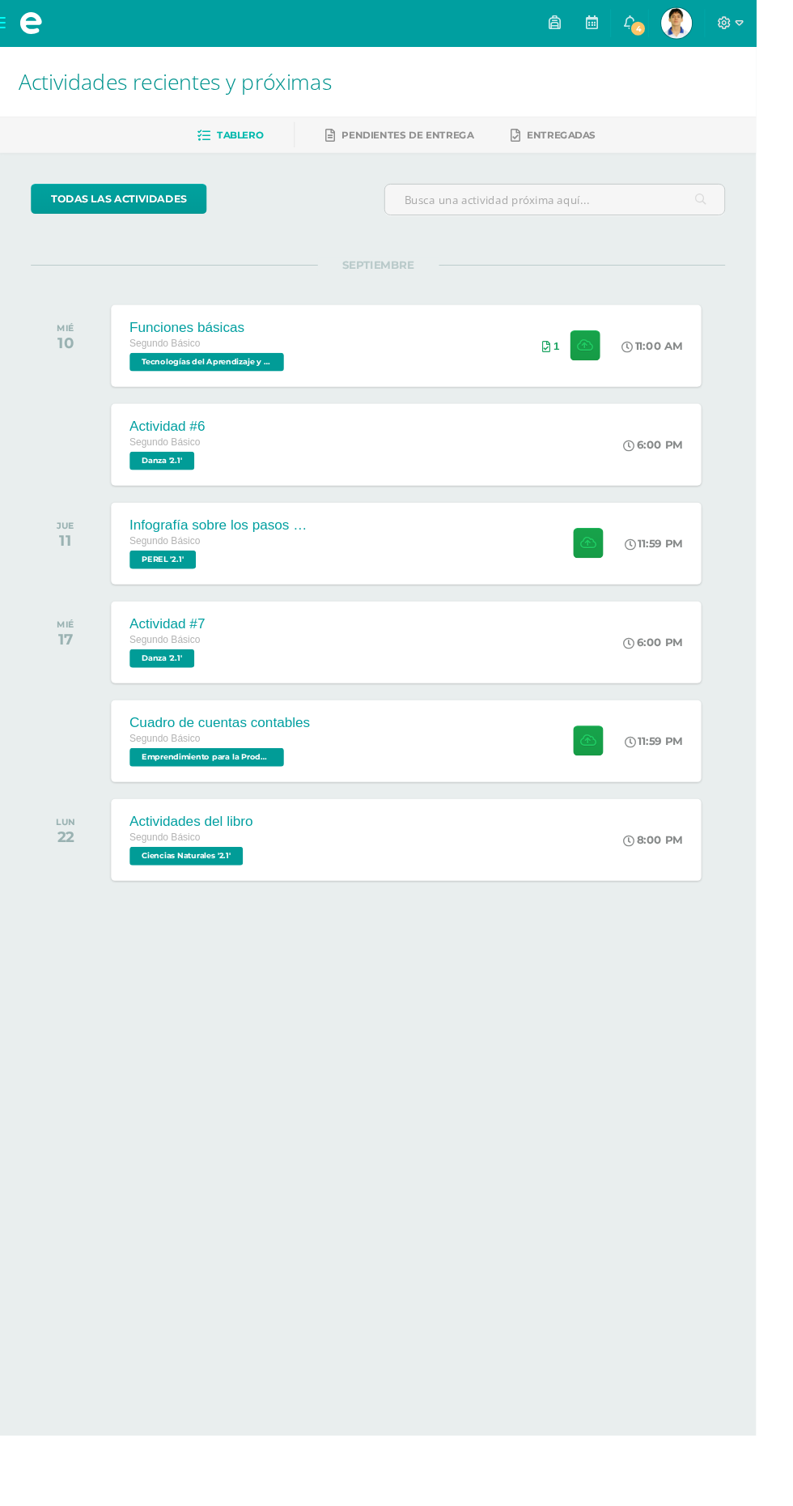
click at [729, 23] on span "[PERSON_NAME] Mi Perfil" at bounding box center [710, 24] width 39 height 32
click at [486, 351] on div "Funciones básicas Segundo Básico Tecnologías del Aprendizaje y la Comunicación …" at bounding box center [426, 363] width 619 height 86
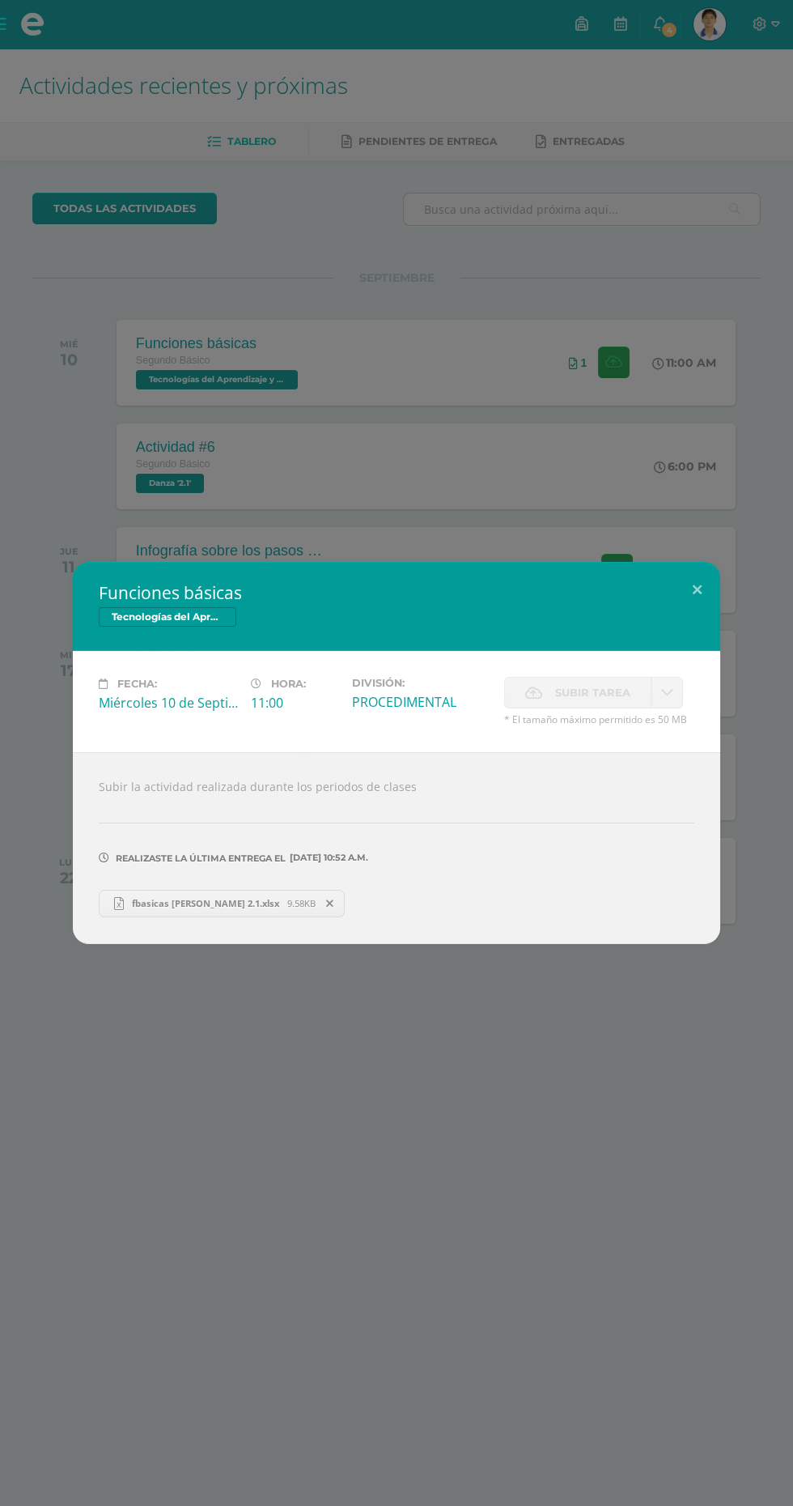
click at [170, 908] on span "fbasicas [PERSON_NAME] 2.1.xlsx" at bounding box center [206, 903] width 164 height 12
click at [698, 222] on div "Funciones básicas Tecnologías del Aprendizaje y la Comunicación Fecha: [DATE] H…" at bounding box center [396, 753] width 793 height 1506
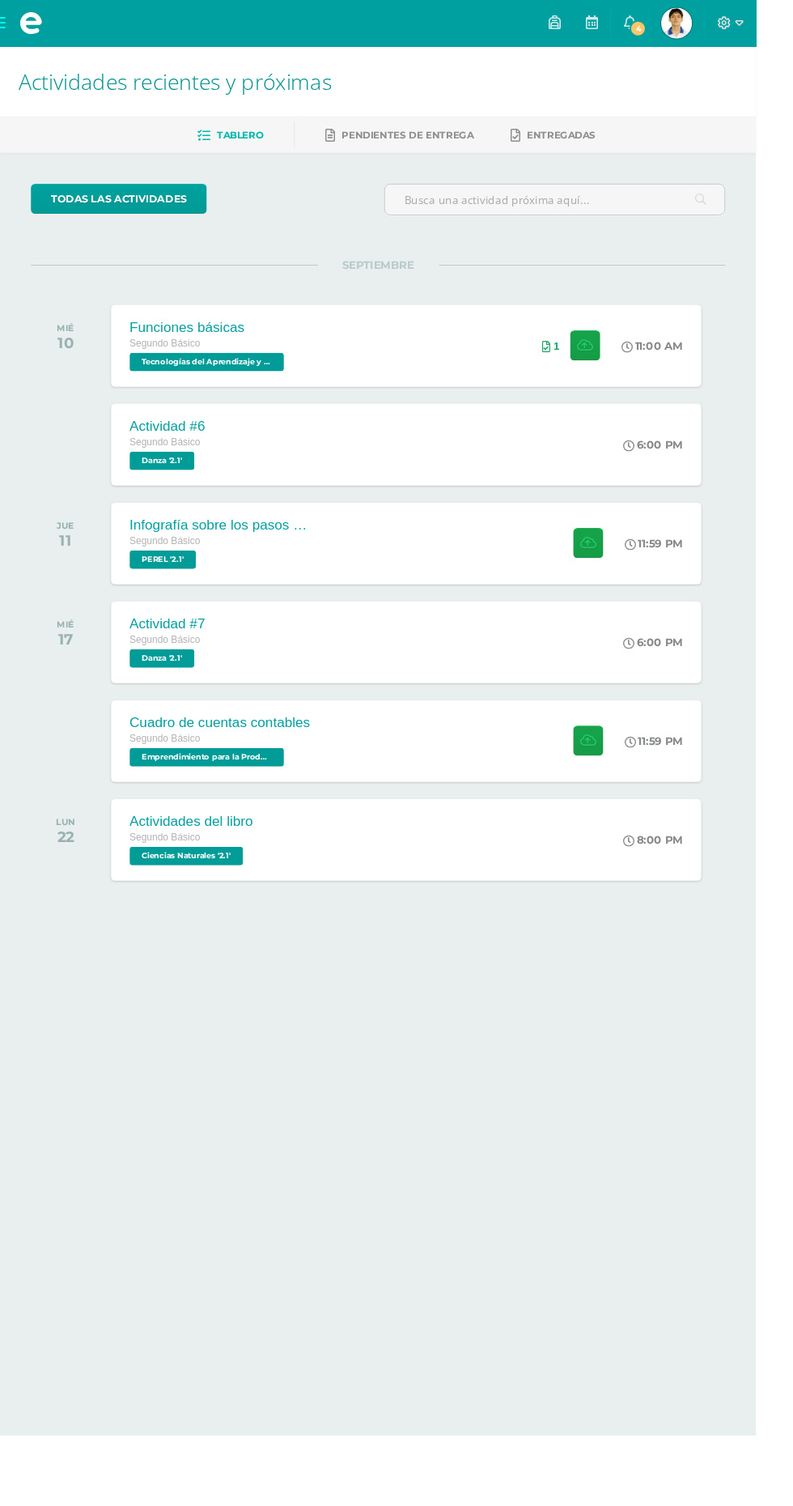
click at [739, 45] on link "[PERSON_NAME] Mi Perfil" at bounding box center [710, 24] width 58 height 49
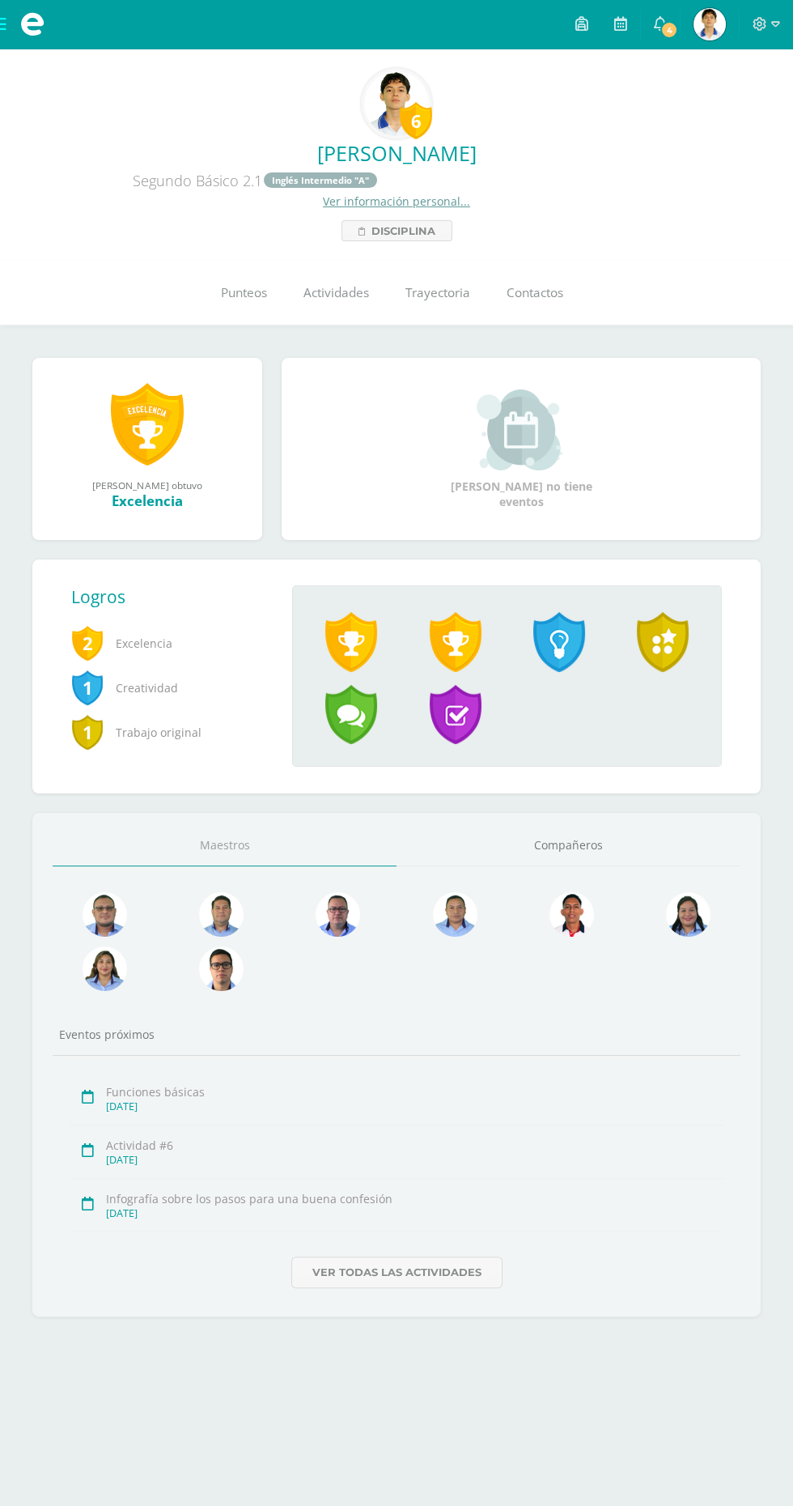
click at [399, 117] on img at bounding box center [396, 103] width 65 height 65
click at [403, 108] on div "6" at bounding box center [416, 120] width 32 height 37
click at [559, 293] on span "Contactos" at bounding box center [535, 293] width 57 height 17
click at [293, 301] on link "Actividades" at bounding box center [336, 293] width 102 height 65
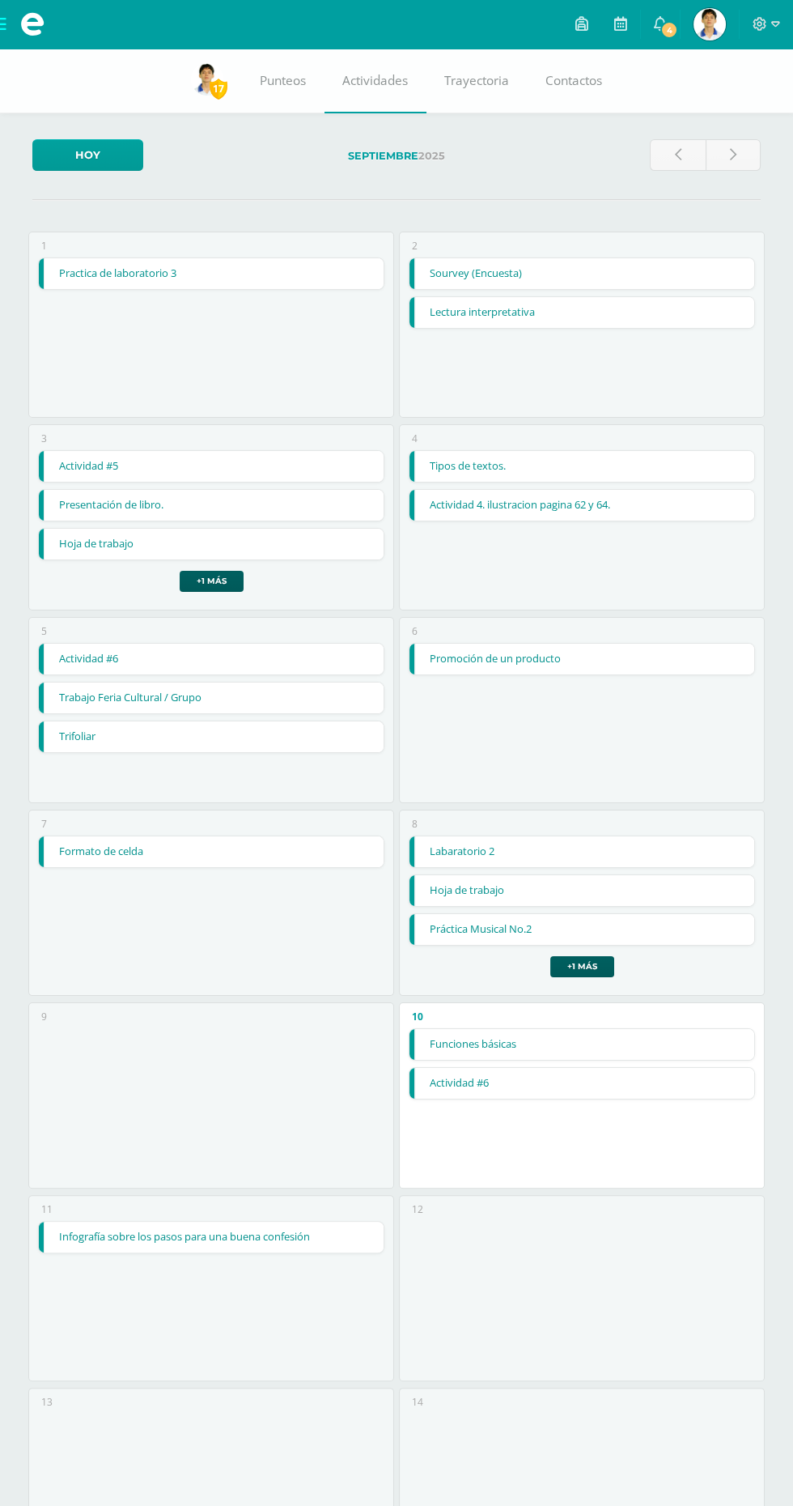
click at [705, 29] on img at bounding box center [710, 24] width 32 height 32
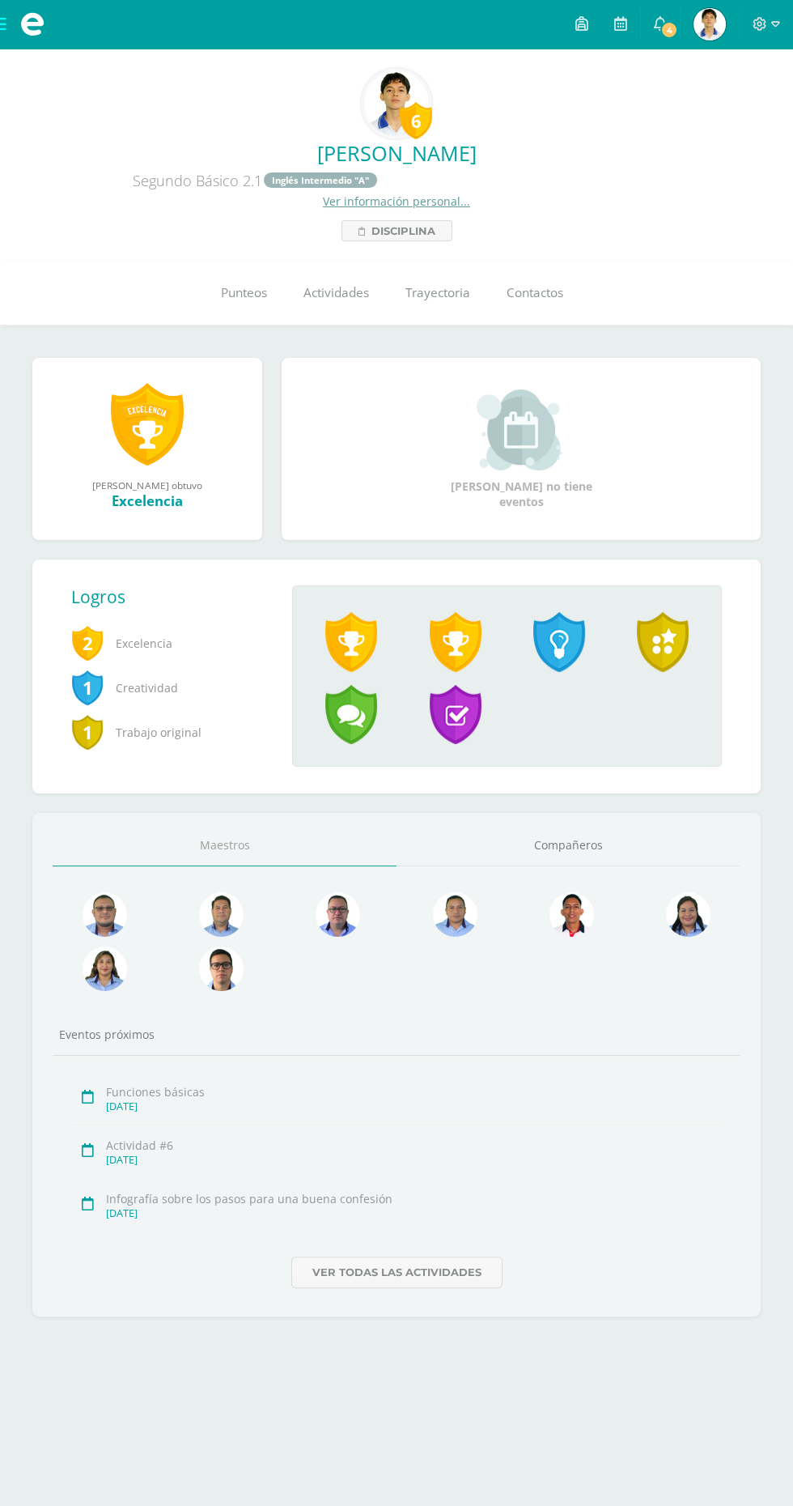
click at [249, 304] on link "Punteos" at bounding box center [243, 293] width 83 height 65
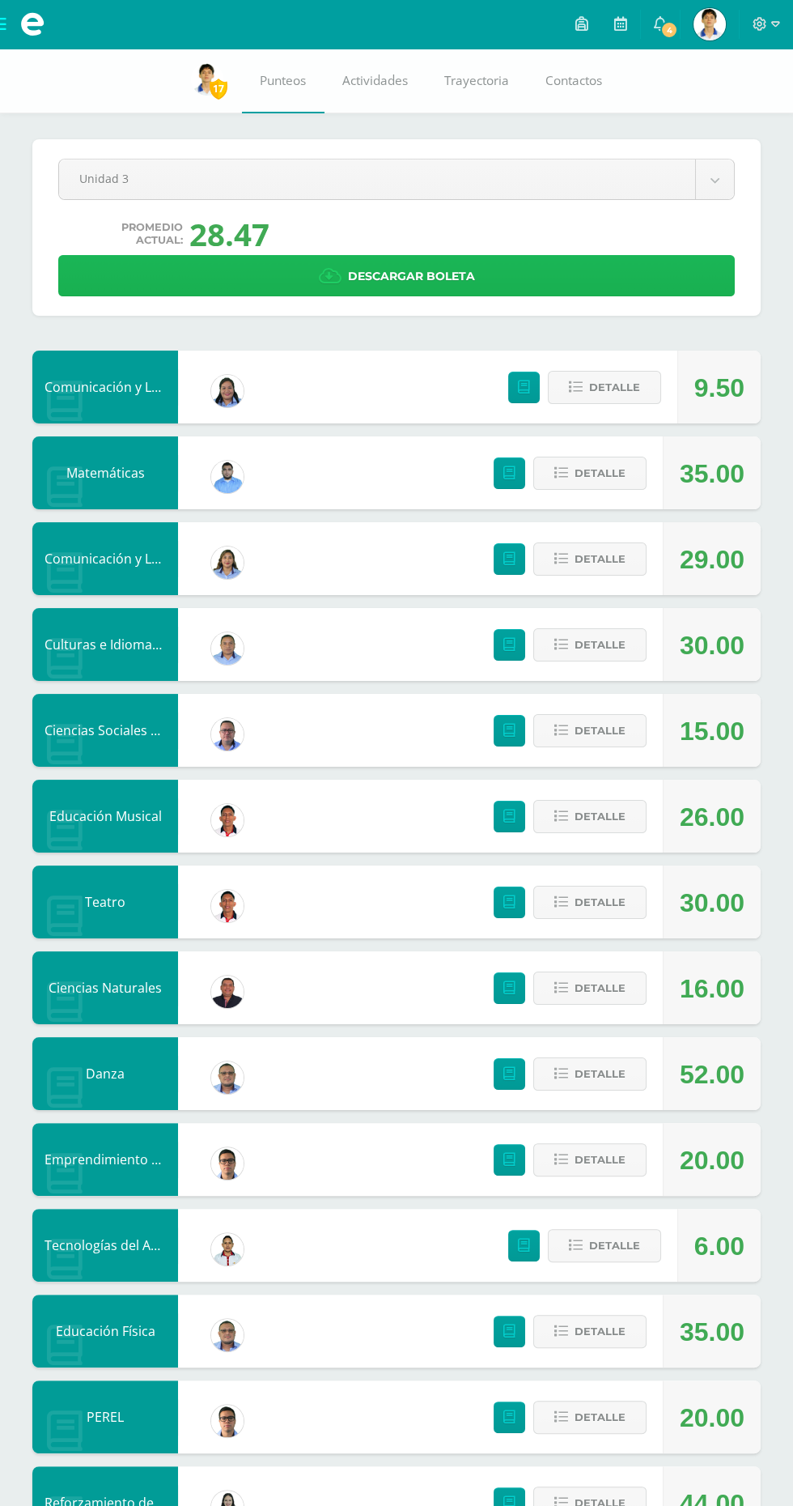
click at [541, 288] on link "Descargar boleta" at bounding box center [396, 275] width 677 height 41
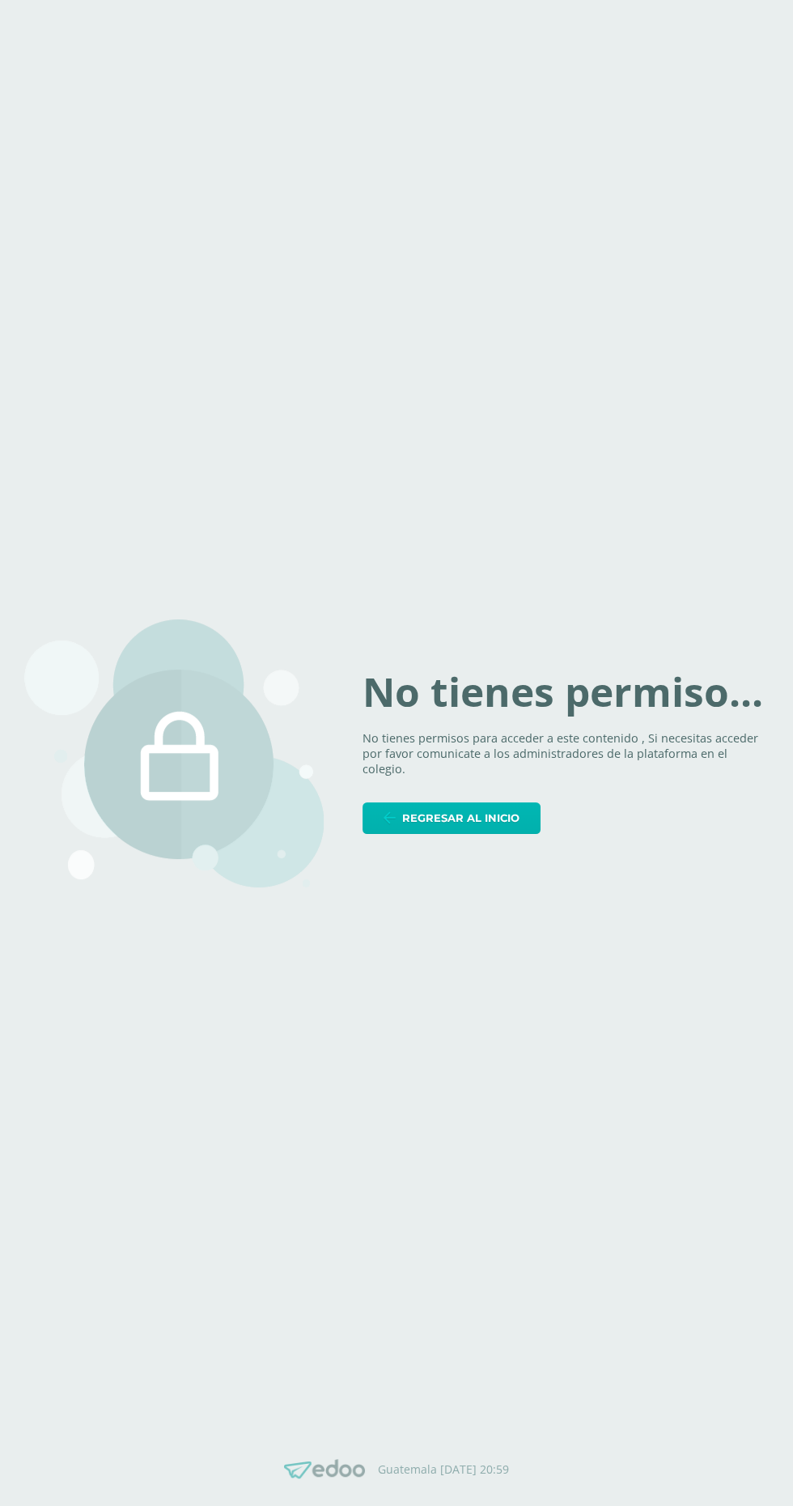
click at [471, 833] on span "Regresar al inicio" at bounding box center [460, 818] width 117 height 30
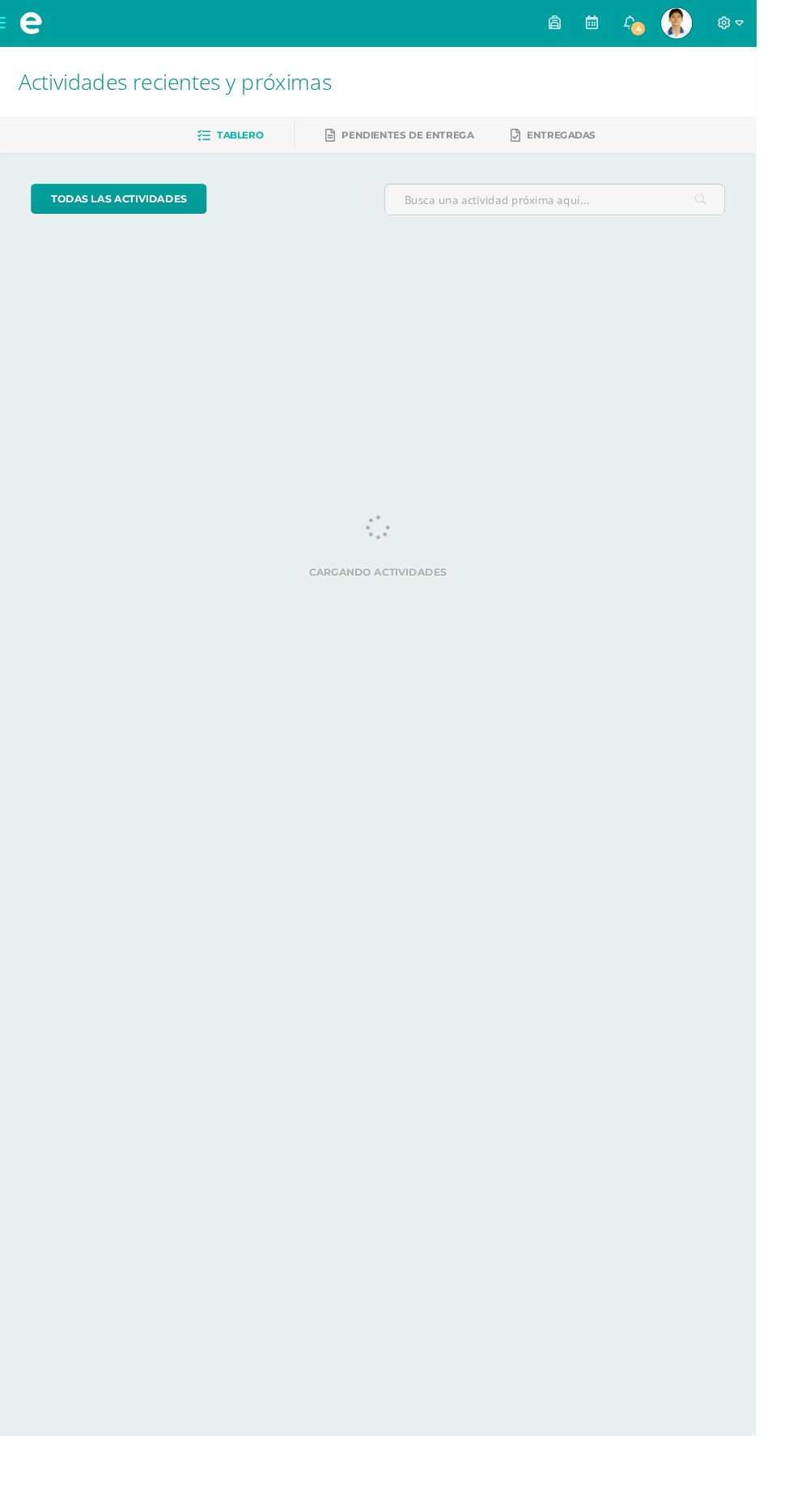
click at [768, 17] on icon at bounding box center [760, 24] width 15 height 15
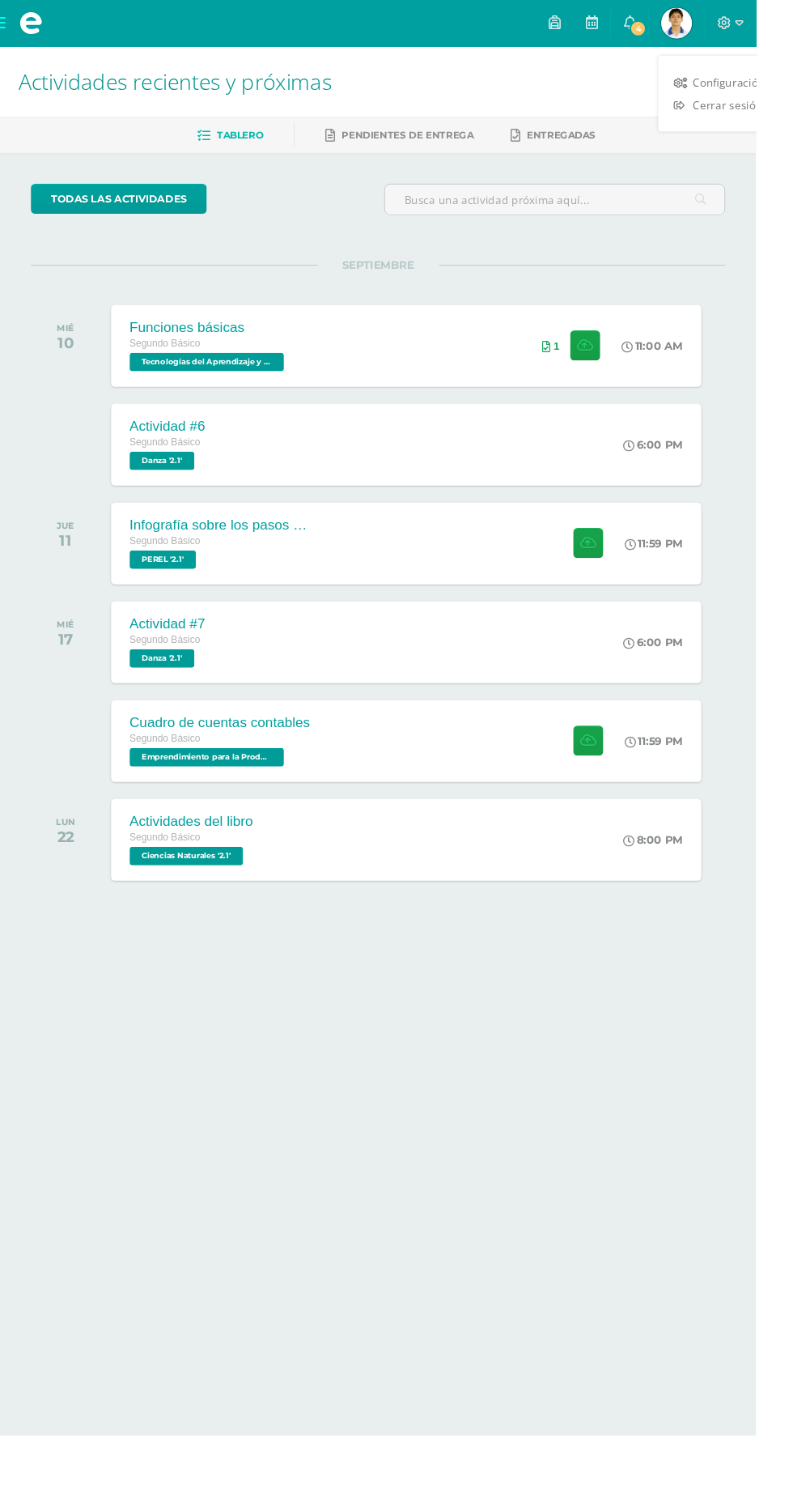
click at [772, 113] on span "Cerrar sesión" at bounding box center [763, 109] width 73 height 15
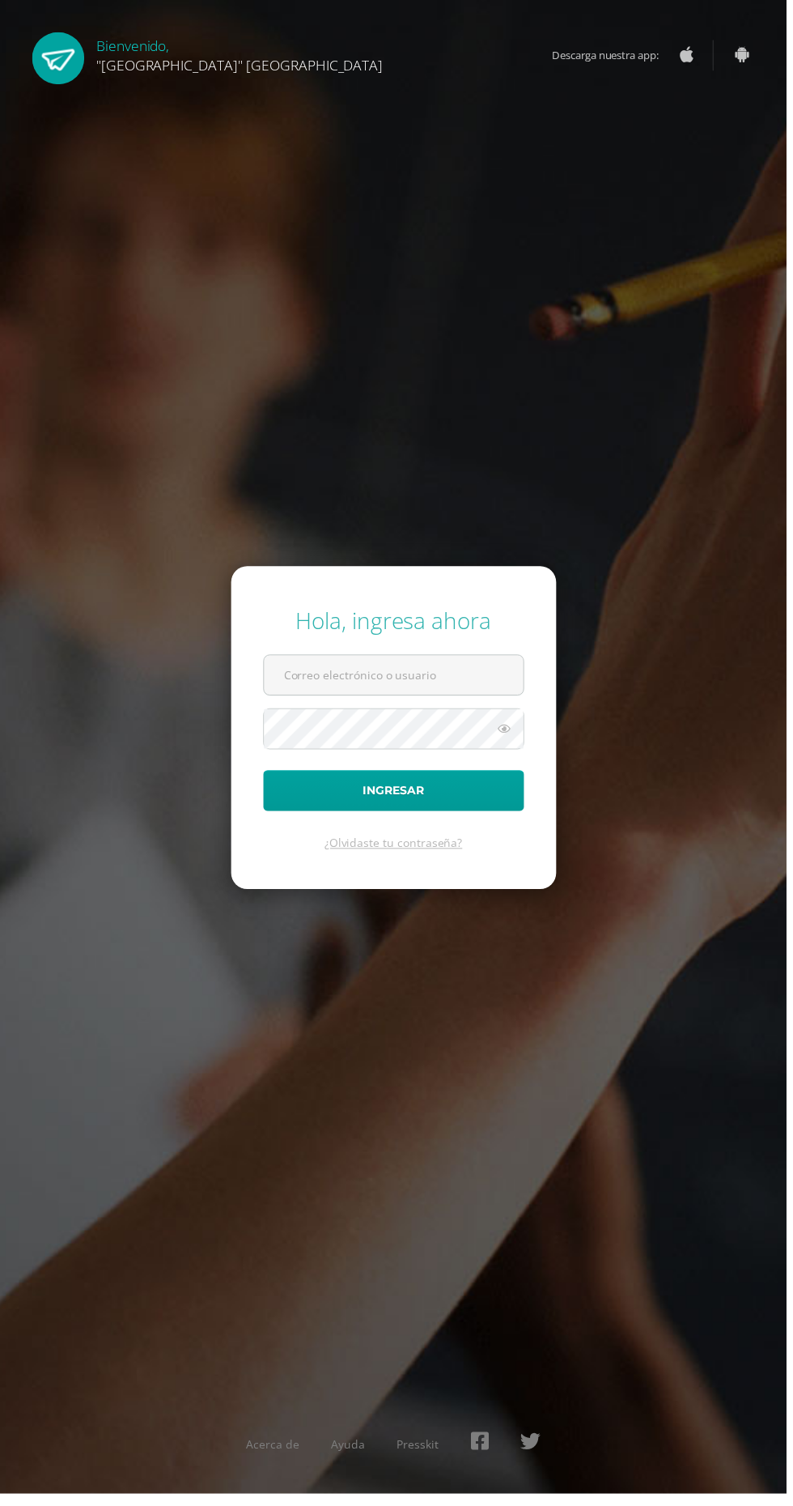
click at [422, 700] on input "text" at bounding box center [397, 681] width 262 height 40
type input "24082@lasallechiquimula.edu.gt"
click at [266, 776] on button "Ingresar" at bounding box center [397, 796] width 263 height 41
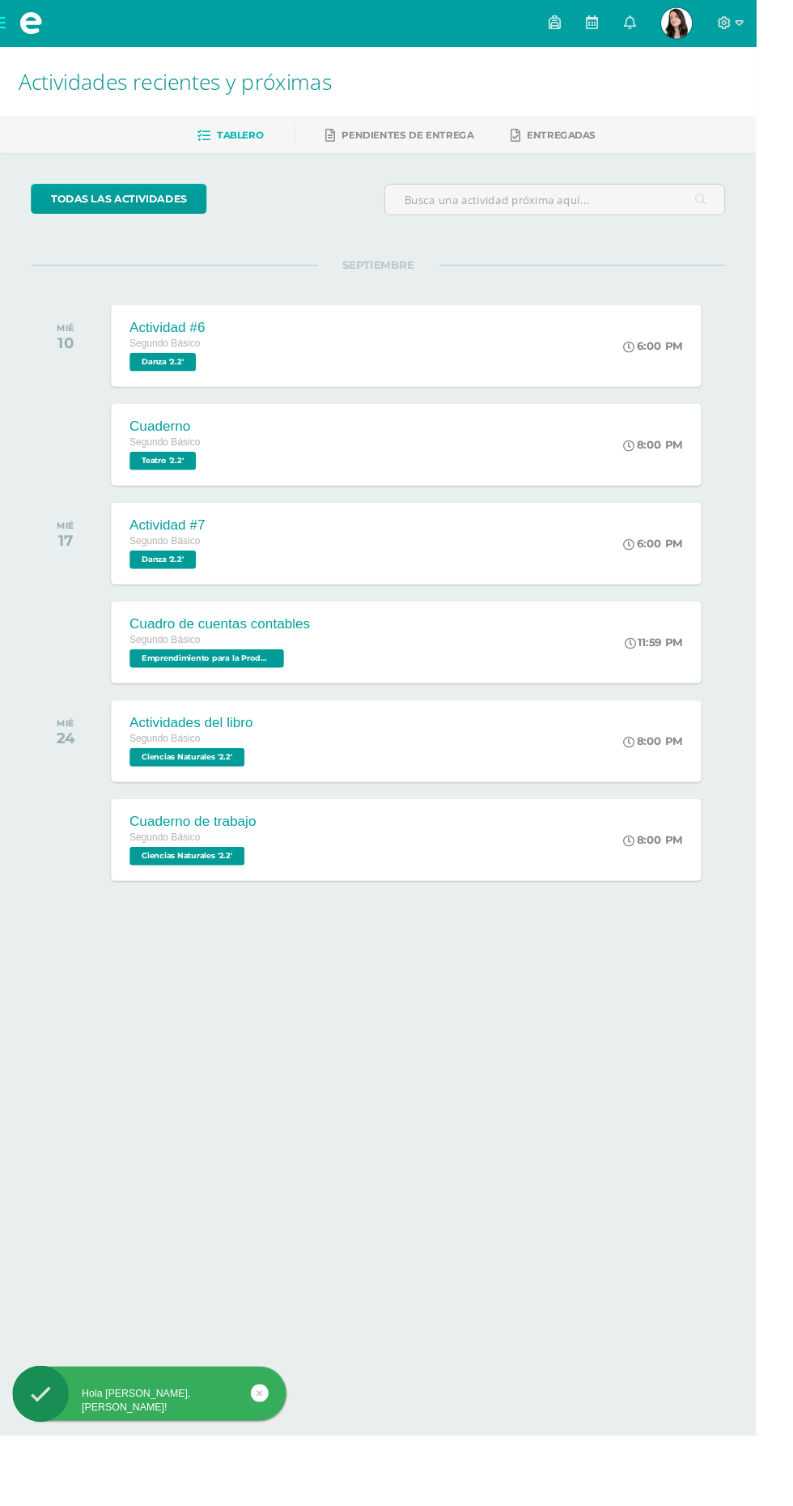
click at [726, 31] on img at bounding box center [710, 24] width 32 height 32
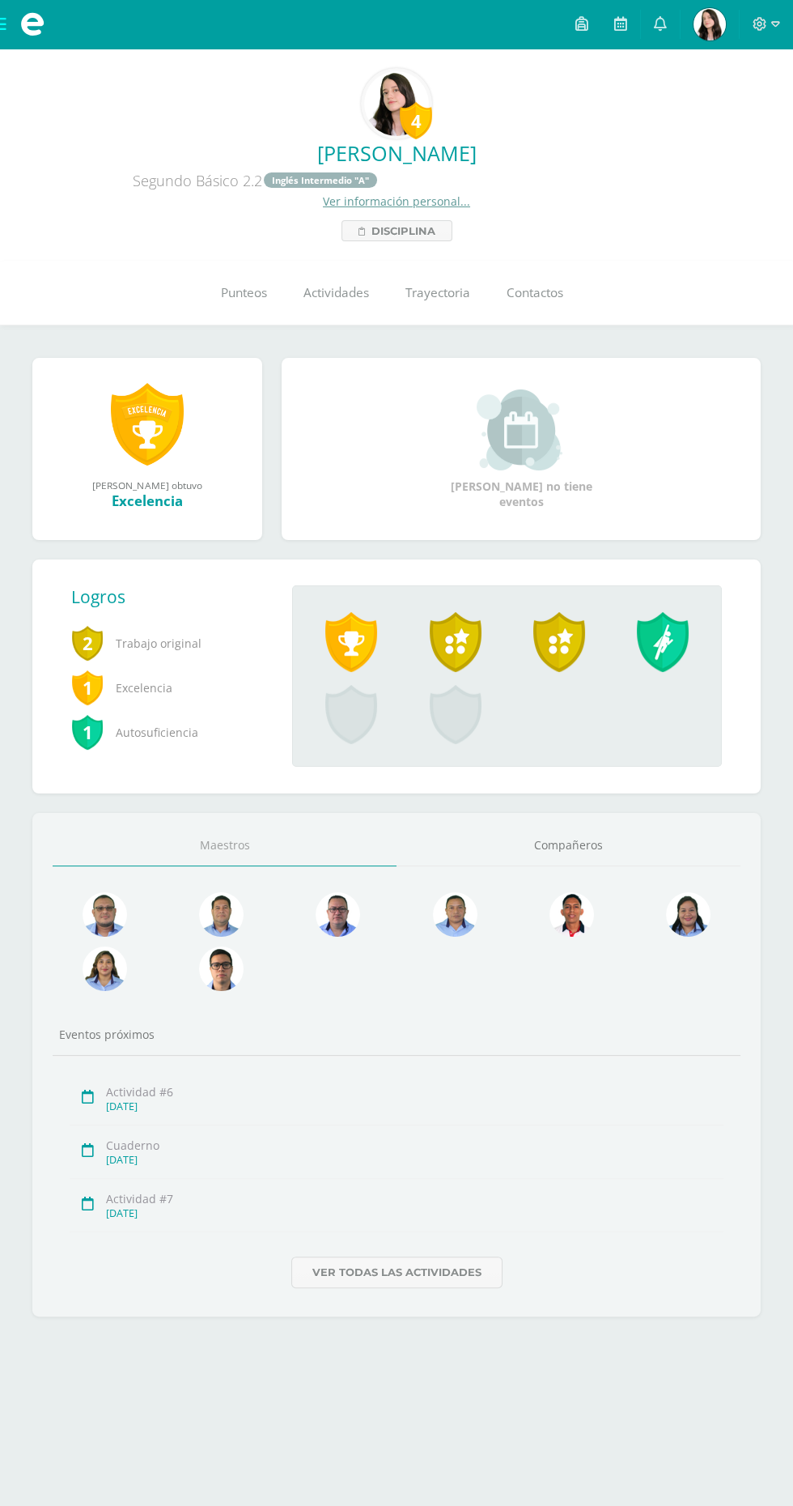
click at [270, 314] on link "Punteos" at bounding box center [243, 293] width 83 height 65
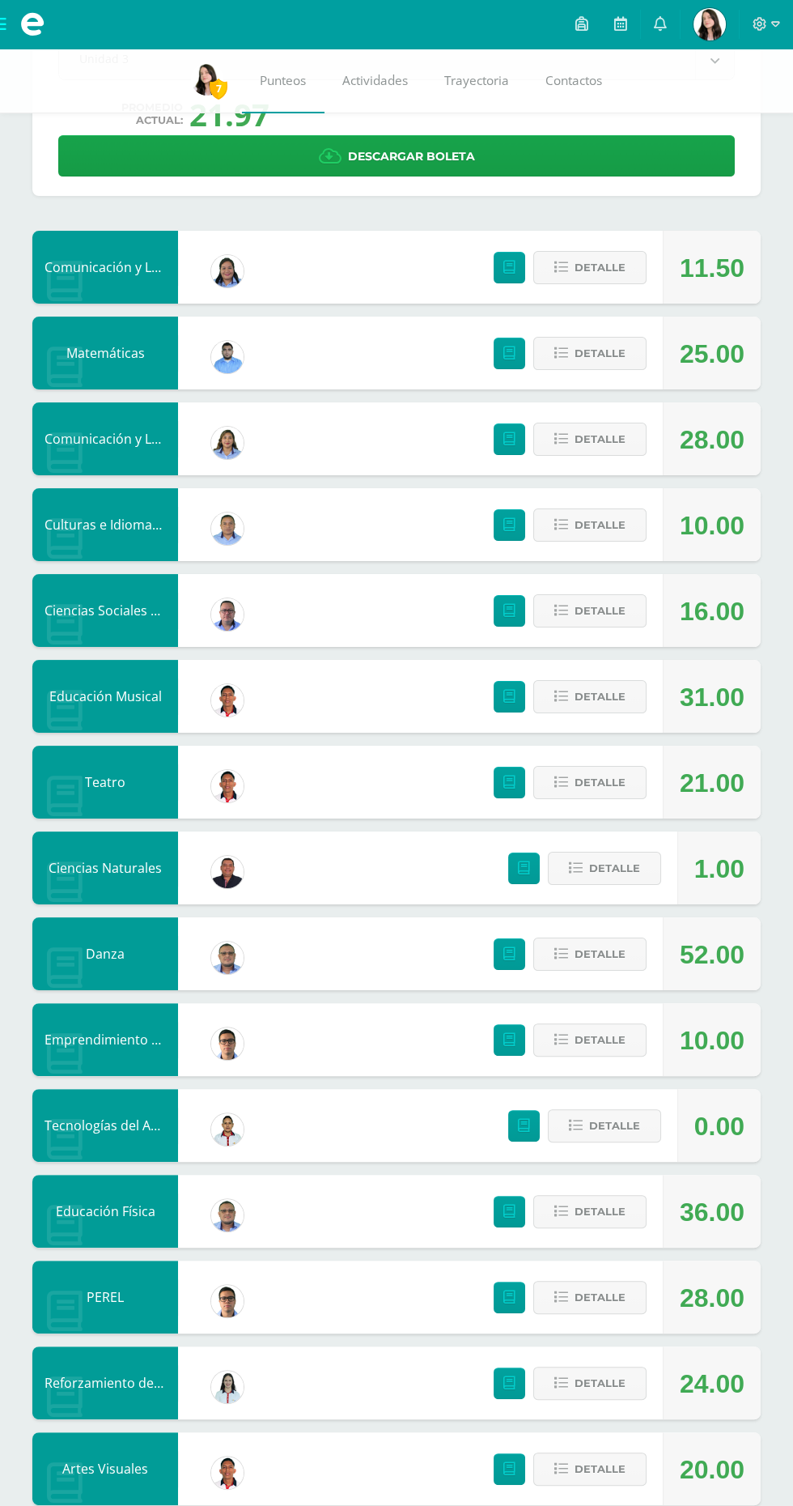
scroll to position [121, 0]
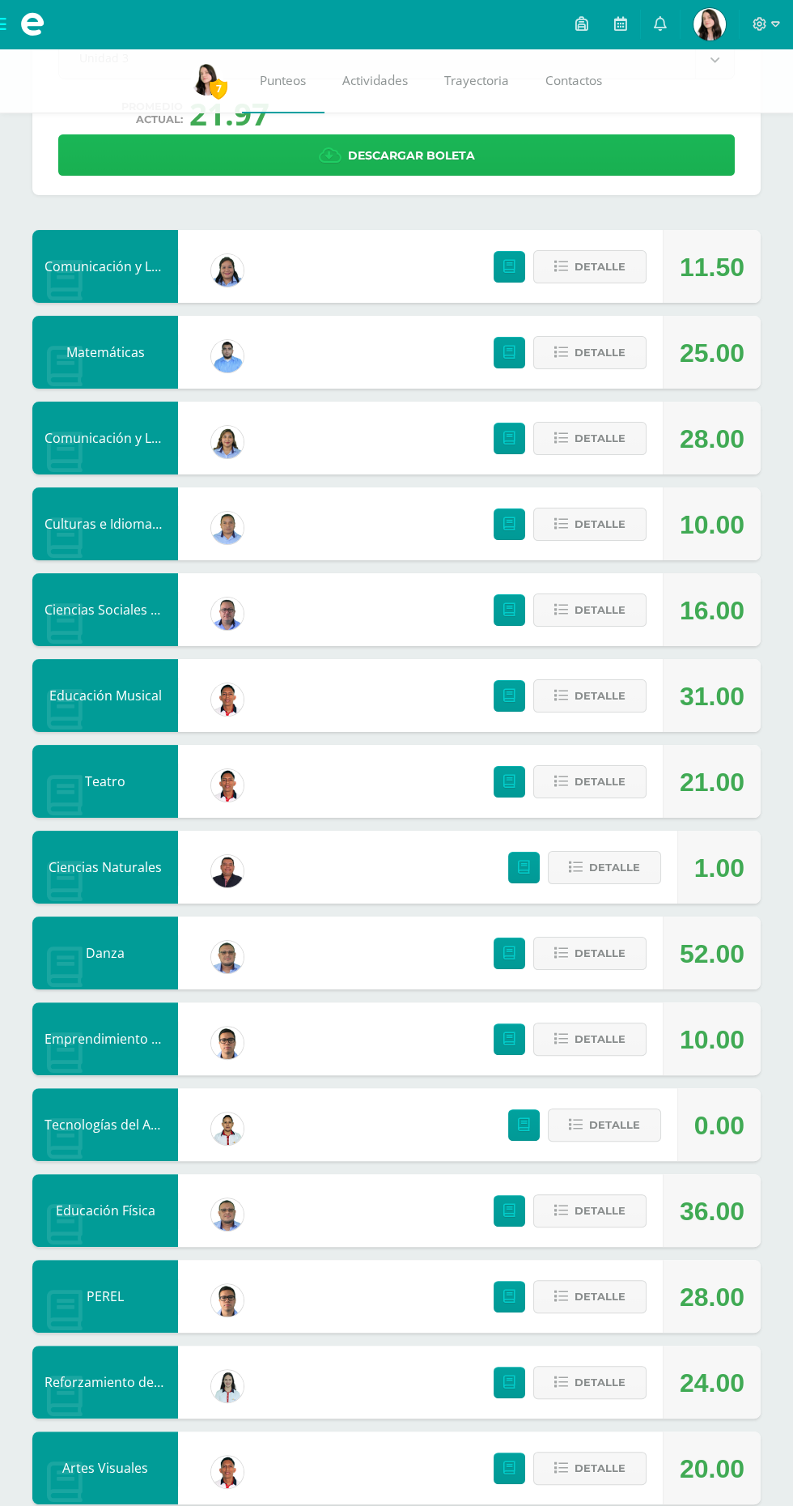
click at [663, 164] on link "Descargar boleta" at bounding box center [396, 154] width 677 height 41
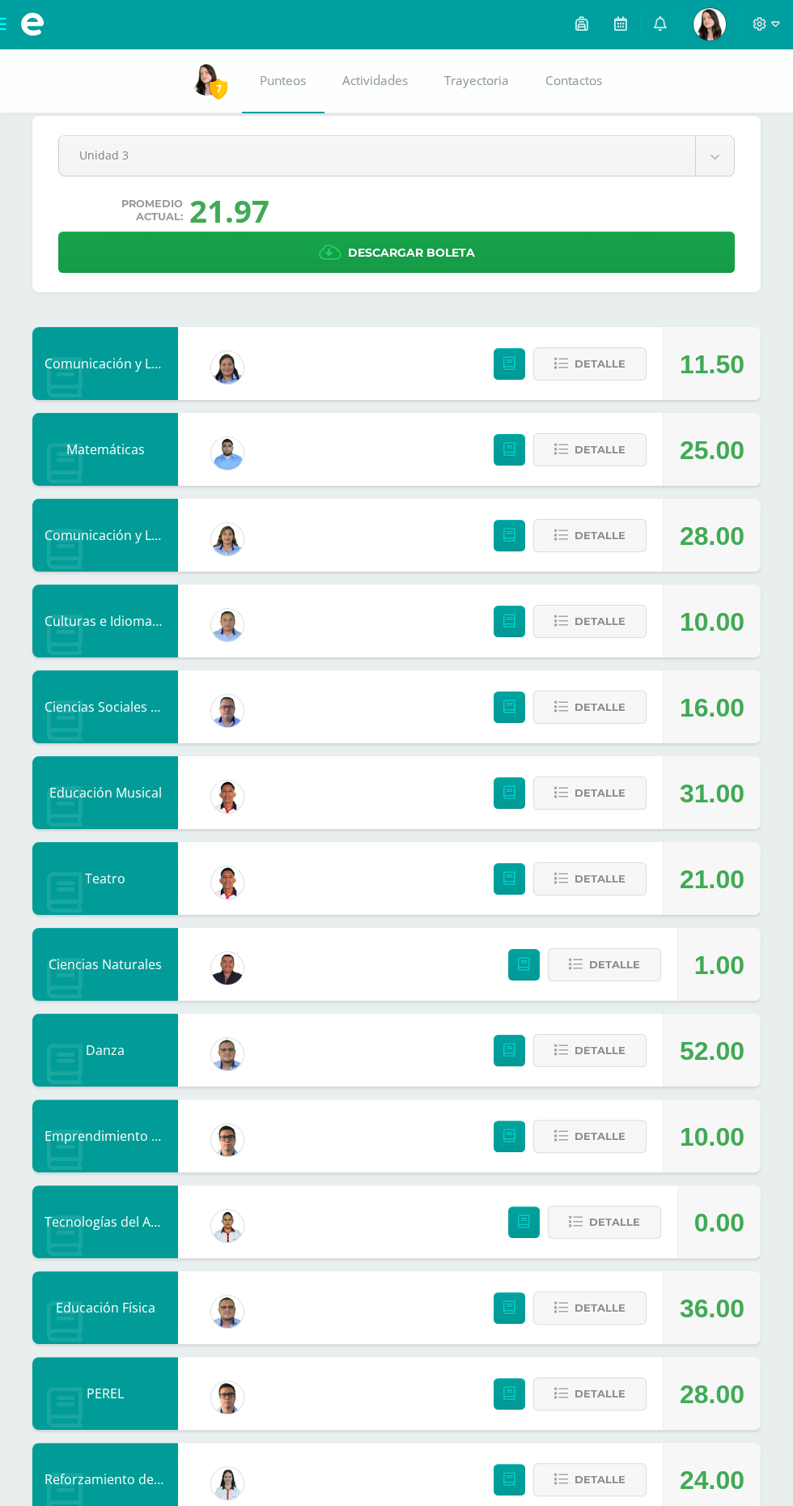
scroll to position [120, 0]
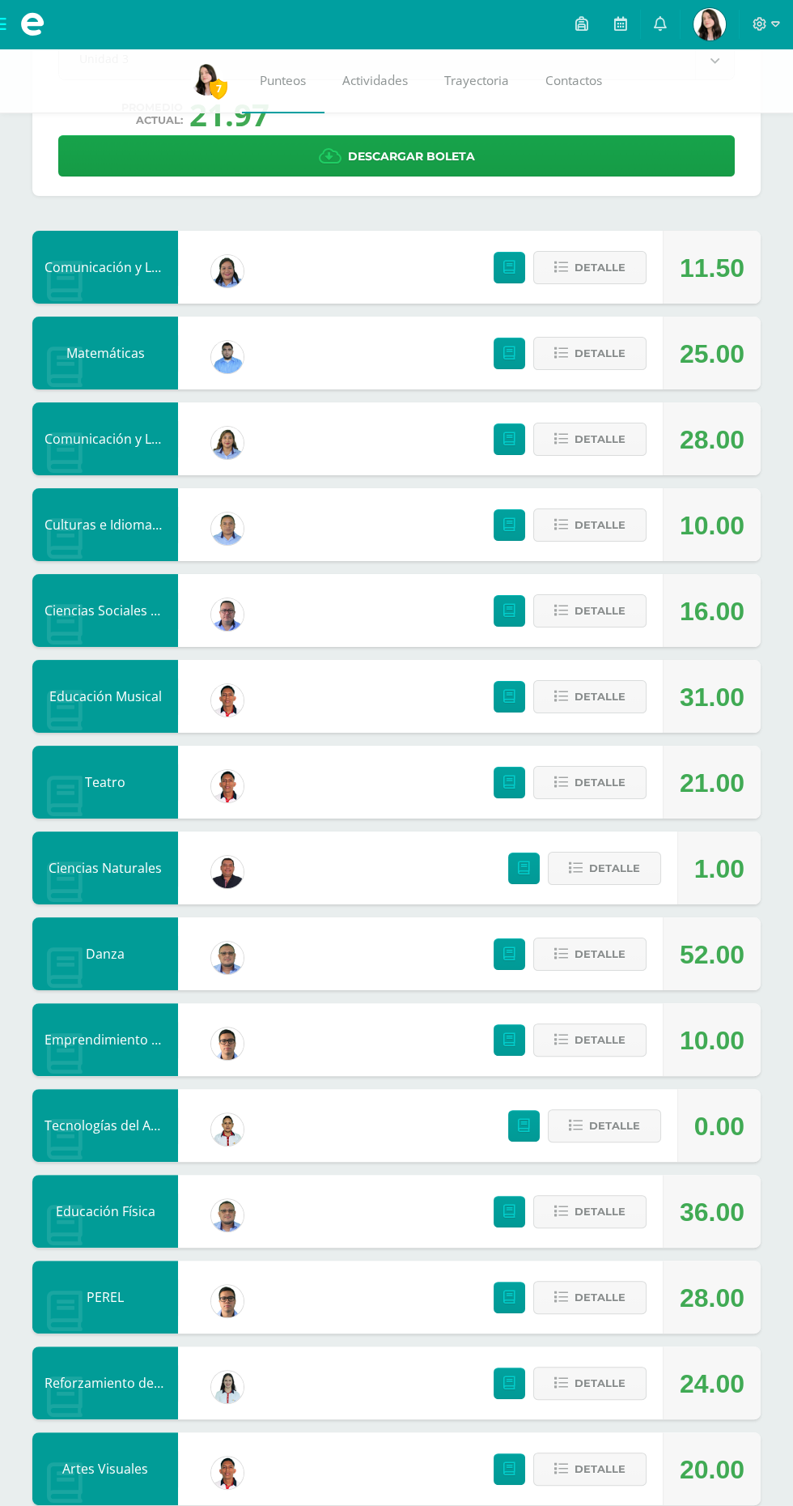
click at [760, 23] on icon at bounding box center [760, 24] width 15 height 15
click at [744, 117] on link "Cerrar sesión" at bounding box center [716, 110] width 128 height 23
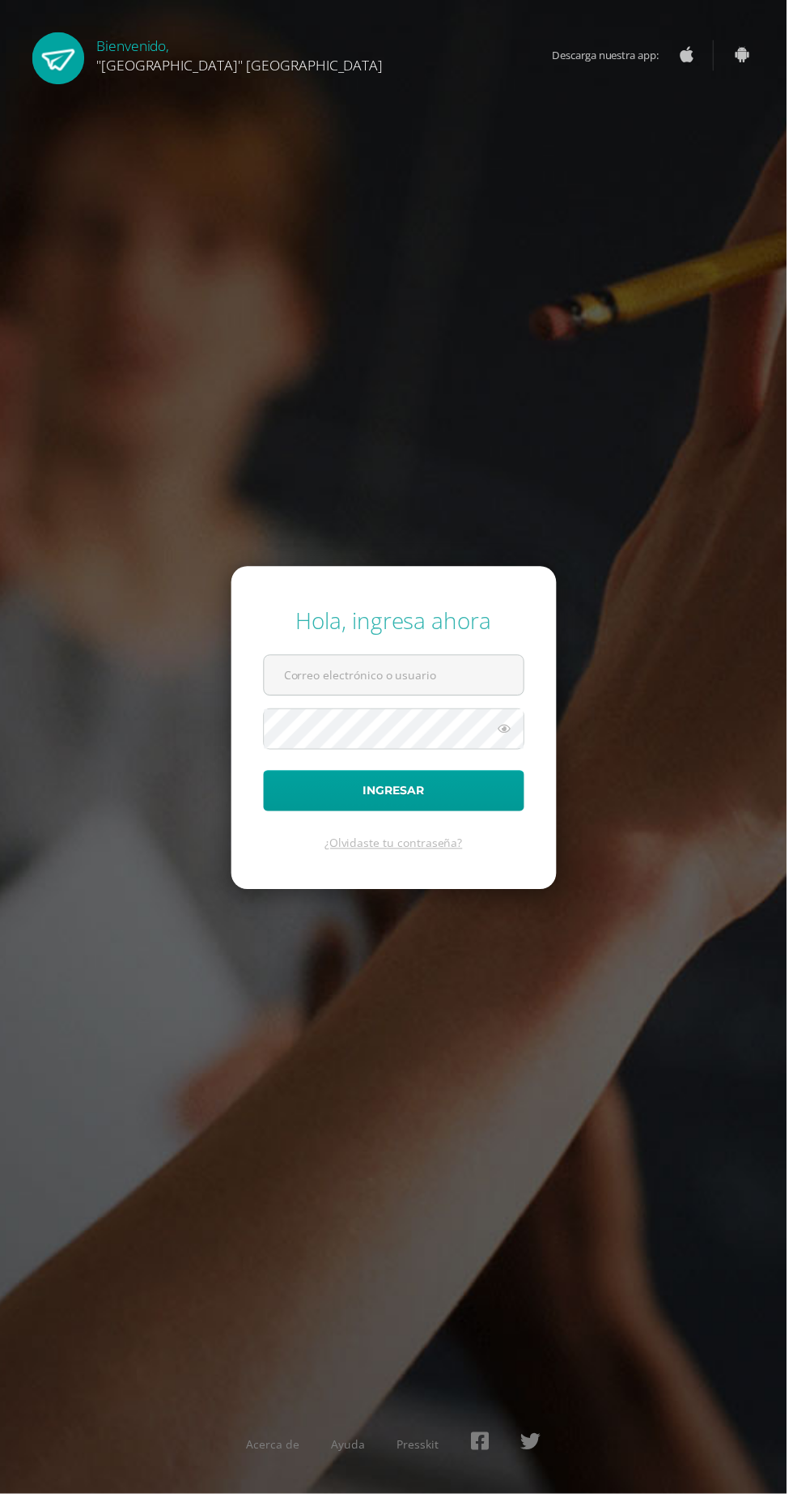
click at [463, 700] on input "text" at bounding box center [397, 681] width 262 height 40
type input "24152@lasallechiquimula.edu.gt"
click at [266, 776] on button "Ingresar" at bounding box center [397, 796] width 263 height 41
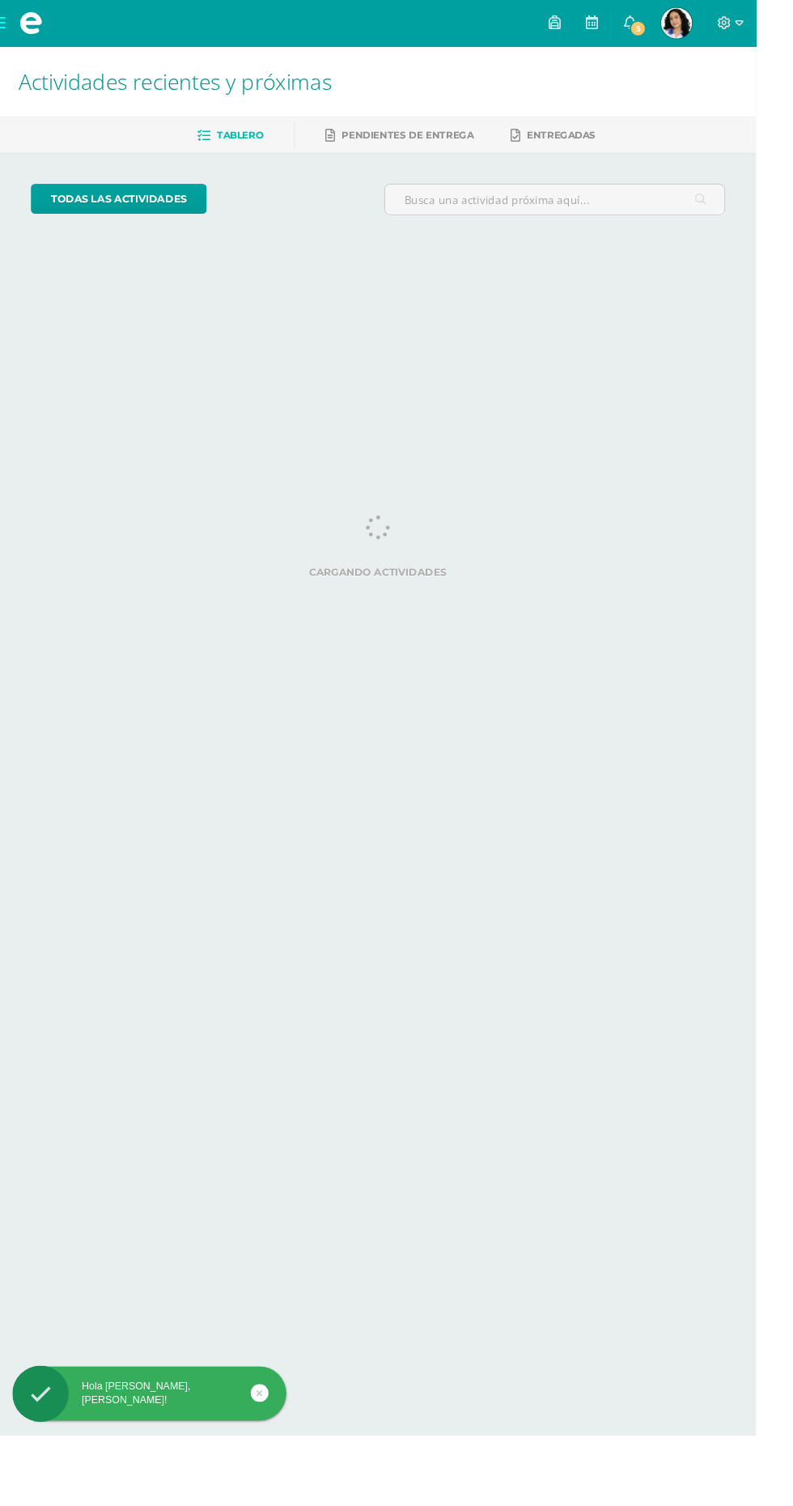
click at [726, 22] on img at bounding box center [710, 24] width 32 height 32
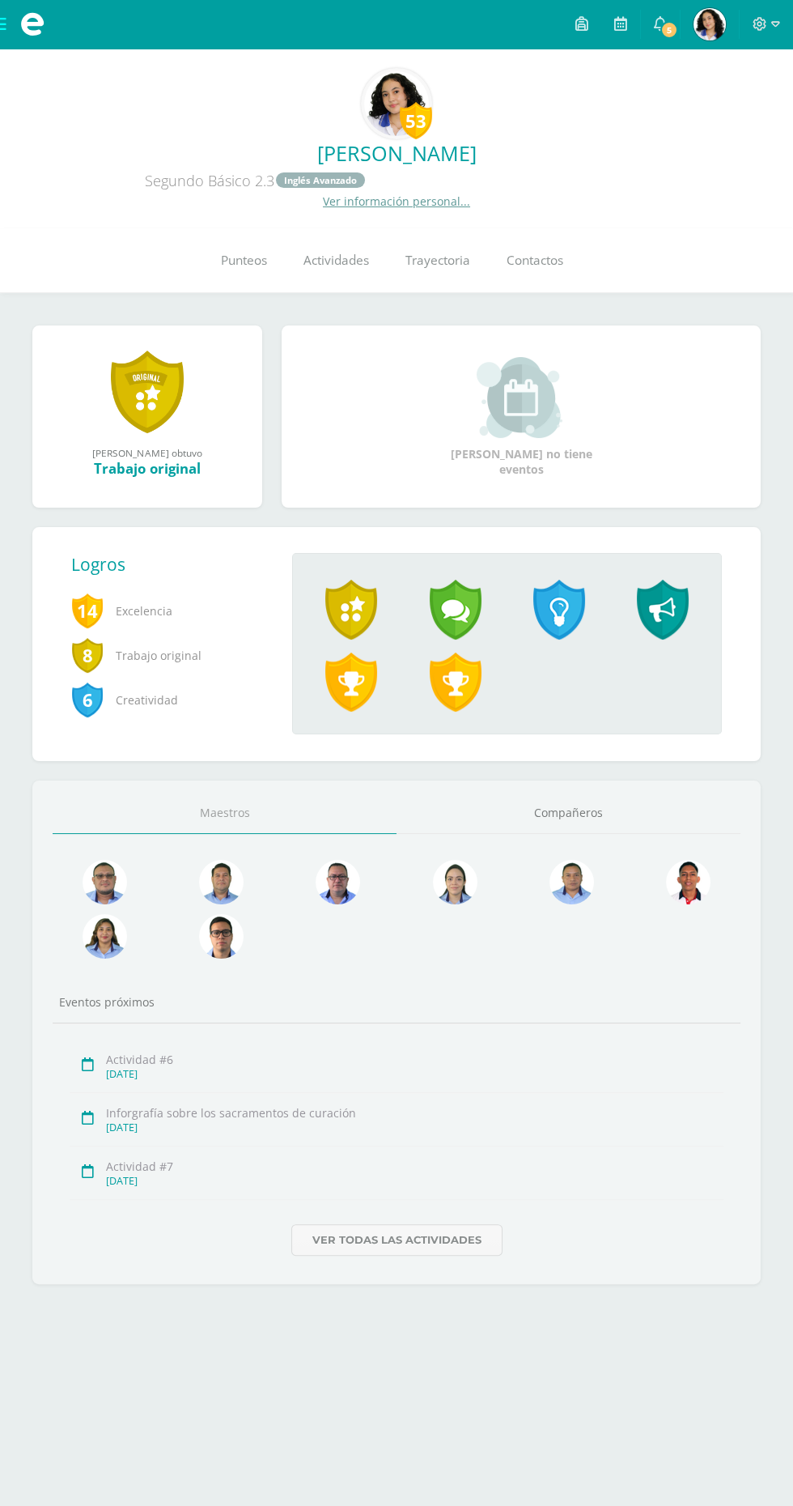
click at [241, 265] on span "Punteos" at bounding box center [244, 261] width 46 height 17
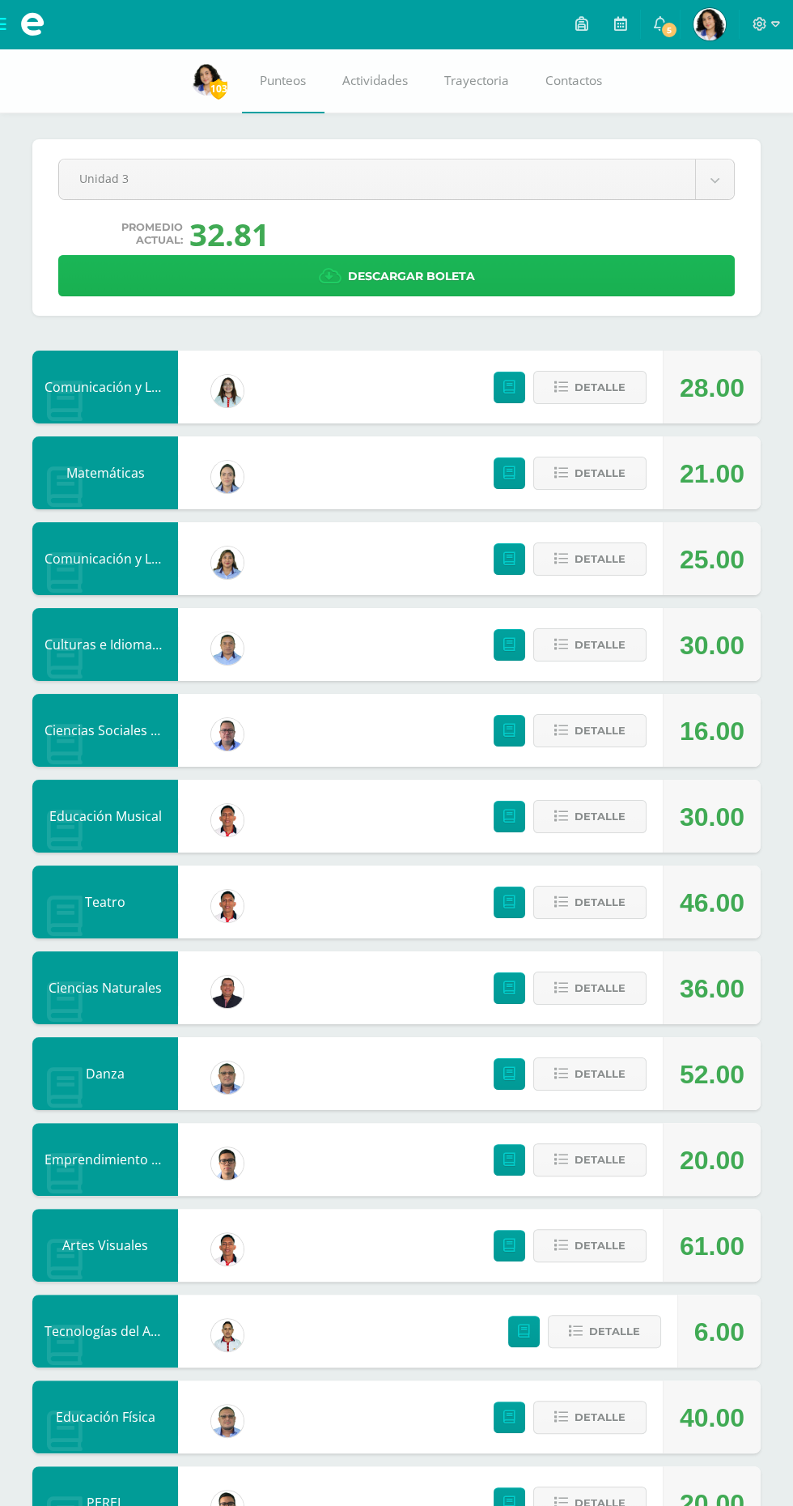
click at [602, 270] on link "Descargar boleta" at bounding box center [396, 275] width 677 height 41
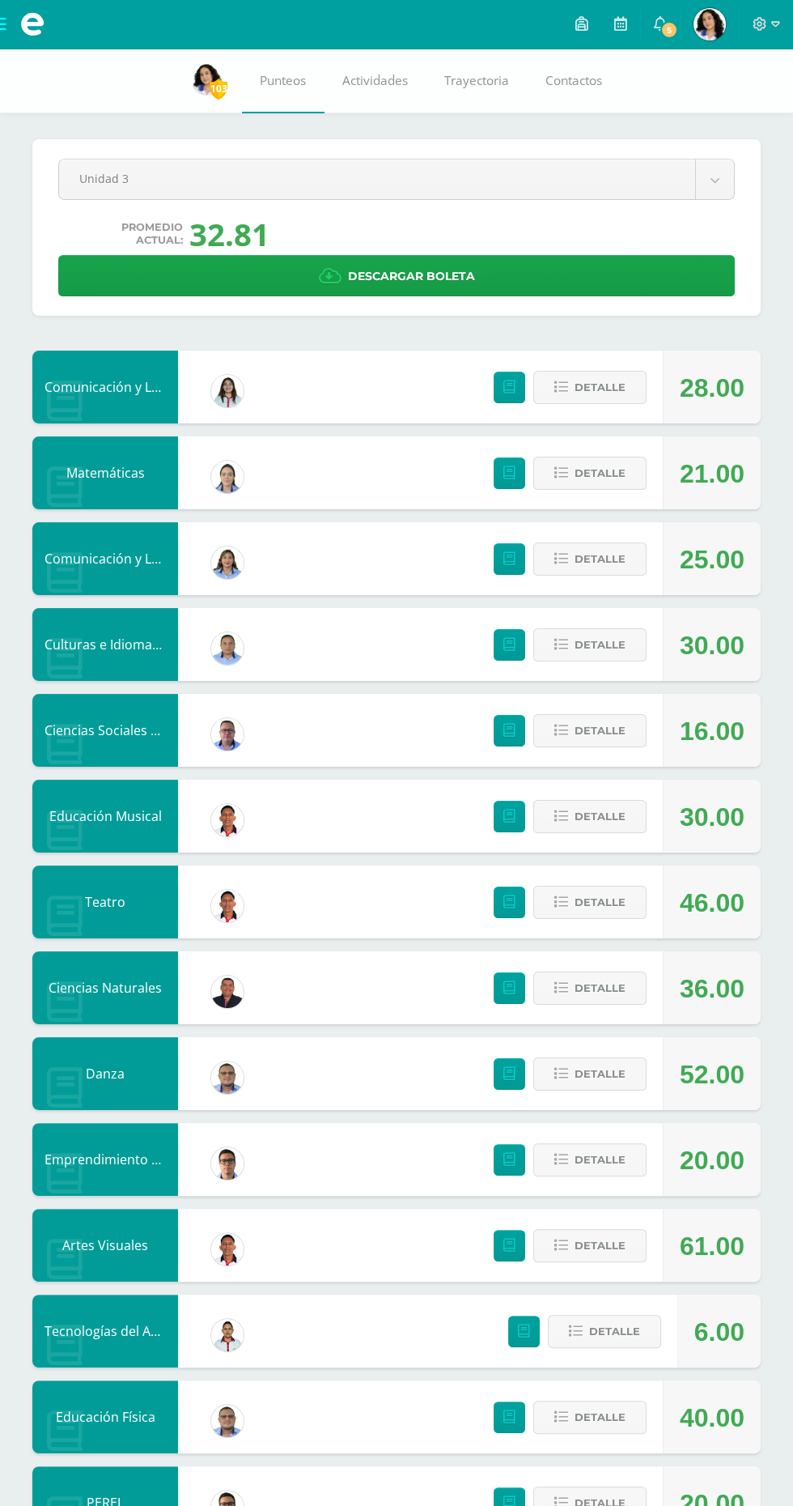
click at [760, 23] on icon at bounding box center [760, 24] width 15 height 15
click at [734, 104] on span "Cerrar sesión" at bounding box center [724, 109] width 73 height 15
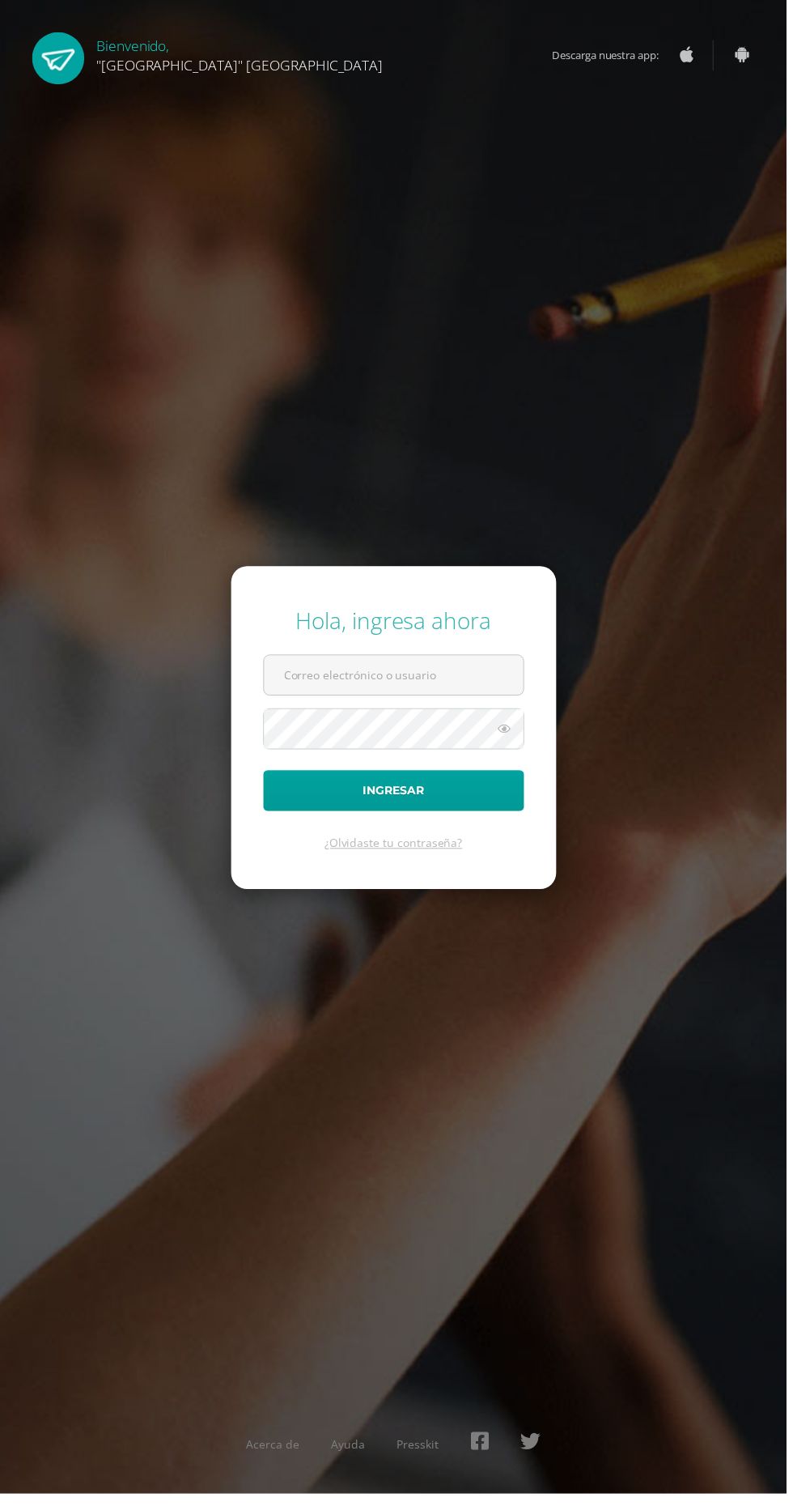
click at [482, 700] on input "text" at bounding box center [397, 681] width 262 height 40
type input "24023@lasallechiquimula.edu.gt"
click at [266, 776] on button "Ingresar" at bounding box center [397, 796] width 263 height 41
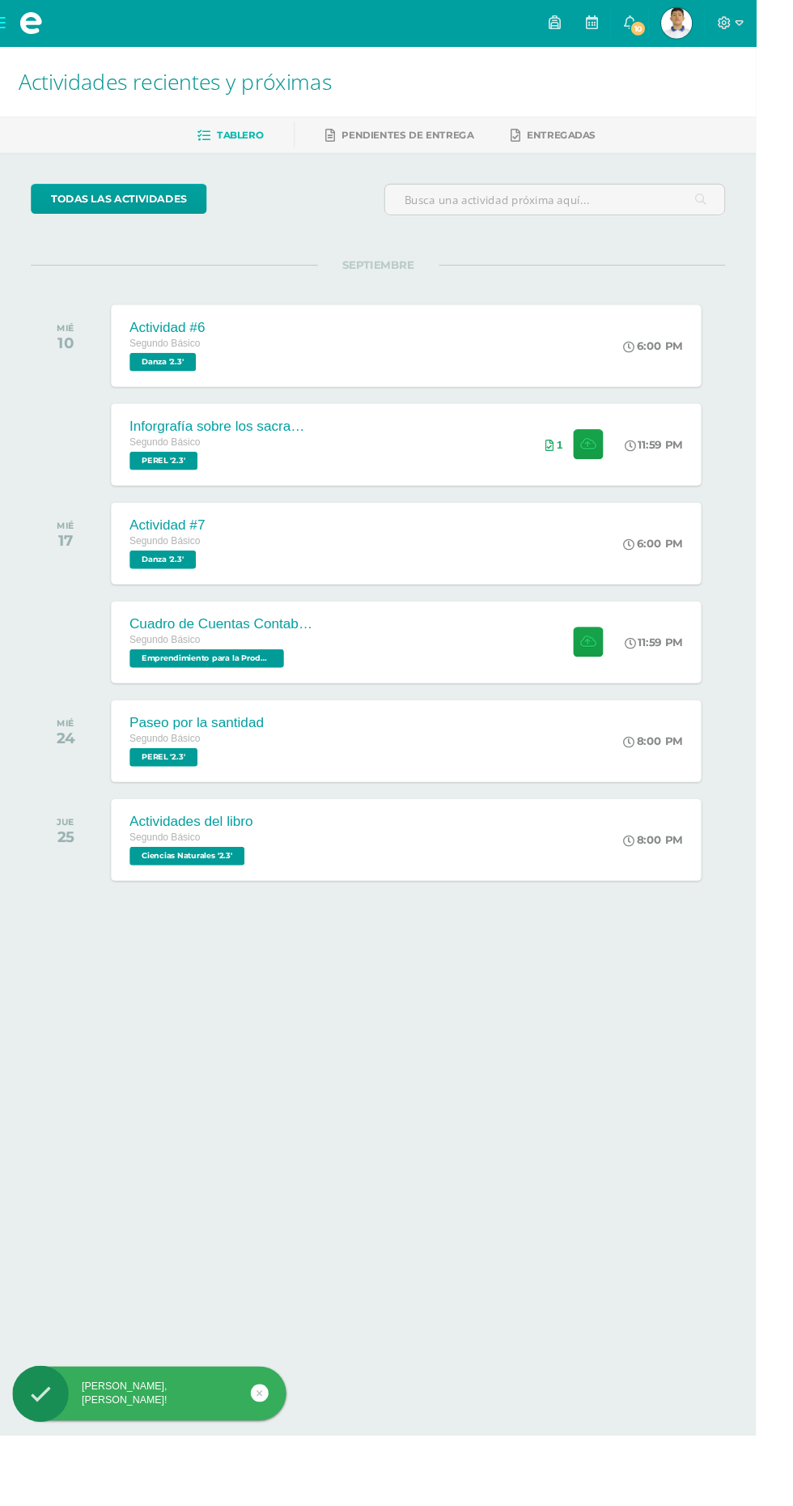
click at [726, 22] on img at bounding box center [710, 24] width 32 height 32
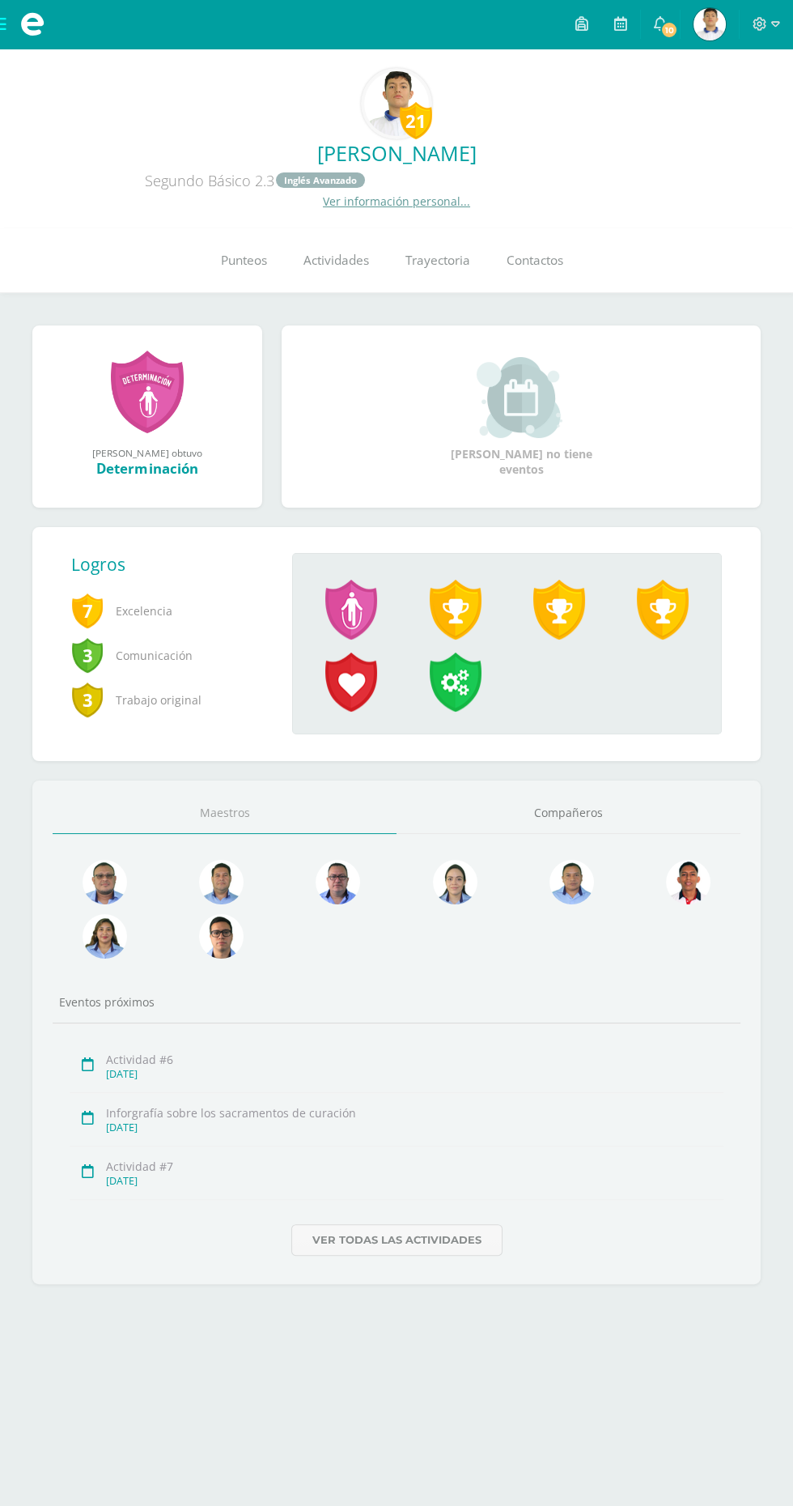
click at [272, 237] on link "Punteos" at bounding box center [243, 260] width 83 height 65
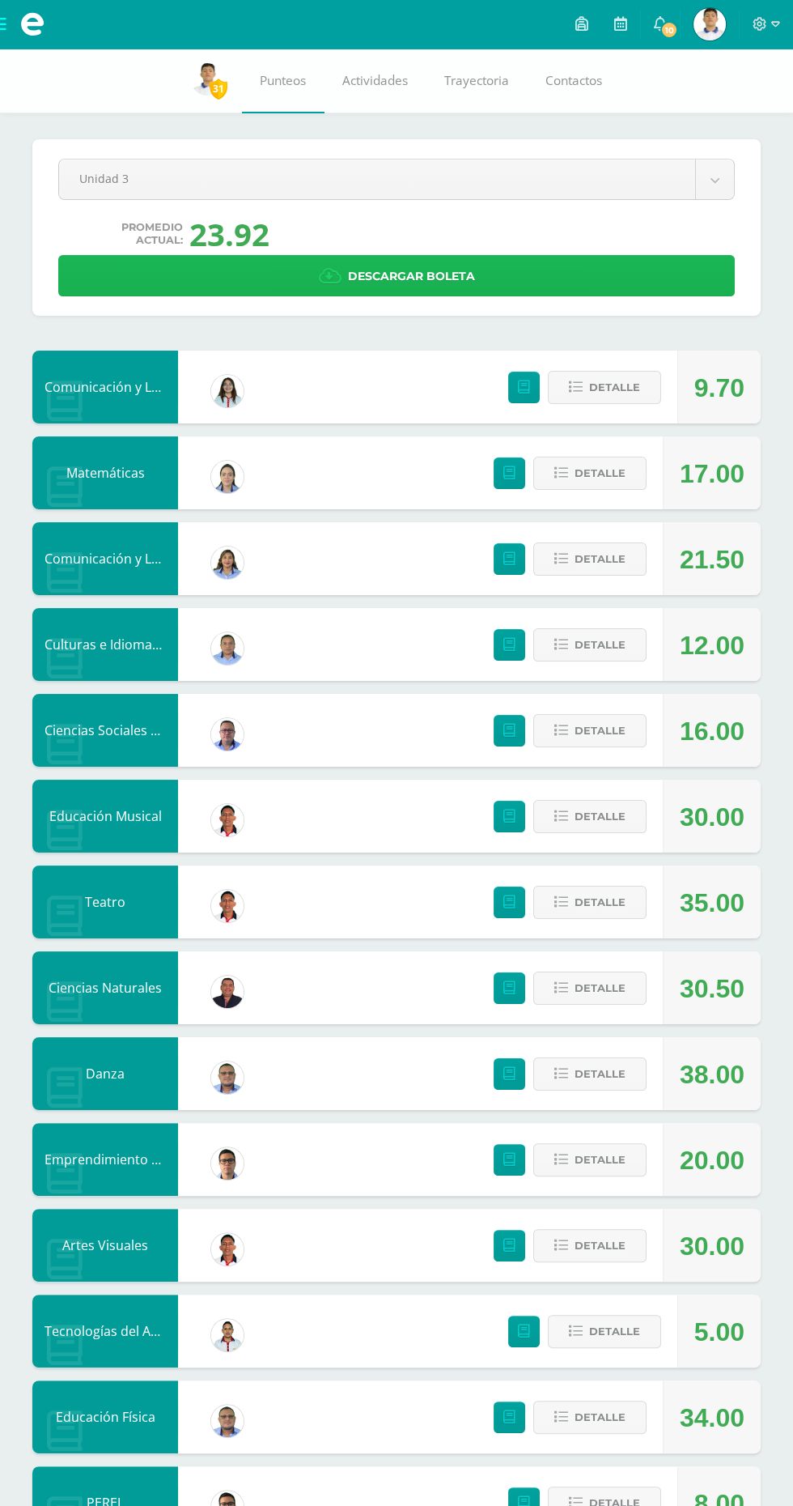
click at [678, 284] on link "Descargar boleta" at bounding box center [396, 275] width 677 height 41
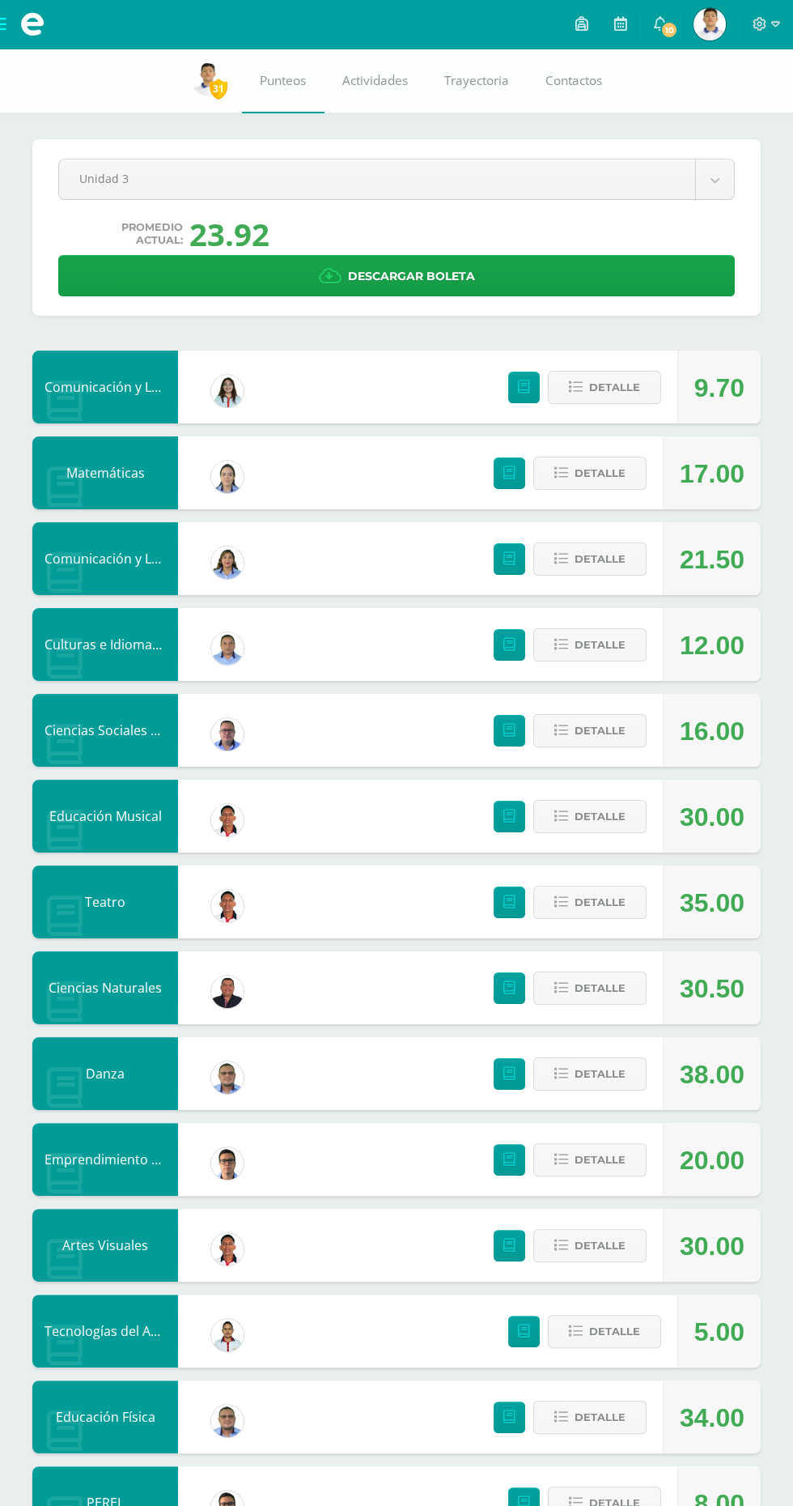
click at [766, 23] on icon at bounding box center [760, 24] width 15 height 15
click at [742, 106] on span "Cerrar sesión" at bounding box center [724, 109] width 73 height 15
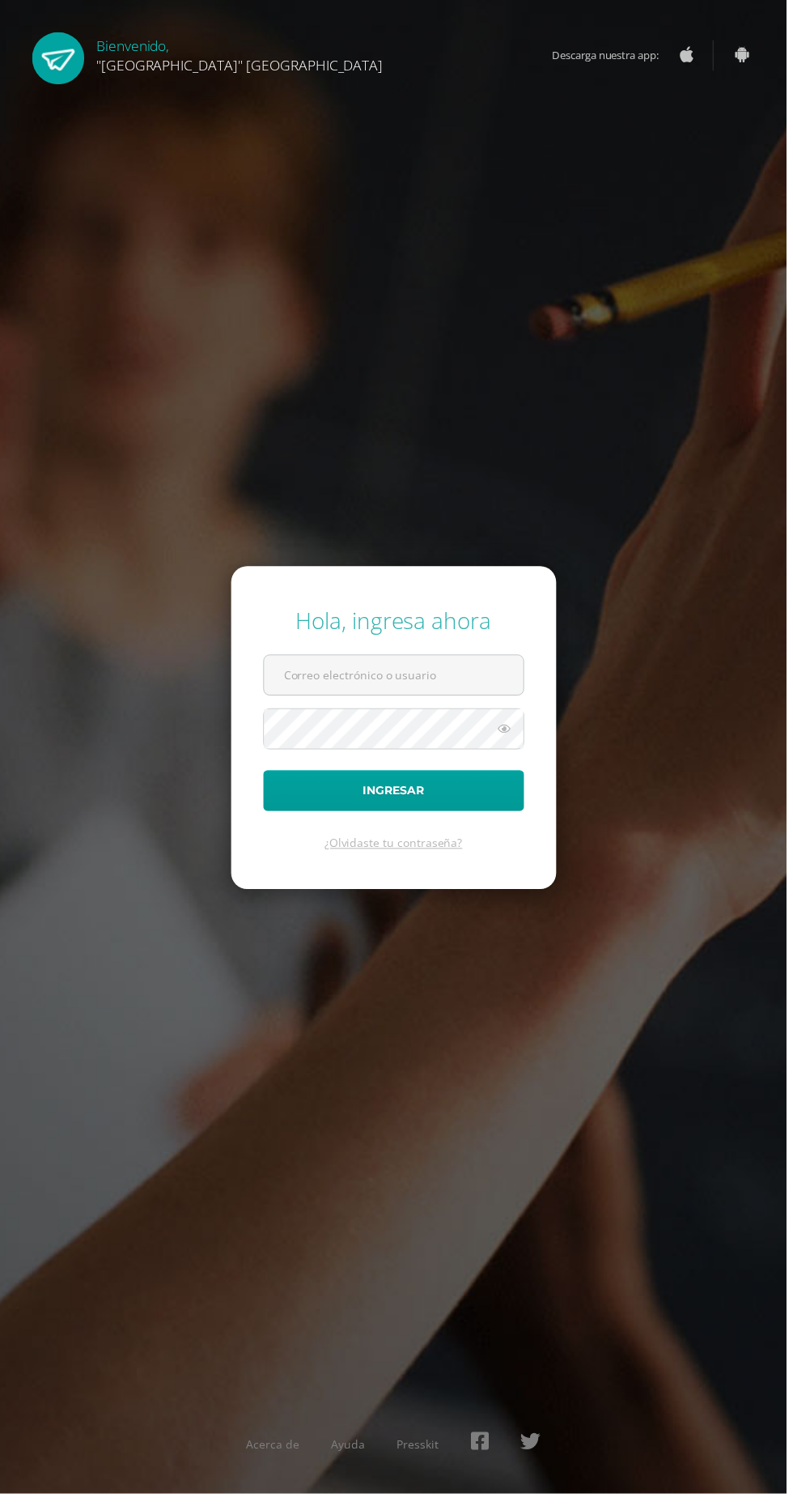
click at [465, 700] on input "text" at bounding box center [397, 681] width 262 height 40
type input "[EMAIL_ADDRESS][DOMAIN_NAME]"
click at [266, 776] on button "Ingresar" at bounding box center [397, 796] width 263 height 41
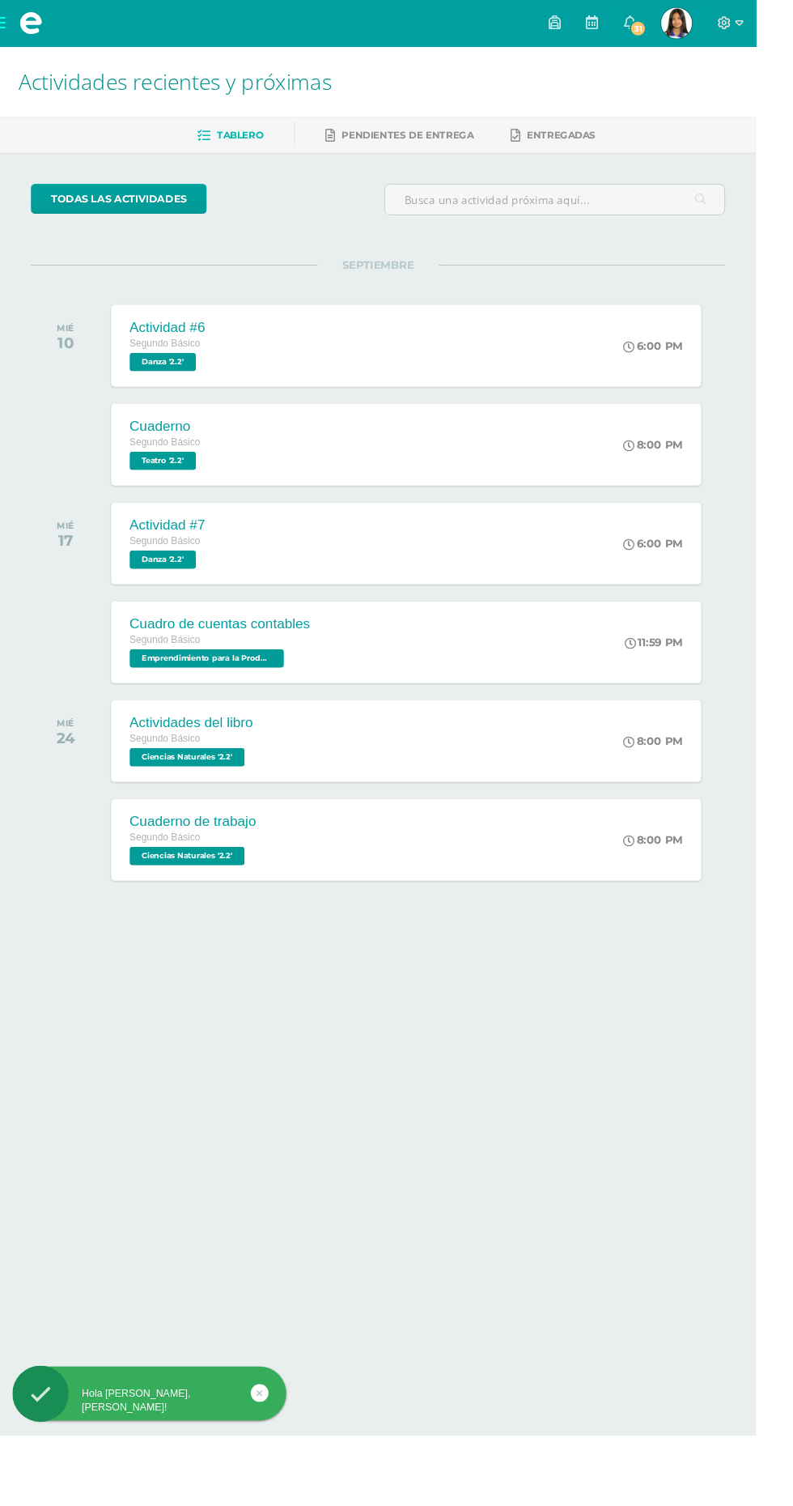
click at [726, 22] on img at bounding box center [710, 24] width 32 height 32
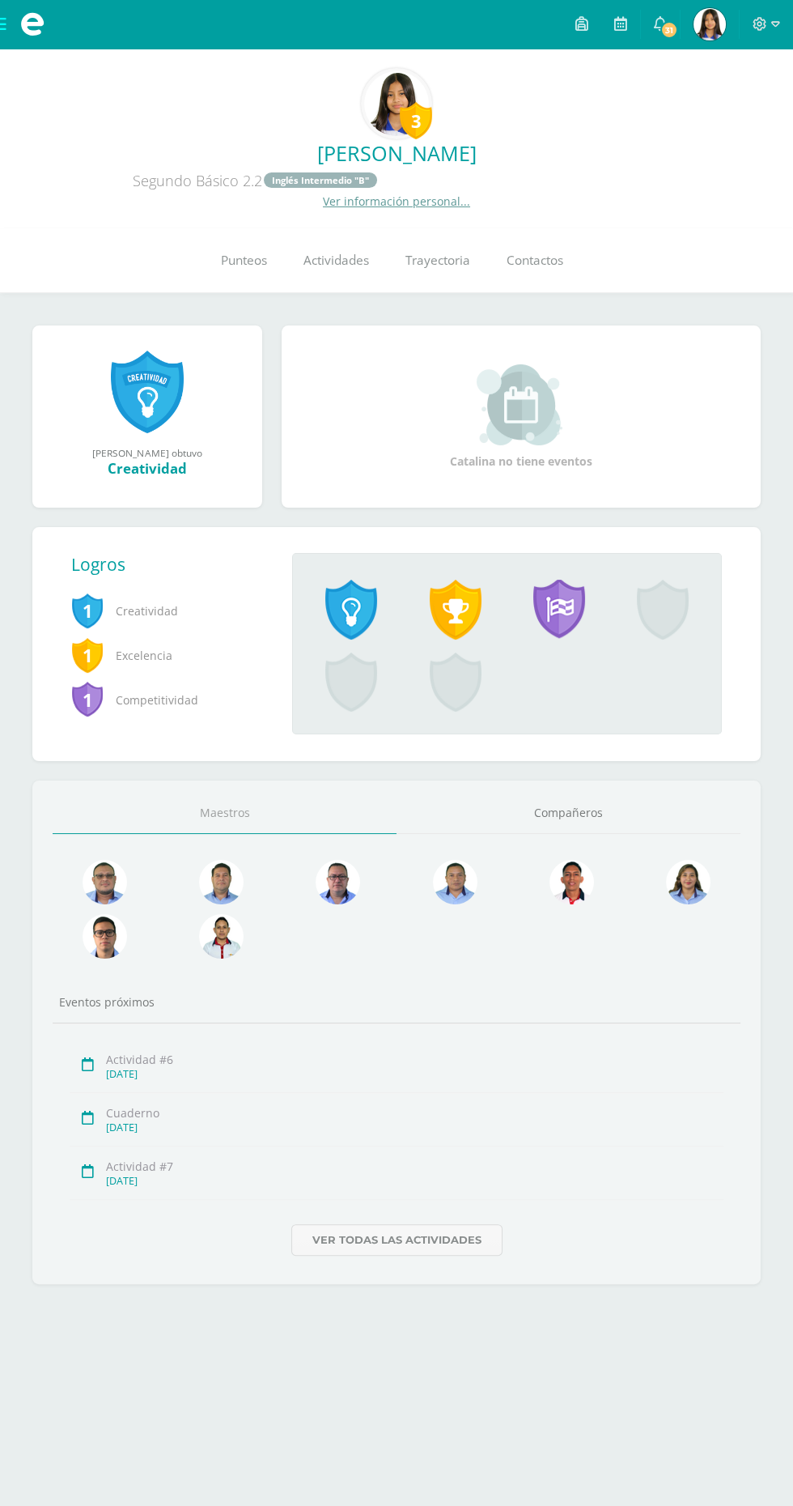
click at [266, 268] on link "Punteos" at bounding box center [243, 260] width 83 height 65
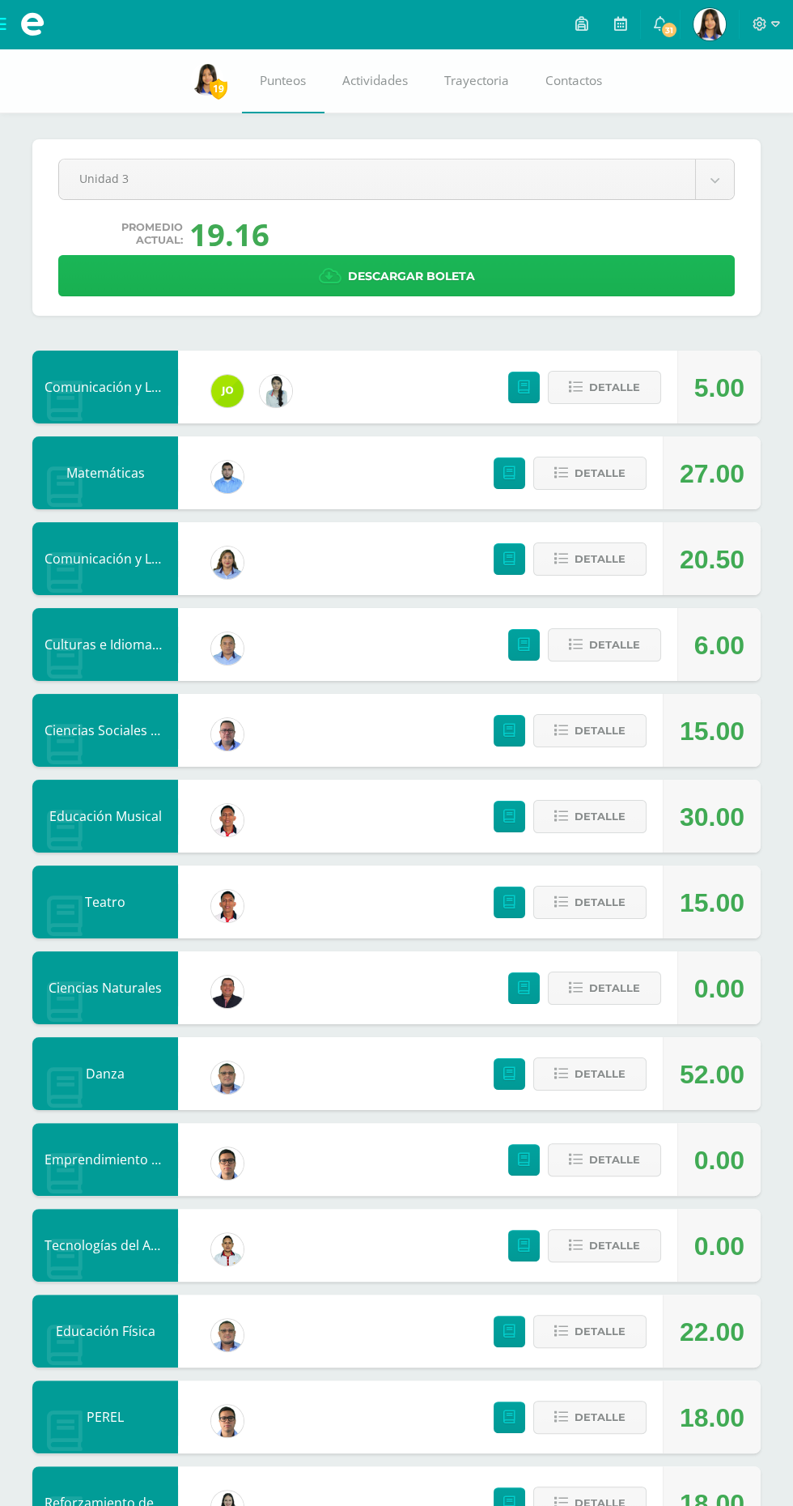
click at [564, 283] on link "Descargar boleta" at bounding box center [396, 275] width 677 height 41
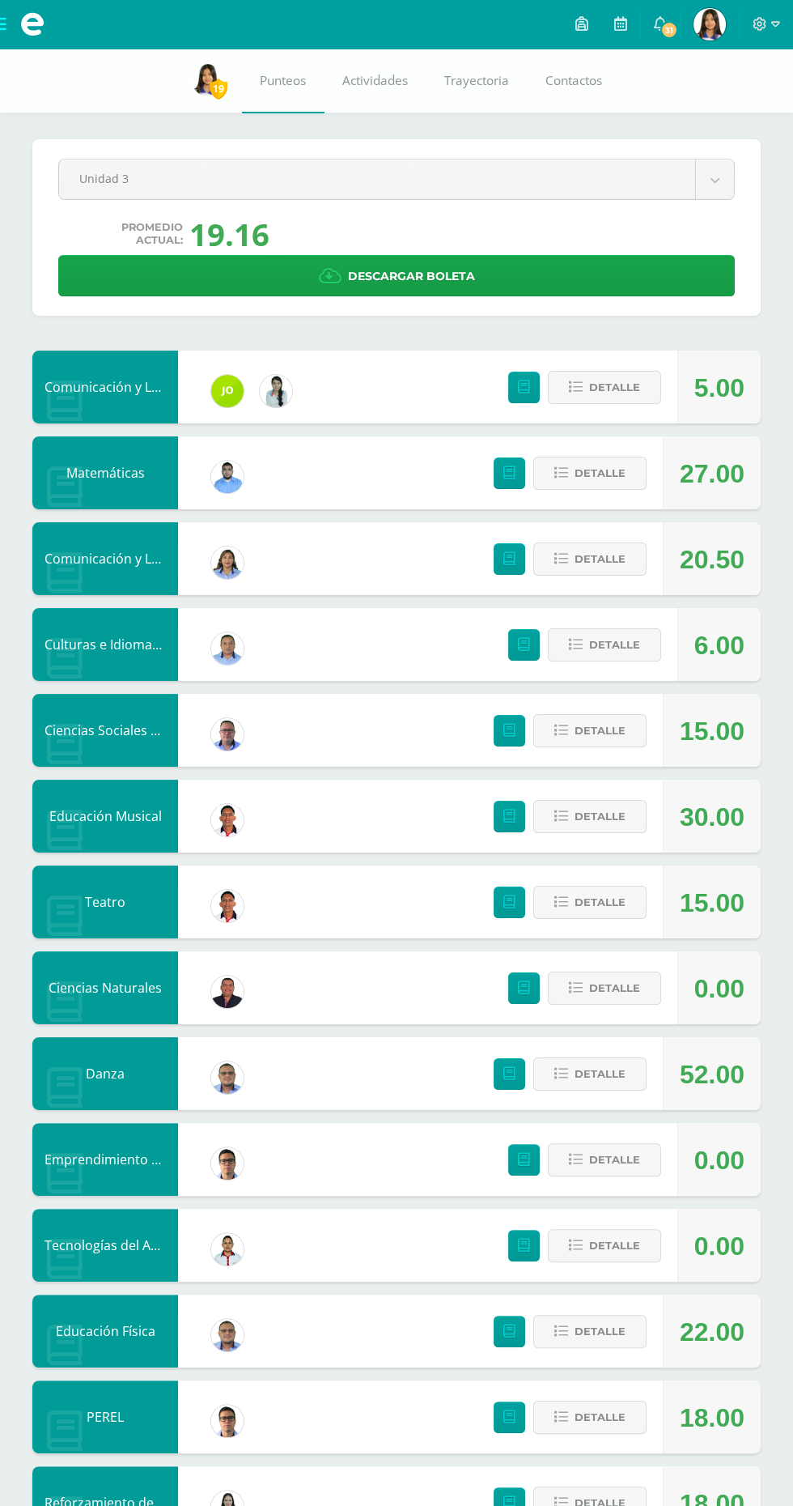
click at [759, 23] on icon at bounding box center [760, 24] width 15 height 15
click at [721, 112] on span "Cerrar sesión" at bounding box center [724, 109] width 73 height 15
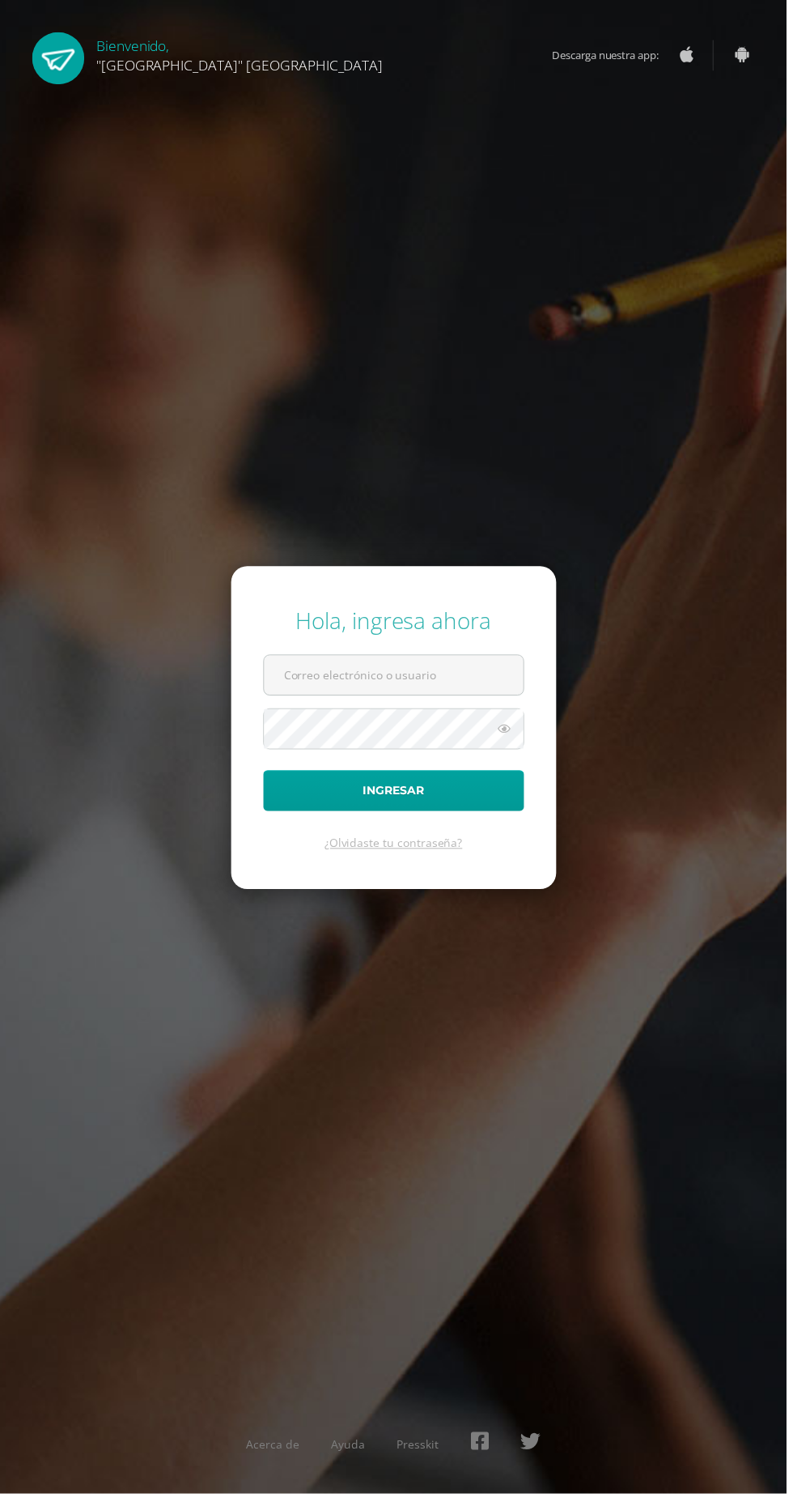
click at [437, 700] on input "text" at bounding box center [397, 681] width 262 height 40
type input "24011@lasallechiquimula.edu.gt"
click at [266, 776] on button "Ingresar" at bounding box center [397, 796] width 263 height 41
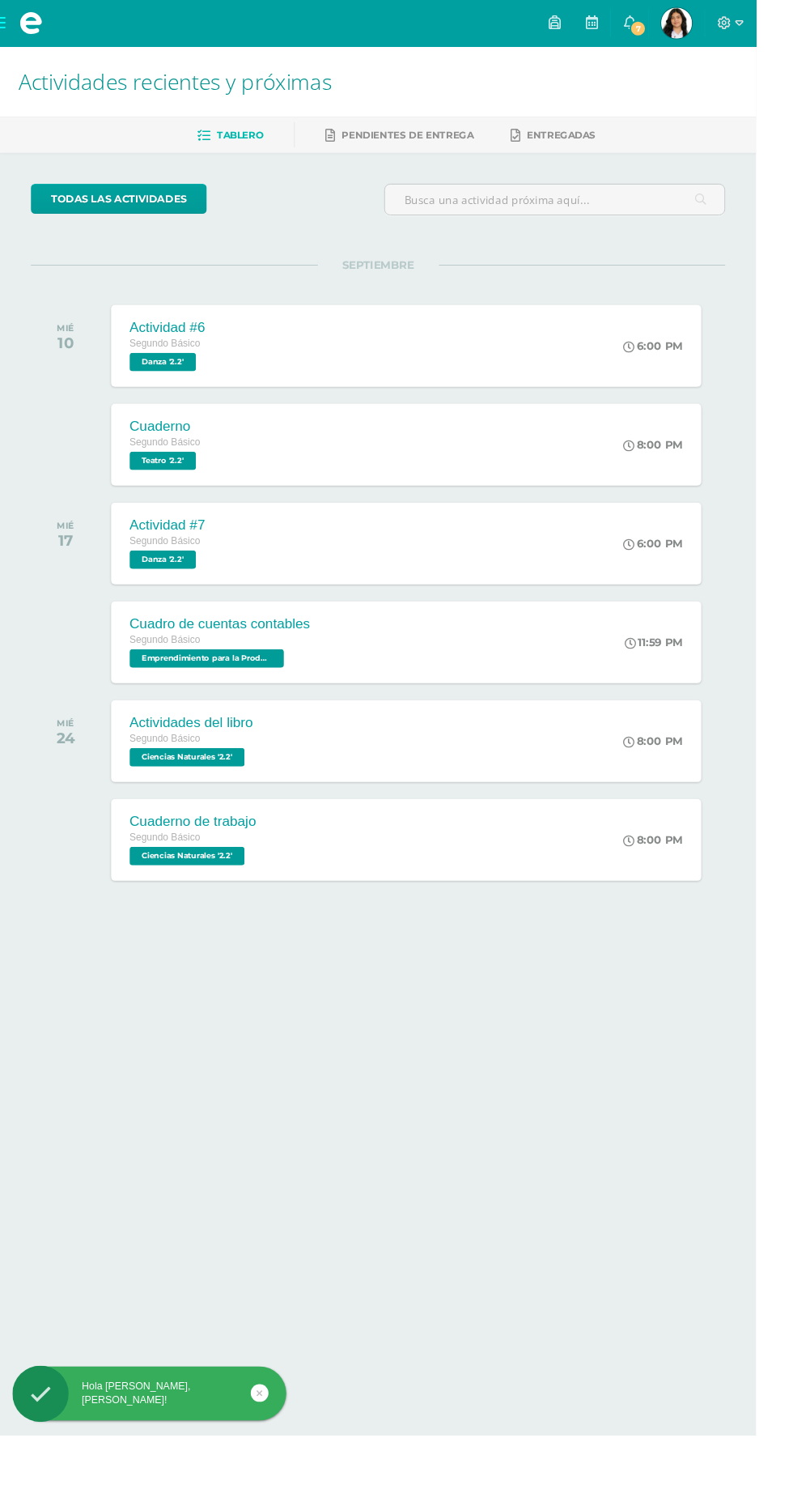
click at [729, 23] on span "[PERSON_NAME] Mi Perfil" at bounding box center [710, 24] width 39 height 32
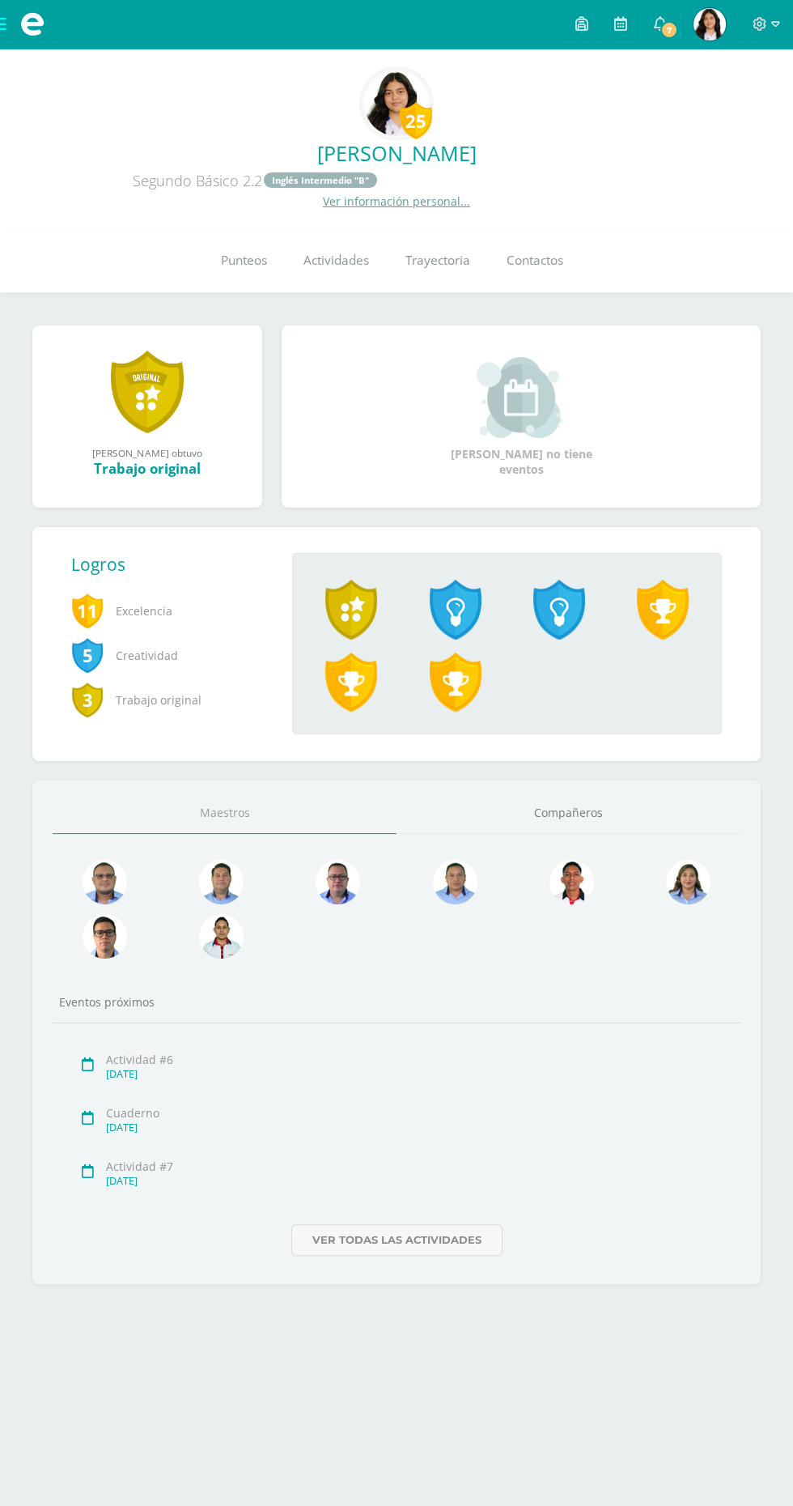
click at [245, 270] on link "Punteos" at bounding box center [243, 260] width 83 height 65
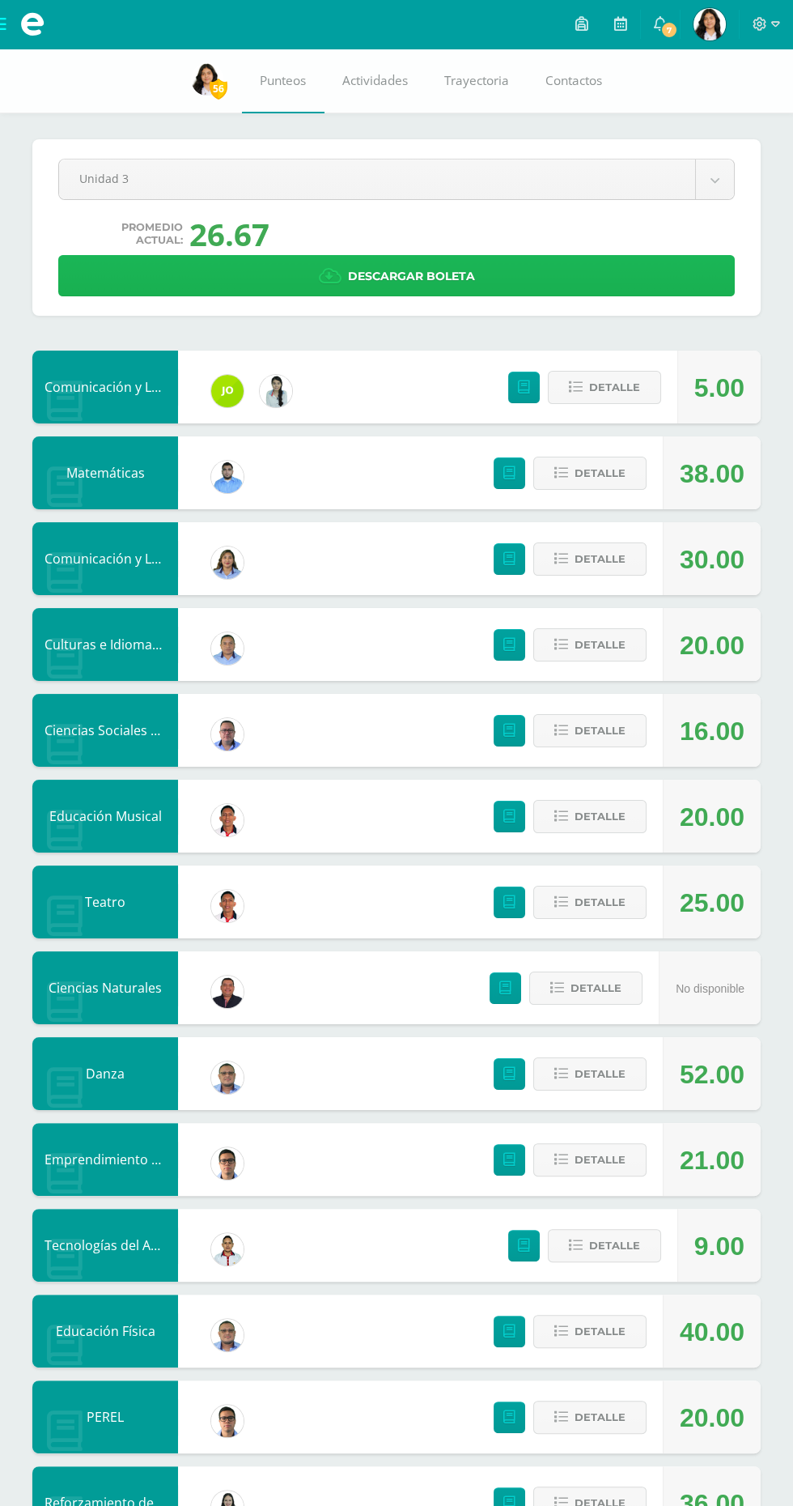
click at [653, 286] on link "Descargar boleta" at bounding box center [396, 275] width 677 height 41
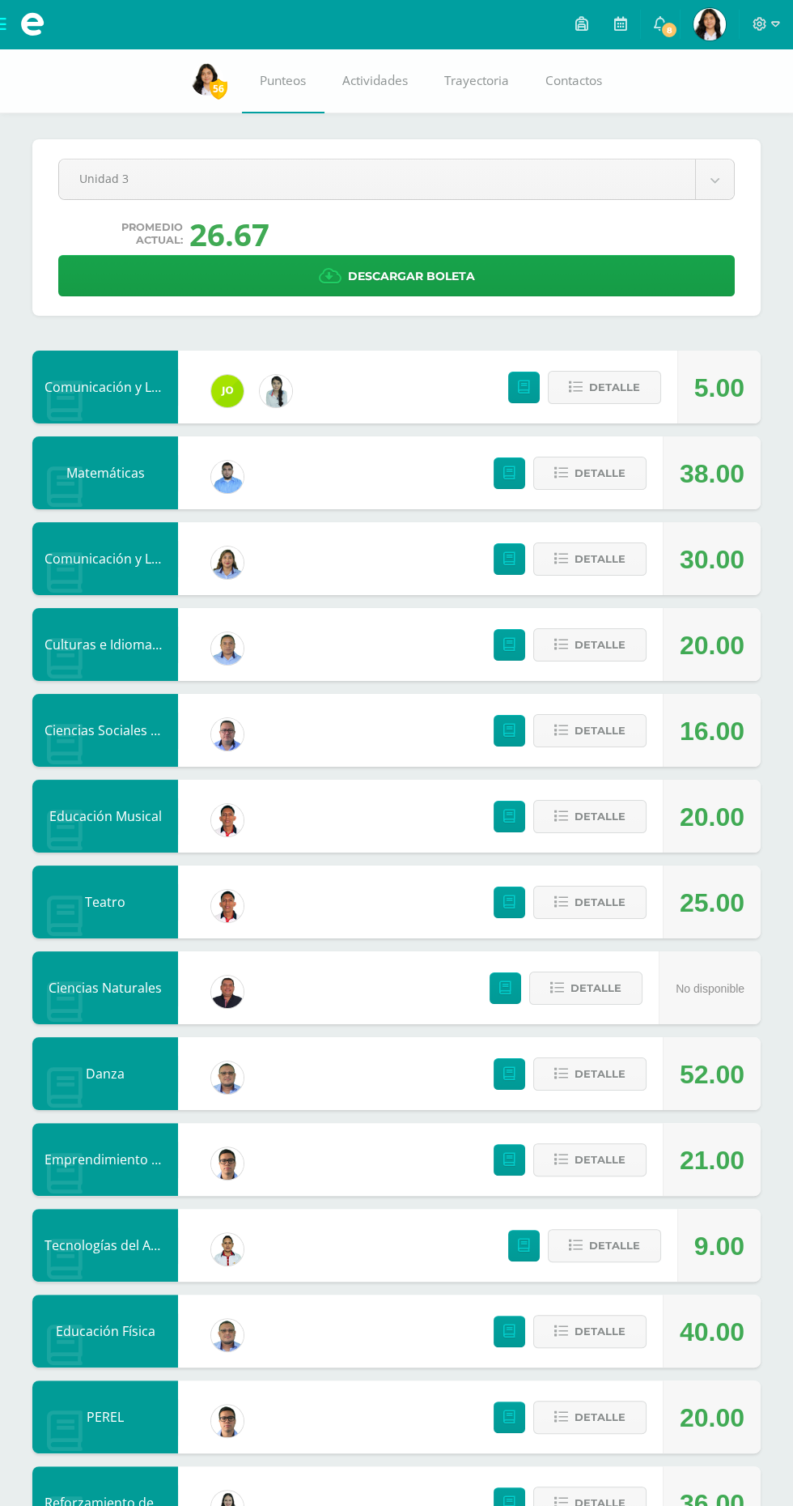
click at [764, 25] on icon at bounding box center [760, 24] width 15 height 15
click at [736, 109] on span "Cerrar sesión" at bounding box center [724, 109] width 73 height 15
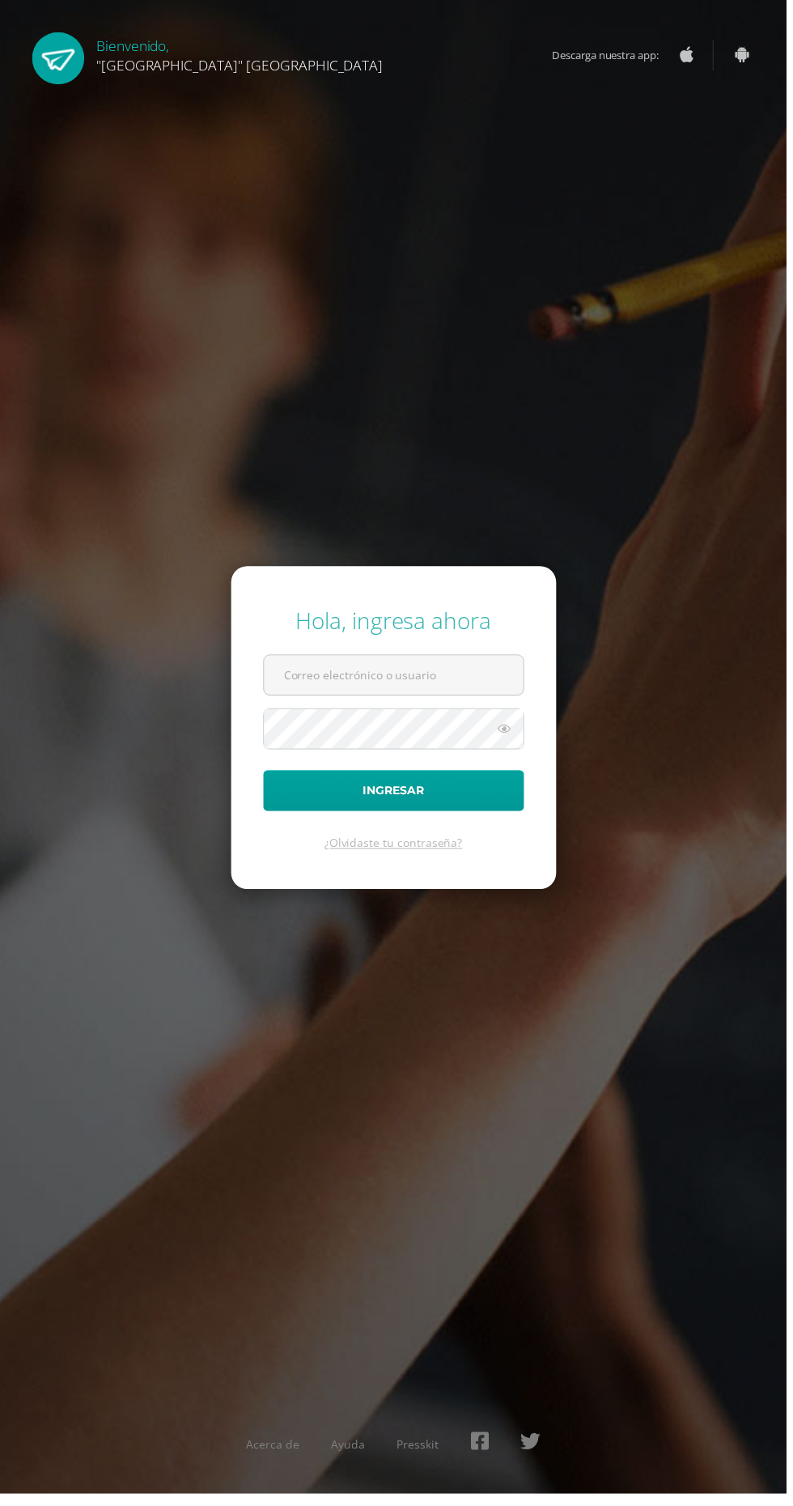
click at [449, 700] on input "text" at bounding box center [397, 681] width 262 height 40
type input "23022@lasallechiquimula.edu.gt"
click at [266, 776] on button "Ingresar" at bounding box center [397, 796] width 263 height 41
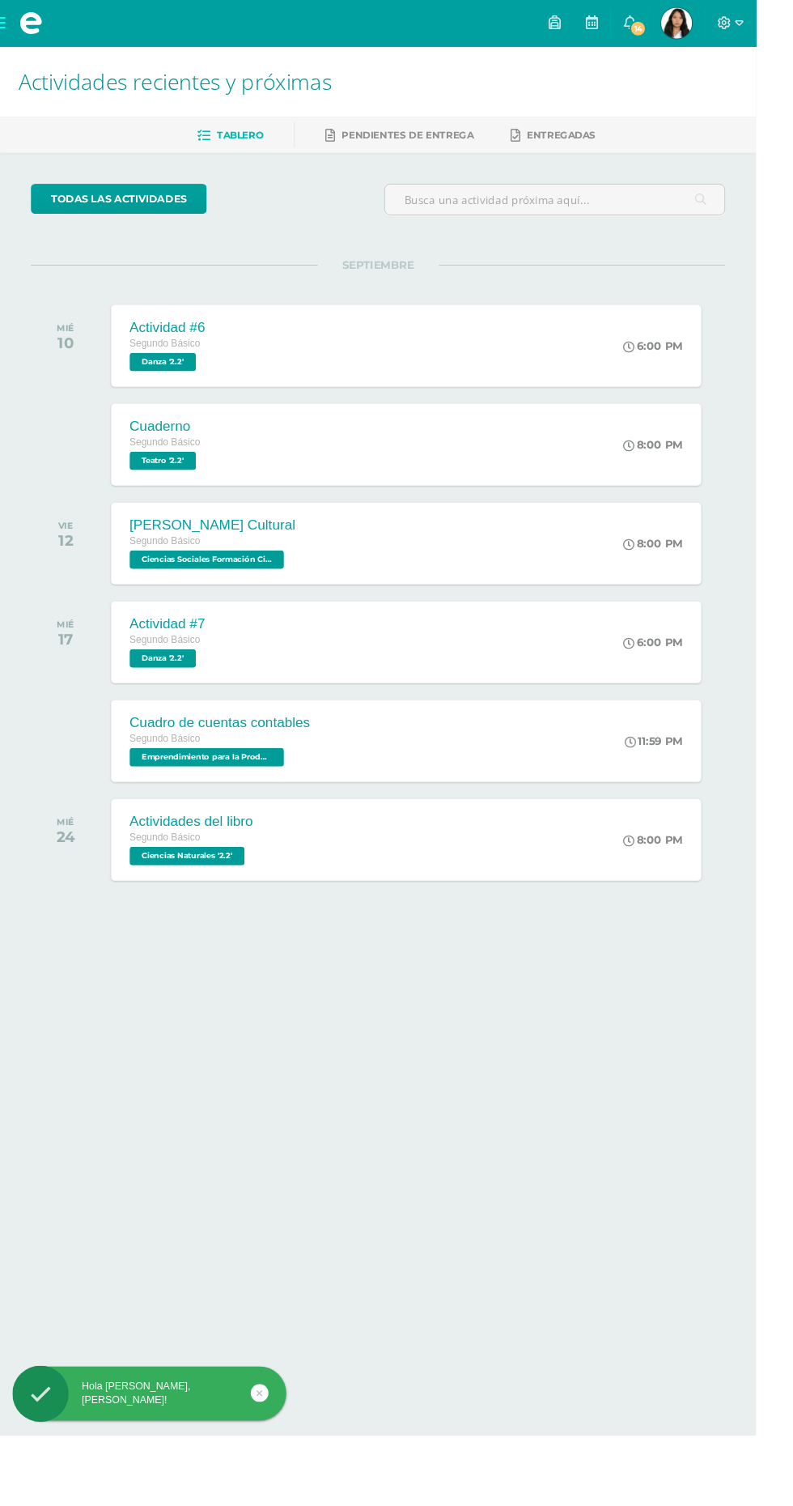
click at [729, 23] on span "Amanda Izabel Mi Perfil" at bounding box center [710, 24] width 39 height 32
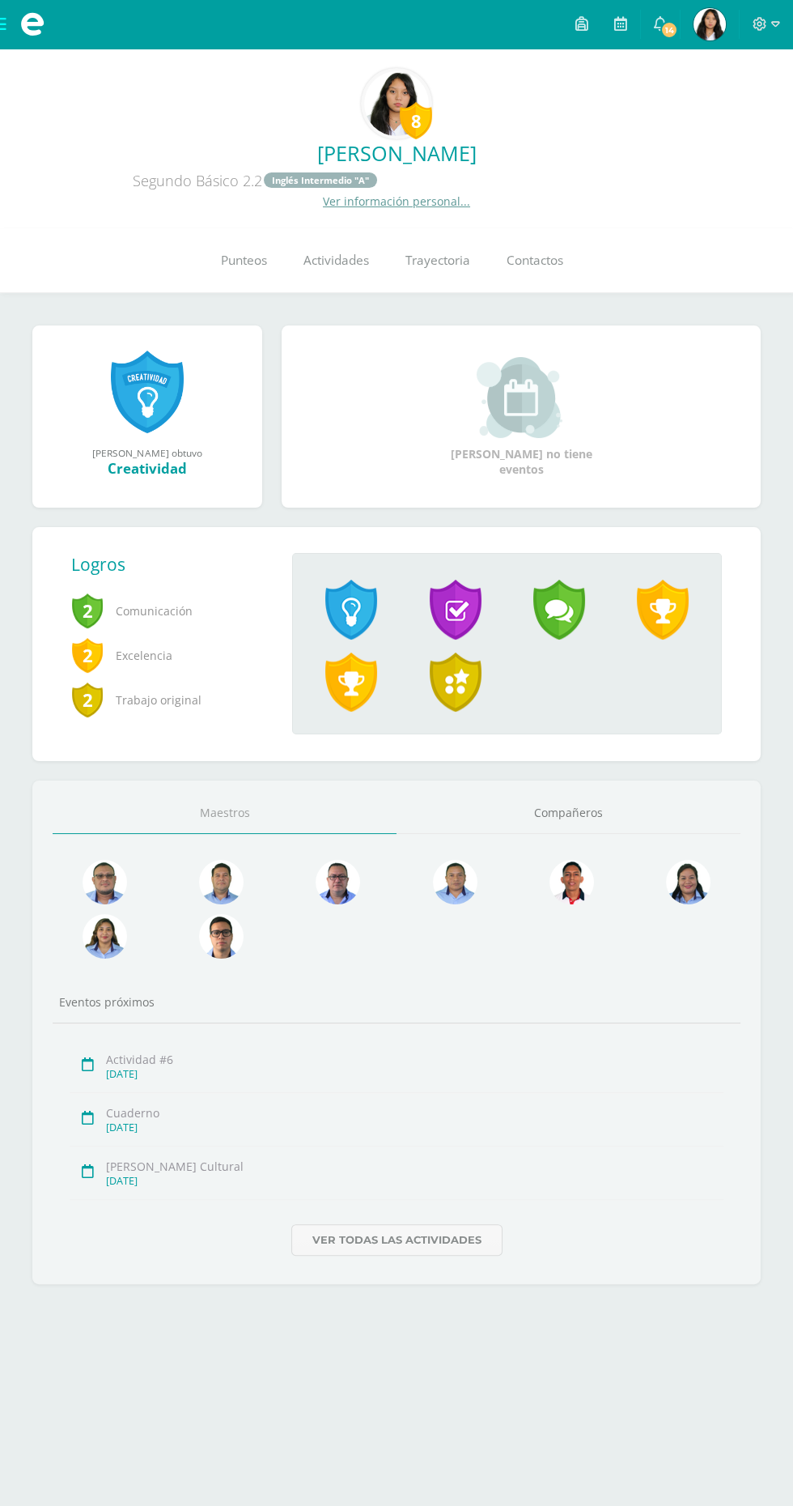
click at [244, 268] on span "Punteos" at bounding box center [244, 261] width 46 height 17
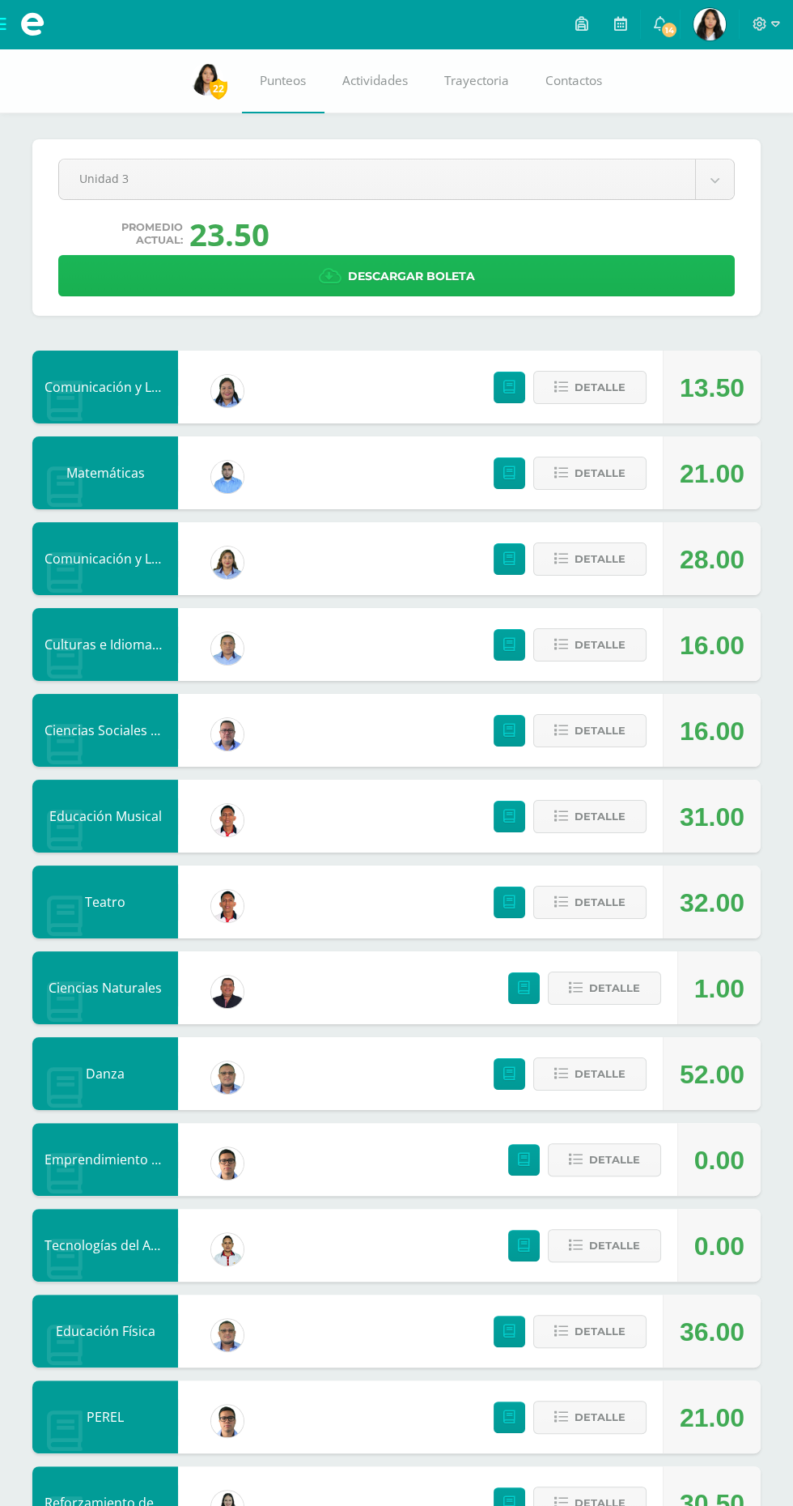
click at [432, 275] on span "Descargar boleta" at bounding box center [411, 277] width 127 height 40
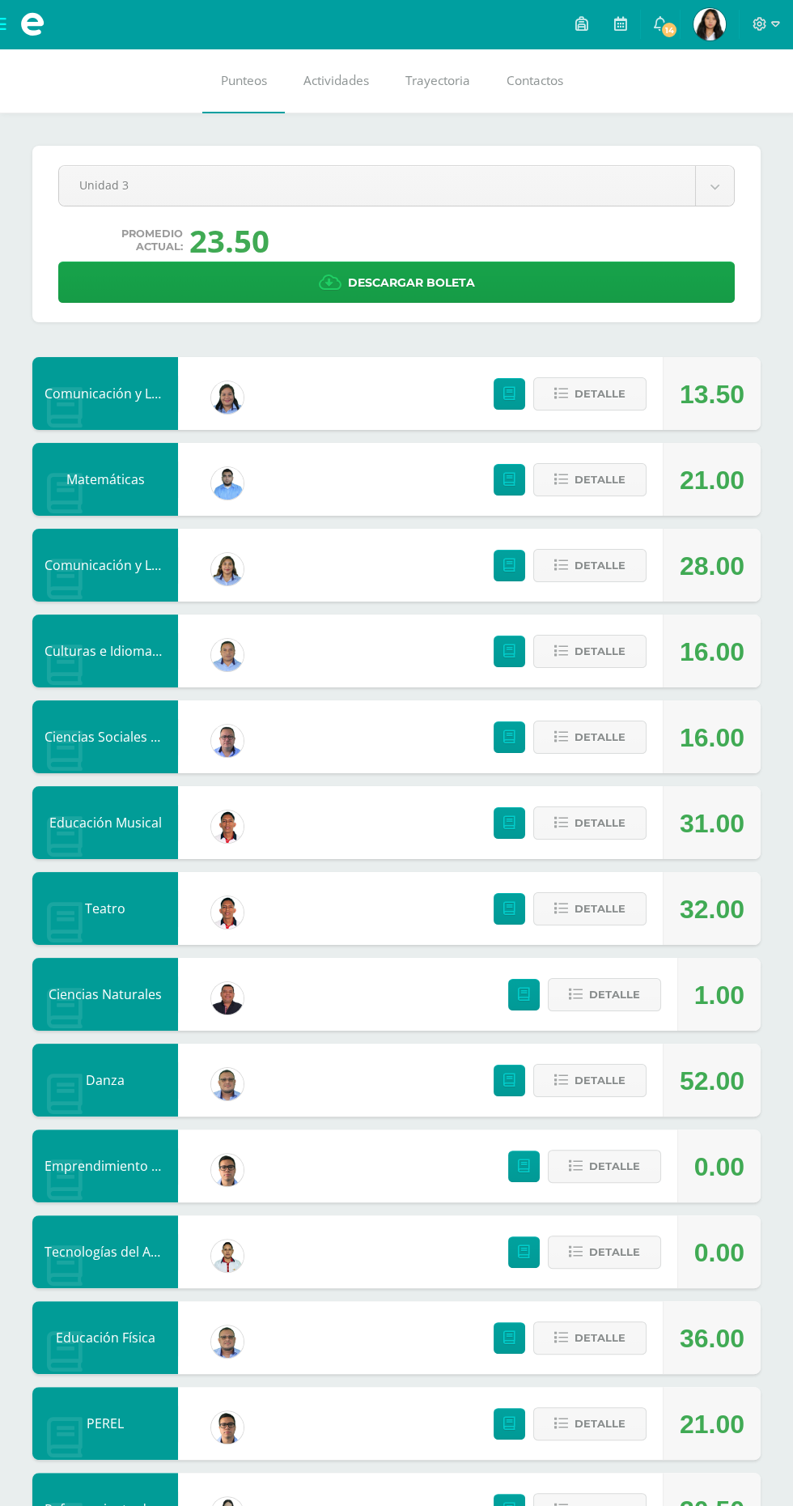
click at [760, 23] on icon at bounding box center [760, 24] width 15 height 15
click at [734, 115] on span "Cerrar sesión" at bounding box center [724, 109] width 73 height 15
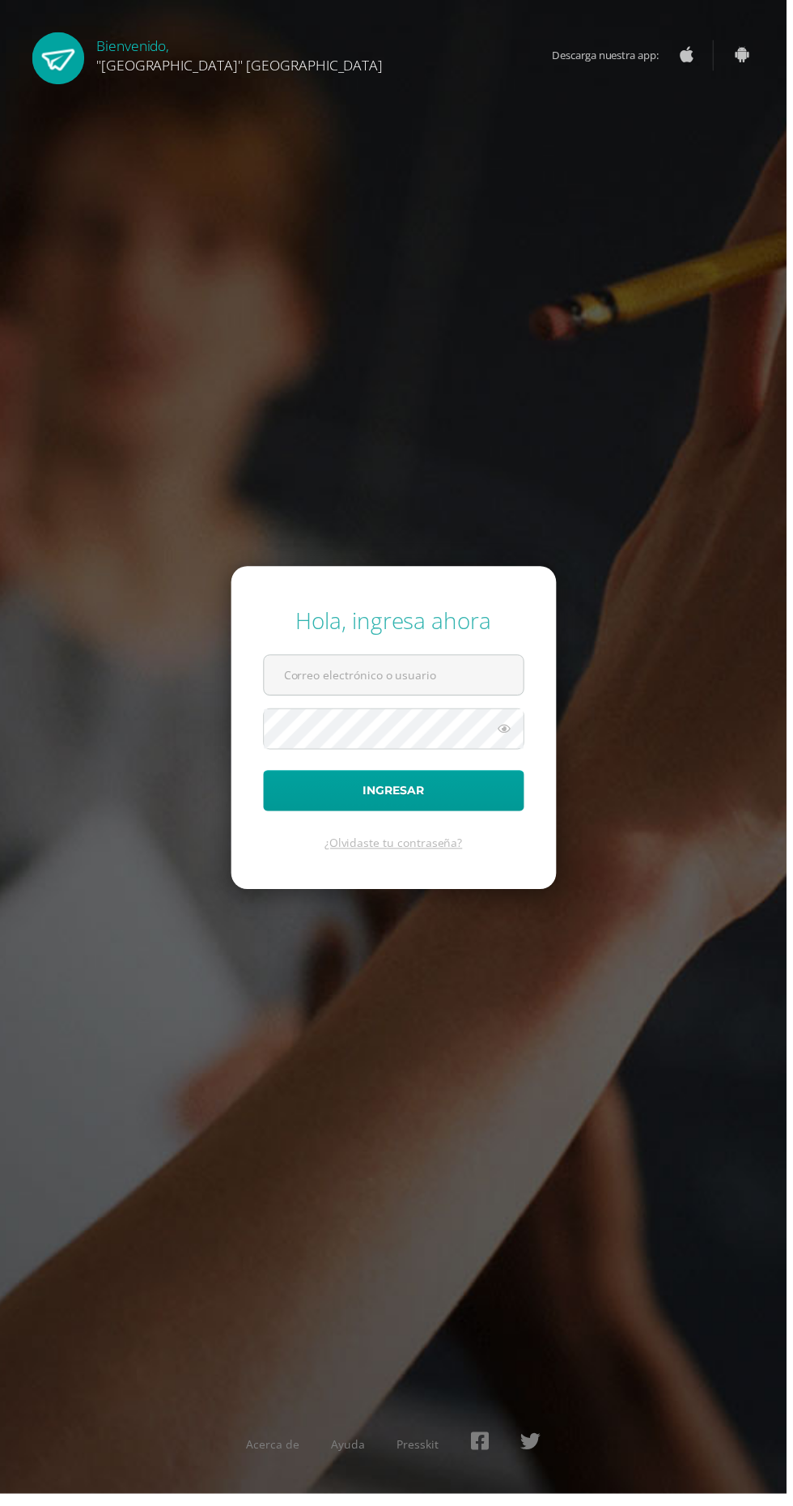
click at [450, 700] on input "text" at bounding box center [397, 681] width 262 height 40
type input "24153@lasallechiquimula.edu.gt"
click at [266, 776] on button "Ingresar" at bounding box center [397, 796] width 263 height 41
click at [385, 700] on input "text" at bounding box center [397, 681] width 262 height 40
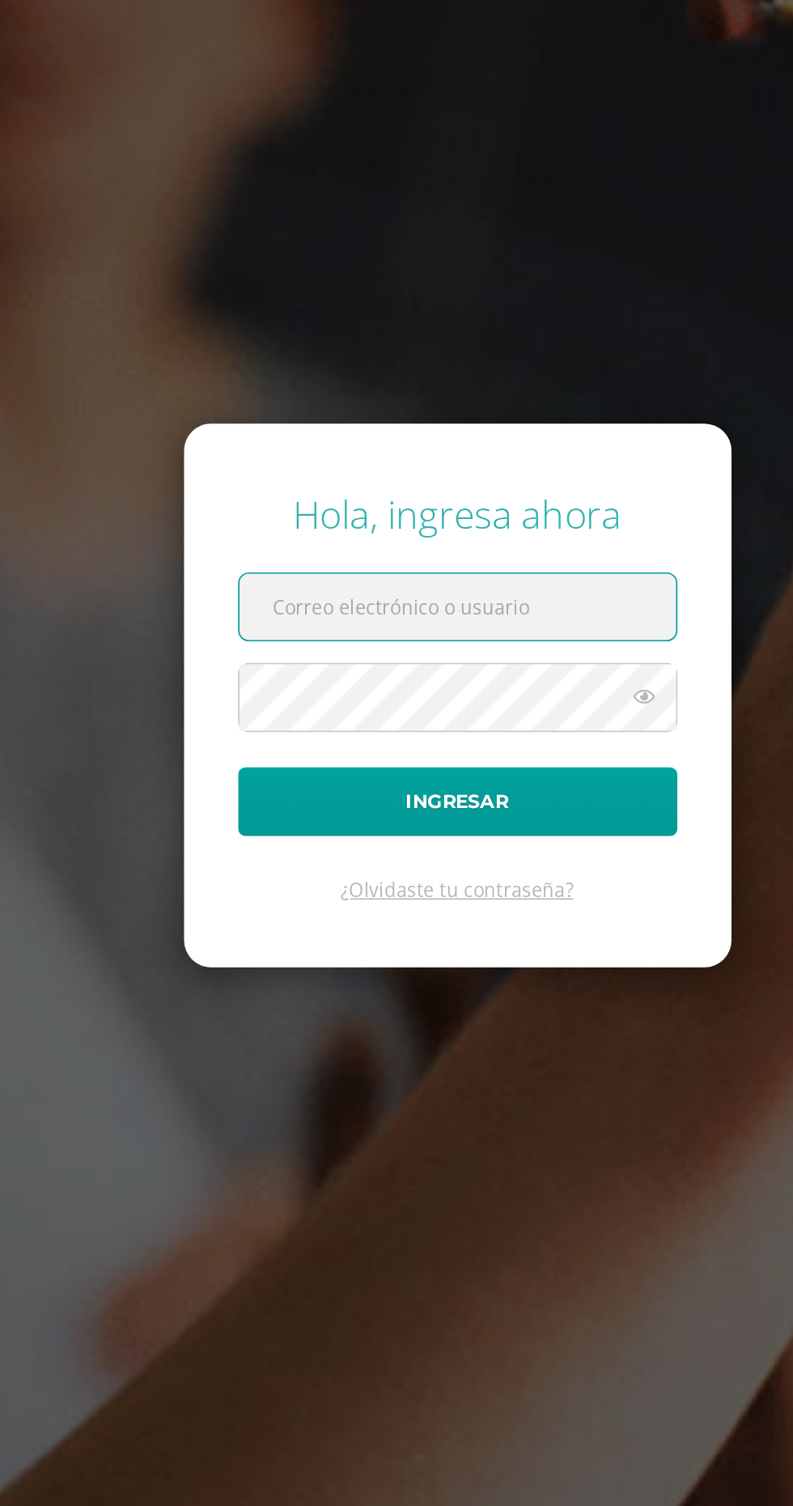
click at [348, 700] on input "text" at bounding box center [397, 681] width 262 height 40
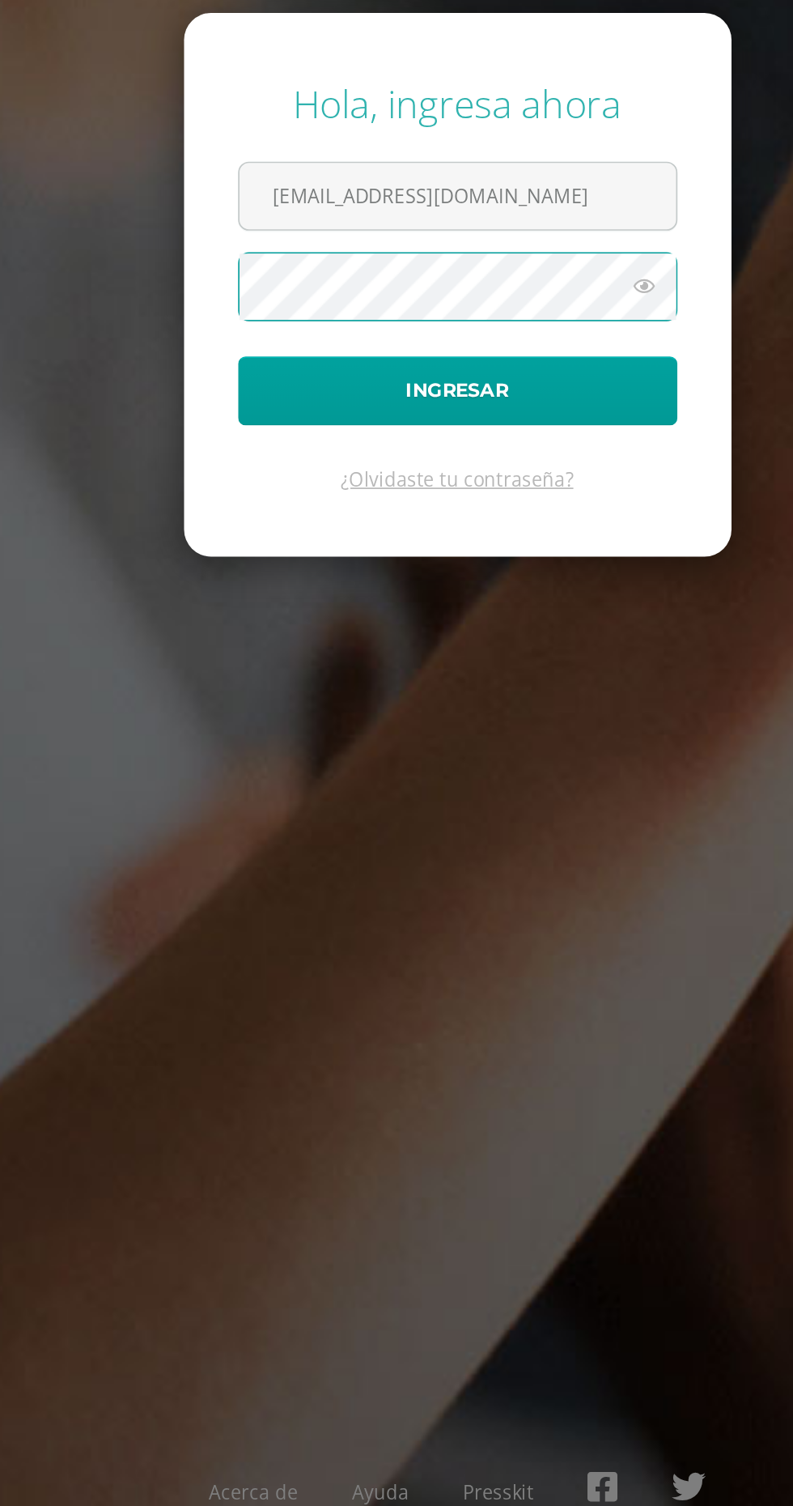
click at [324, 700] on input "23022@lasallechiquimula.edu.gt" at bounding box center [397, 681] width 262 height 40
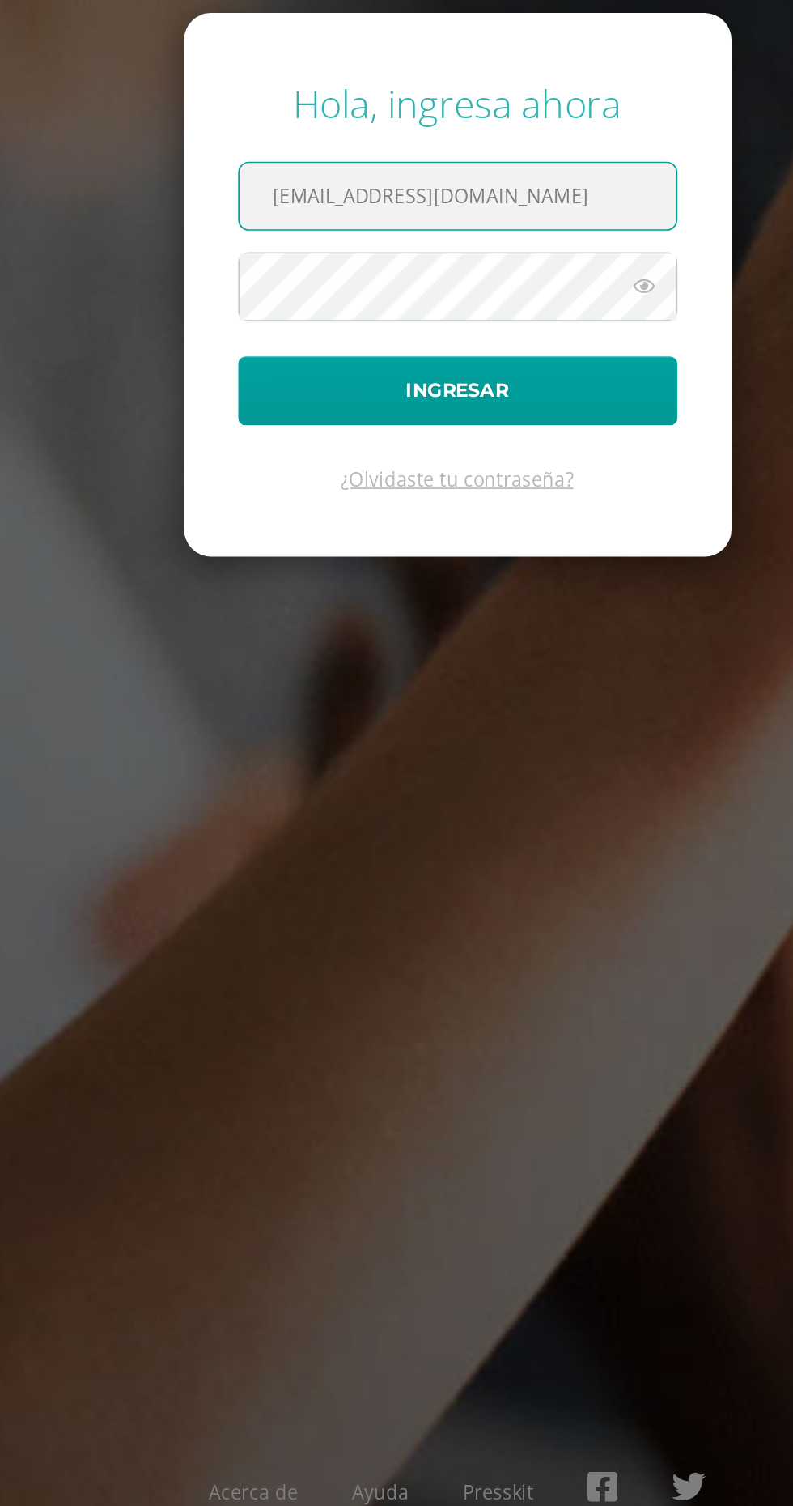
click at [510, 744] on icon at bounding box center [509, 734] width 21 height 19
click at [510, 744] on icon at bounding box center [508, 734] width 23 height 19
click at [317, 700] on input "23022@lasallechiquimula.edu.gt" at bounding box center [397, 681] width 262 height 40
type input "24161@lasallechiquimula.edu.gt"
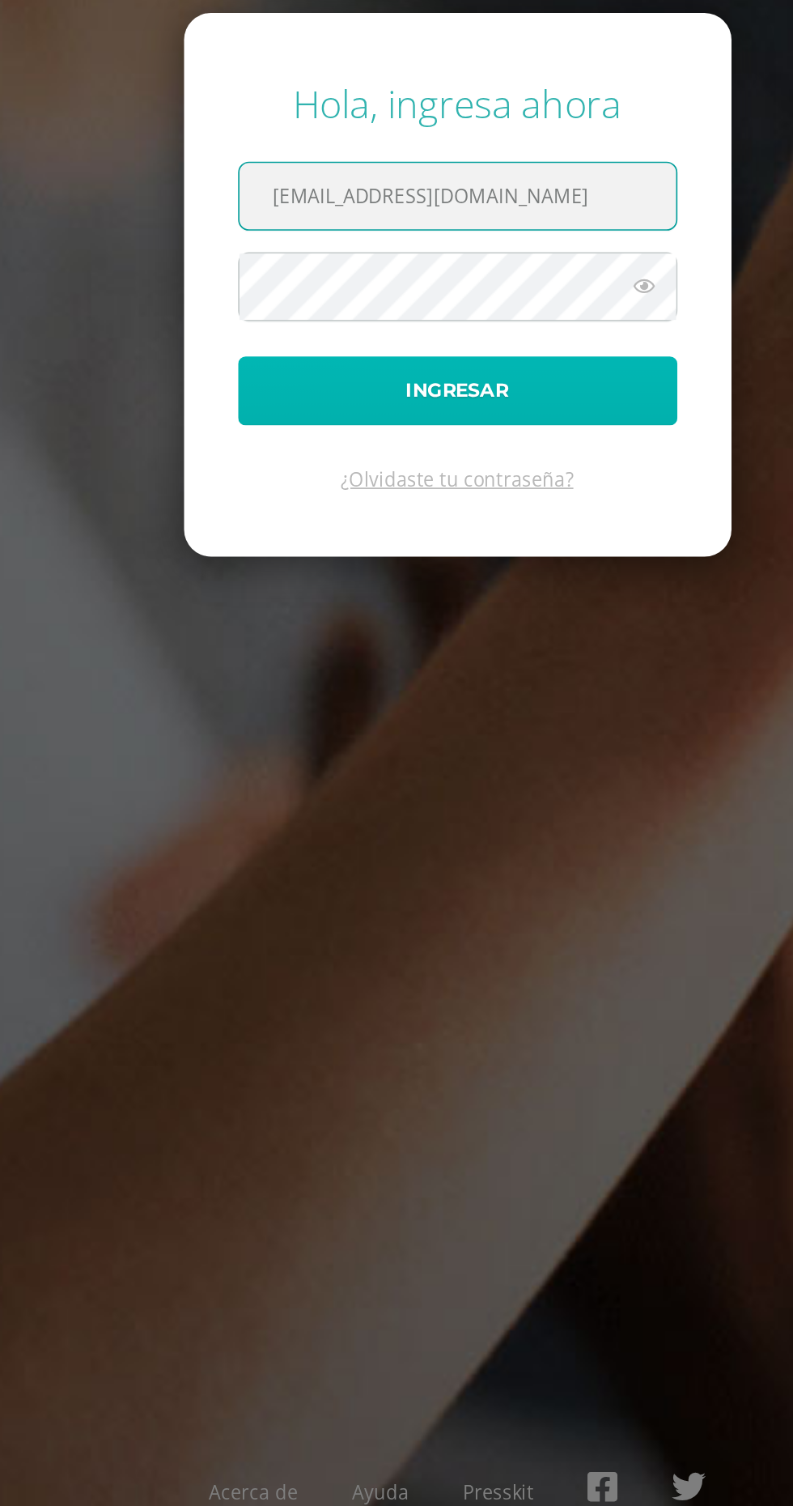
click at [432, 818] on button "Ingresar" at bounding box center [397, 796] width 263 height 41
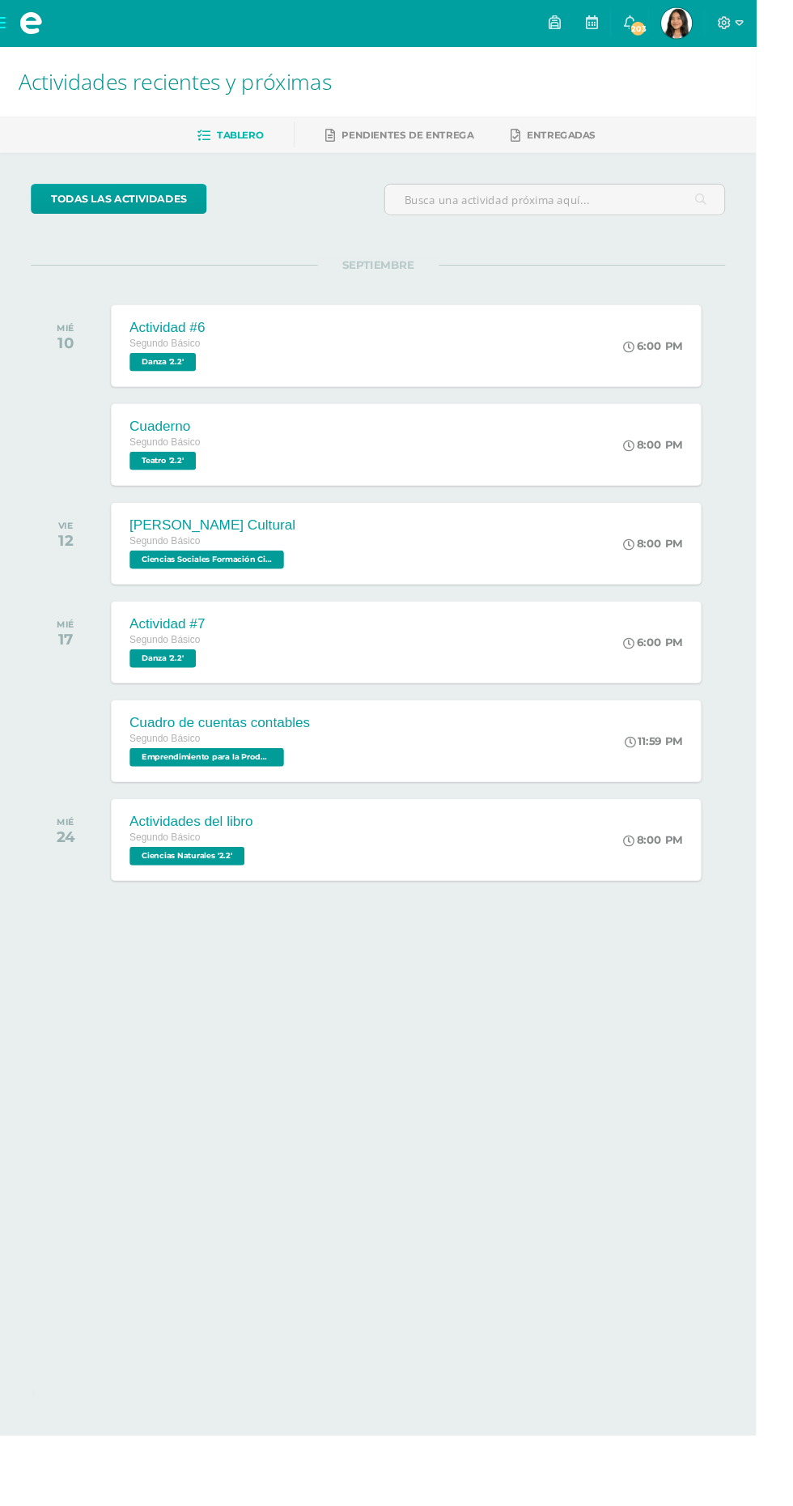
click at [729, 23] on span "Suceth Briana Virginia Mi Perfil" at bounding box center [710, 24] width 39 height 32
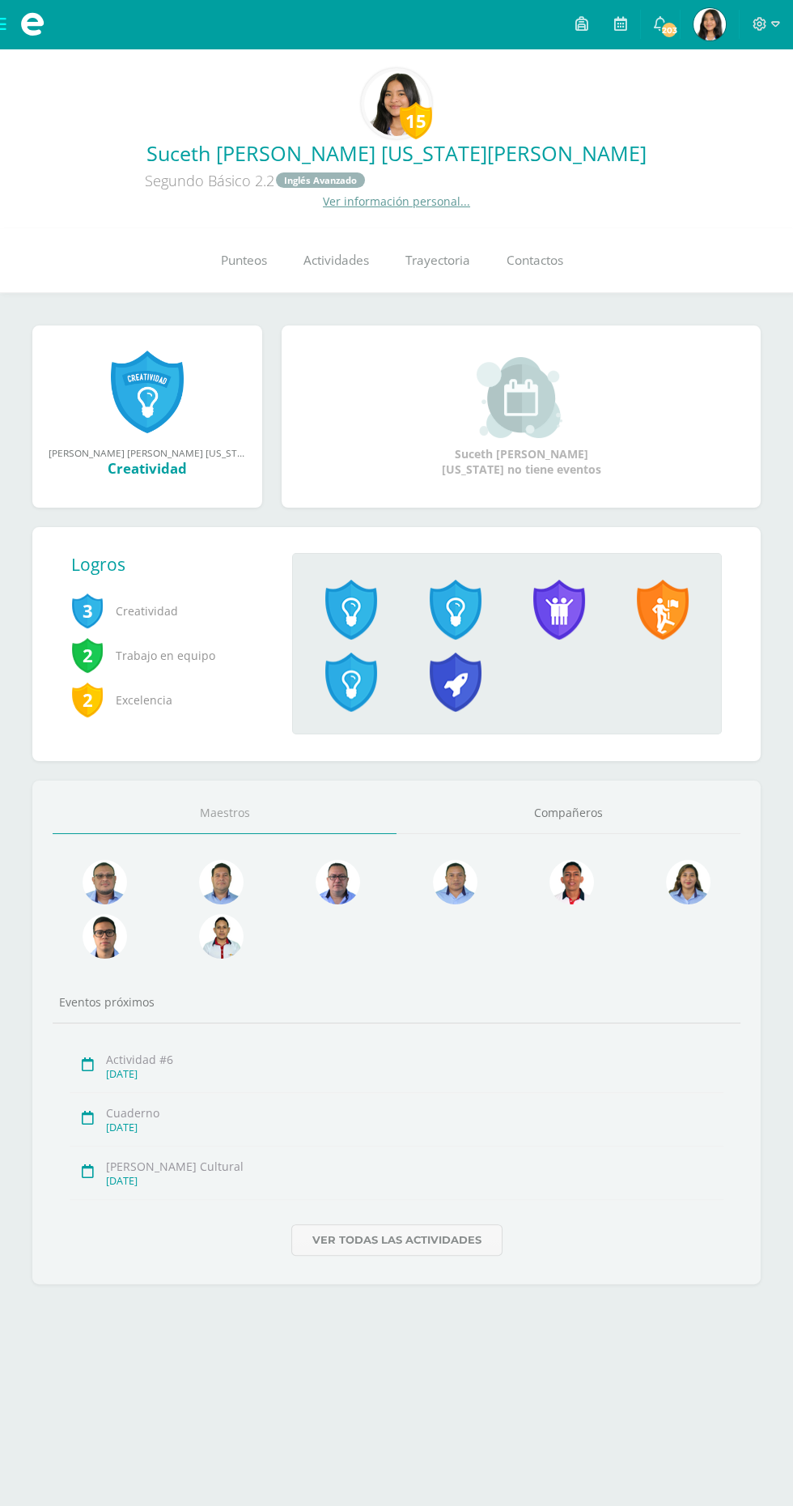
click at [264, 272] on link "Punteos" at bounding box center [243, 260] width 83 height 65
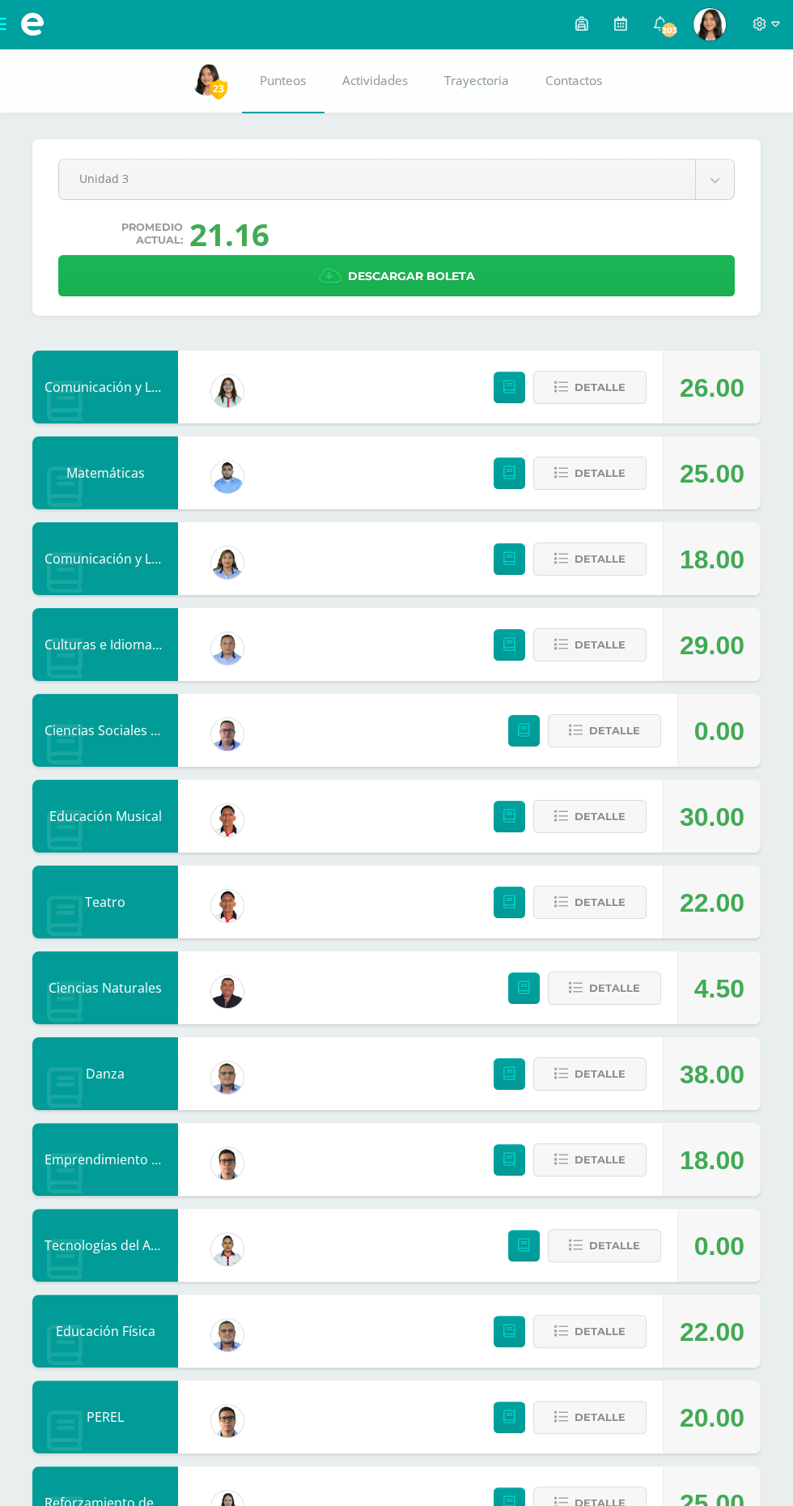
click at [581, 273] on link "Descargar boleta" at bounding box center [396, 275] width 677 height 41
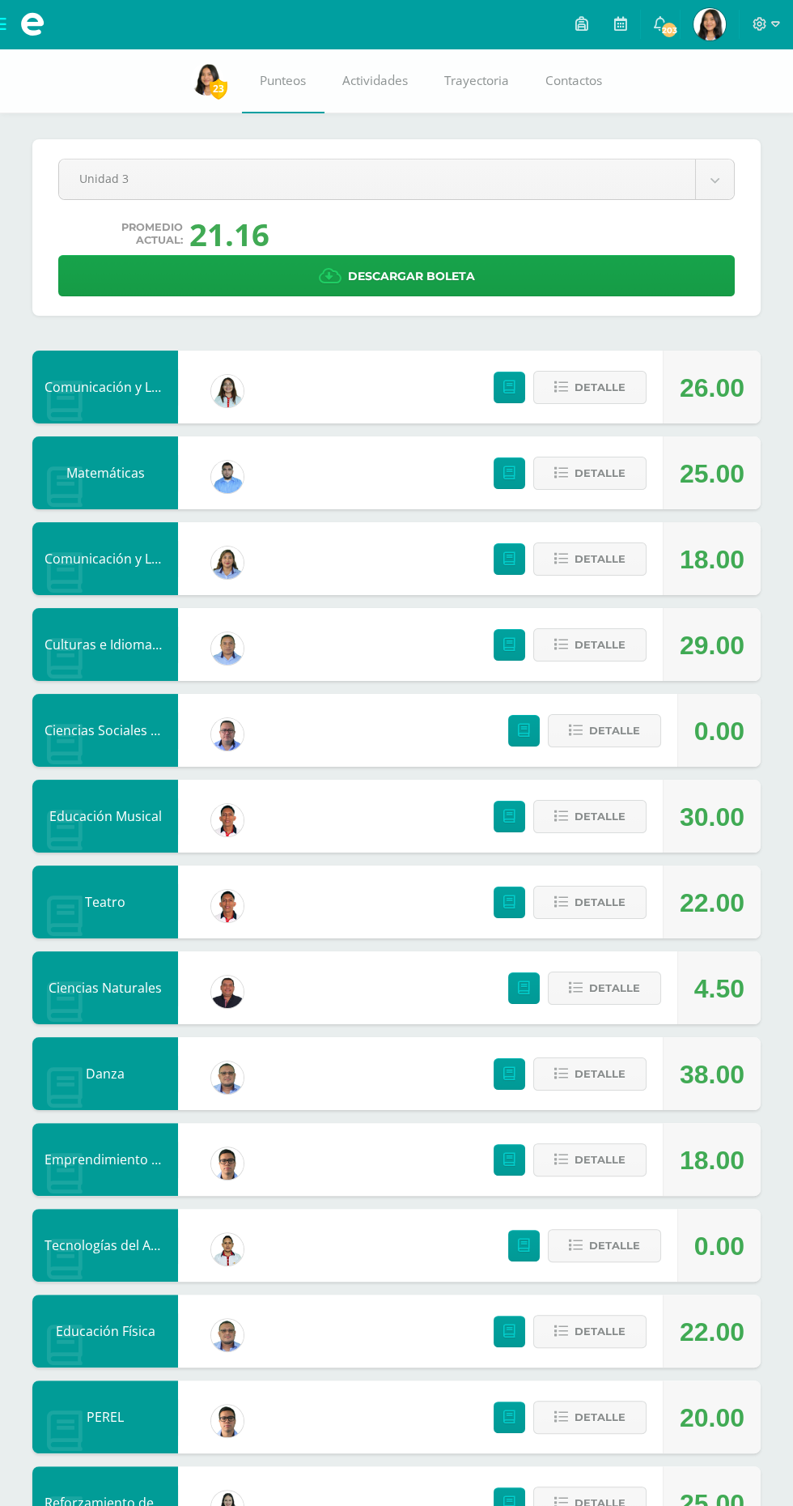
click at [776, 23] on icon at bounding box center [776, 24] width 9 height 15
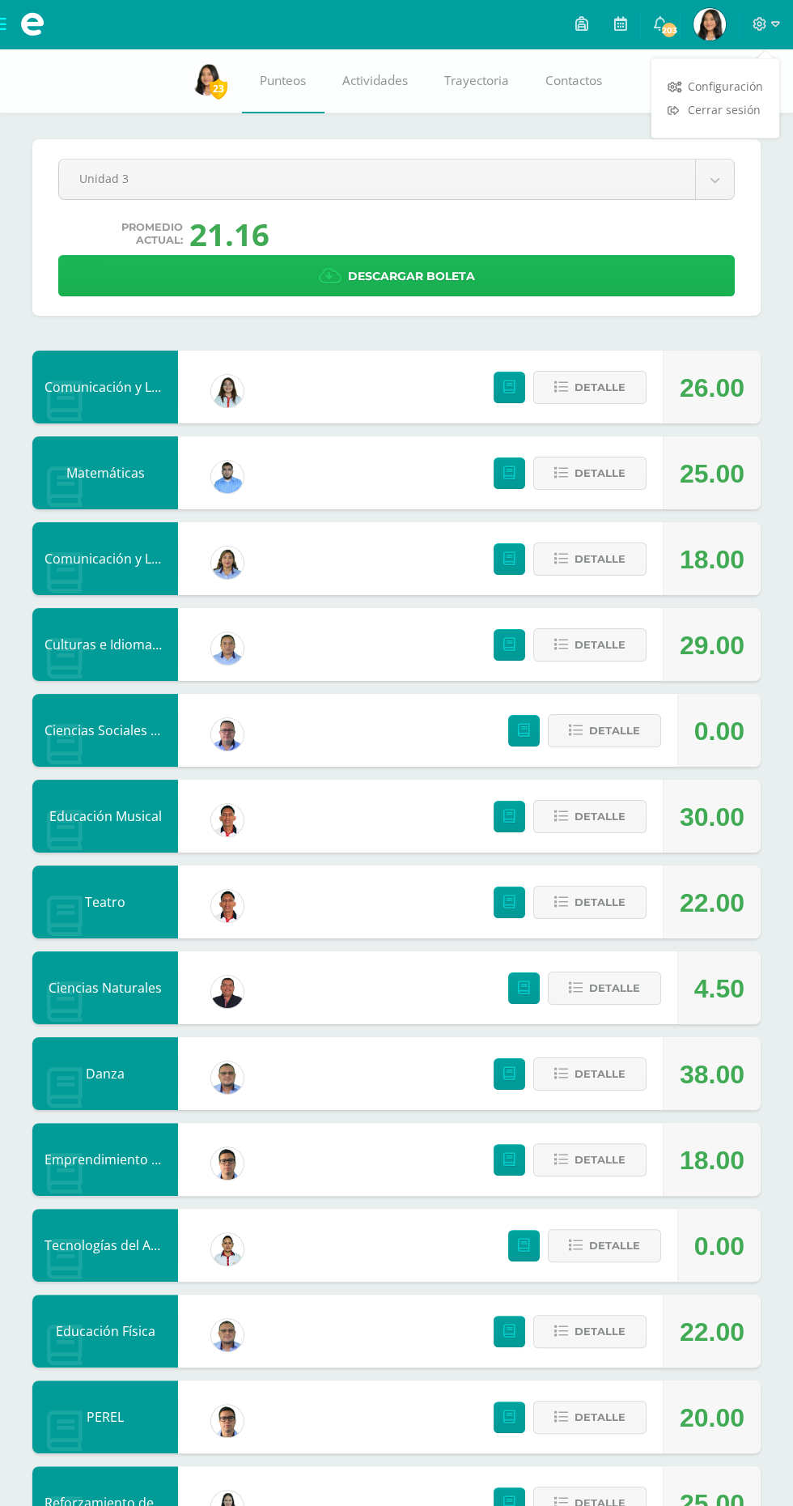
click at [394, 270] on span "Descargar boleta" at bounding box center [411, 277] width 127 height 40
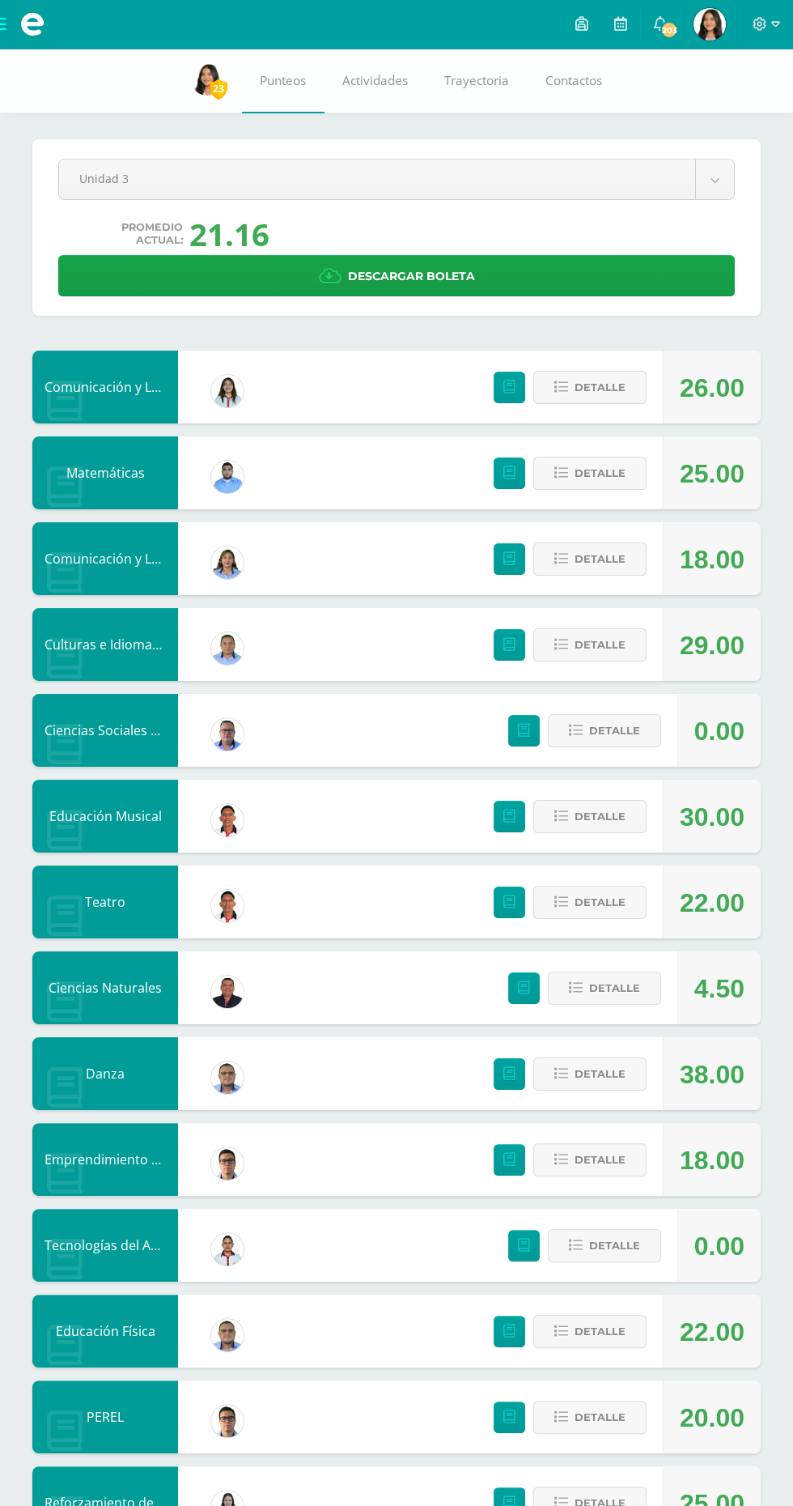
click at [760, 23] on icon at bounding box center [760, 24] width 15 height 15
click at [734, 109] on span "Cerrar sesión" at bounding box center [724, 109] width 73 height 15
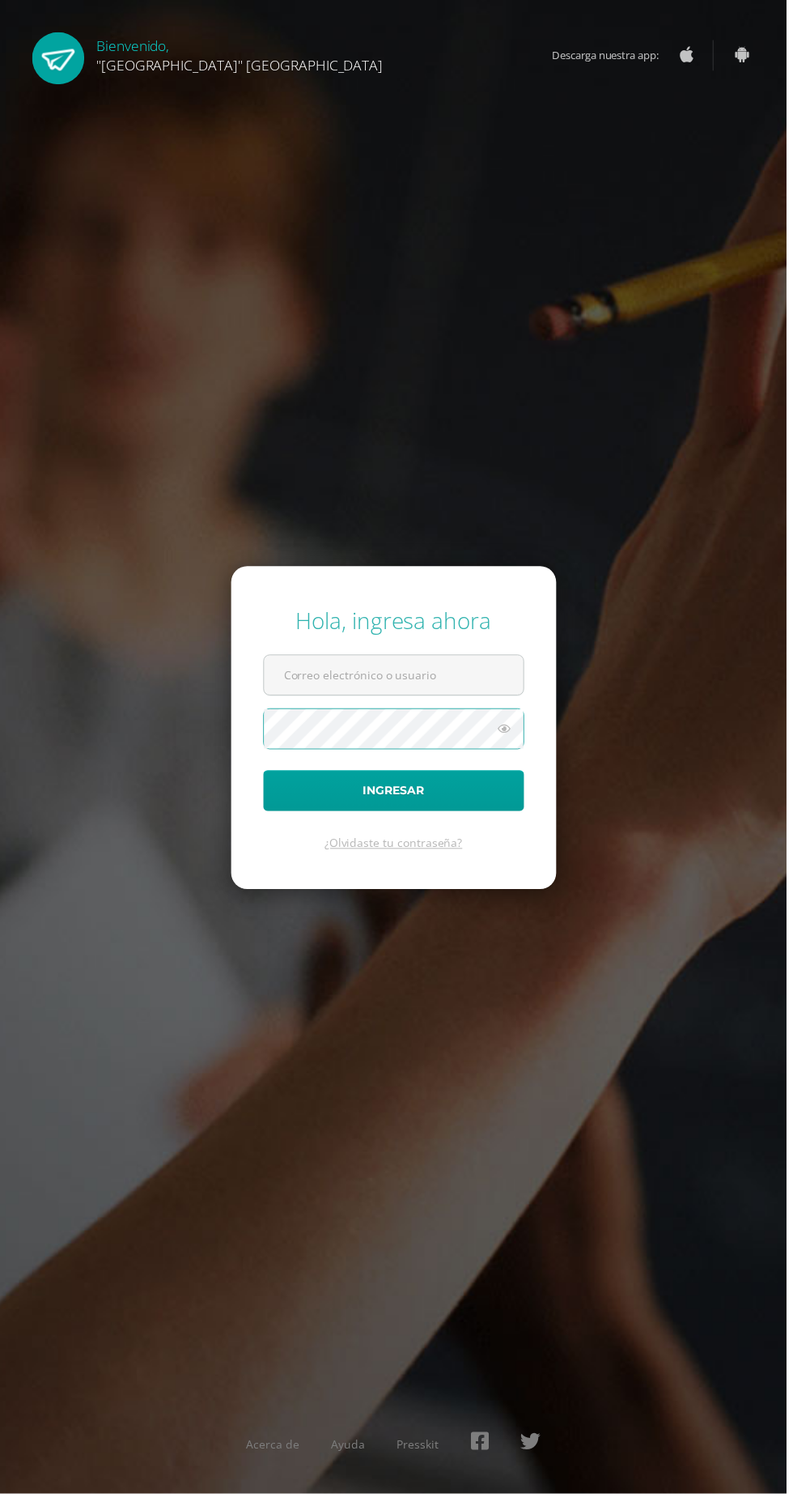
click at [330, 700] on input "text" at bounding box center [397, 681] width 262 height 40
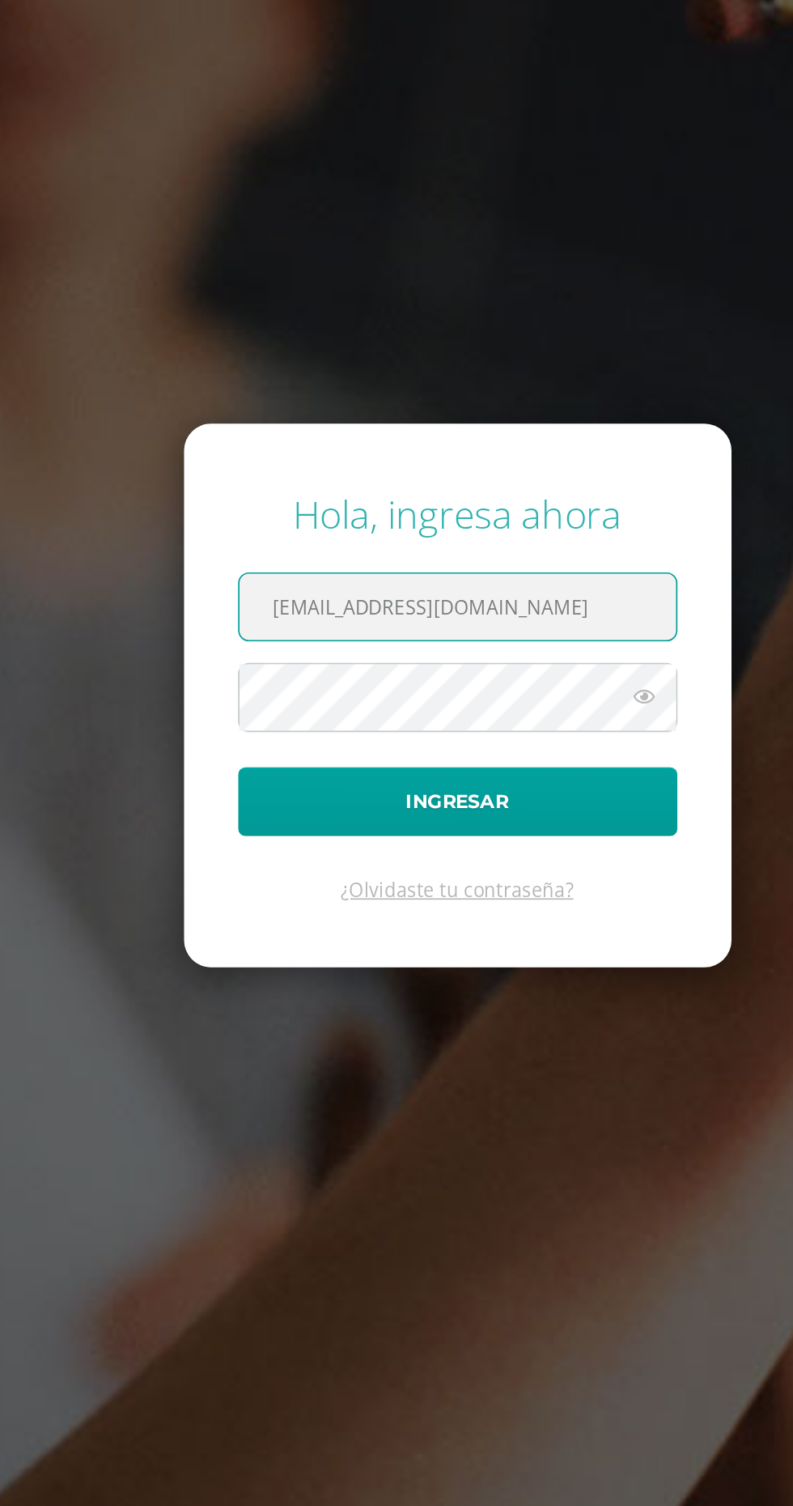
click at [287, 700] on input "[EMAIL_ADDRESS][DOMAIN_NAME]" at bounding box center [397, 681] width 262 height 40
click at [312, 700] on input "[EMAIL_ADDRESS][DOMAIN_NAME]" at bounding box center [397, 681] width 262 height 40
click at [320, 700] on input "[EMAIL_ADDRESS][DOMAIN_NAME]" at bounding box center [397, 681] width 262 height 40
type input "[EMAIL_ADDRESS][DOMAIN_NAME]"
click at [390, 512] on div "Hola, ingresa ahora [EMAIL_ADDRESS][DOMAIN_NAME] Ingresar ¿Olvidaste tu contras…" at bounding box center [397, 753] width 806 height 1506
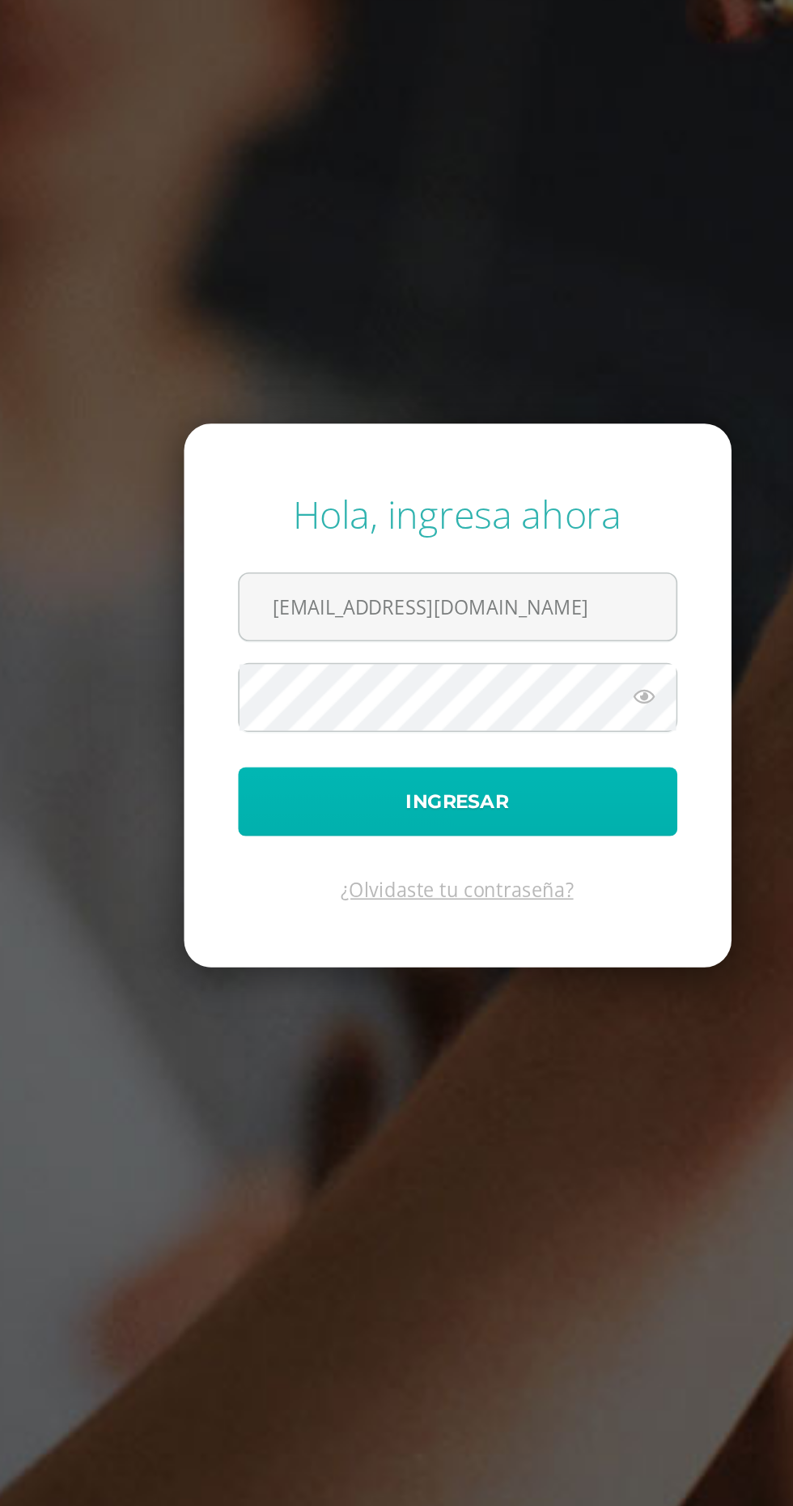
click at [379, 818] on button "Ingresar" at bounding box center [397, 796] width 263 height 41
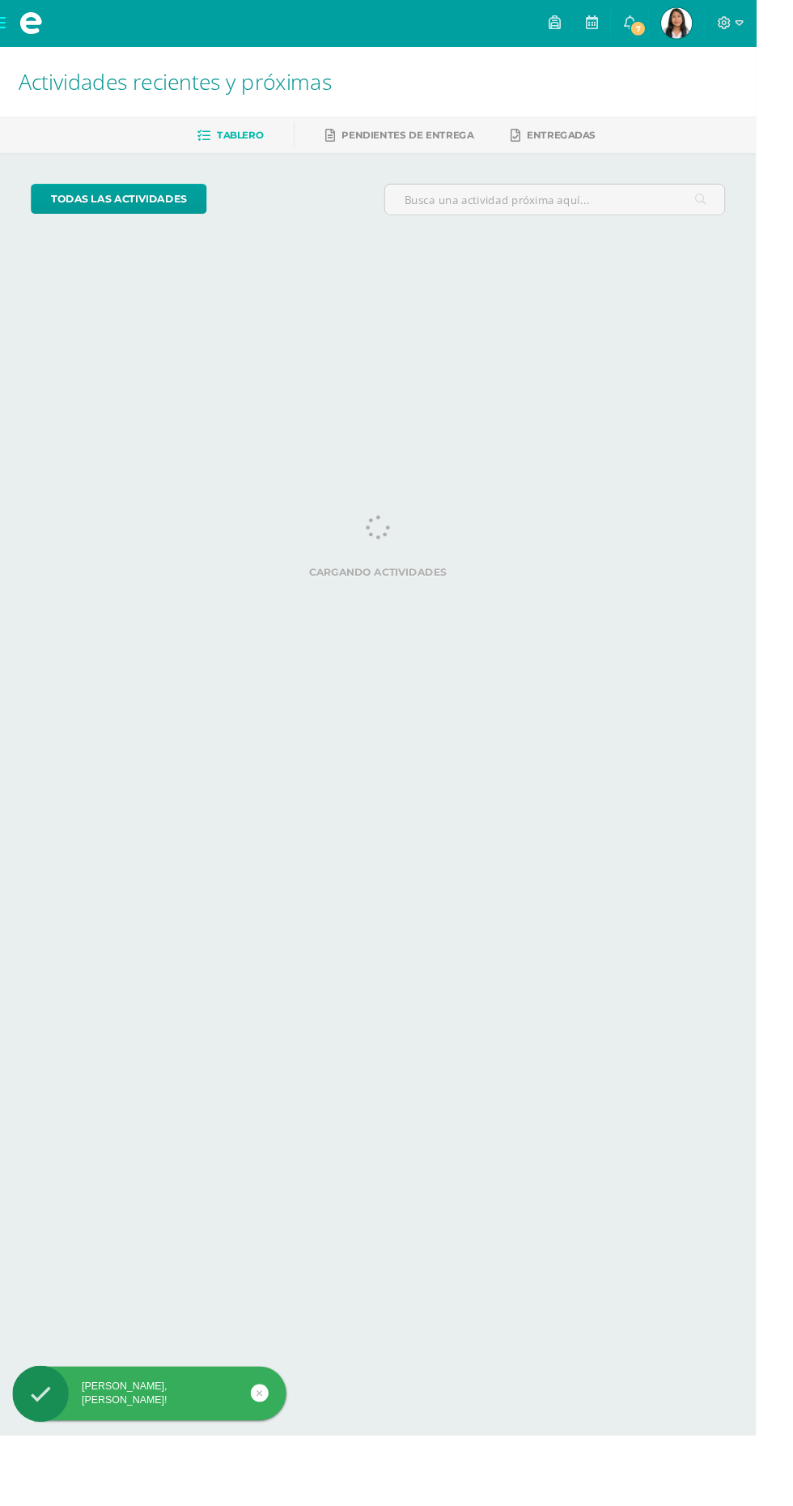
click at [726, 26] on img at bounding box center [710, 24] width 32 height 32
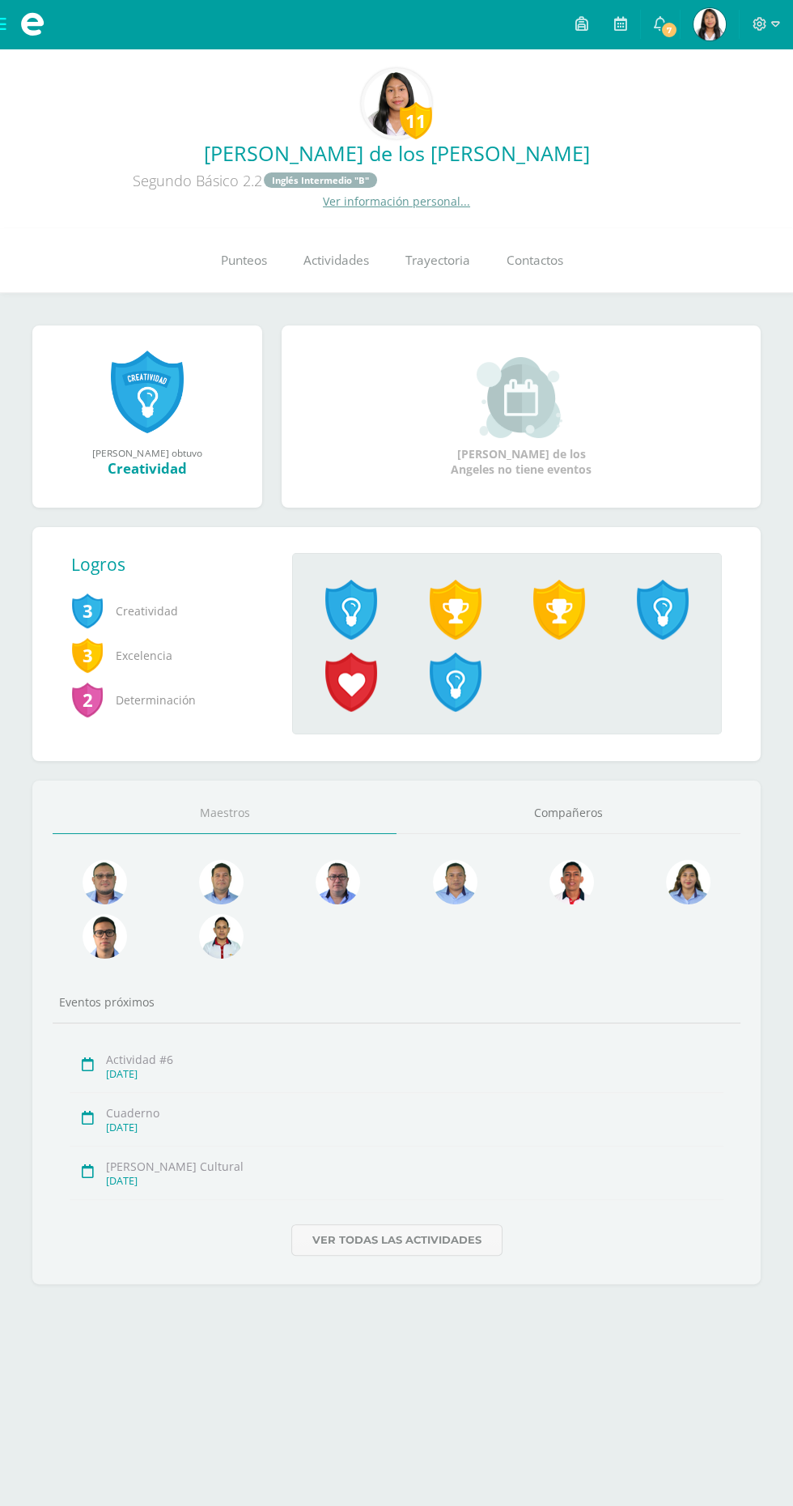
click at [229, 277] on link "Punteos" at bounding box center [243, 260] width 83 height 65
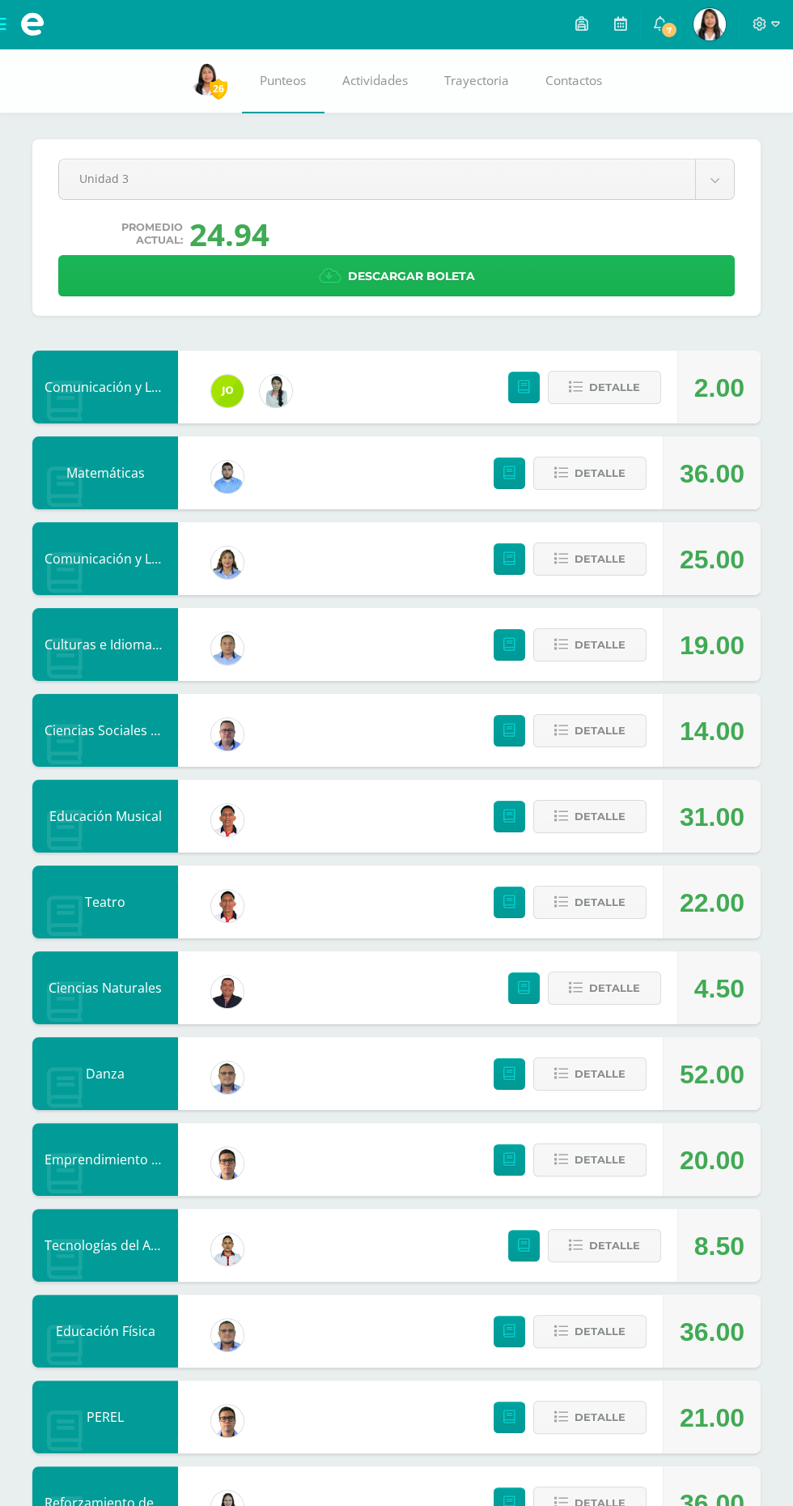
click at [108, 296] on link "Descargar boleta" at bounding box center [396, 275] width 677 height 41
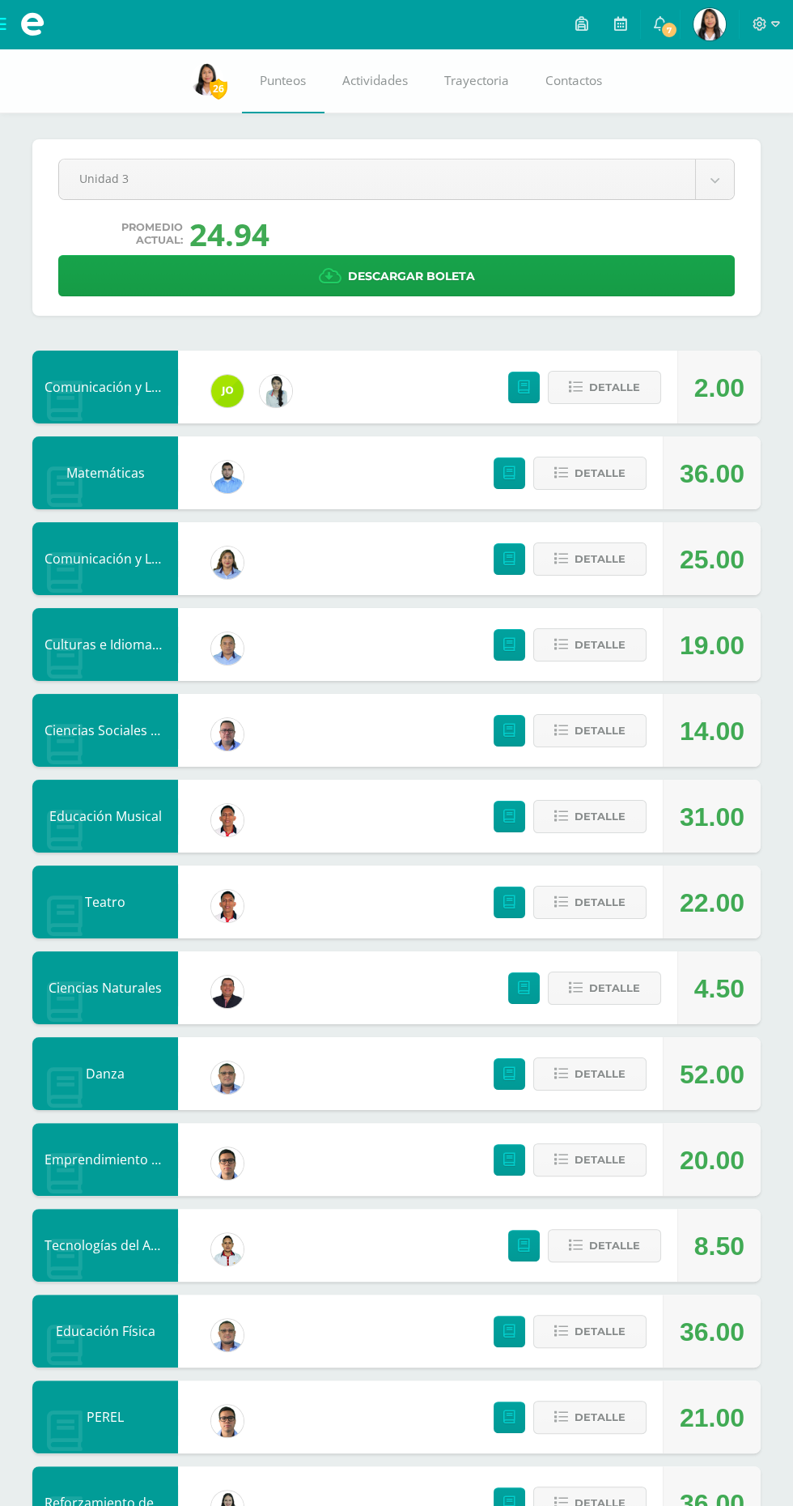
click at [766, 23] on icon at bounding box center [760, 24] width 15 height 15
click at [775, 23] on icon at bounding box center [776, 24] width 9 height 15
click at [760, 23] on icon at bounding box center [760, 24] width 15 height 15
click at [732, 110] on span "Cerrar sesión" at bounding box center [724, 109] width 73 height 15
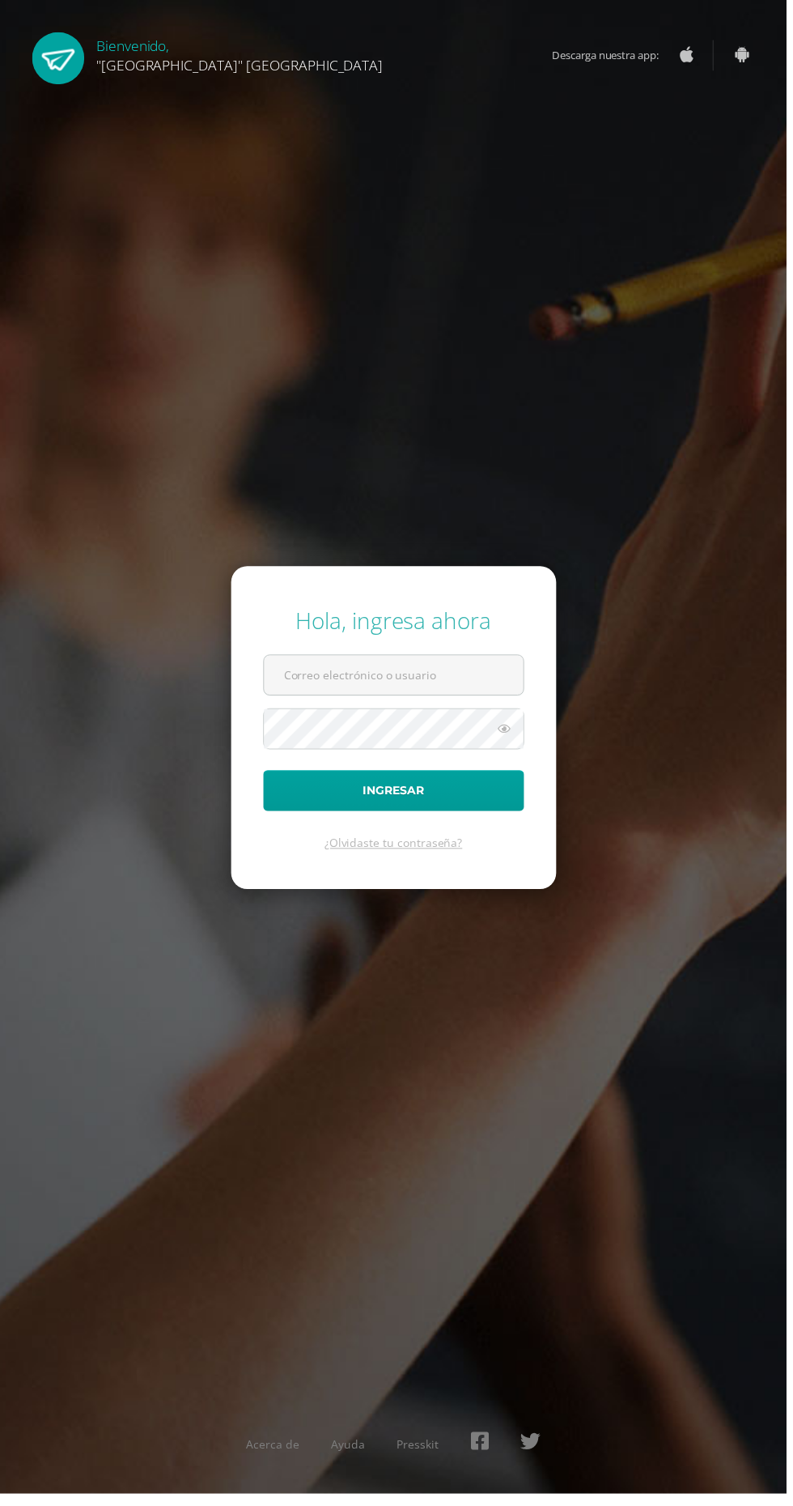
click at [402, 700] on input "text" at bounding box center [397, 681] width 262 height 40
click at [377, 700] on input "text" at bounding box center [397, 681] width 262 height 40
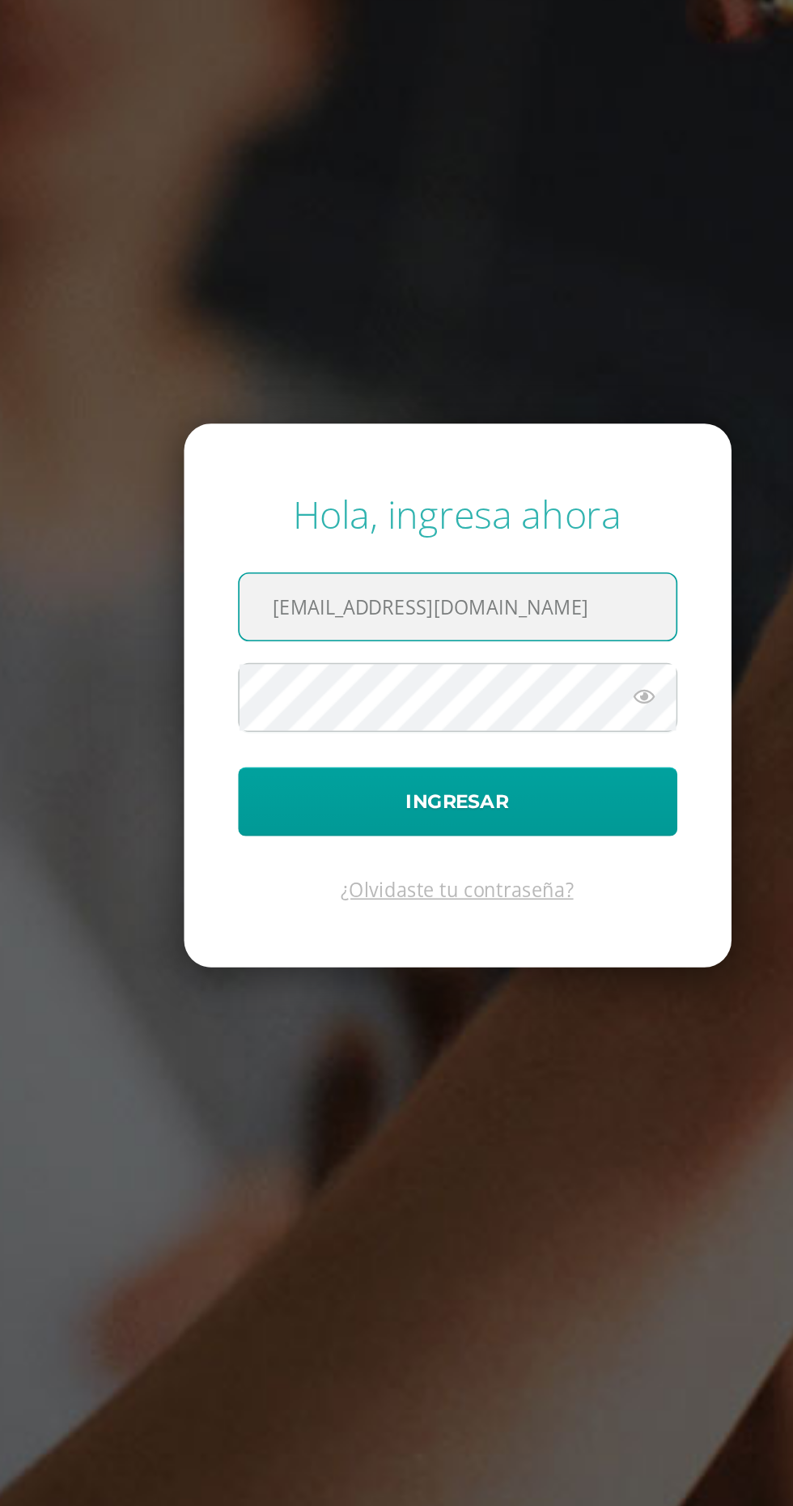
click at [313, 700] on input "[EMAIL_ADDRESS][DOMAIN_NAME]" at bounding box center [397, 681] width 262 height 40
click at [321, 700] on input "[EMAIL_ADDRESS][DOMAIN_NAME]" at bounding box center [397, 681] width 262 height 40
click at [308, 700] on input "[EMAIL_ADDRESS][DOMAIN_NAME]" at bounding box center [397, 681] width 262 height 40
type input "[EMAIL_ADDRESS][DOMAIN_NAME]"
click at [470, 515] on div "Hola, ingresa ahora [EMAIL_ADDRESS][DOMAIN_NAME] Ingresar ¿Olvidaste tu contras…" at bounding box center [397, 753] width 806 height 1506
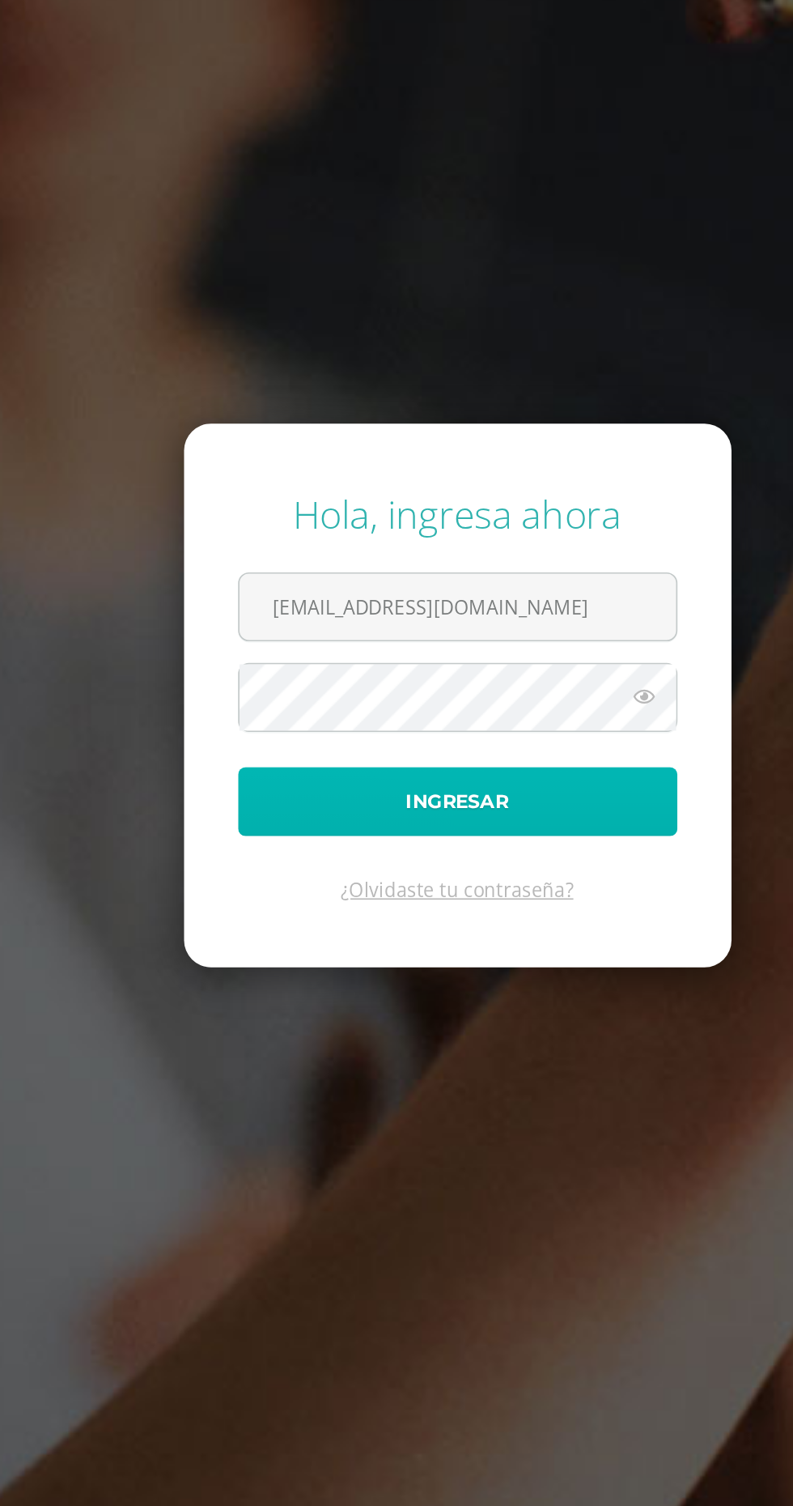
click at [489, 818] on button "Ingresar" at bounding box center [397, 796] width 263 height 41
